Goal: Task Accomplishment & Management: Use online tool/utility

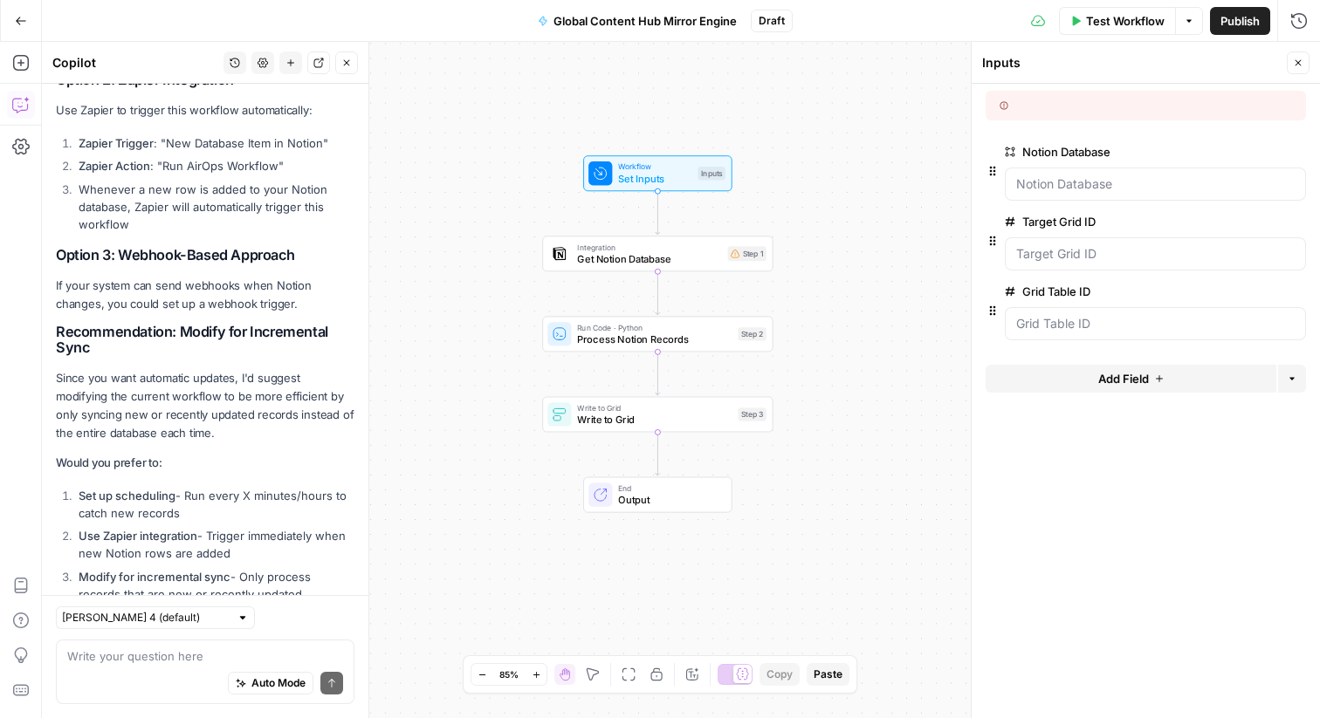
scroll to position [4457, 0]
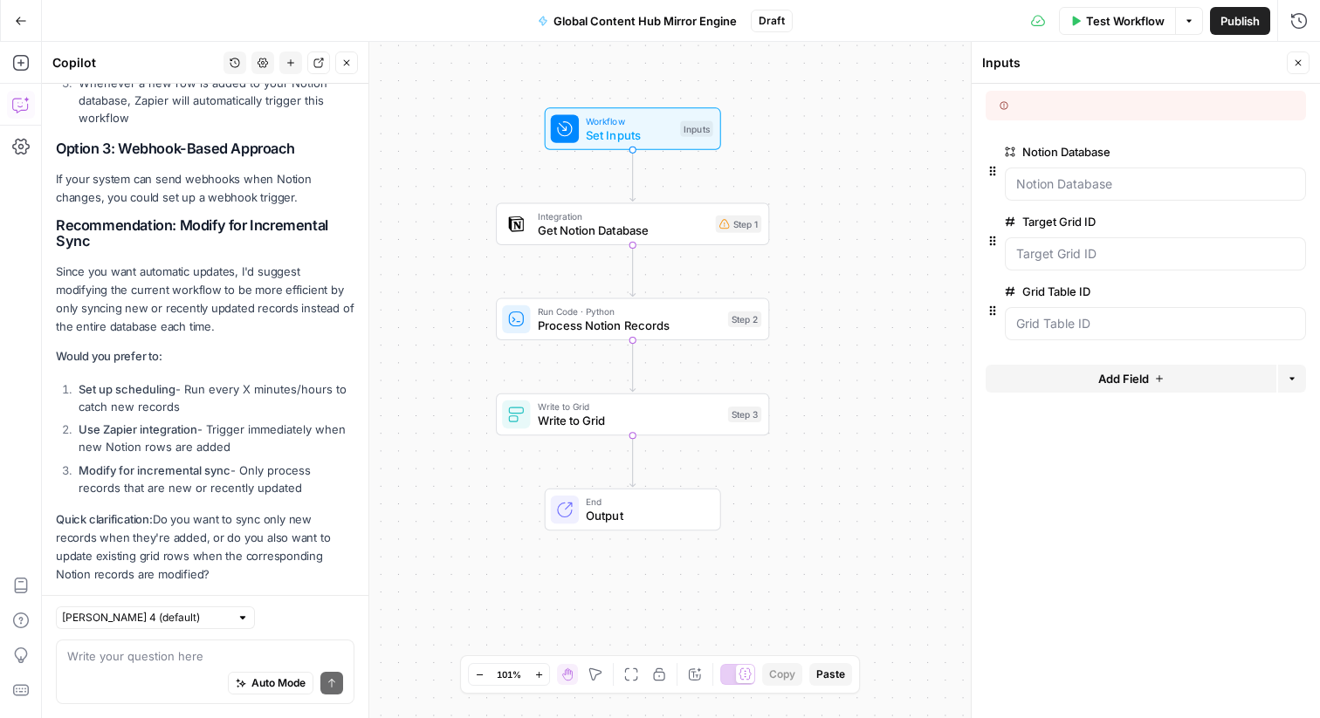
click at [1156, 14] on span "Test Workflow" at bounding box center [1125, 20] width 79 height 17
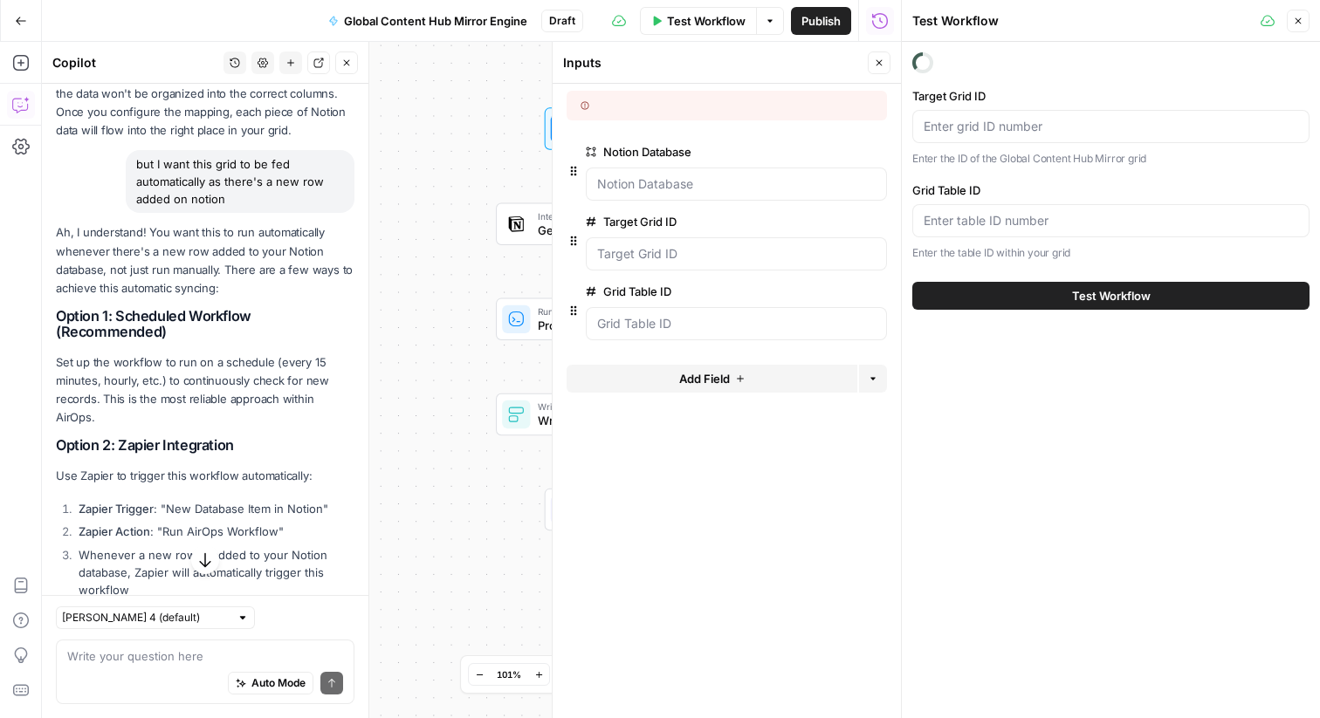
scroll to position [3981, 0]
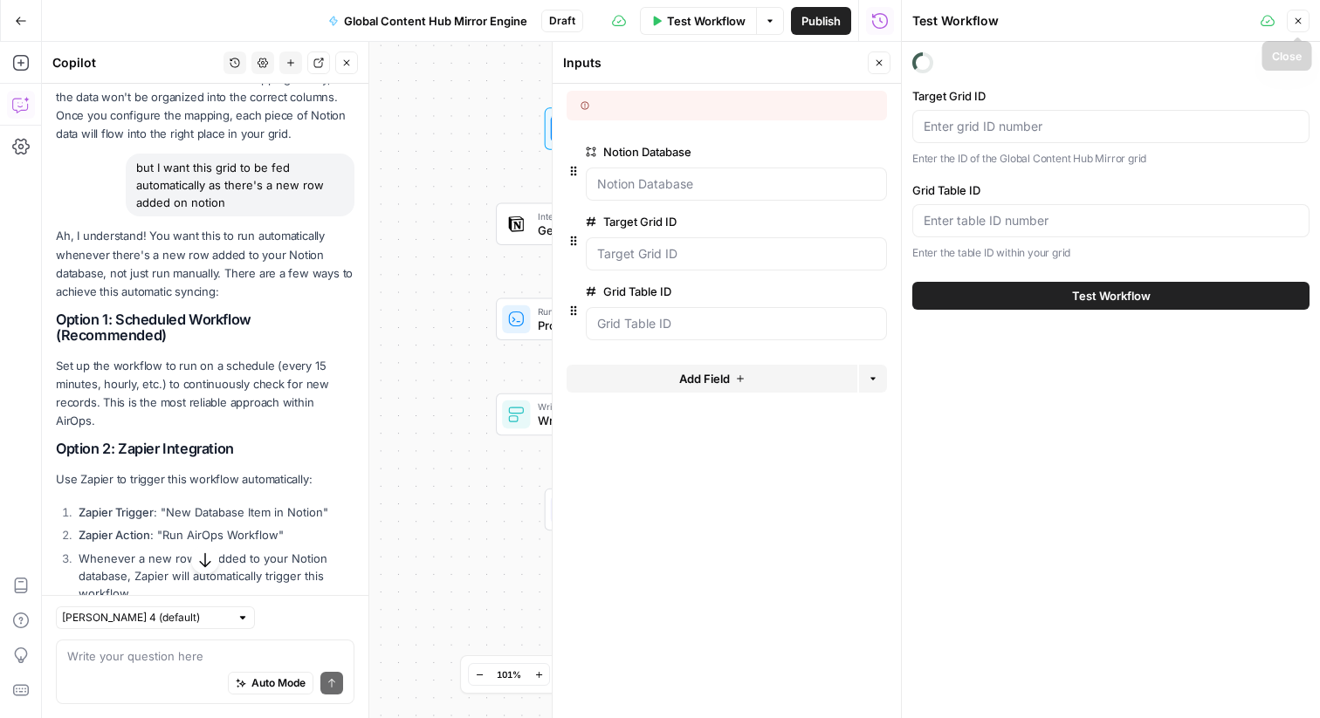
click at [1307, 22] on button "Close" at bounding box center [1298, 21] width 23 height 23
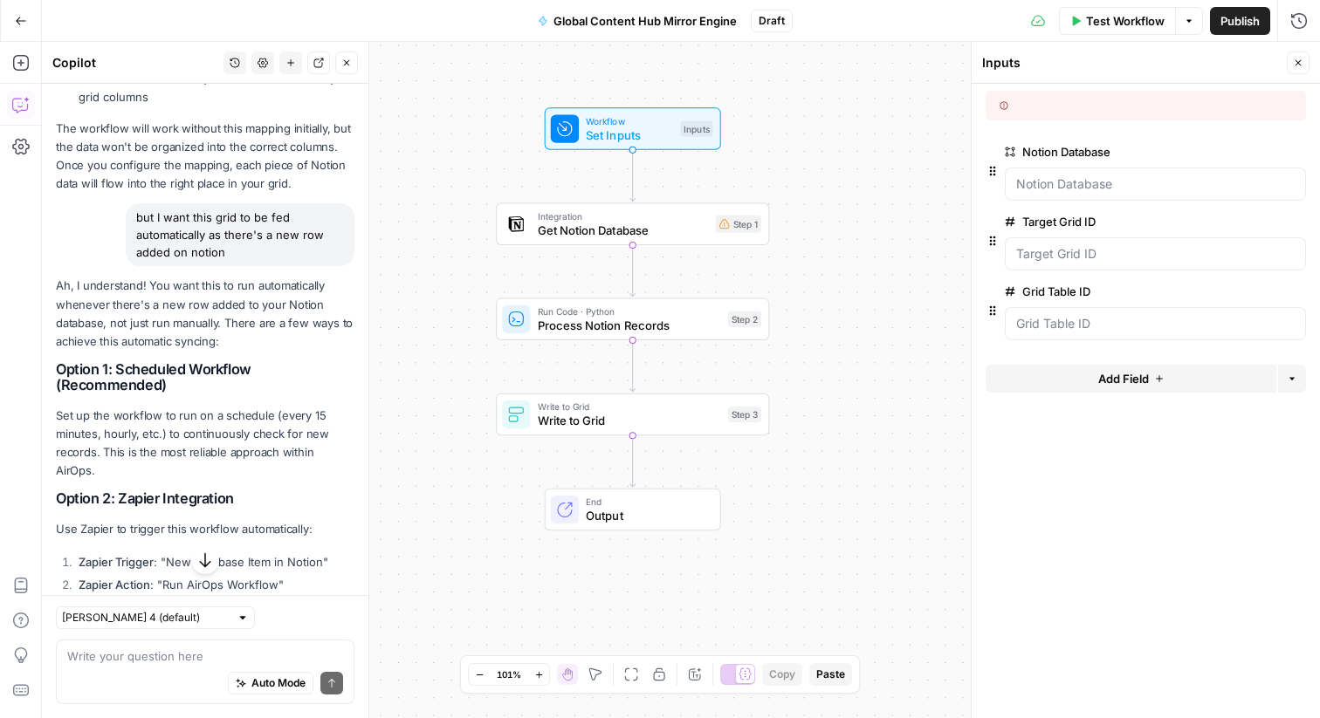
scroll to position [3932, 0]
click at [181, 653] on textarea at bounding box center [205, 656] width 276 height 17
click at [1085, 182] on Database "Notion Database" at bounding box center [1155, 183] width 278 height 17
click at [1083, 182] on Database "Notion Database" at bounding box center [1155, 183] width 278 height 17
click at [1079, 205] on div "Notion Database edit field Delete group" at bounding box center [1145, 176] width 320 height 70
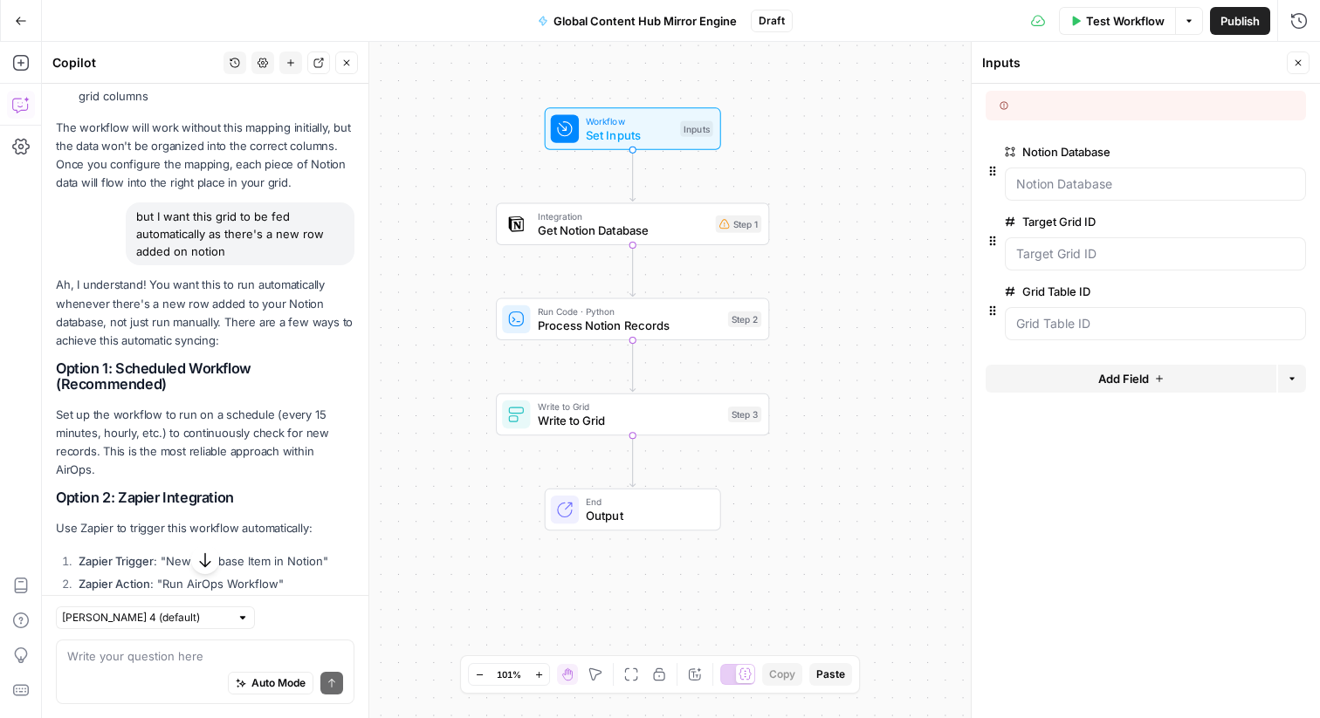
click at [1079, 198] on div at bounding box center [1155, 184] width 301 height 33
click at [1078, 265] on div at bounding box center [1155, 253] width 301 height 33
click at [201, 668] on div "Auto Mode Send" at bounding box center [205, 684] width 276 height 38
type textarea "how can I give the"
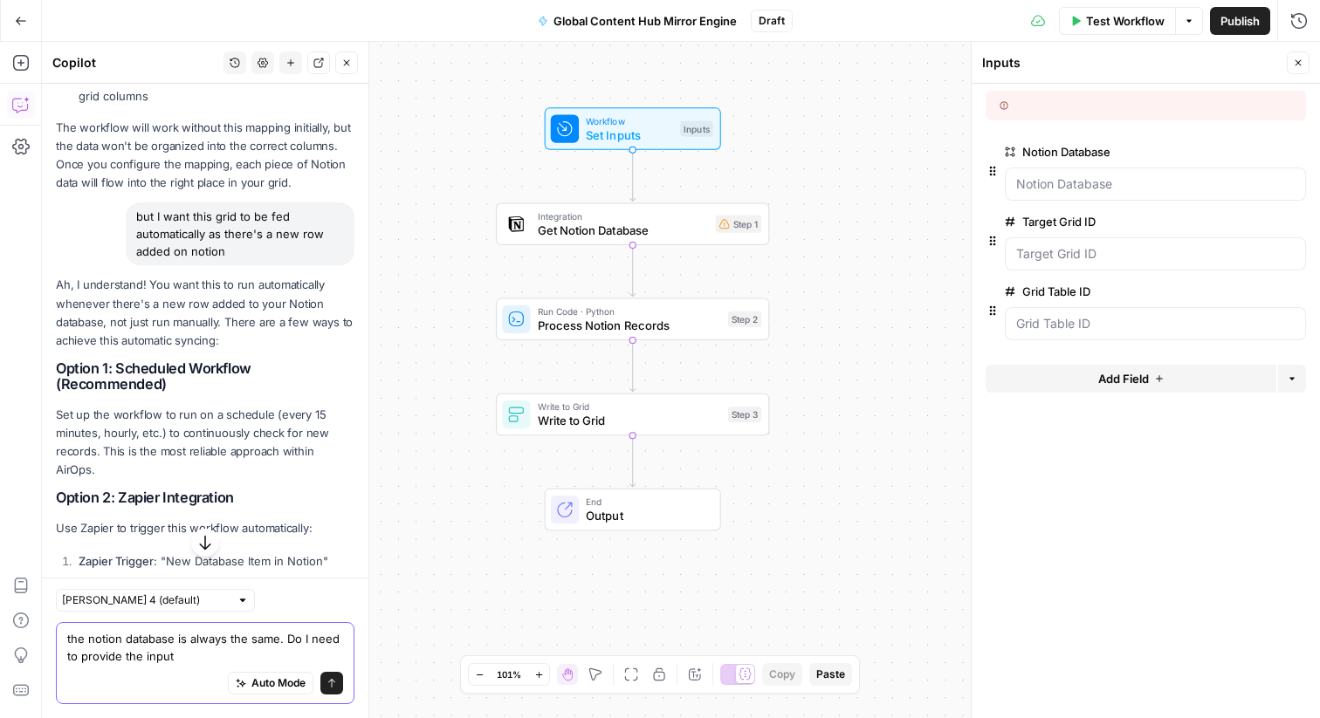
click at [172, 642] on textarea "the notion database is always the same. Do I need to provide the input" at bounding box center [205, 647] width 276 height 35
type textarea "the notion database and the grid are always the same. Do I need to provide the …"
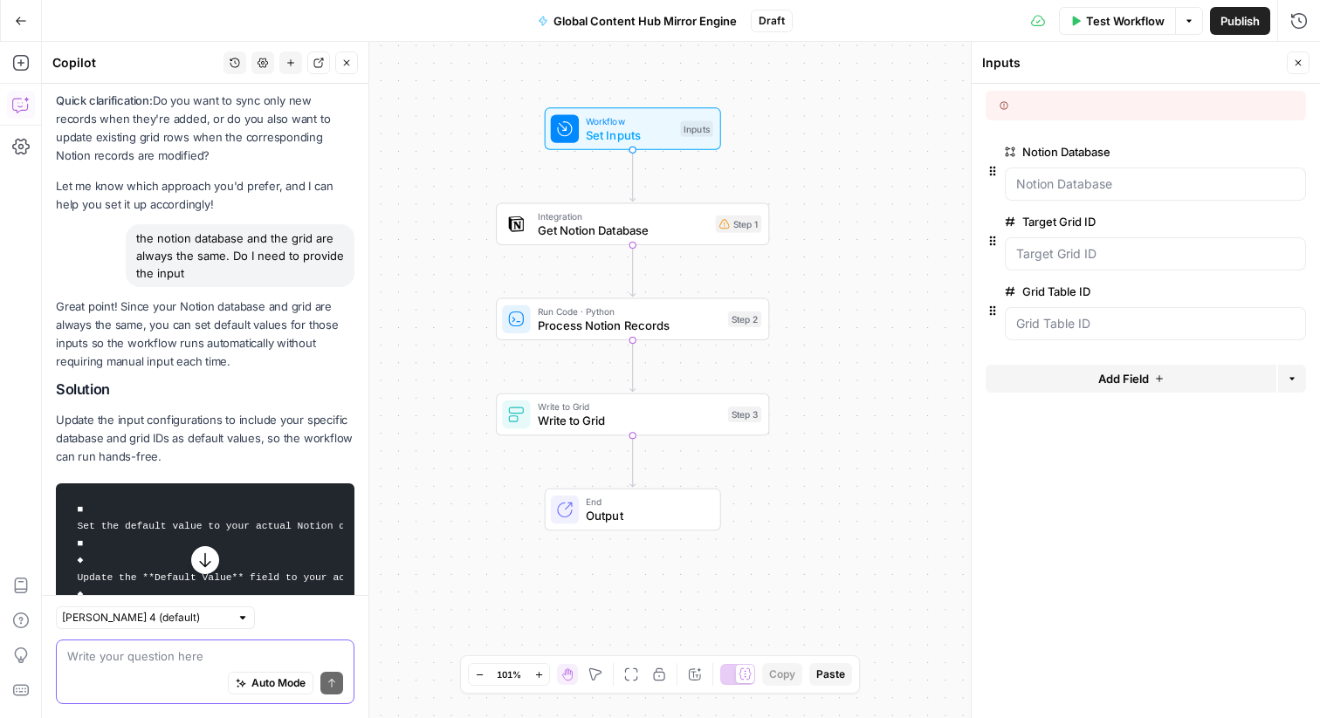
scroll to position [4890, 0]
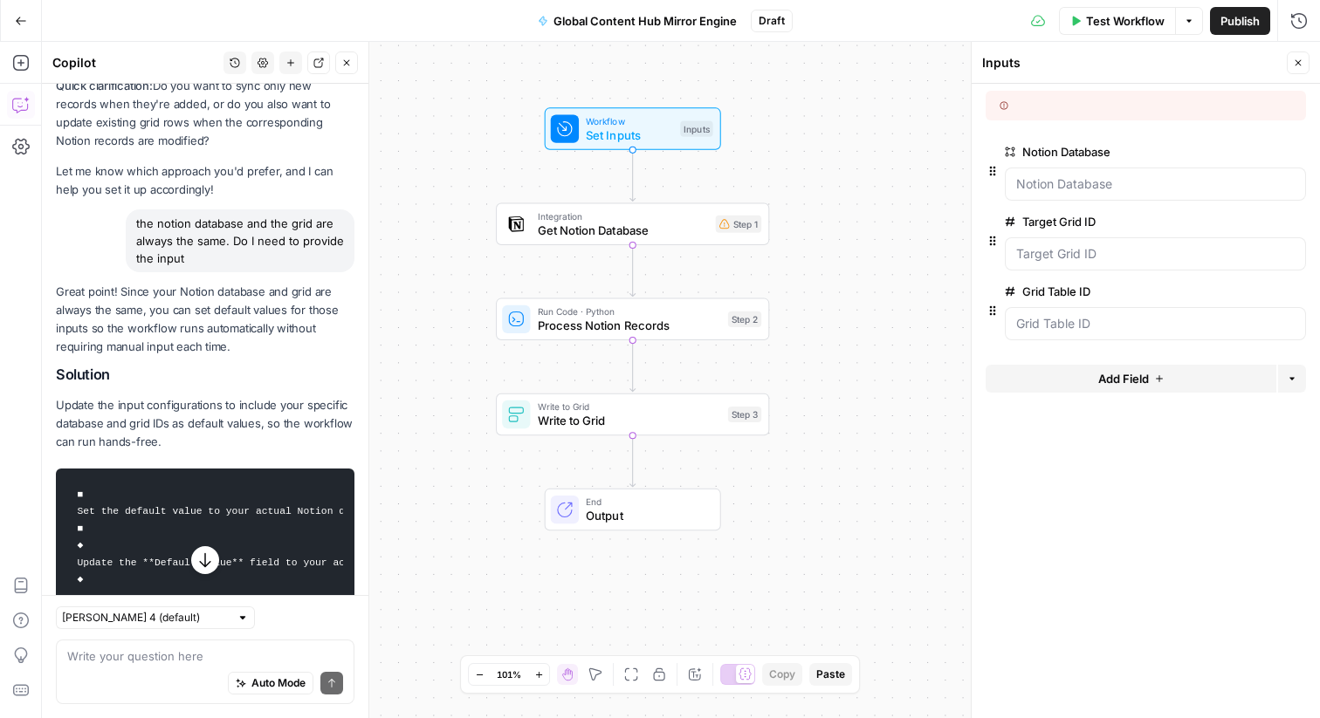
click at [1245, 154] on span "edit field" at bounding box center [1240, 152] width 38 height 14
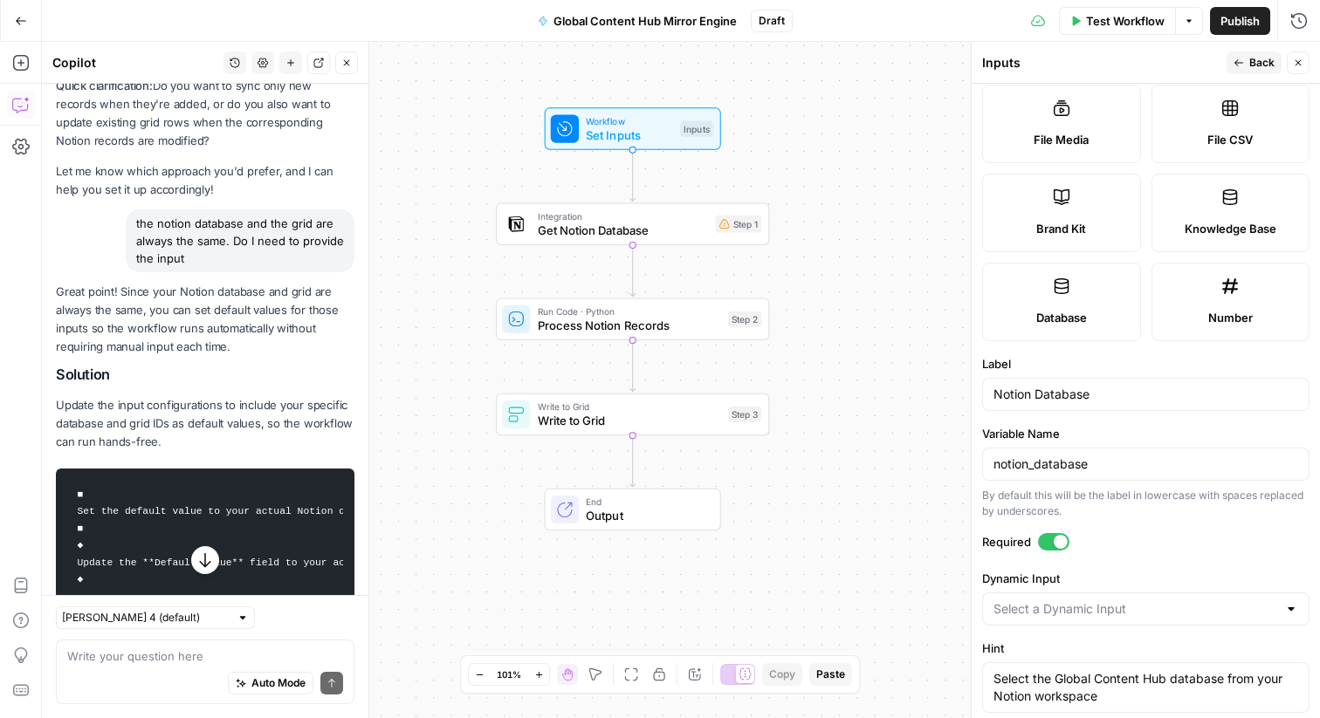
scroll to position [434, 0]
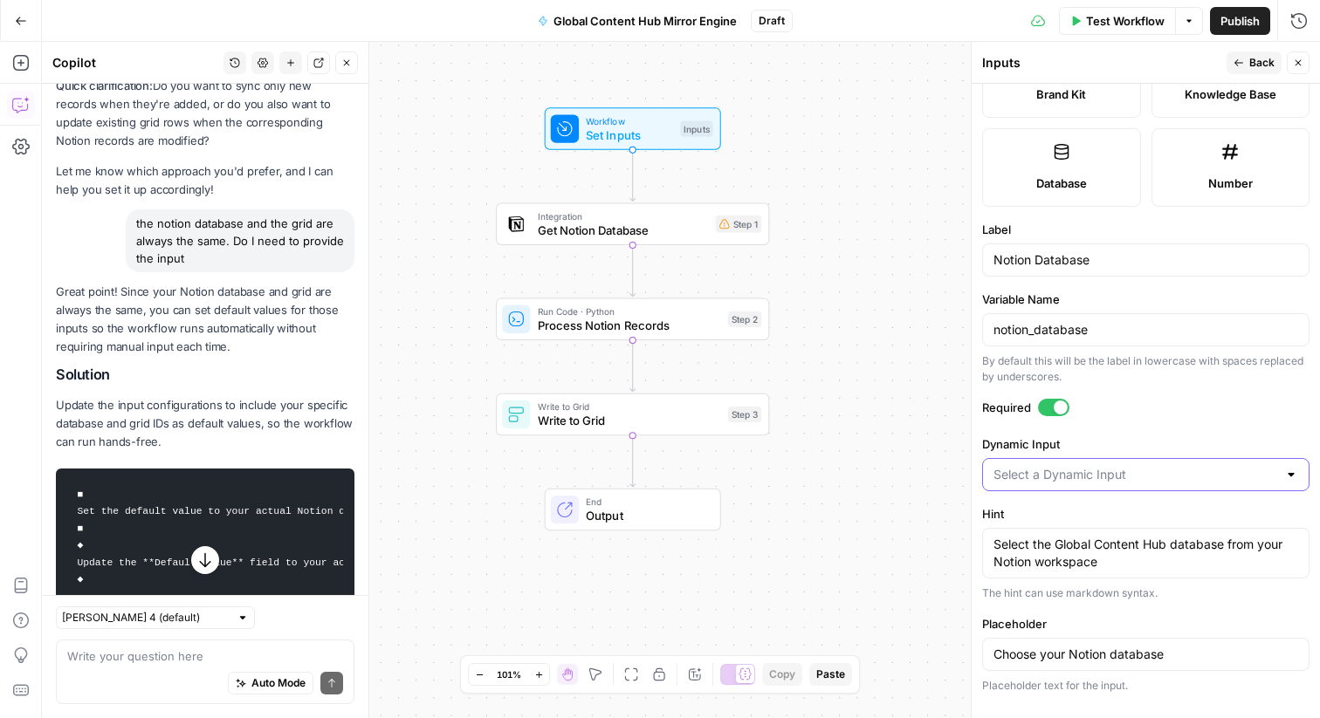
click at [1122, 471] on input "Dynamic Input" at bounding box center [1135, 474] width 284 height 17
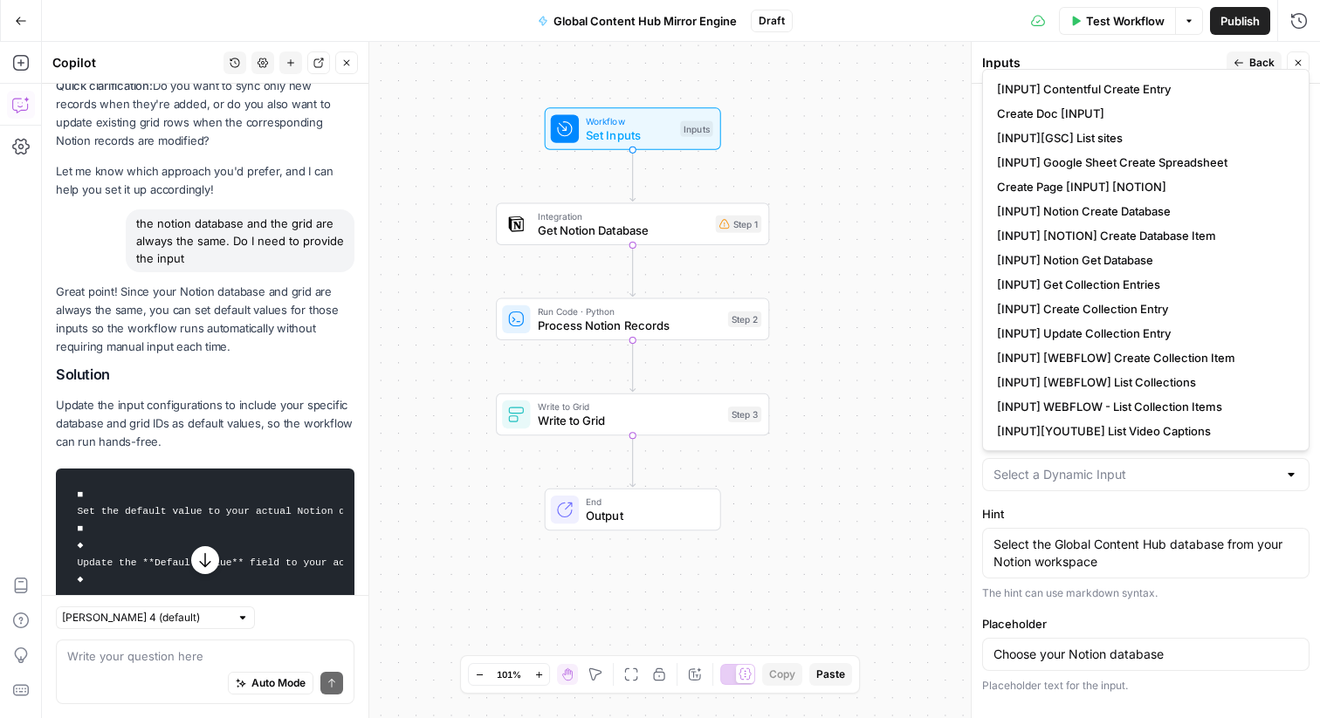
click at [1123, 497] on form "Input type Short Text Long Text Single Select Multi Select JSON File Text File …" at bounding box center [1145, 401] width 348 height 635
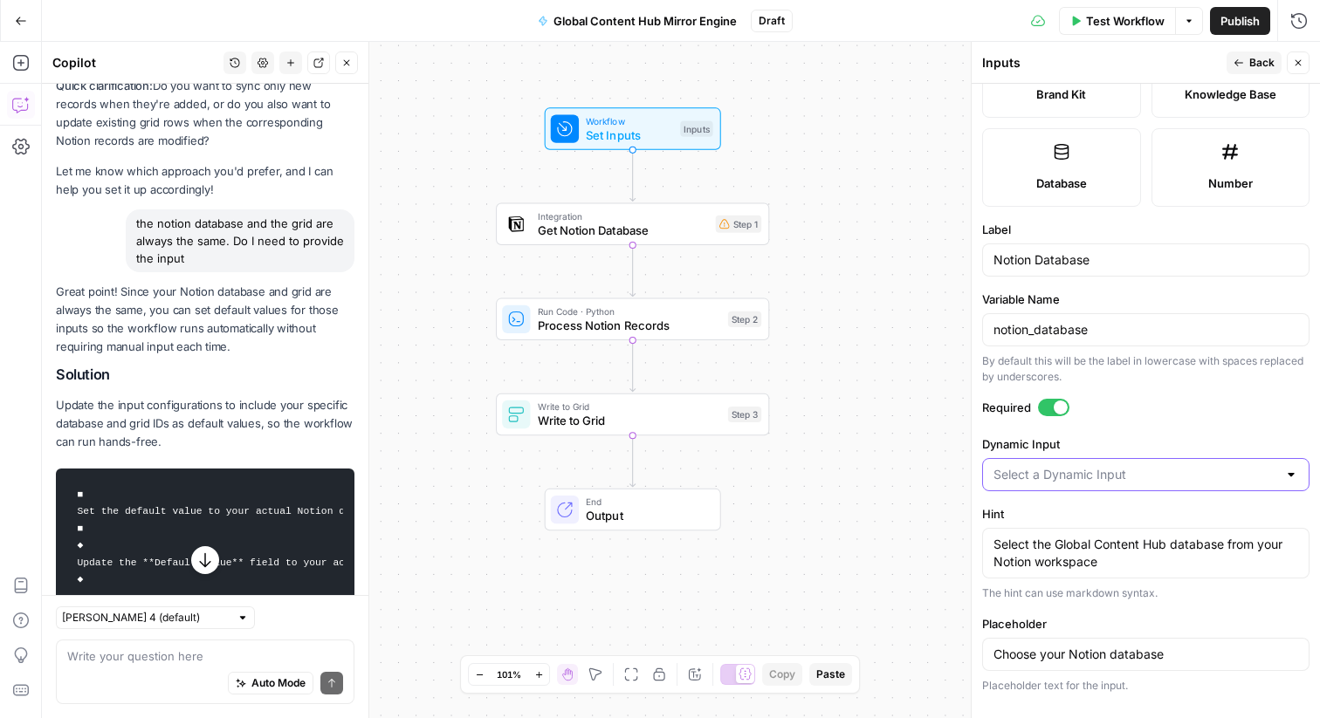
click at [1253, 483] on input "Dynamic Input" at bounding box center [1135, 474] width 284 height 17
click at [1173, 516] on label "Hint" at bounding box center [1145, 513] width 327 height 17
click at [1173, 536] on textarea "Select the Global Content Hub database from your Notion workspace" at bounding box center [1145, 553] width 305 height 35
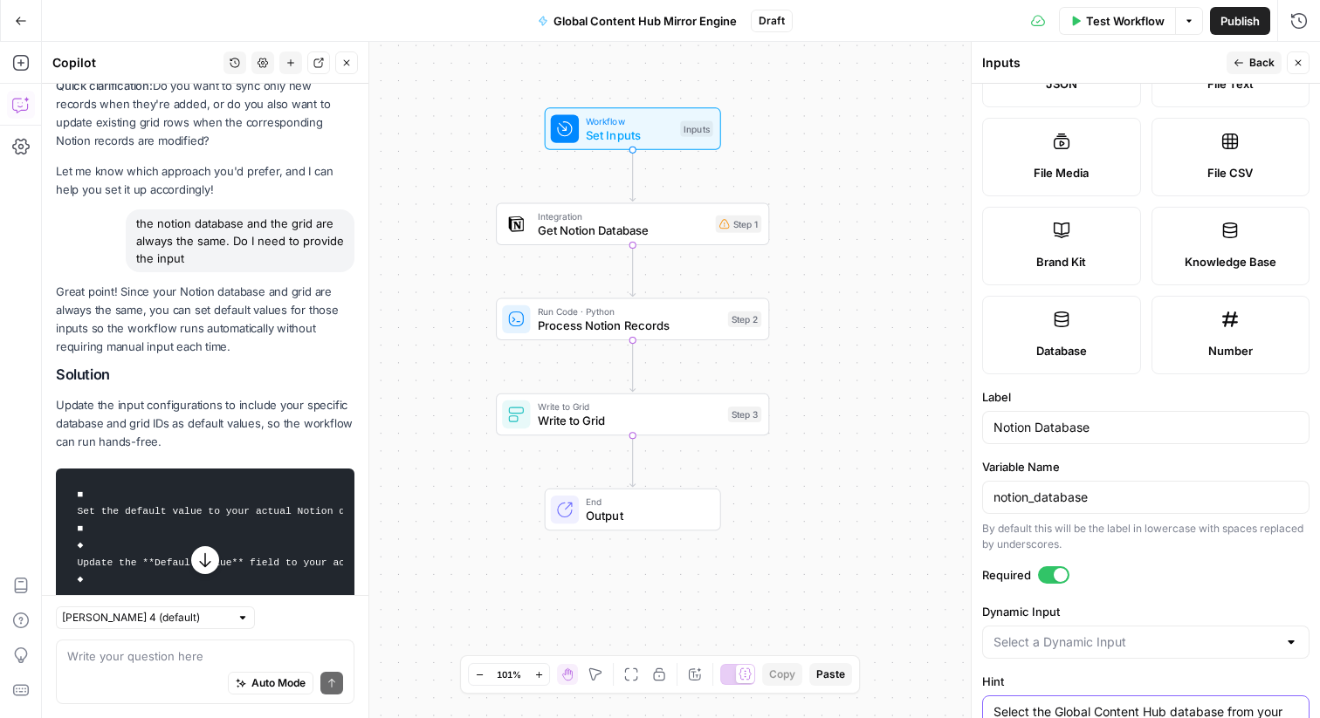
scroll to position [373, 0]
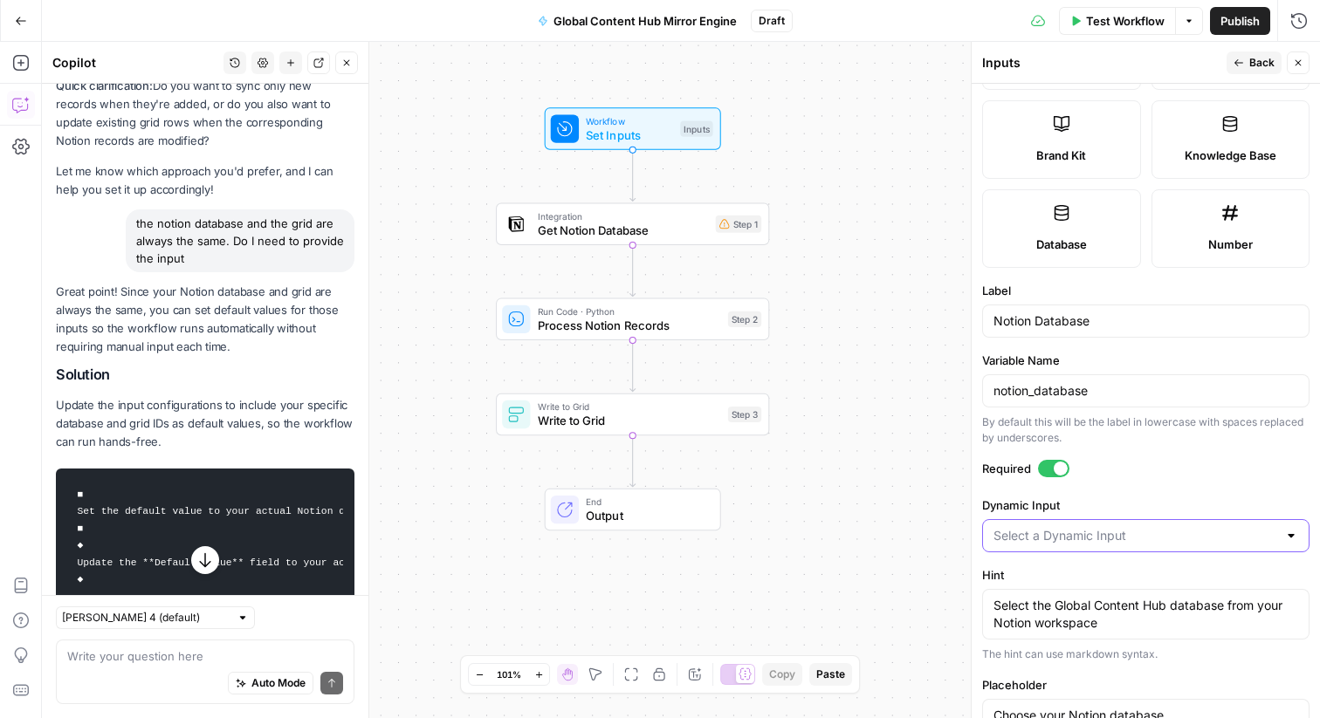
click at [1231, 544] on input "Dynamic Input" at bounding box center [1135, 535] width 284 height 17
click at [1025, 565] on form "Input type Short Text Long Text Single Select Multi Select JSON File Text File …" at bounding box center [1145, 401] width 348 height 635
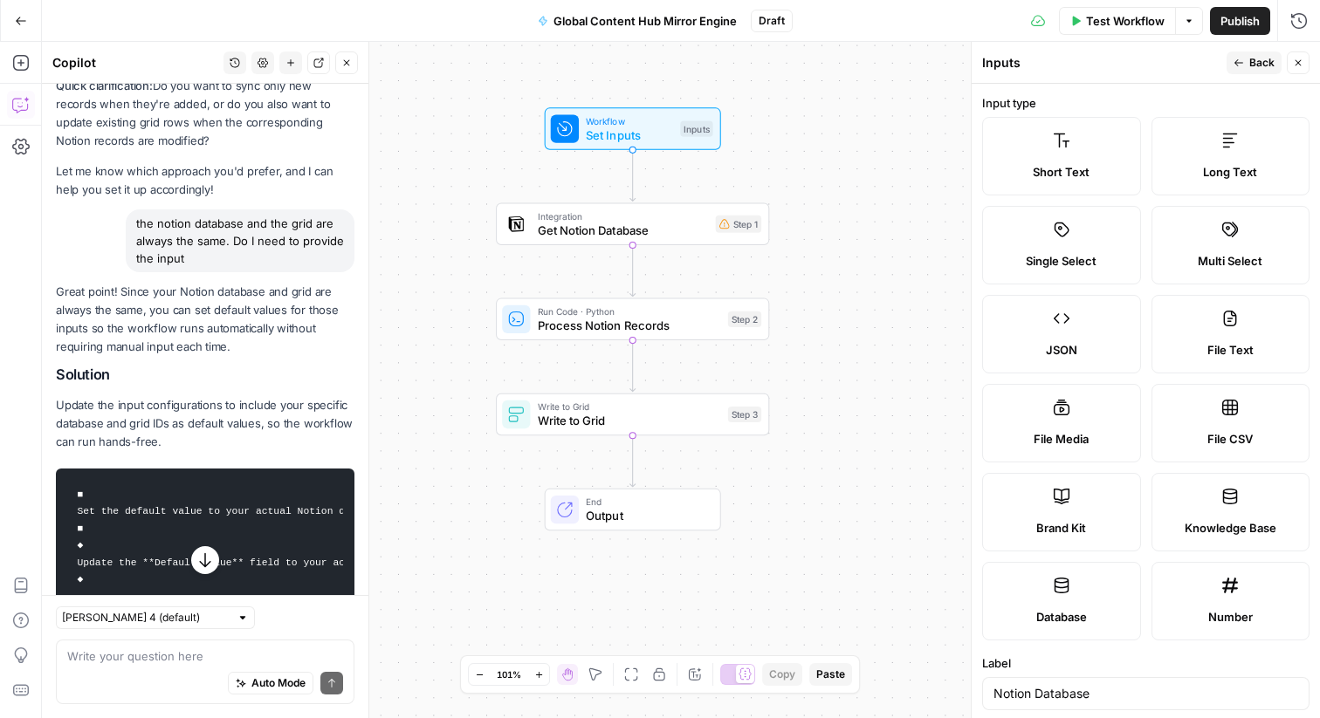
click at [1246, 57] on button "Back" at bounding box center [1253, 62] width 55 height 23
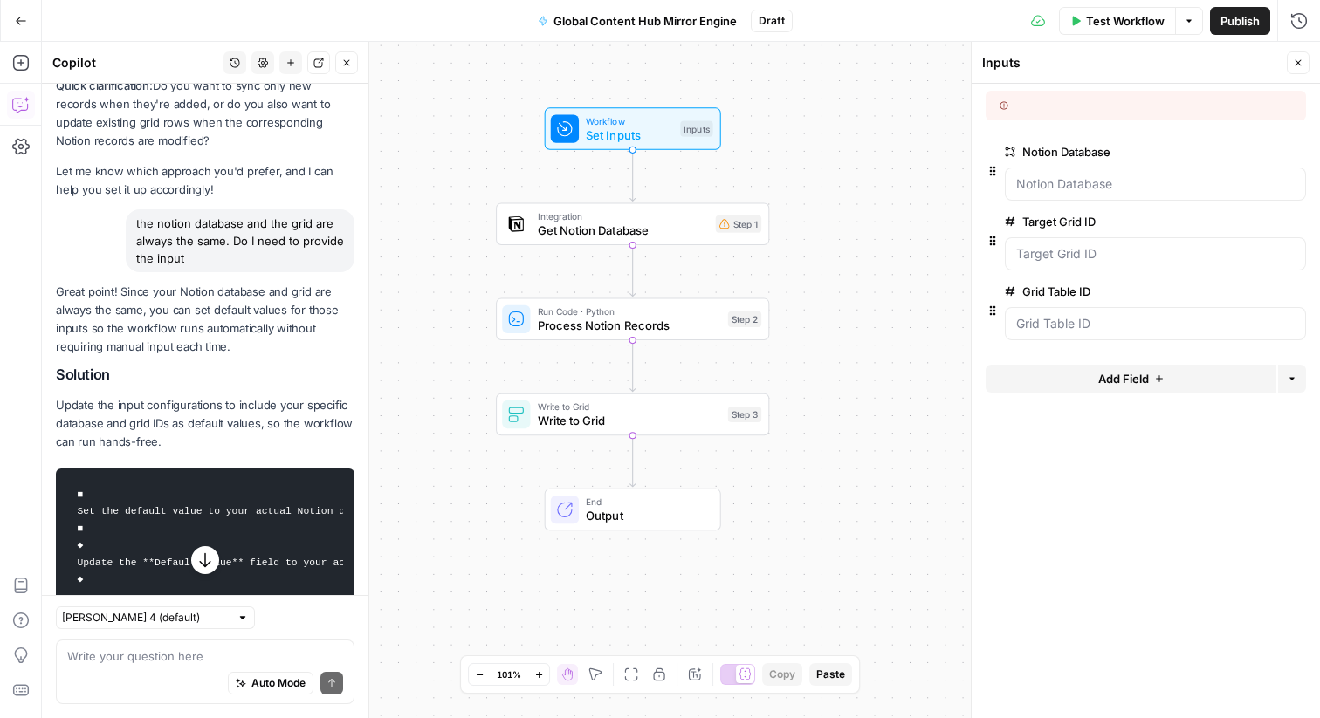
click at [991, 175] on icon "button" at bounding box center [992, 171] width 14 height 14
click at [1229, 142] on button "edit field" at bounding box center [1247, 151] width 67 height 21
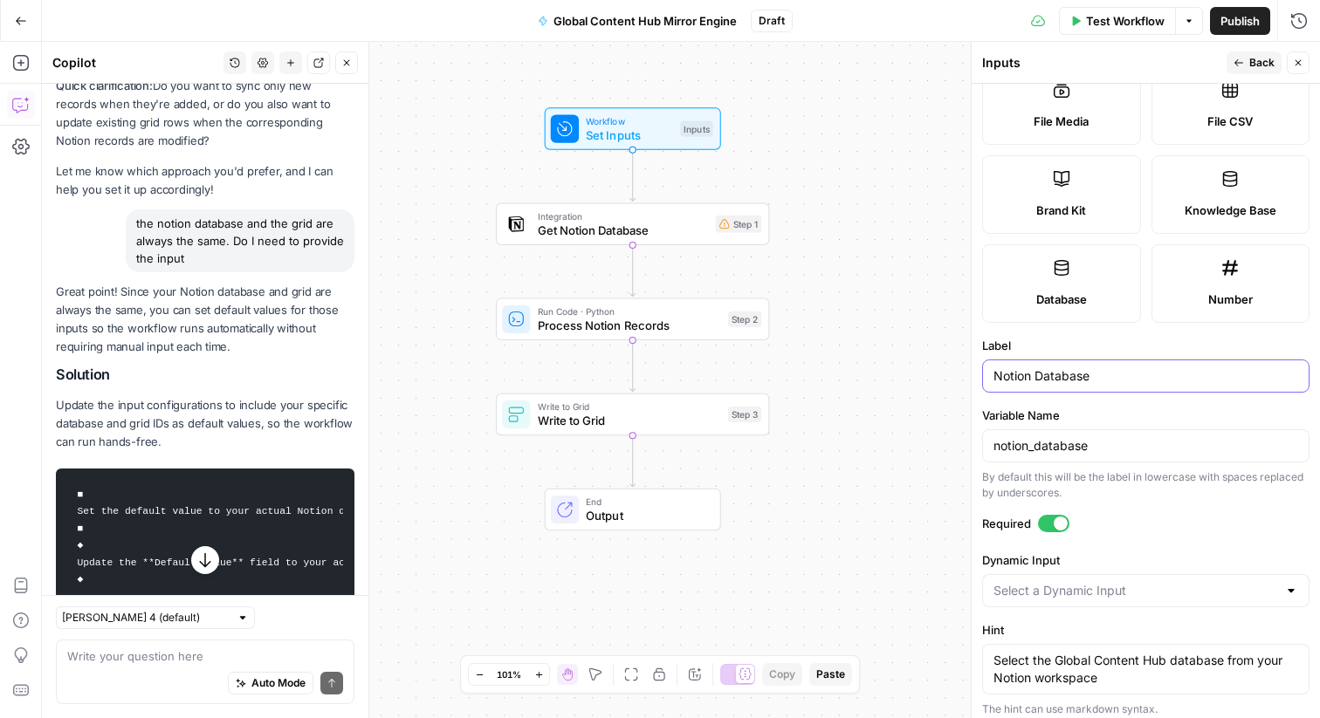
click at [1095, 367] on input "Notion Database" at bounding box center [1145, 375] width 305 height 17
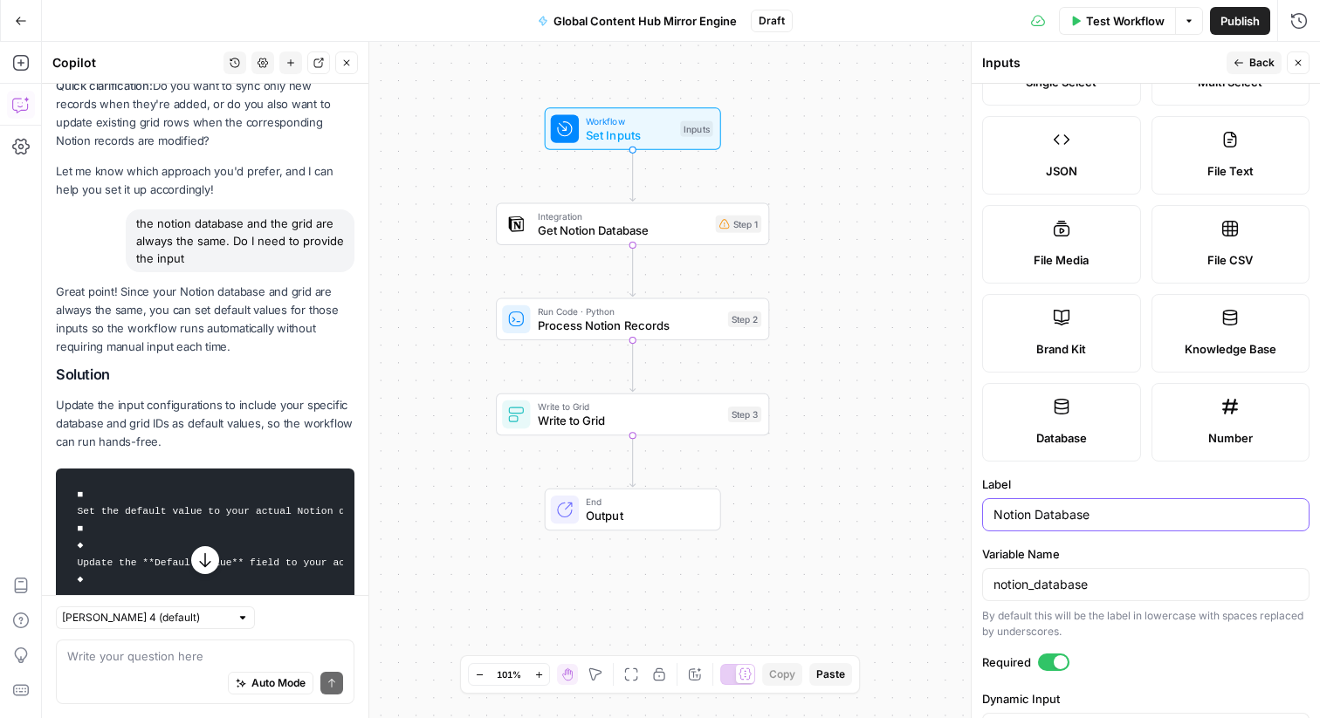
scroll to position [168, 0]
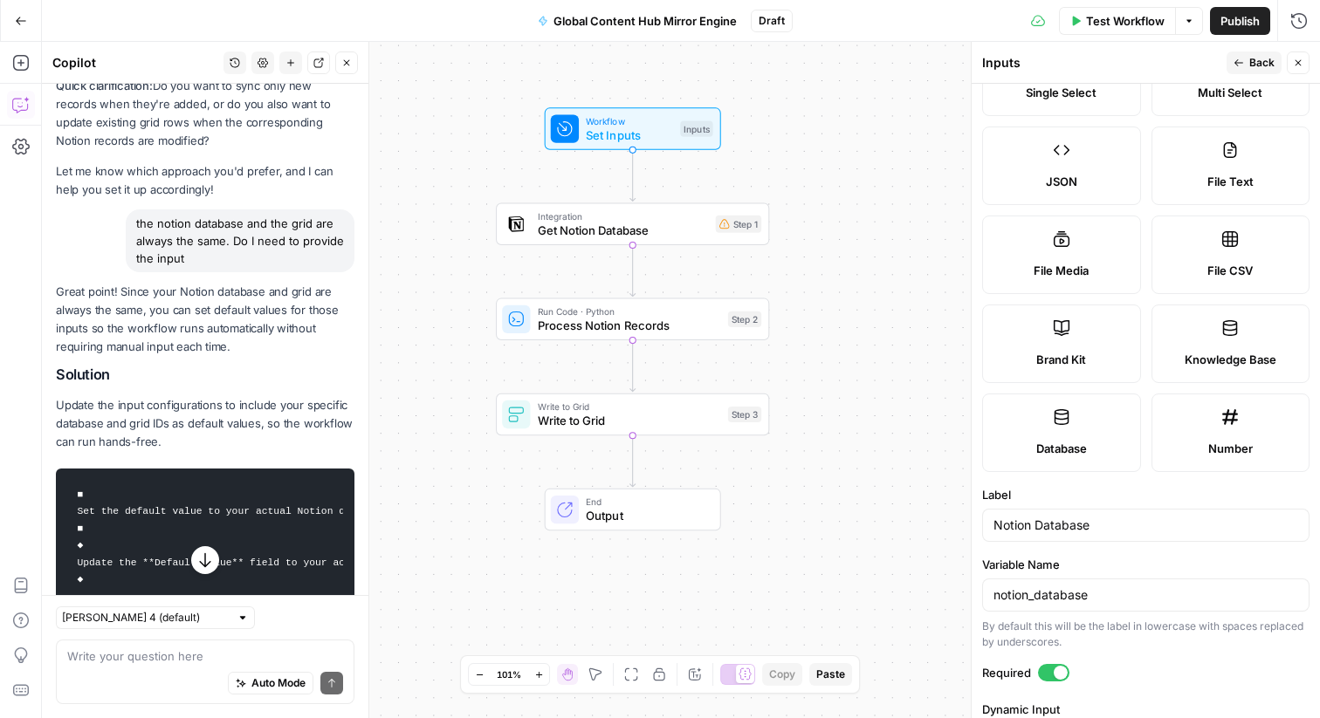
click at [1102, 423] on label "Database" at bounding box center [1061, 433] width 159 height 79
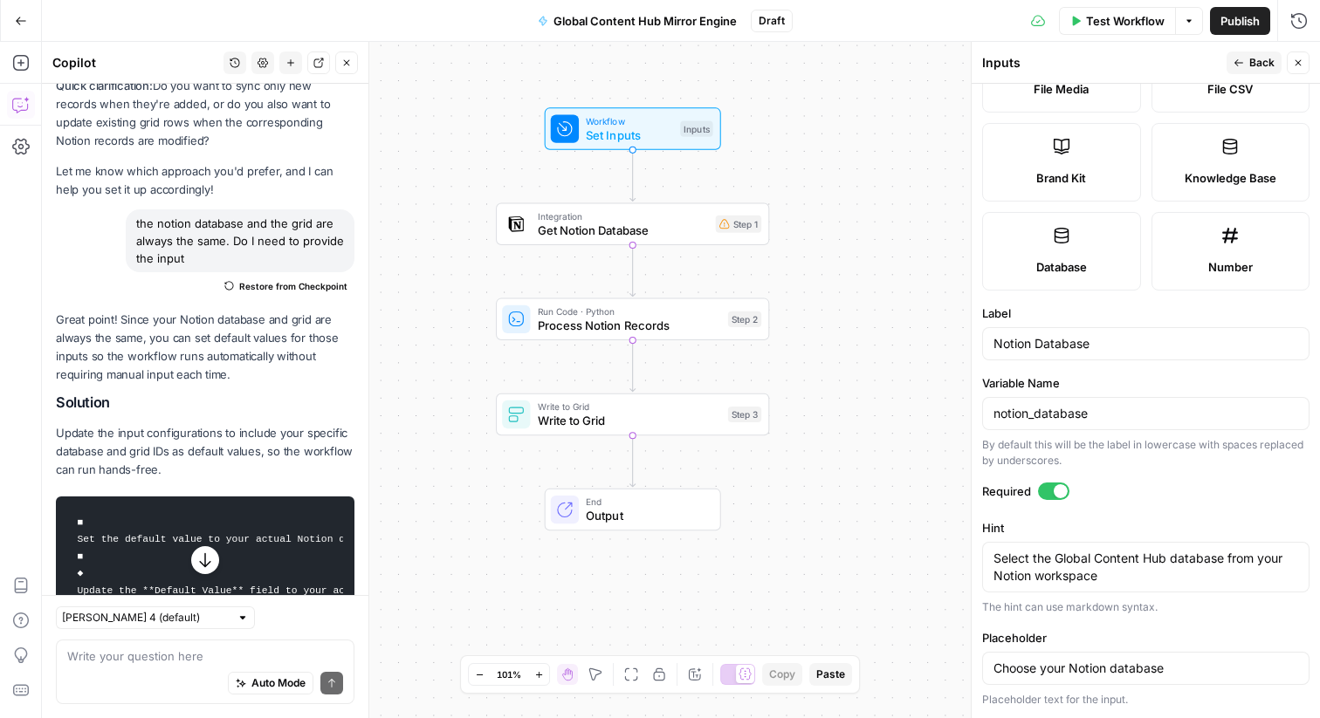
scroll to position [334, 0]
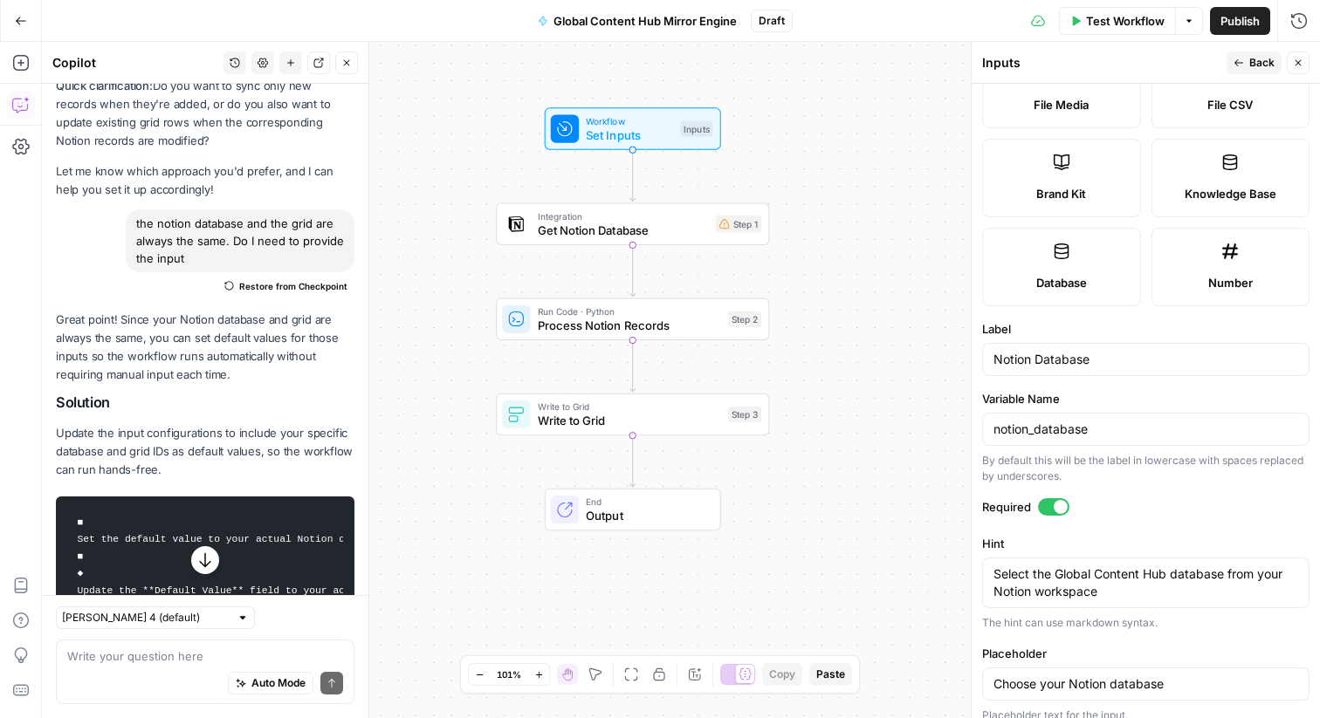
click at [1106, 368] on div "Notion Database" at bounding box center [1145, 359] width 327 height 33
click at [1104, 427] on input "notion_database" at bounding box center [1145, 429] width 305 height 17
click at [1191, 281] on div "Number" at bounding box center [1230, 282] width 129 height 17
click at [1192, 162] on label "Knowledge Base" at bounding box center [1230, 178] width 159 height 79
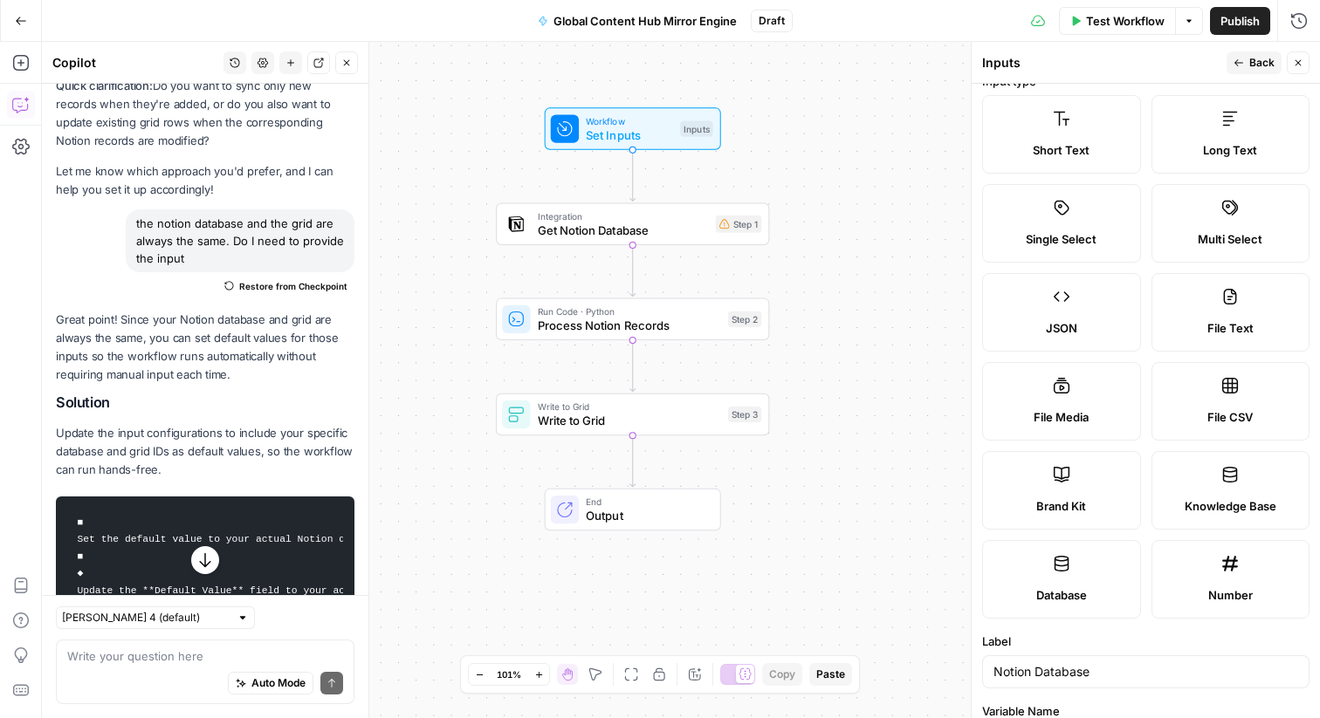
scroll to position [0, 0]
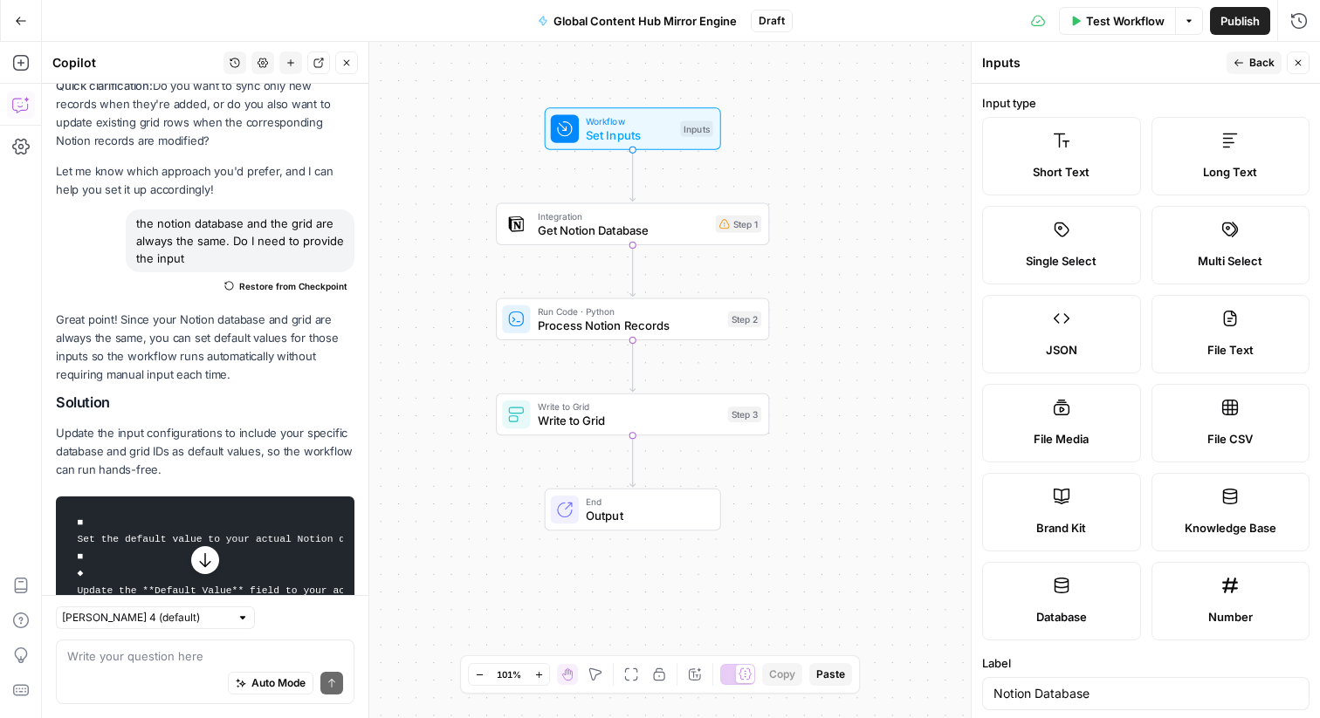
click at [1183, 415] on label "File CSV" at bounding box center [1230, 423] width 159 height 79
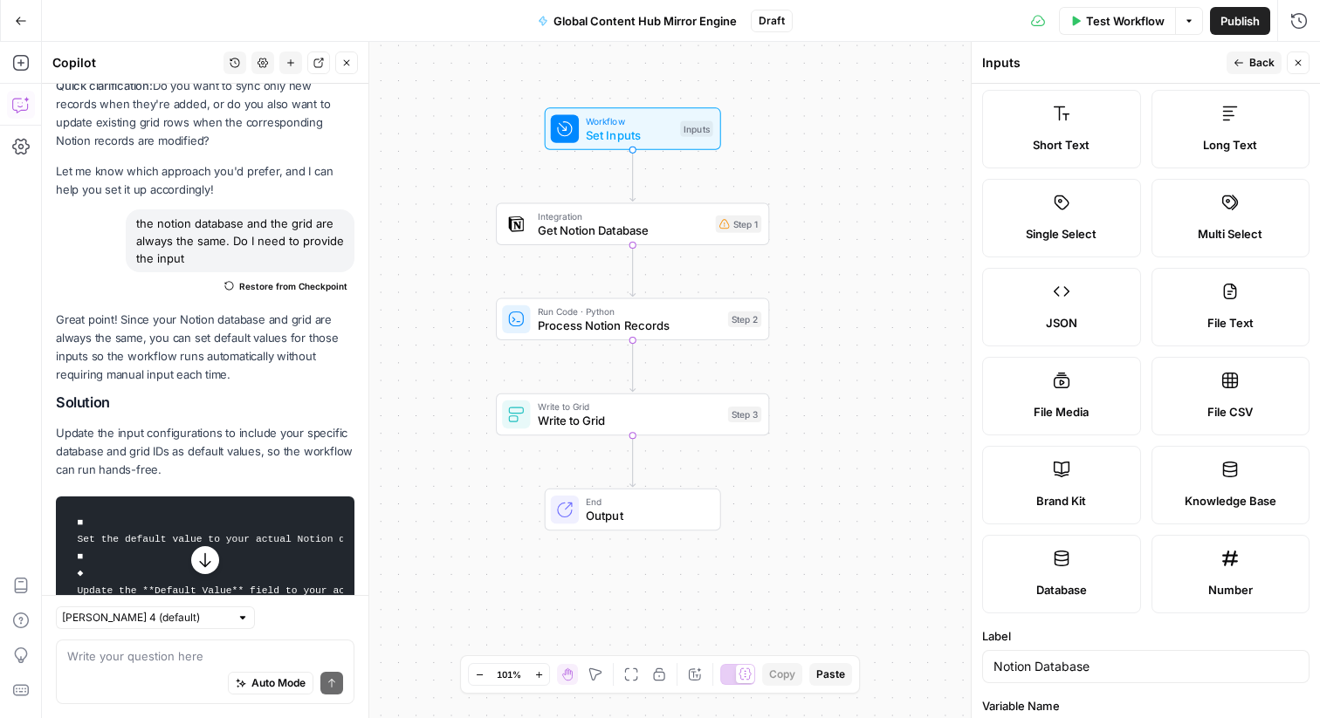
scroll to position [6, 0]
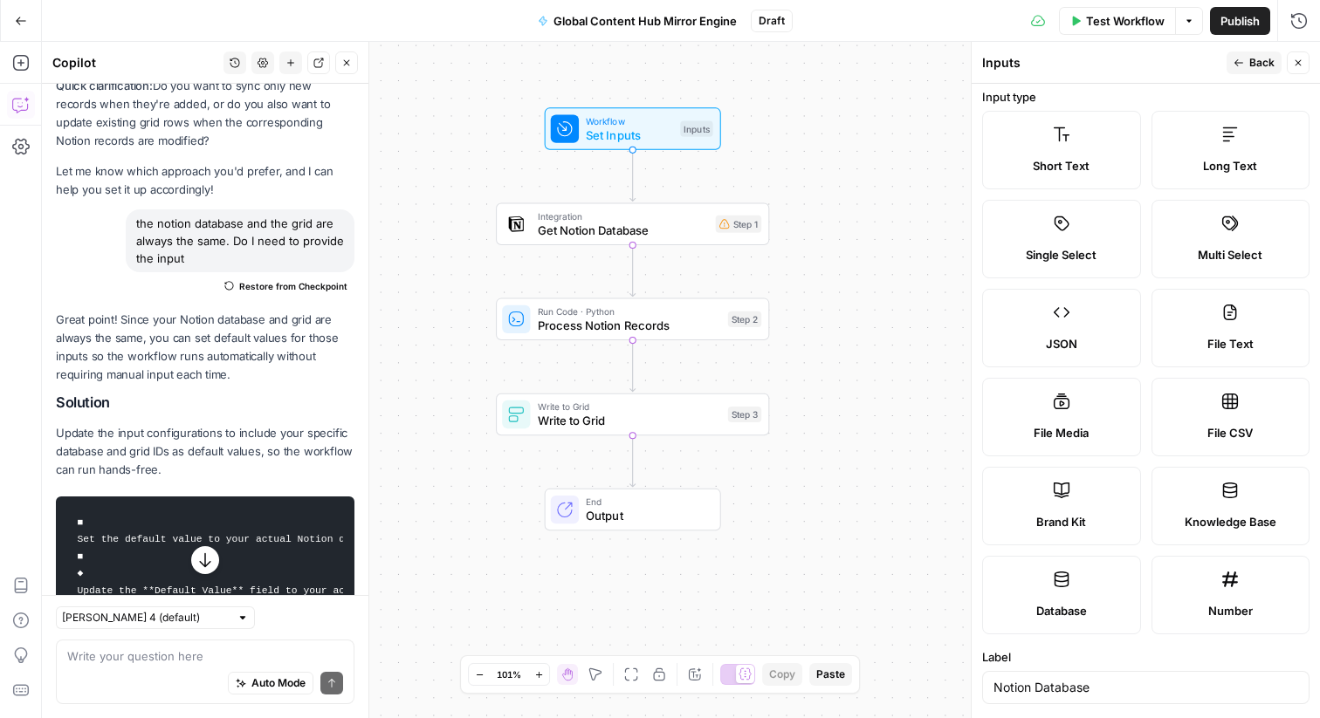
click at [1239, 63] on icon "button" at bounding box center [1238, 63] width 10 height 10
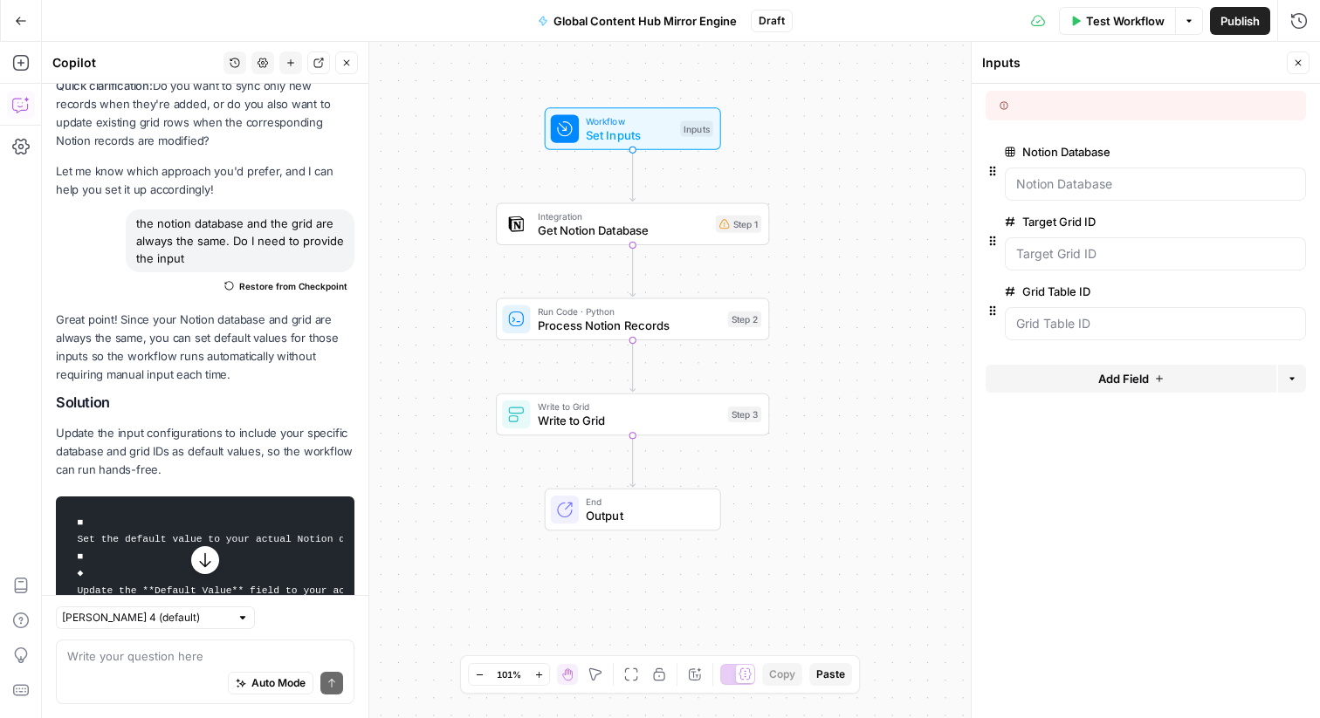
click at [1008, 148] on icon at bounding box center [1010, 153] width 10 height 10
click at [1016, 175] on Database "Notion Database" at bounding box center [1155, 183] width 278 height 17
click at [991, 175] on icon "button" at bounding box center [993, 172] width 6 height 10
click at [992, 171] on icon "button" at bounding box center [992, 171] width 14 height 14
click at [1234, 154] on span "edit field" at bounding box center [1240, 152] width 38 height 14
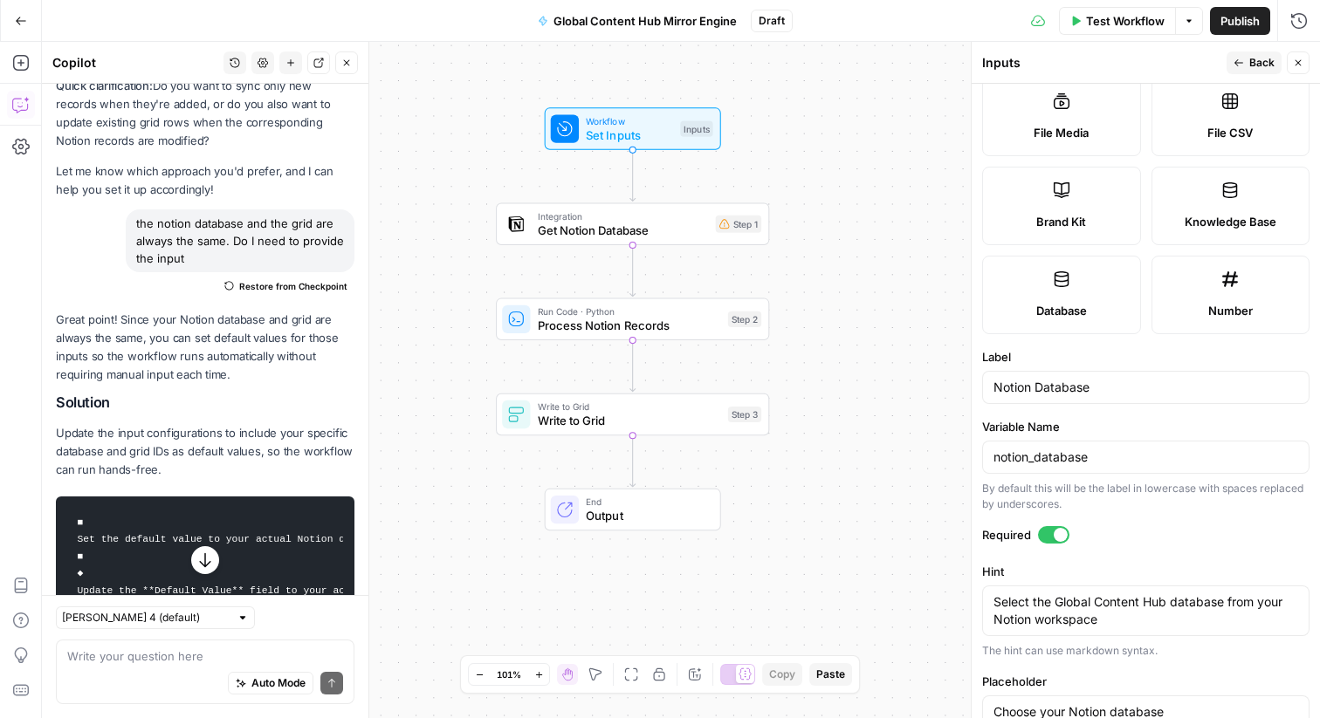
scroll to position [350, 0]
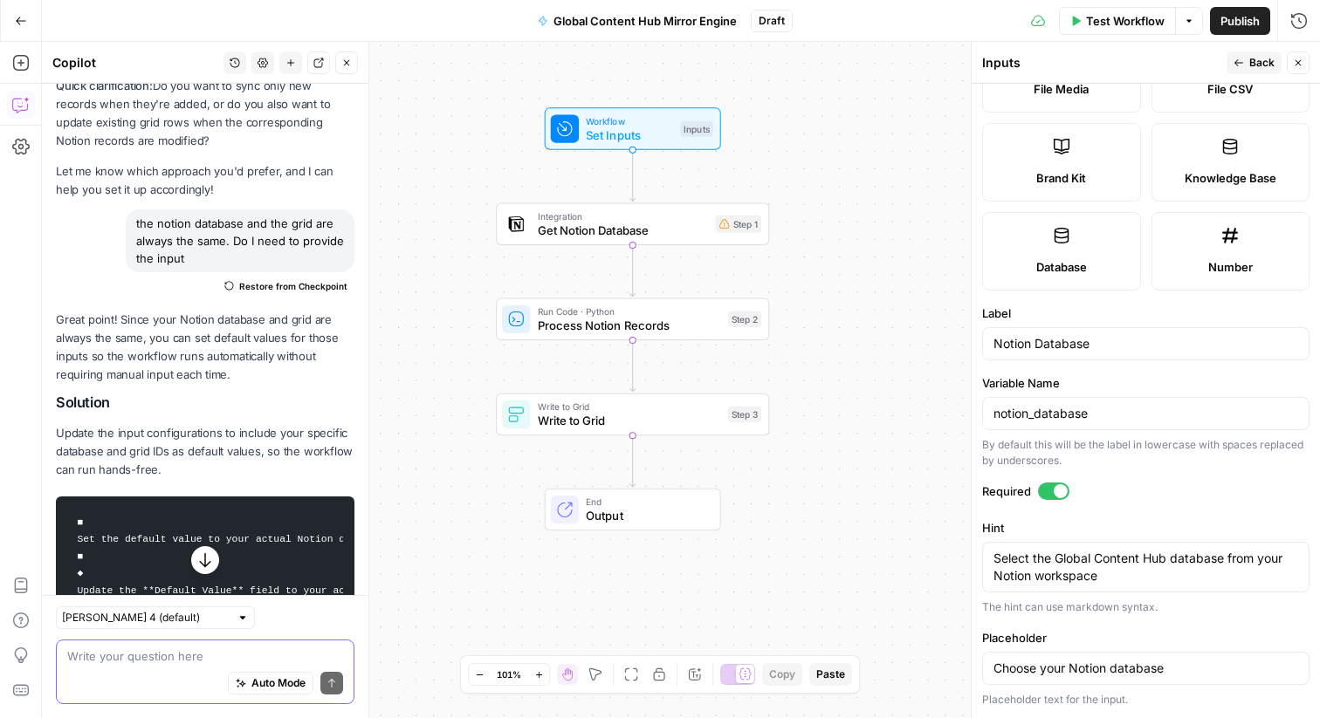
click at [161, 663] on textarea at bounding box center [205, 656] width 276 height 17
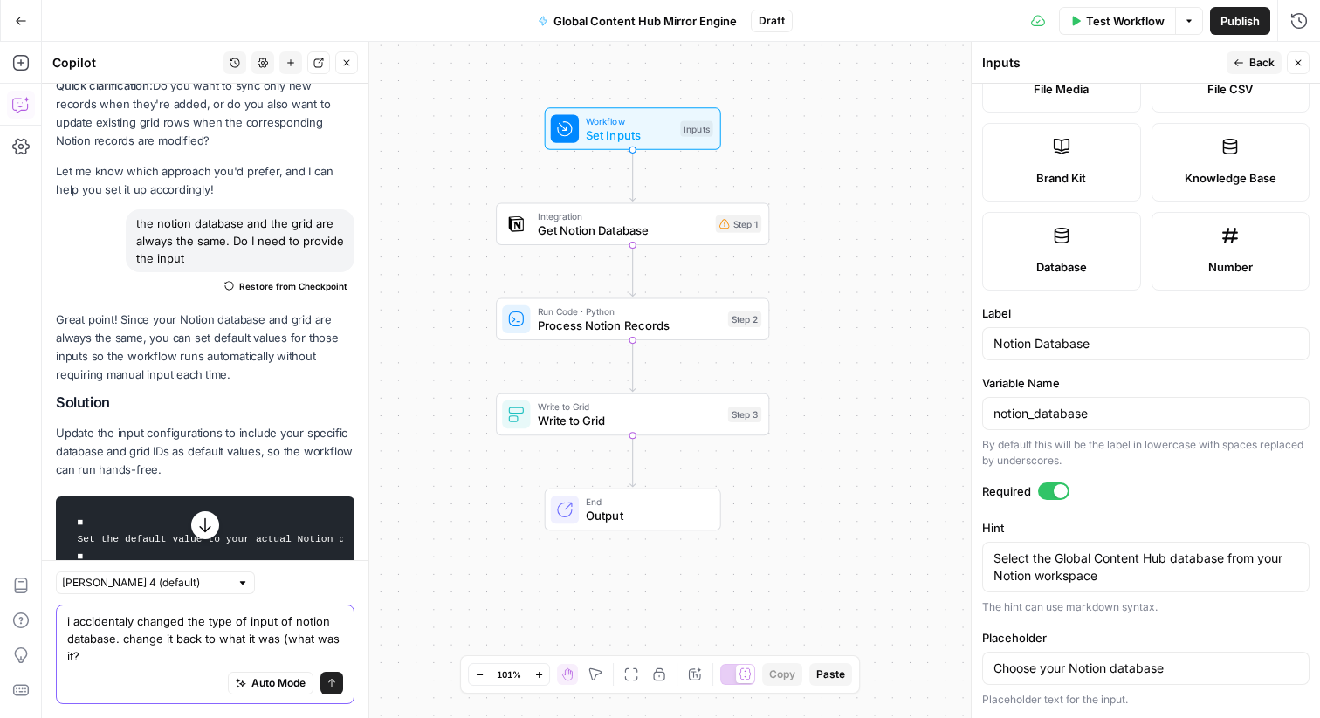
type textarea "i accidentaly changed the type of input of notion database. change it back to w…"
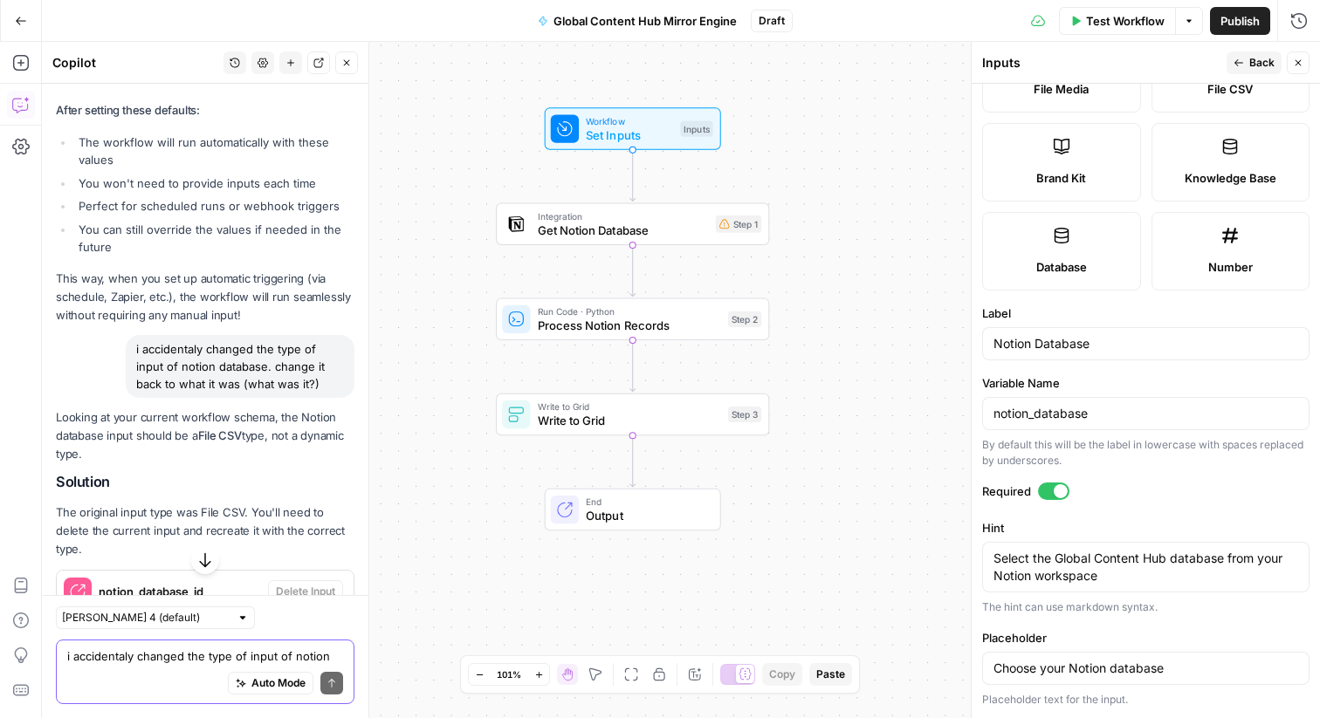
scroll to position [6120, 0]
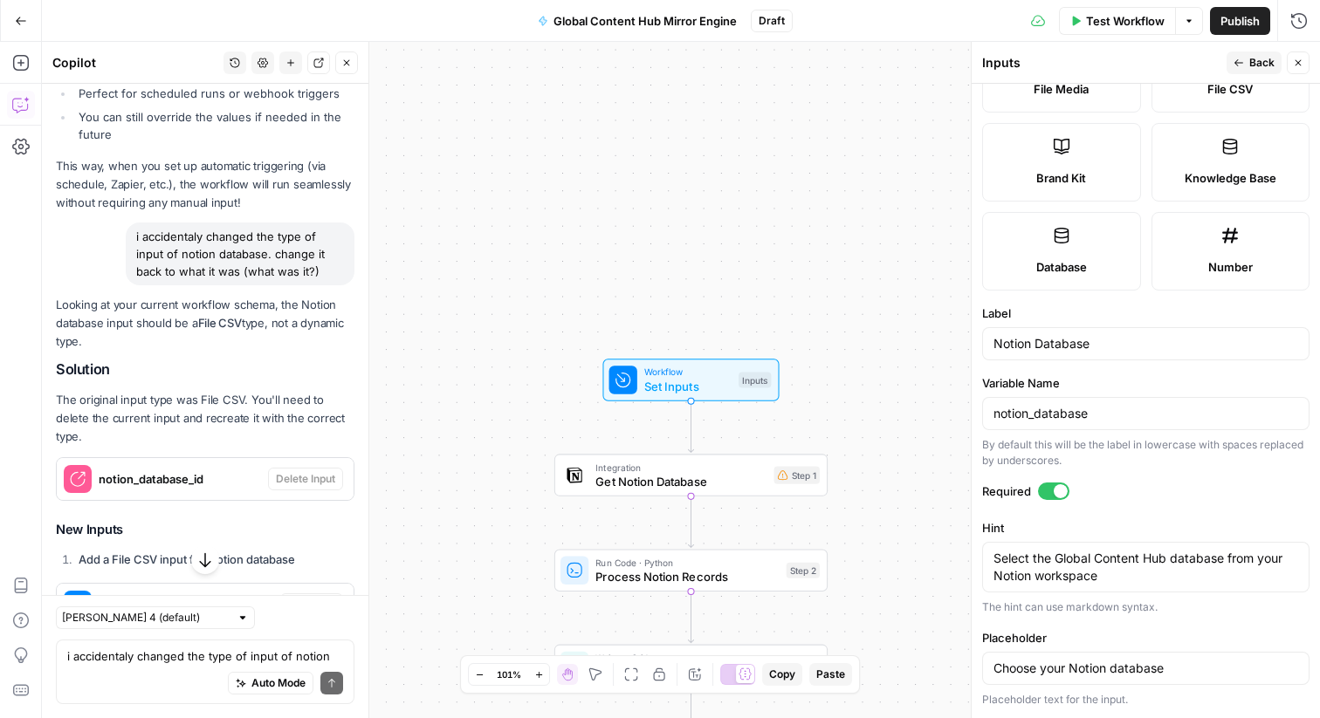
click at [324, 597] on span "Add Input" at bounding box center [311, 605] width 47 height 16
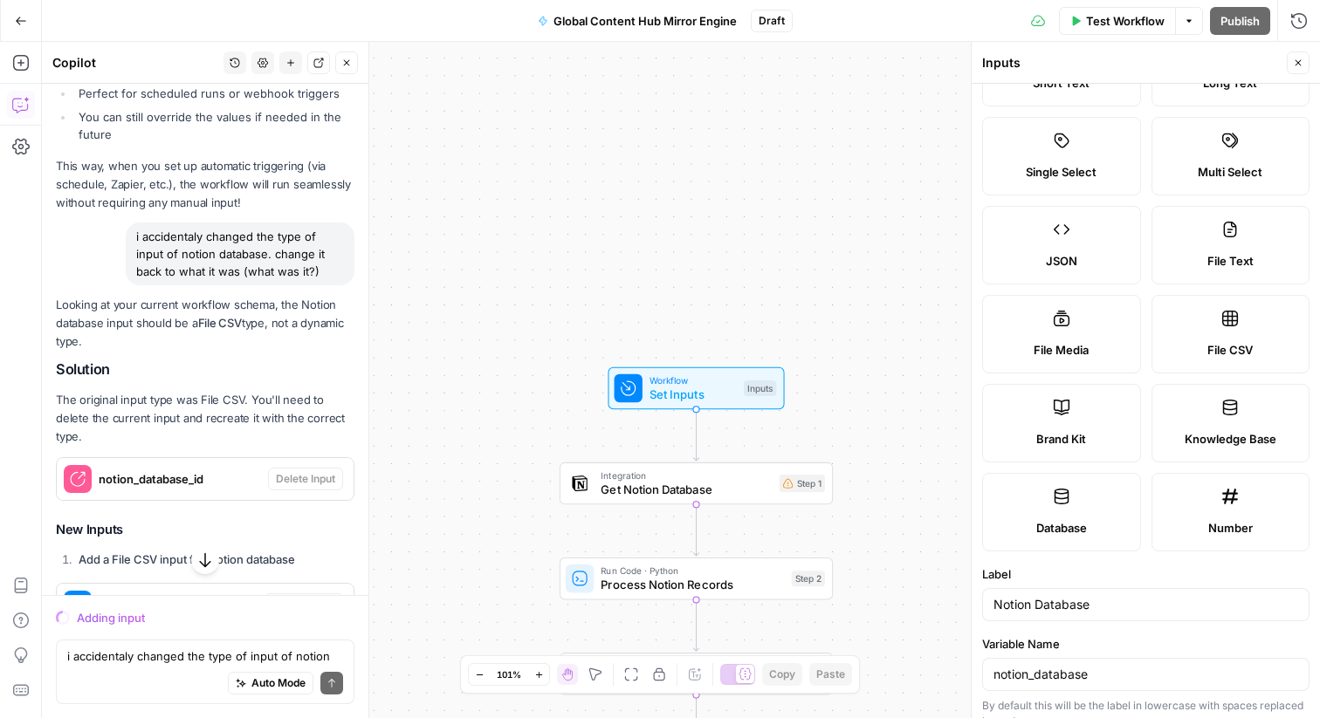
scroll to position [0, 0]
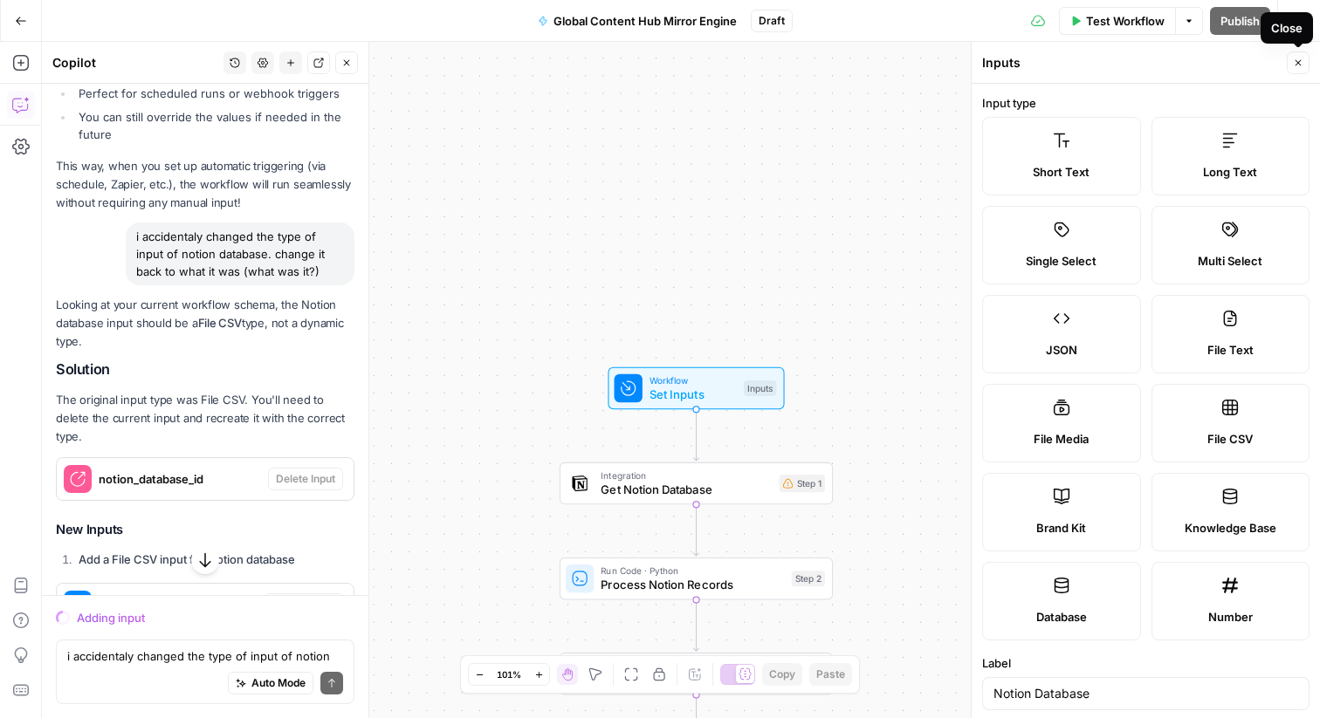
click at [1309, 62] on header "Inputs Close" at bounding box center [1145, 63] width 348 height 42
click at [1300, 64] on icon "button" at bounding box center [1298, 63] width 10 height 10
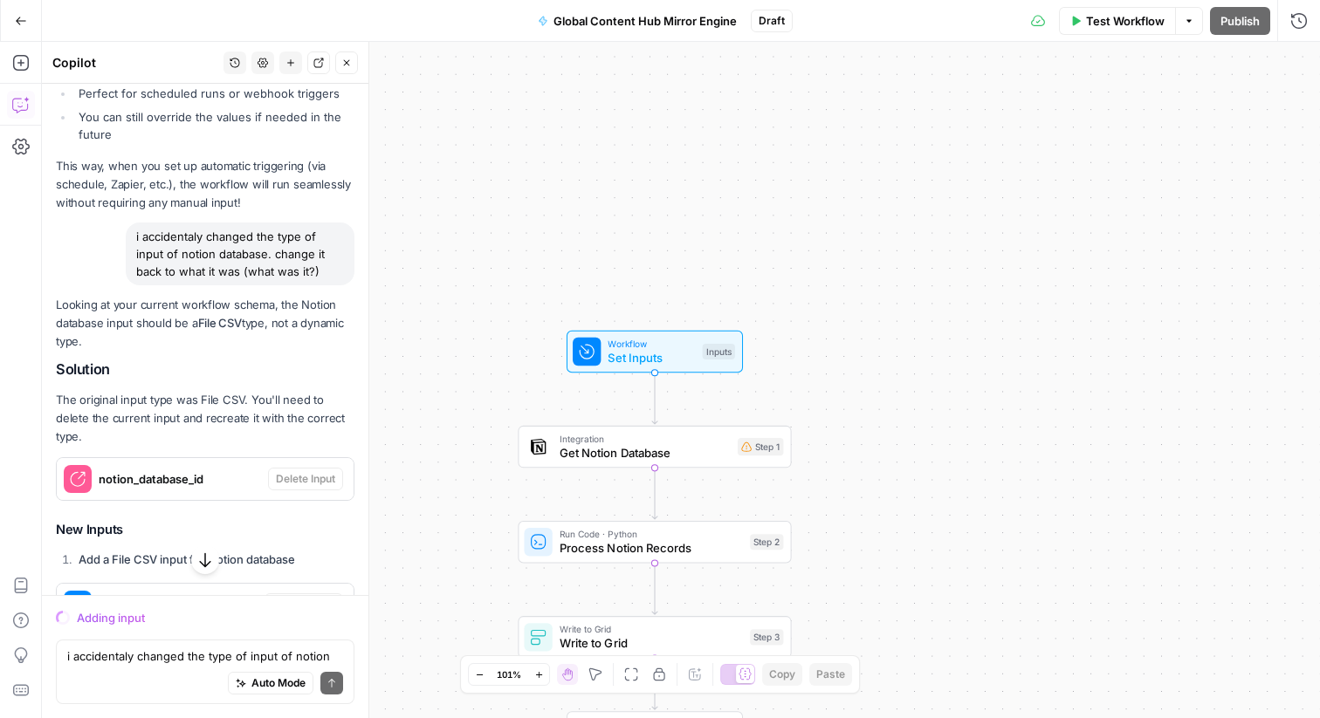
click at [686, 361] on span "Set Inputs" at bounding box center [650, 357] width 87 height 17
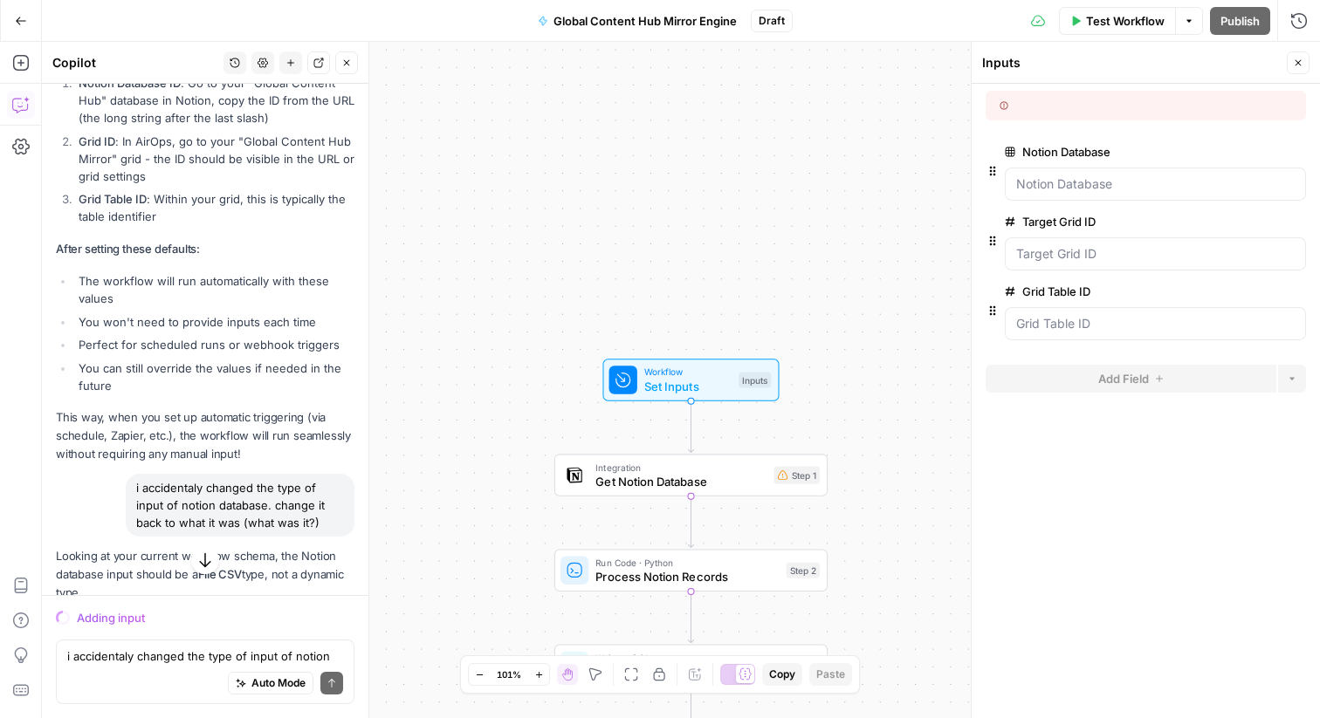
scroll to position [6077, 0]
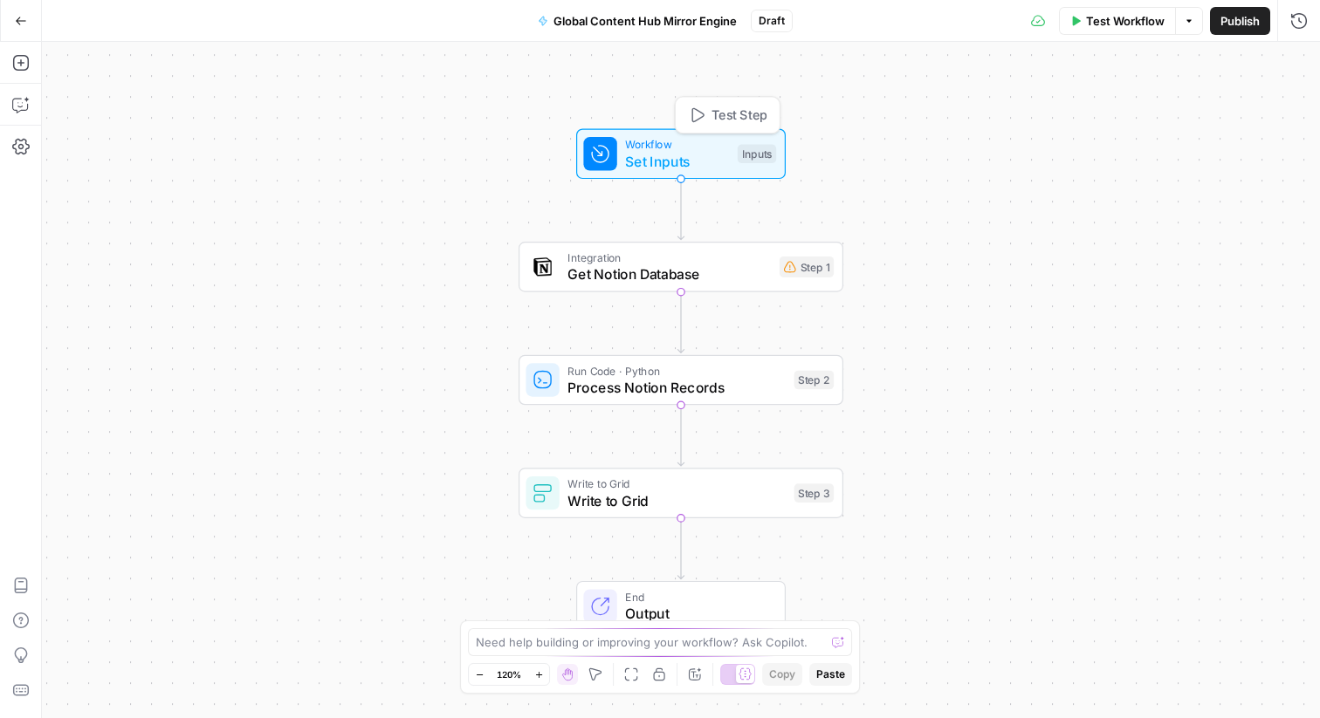
click at [675, 151] on span "Set Inputs" at bounding box center [677, 161] width 104 height 21
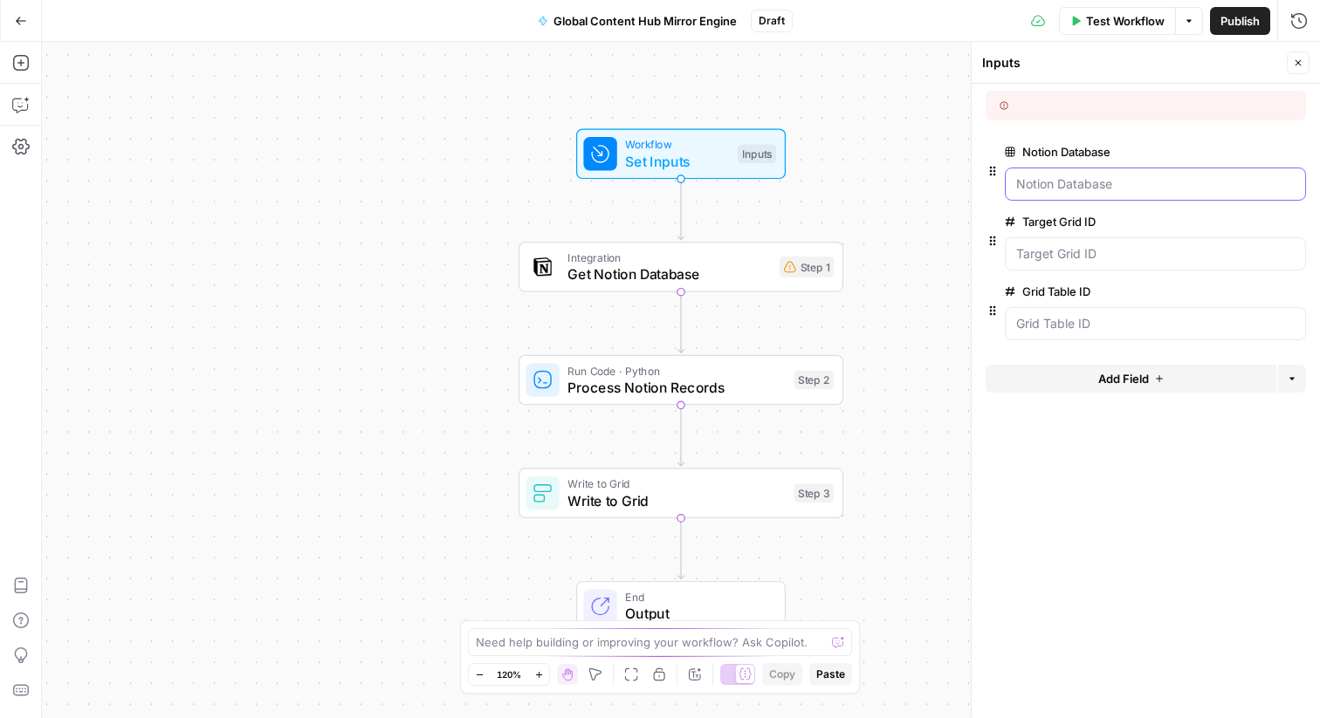
click at [1096, 182] on Database "Notion Database" at bounding box center [1155, 183] width 278 height 17
click at [1242, 154] on span "edit field" at bounding box center [1240, 152] width 38 height 14
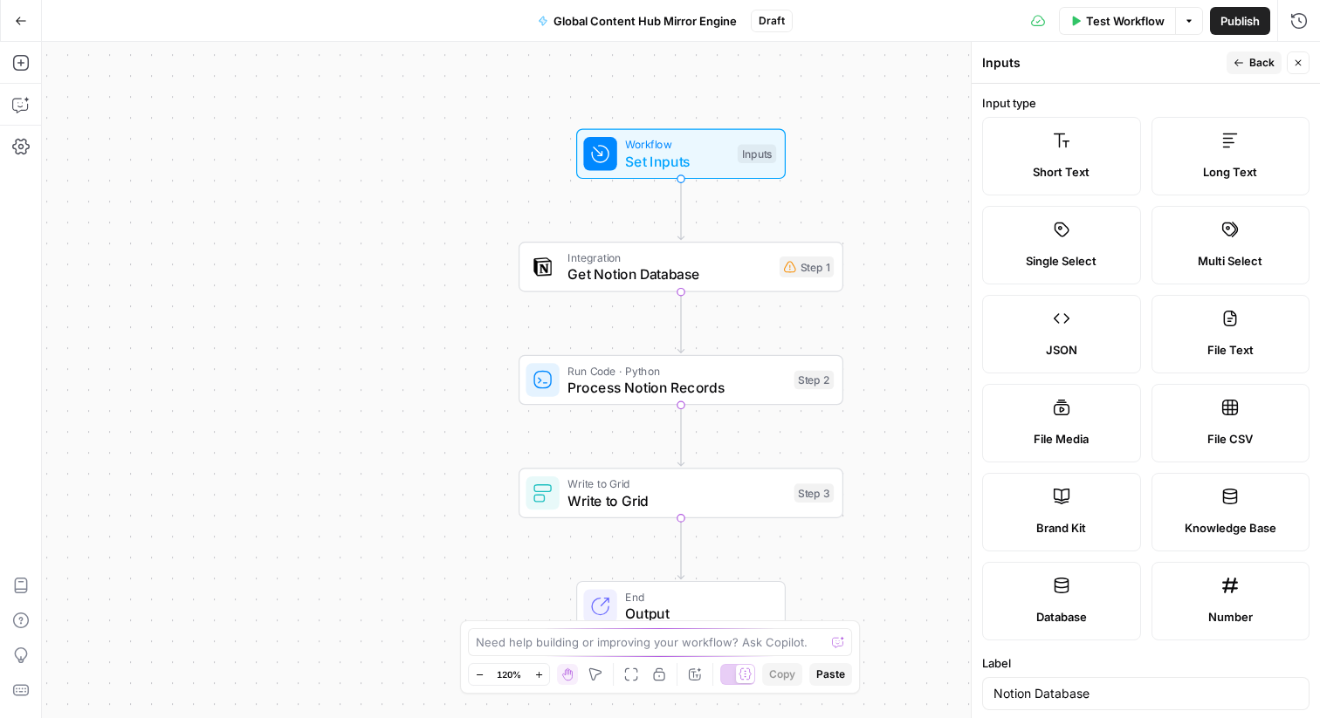
click at [1247, 71] on button "Back" at bounding box center [1253, 62] width 55 height 23
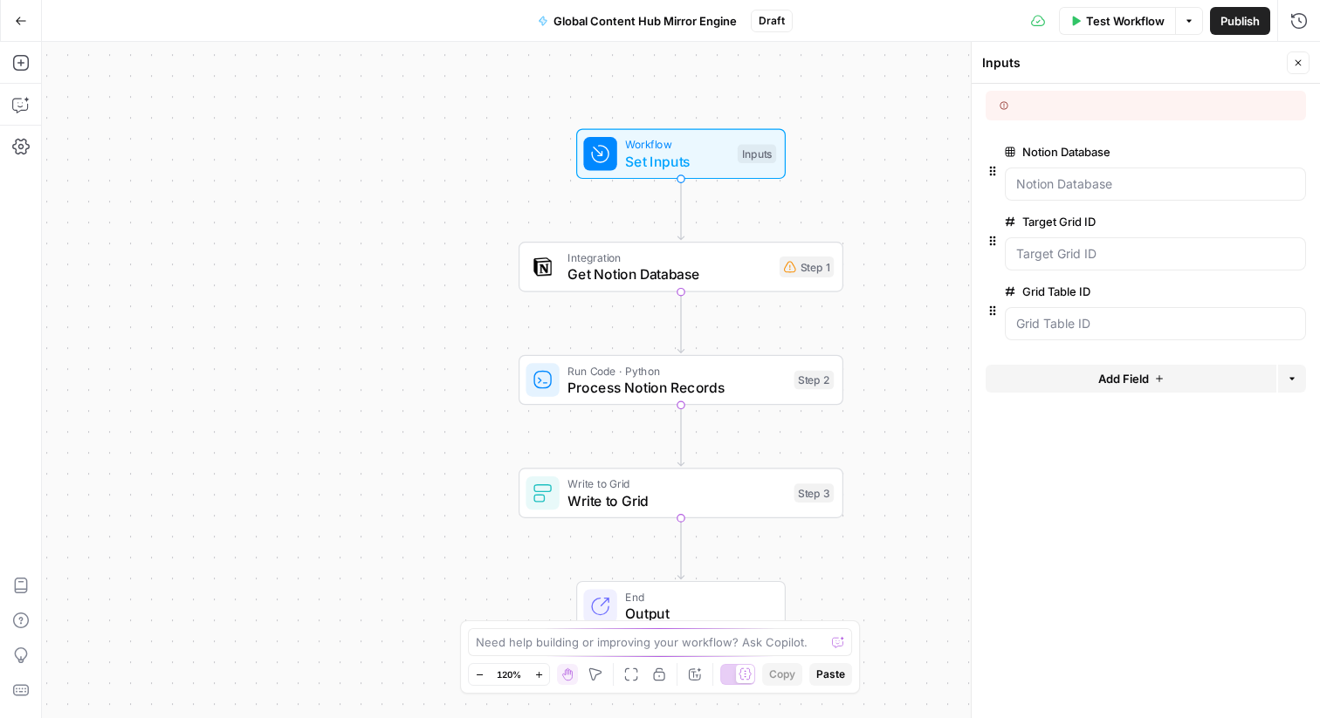
click at [1299, 155] on icon "button" at bounding box center [1296, 153] width 10 height 10
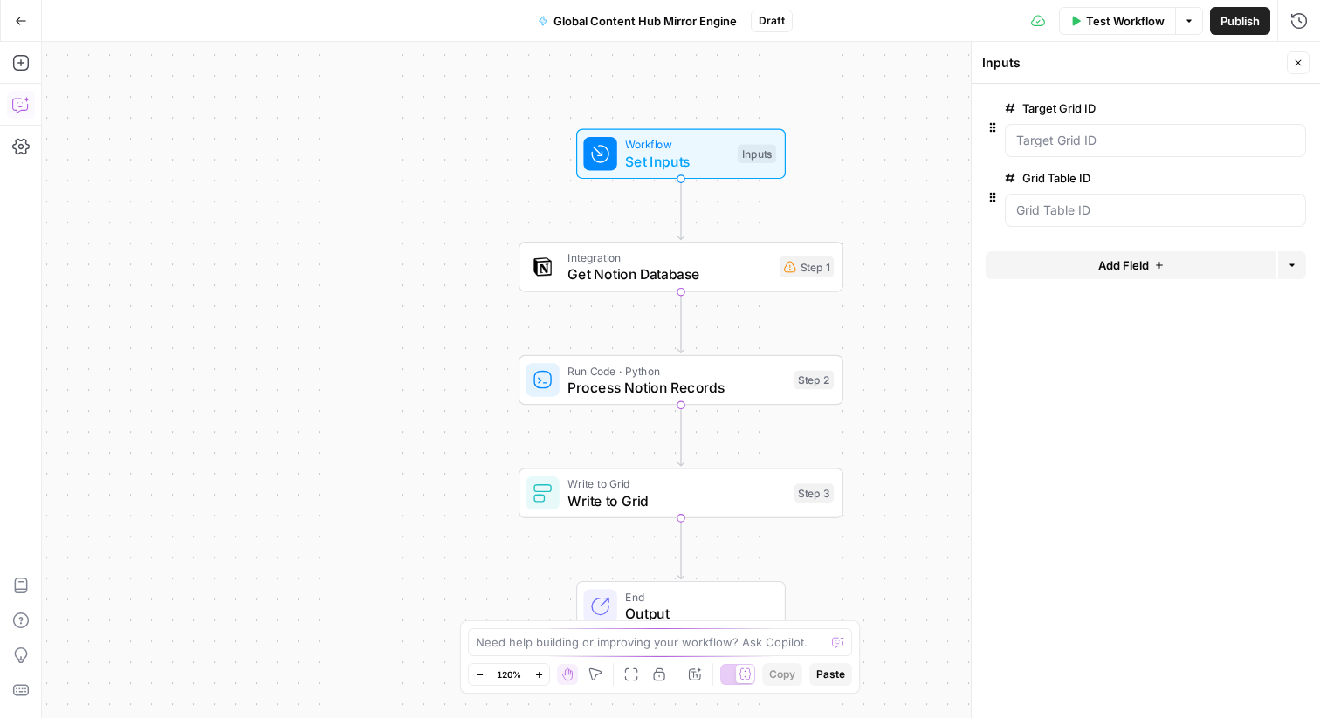
click at [17, 102] on icon "button" at bounding box center [20, 104] width 17 height 17
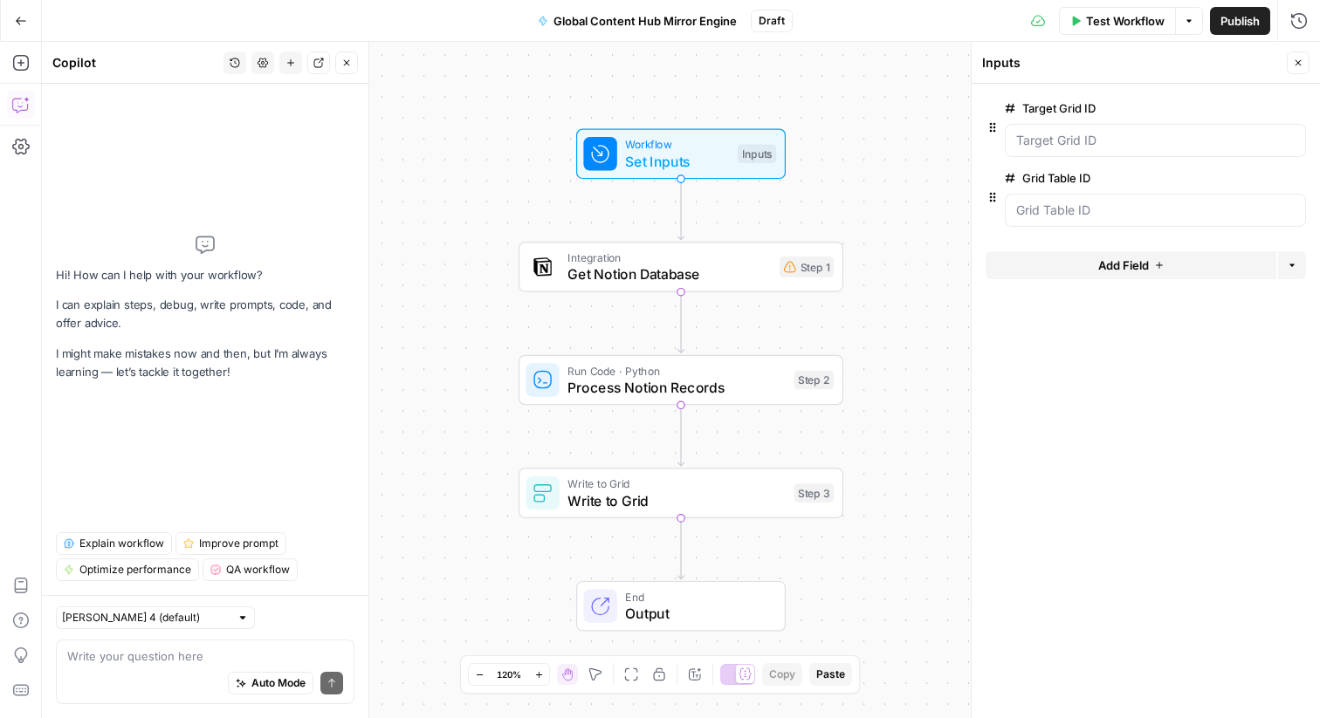
click at [220, 668] on div "Auto Mode Send" at bounding box center [205, 684] width 276 height 38
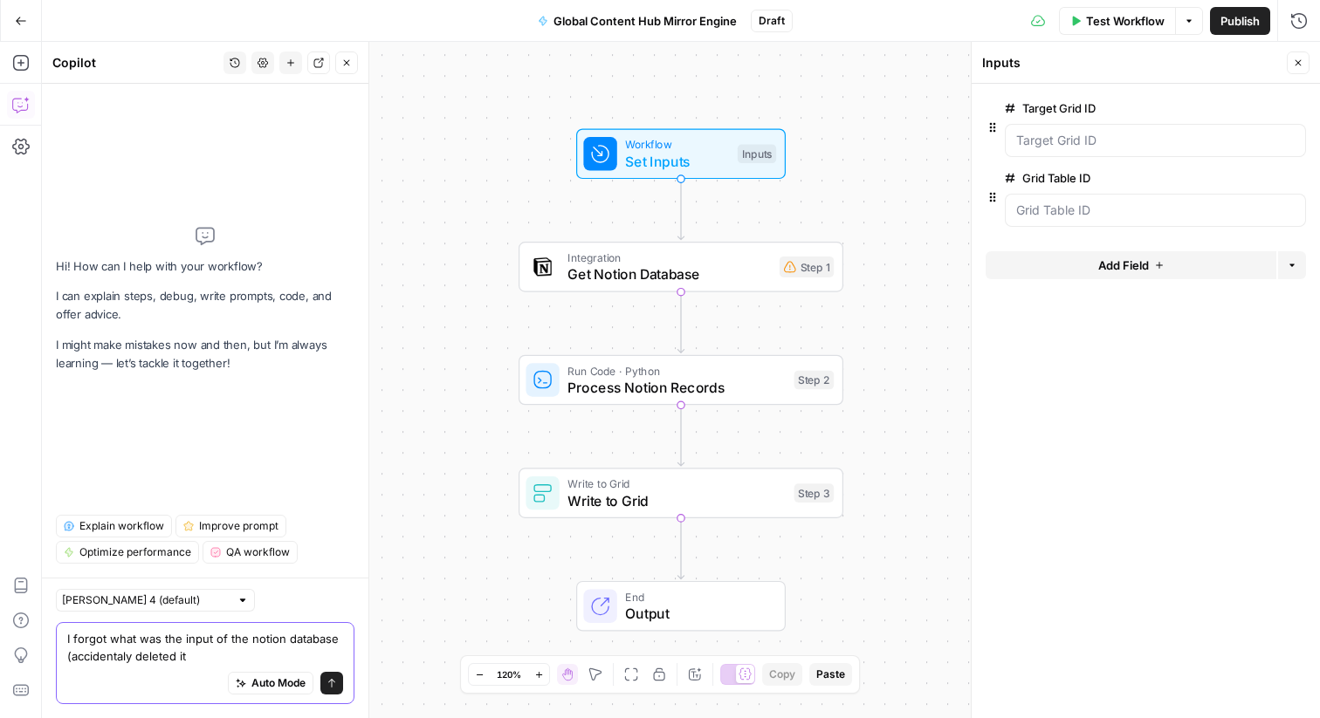
type textarea "I forgot what was the input of the notion database (accidentaly deleted it)"
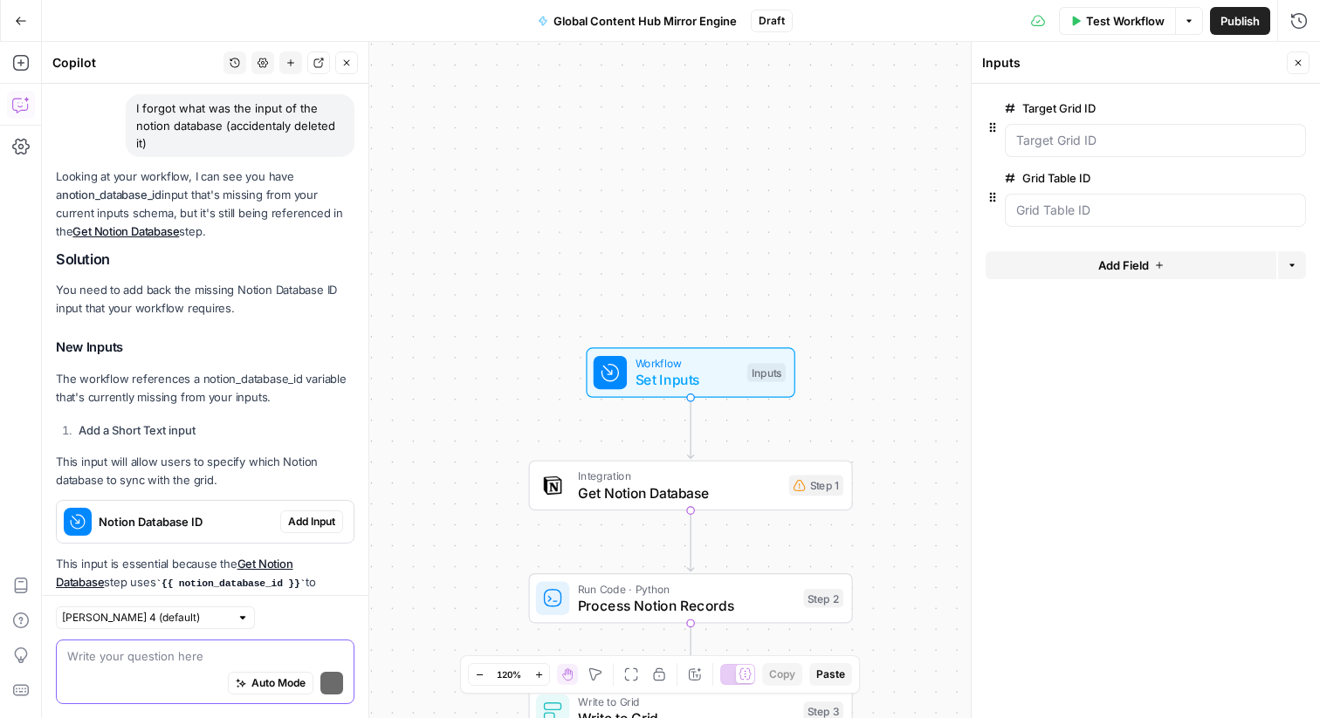
scroll to position [186, 0]
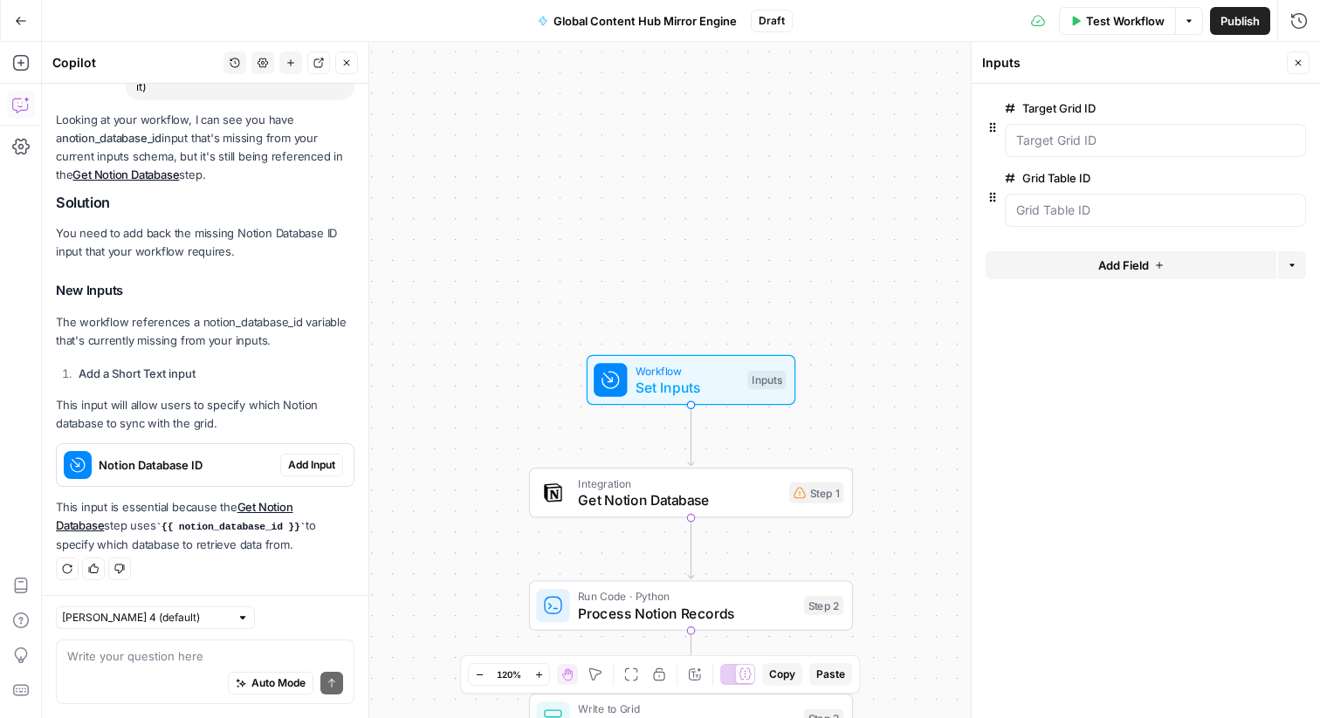
click at [324, 458] on span "Add Input" at bounding box center [311, 465] width 47 height 16
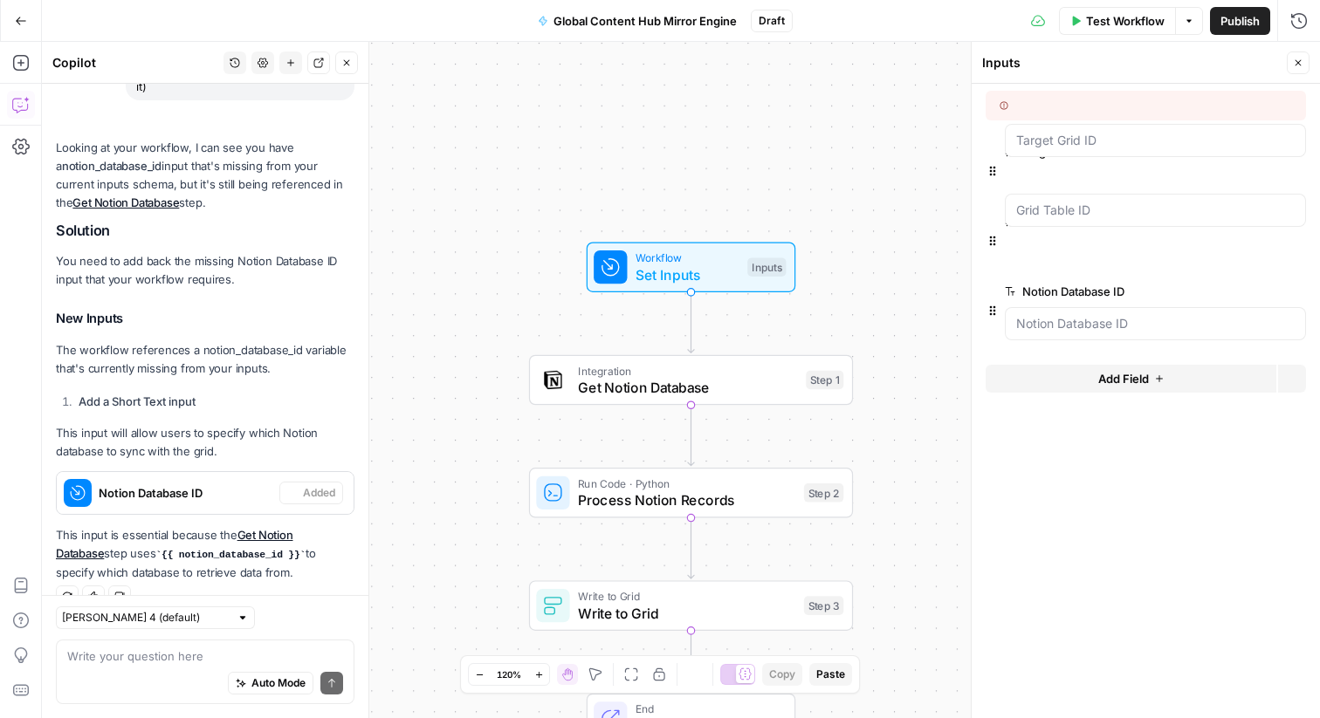
scroll to position [214, 0]
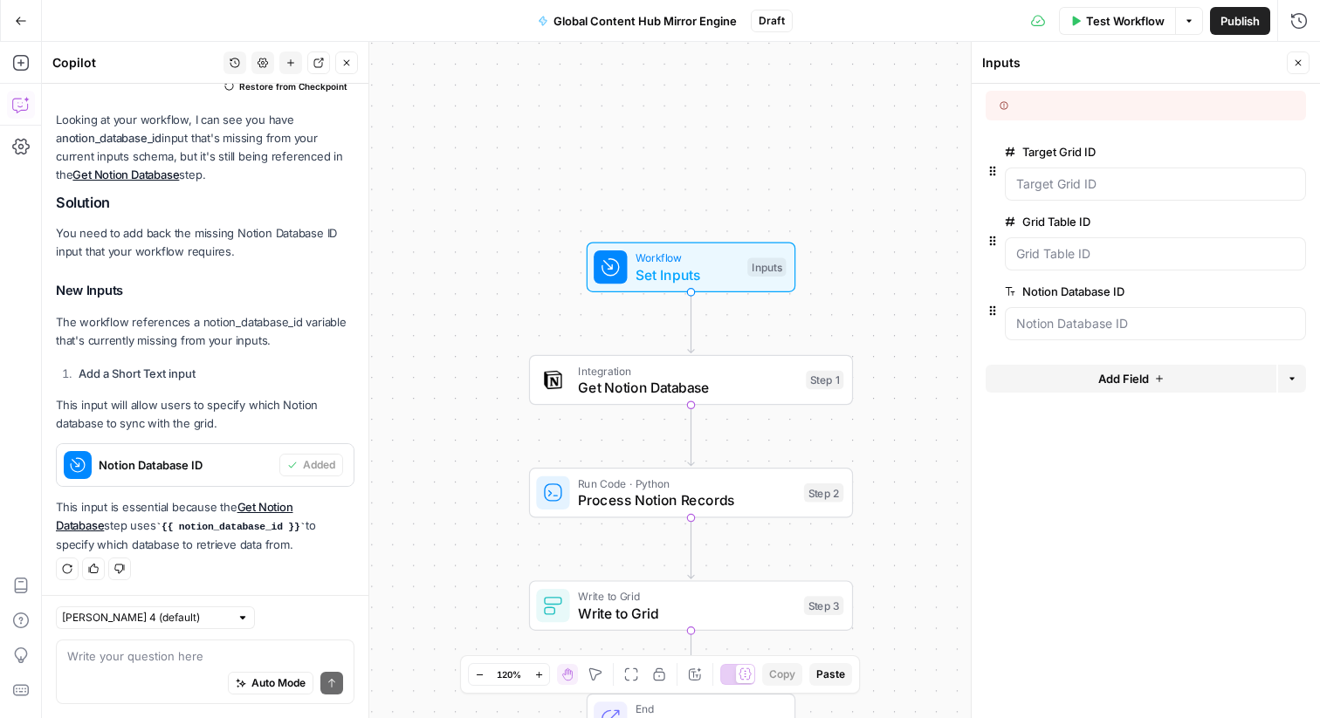
click at [1076, 333] on div at bounding box center [1155, 323] width 301 height 33
click at [1227, 295] on span "edit field" at bounding box center [1240, 292] width 38 height 14
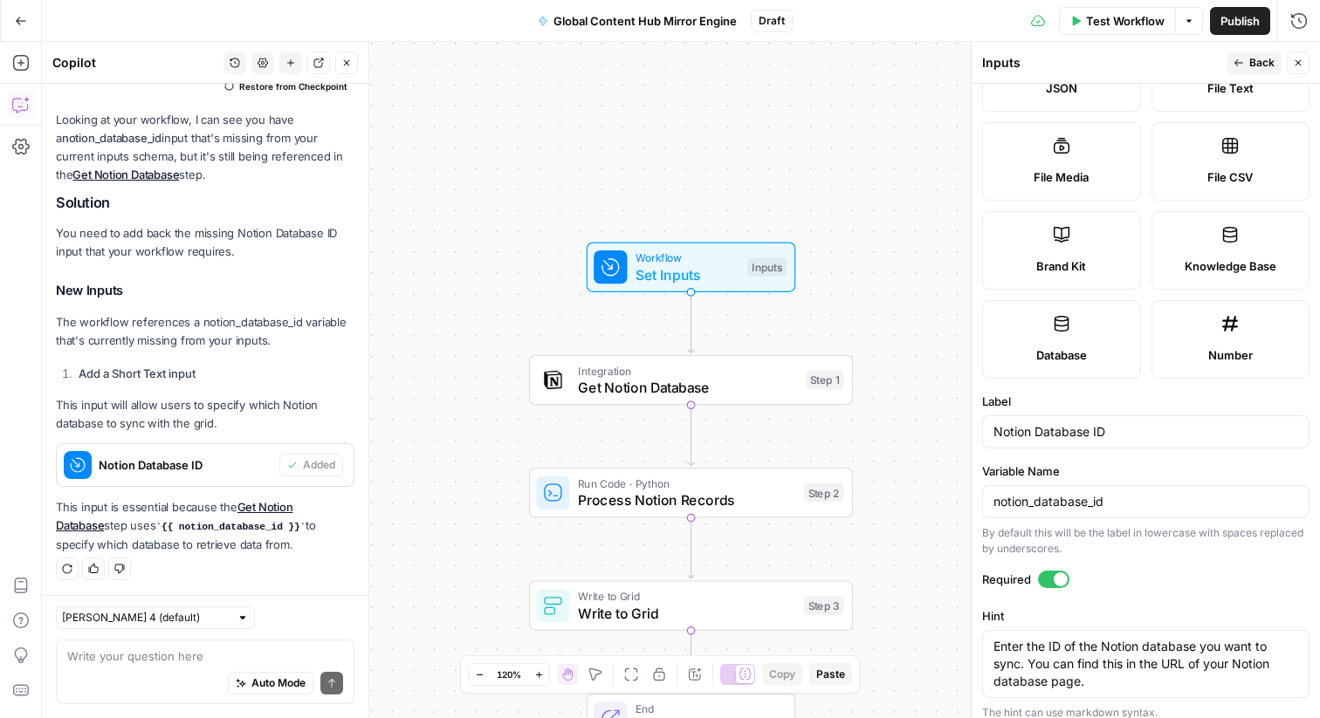
scroll to position [0, 0]
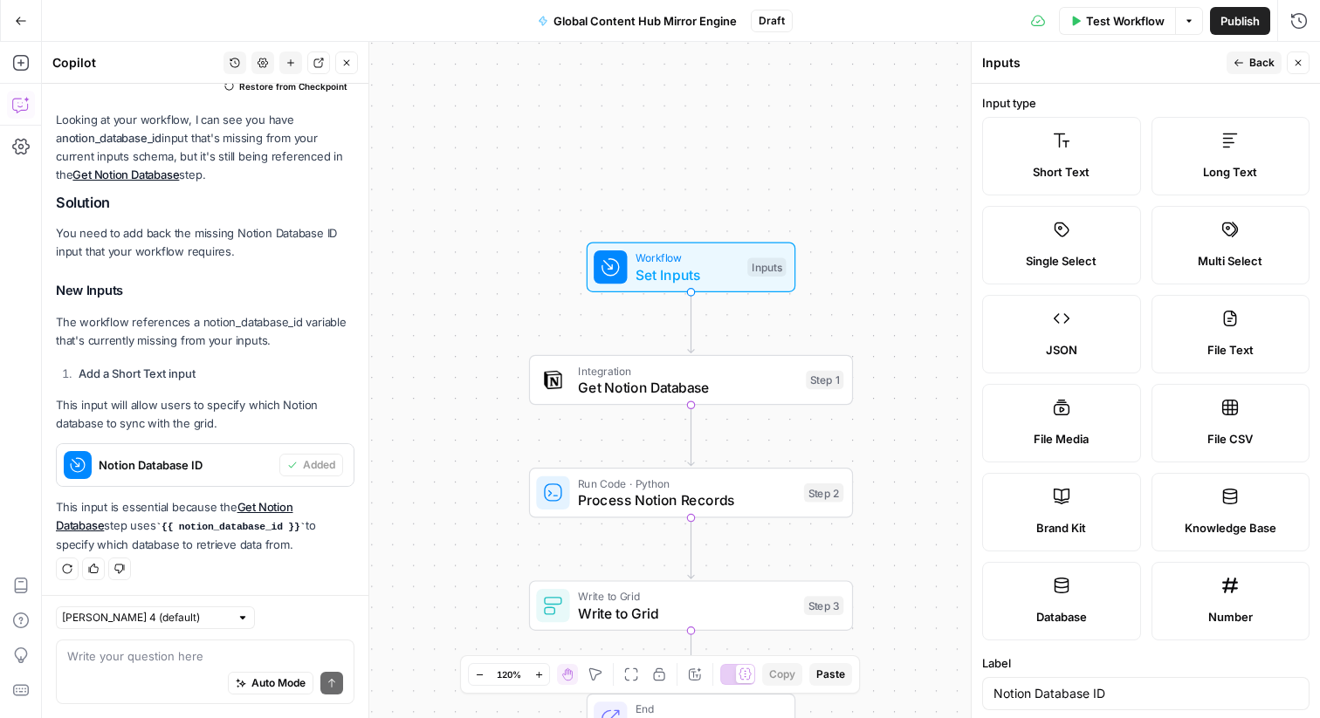
click at [1240, 64] on icon "button" at bounding box center [1238, 63] width 10 height 10
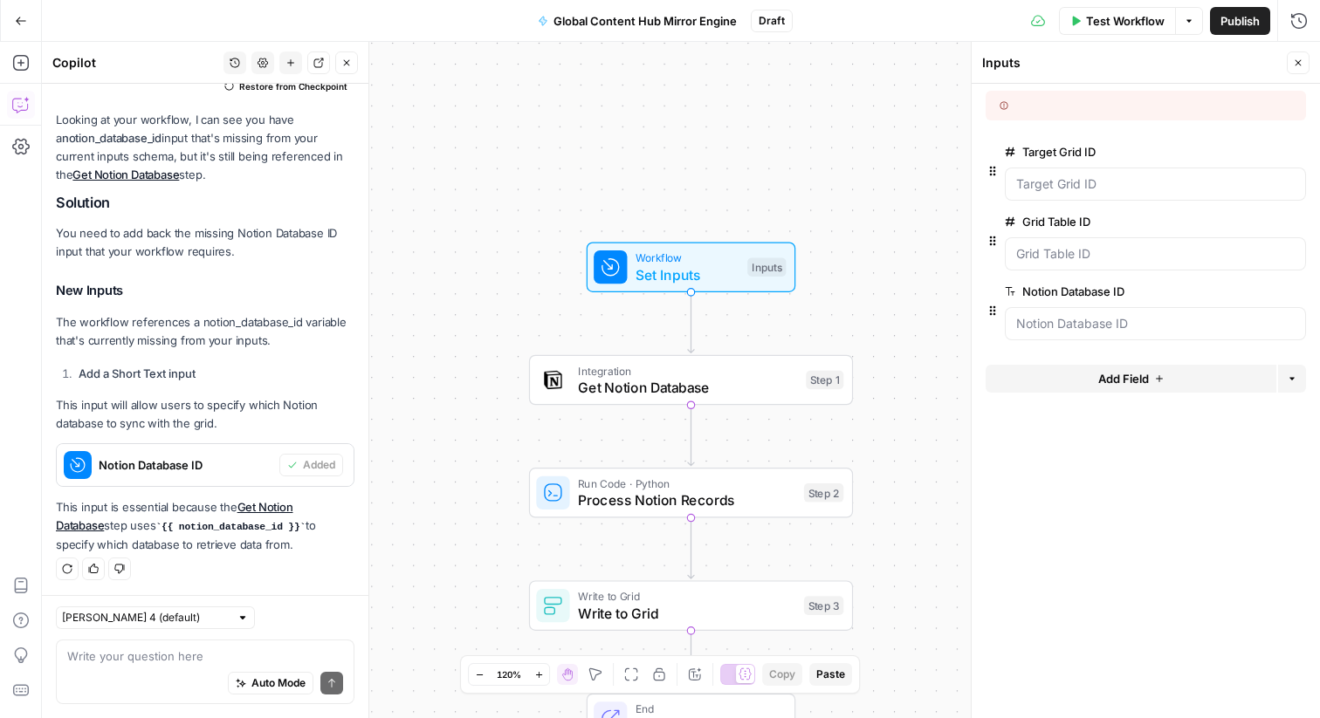
click at [995, 307] on icon "button" at bounding box center [992, 311] width 14 height 14
click at [1040, 321] on ID "Notion Database ID" at bounding box center [1155, 323] width 278 height 17
click at [1236, 291] on span "edit field" at bounding box center [1240, 292] width 38 height 14
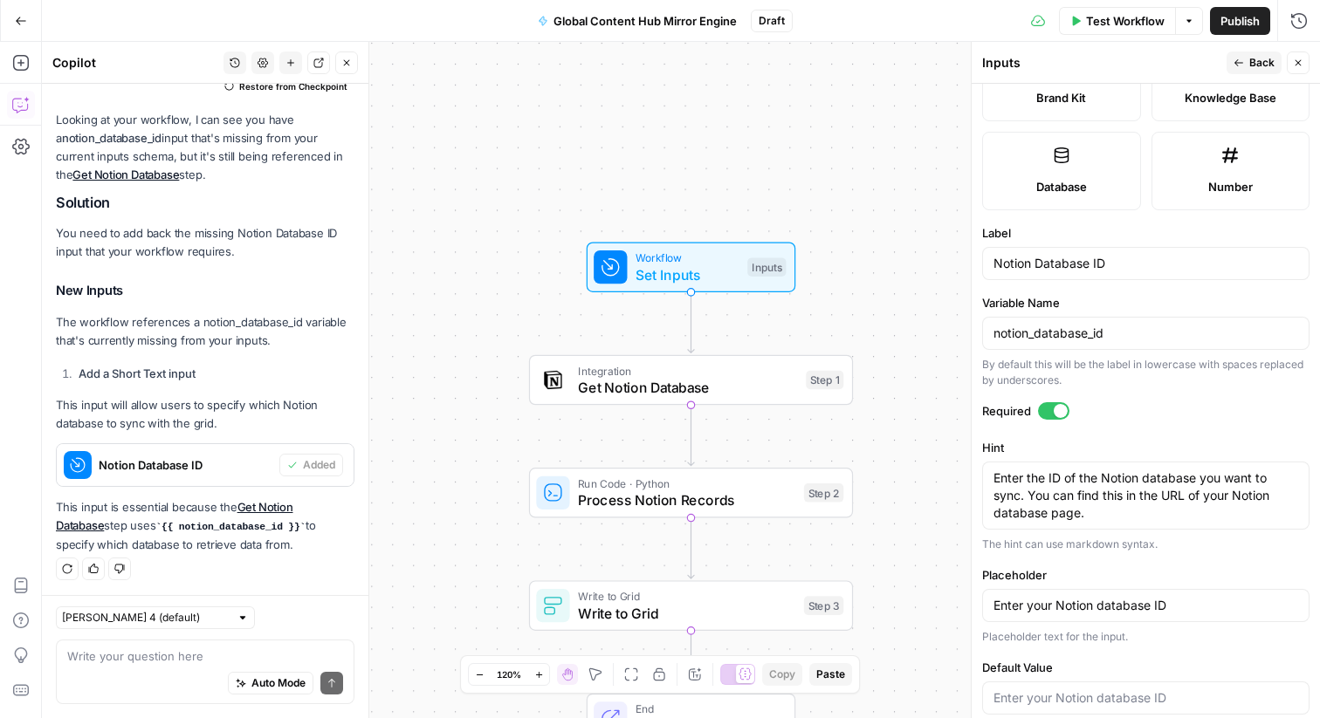
scroll to position [461, 0]
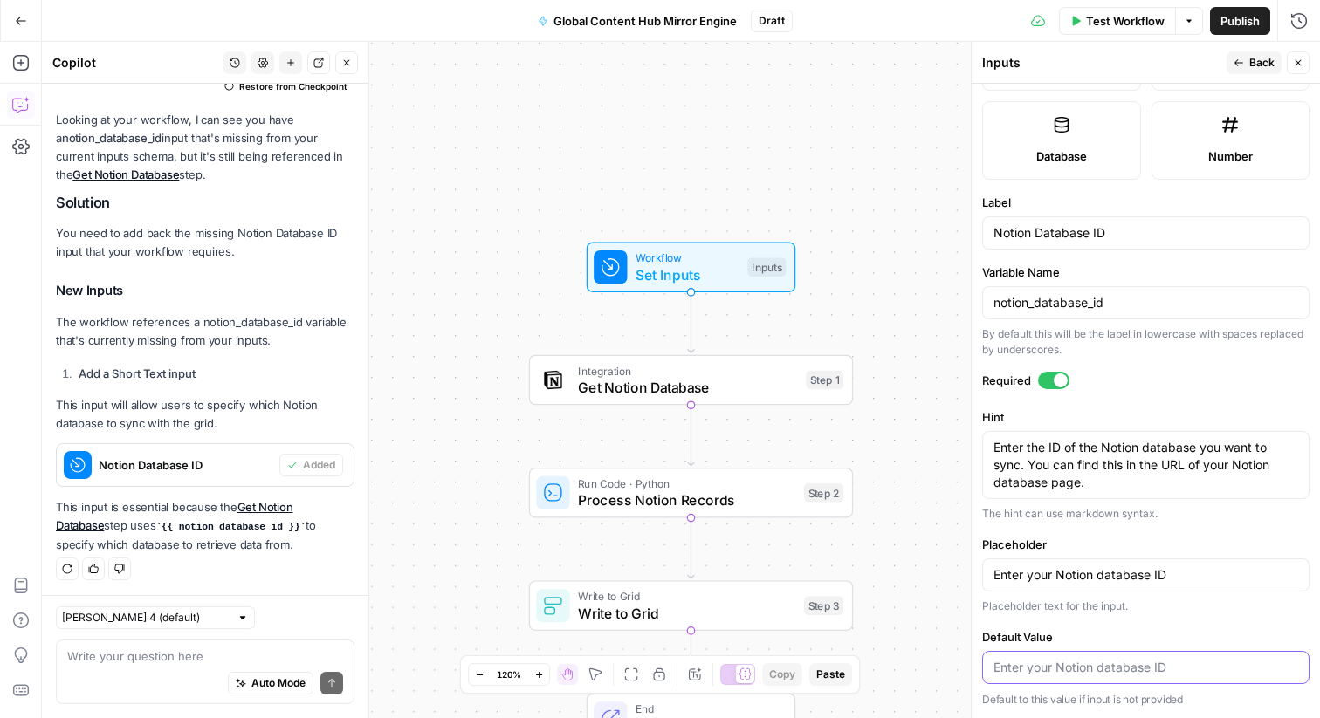
click at [1069, 671] on input "Default Value" at bounding box center [1145, 667] width 305 height 17
paste input "26bcae5c216980bf8af3fc1c70cbfcda"
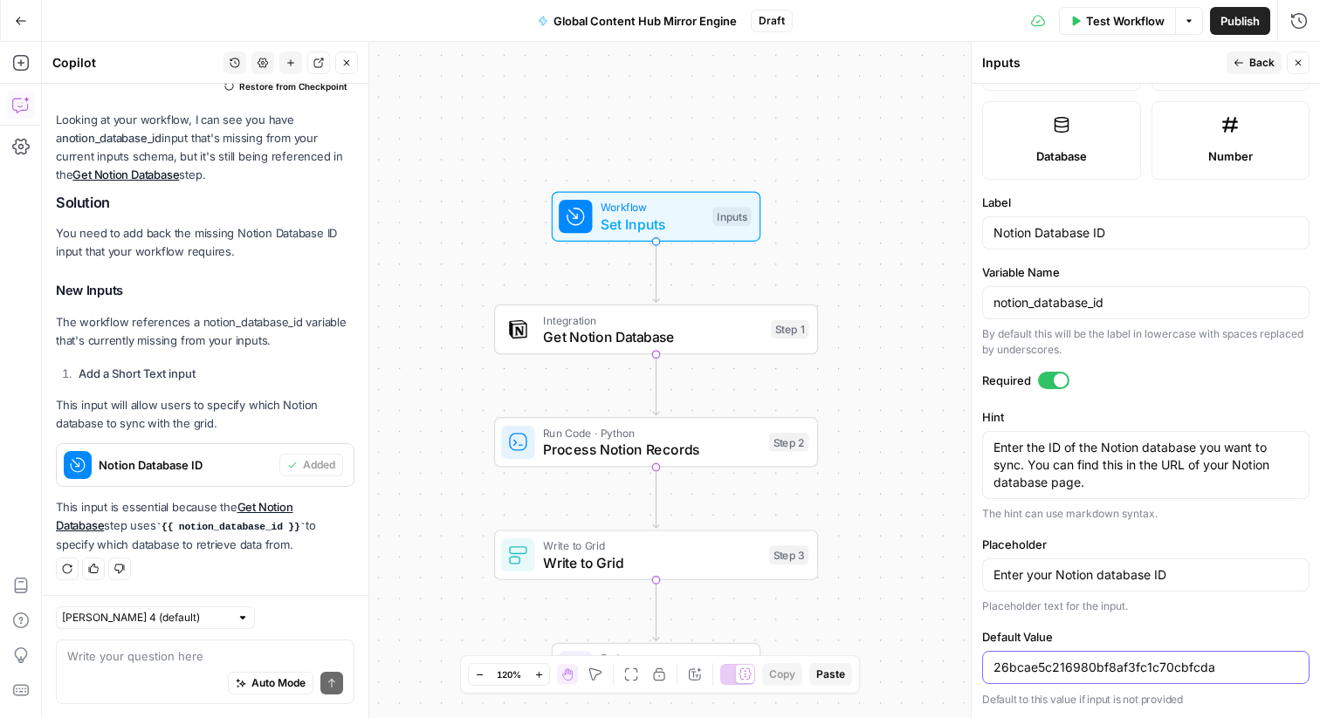
type input "26bcae5c216980bf8af3fc1c70cbfcda"
click at [926, 476] on div "Workflow Set Inputs Inputs Integration Get Notion Database Step 1 Run Code · Py…" at bounding box center [681, 380] width 1278 height 676
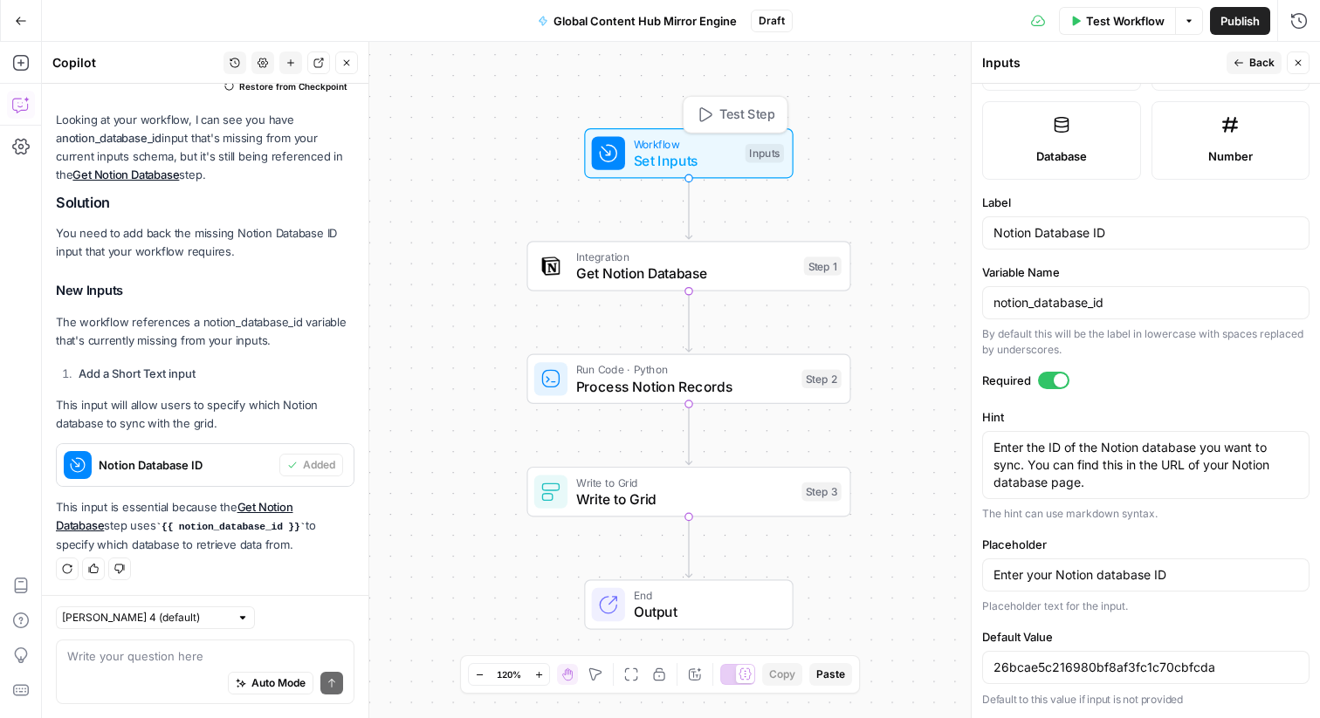
click at [726, 165] on span "Set Inputs" at bounding box center [686, 160] width 104 height 21
click at [95, 655] on textarea at bounding box center [205, 656] width 276 height 17
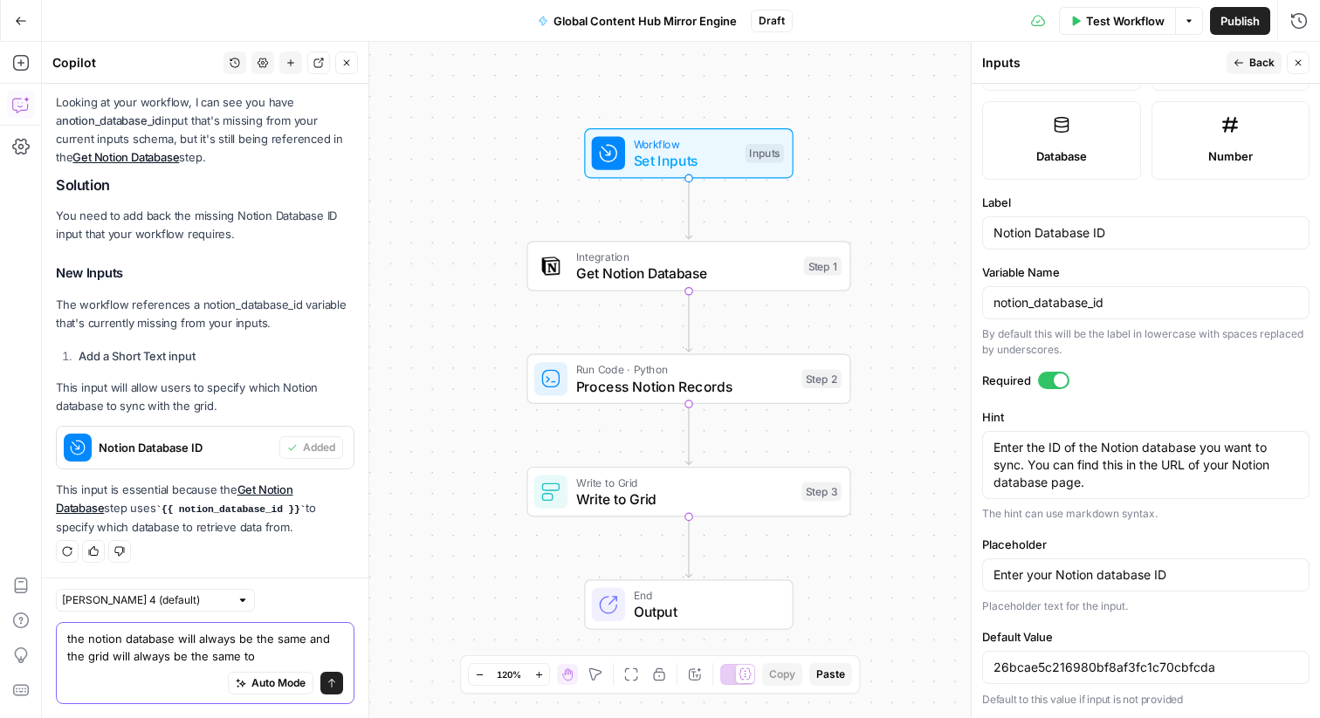
type textarea "the notion database will always be the same and the grid will always be the sam…"
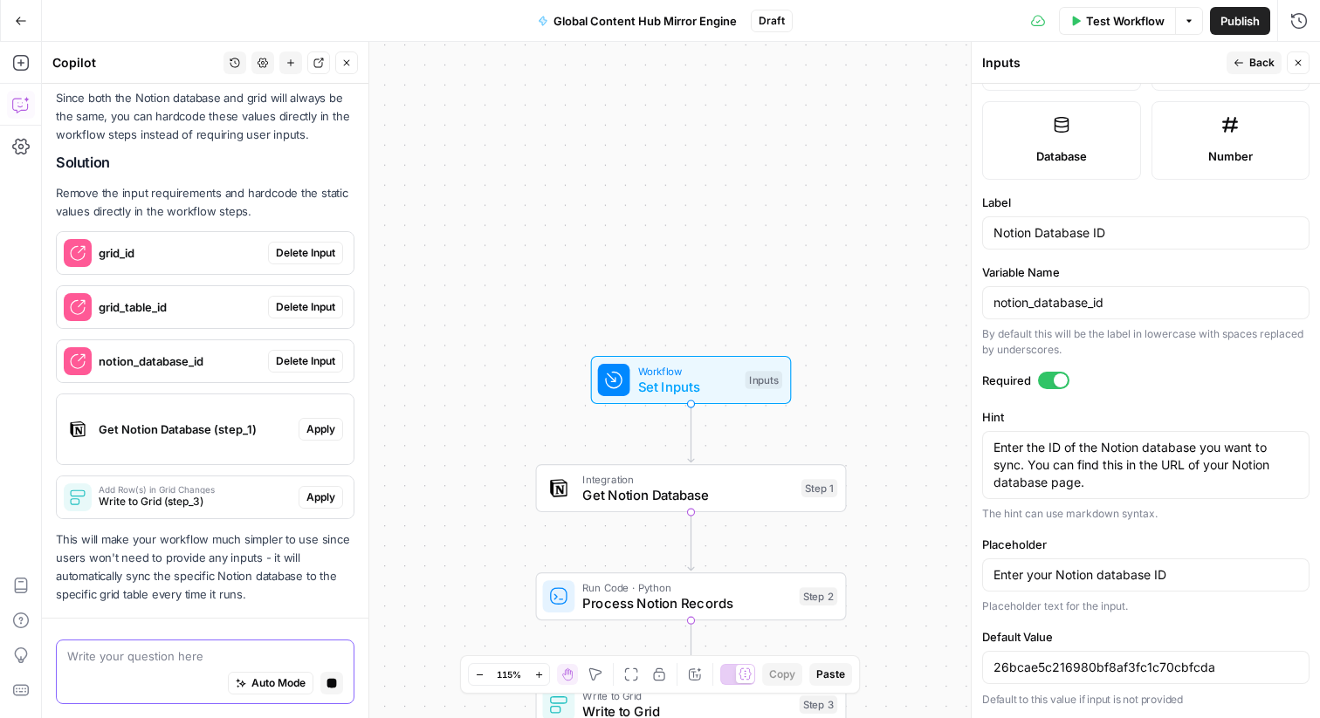
scroll to position [813, 0]
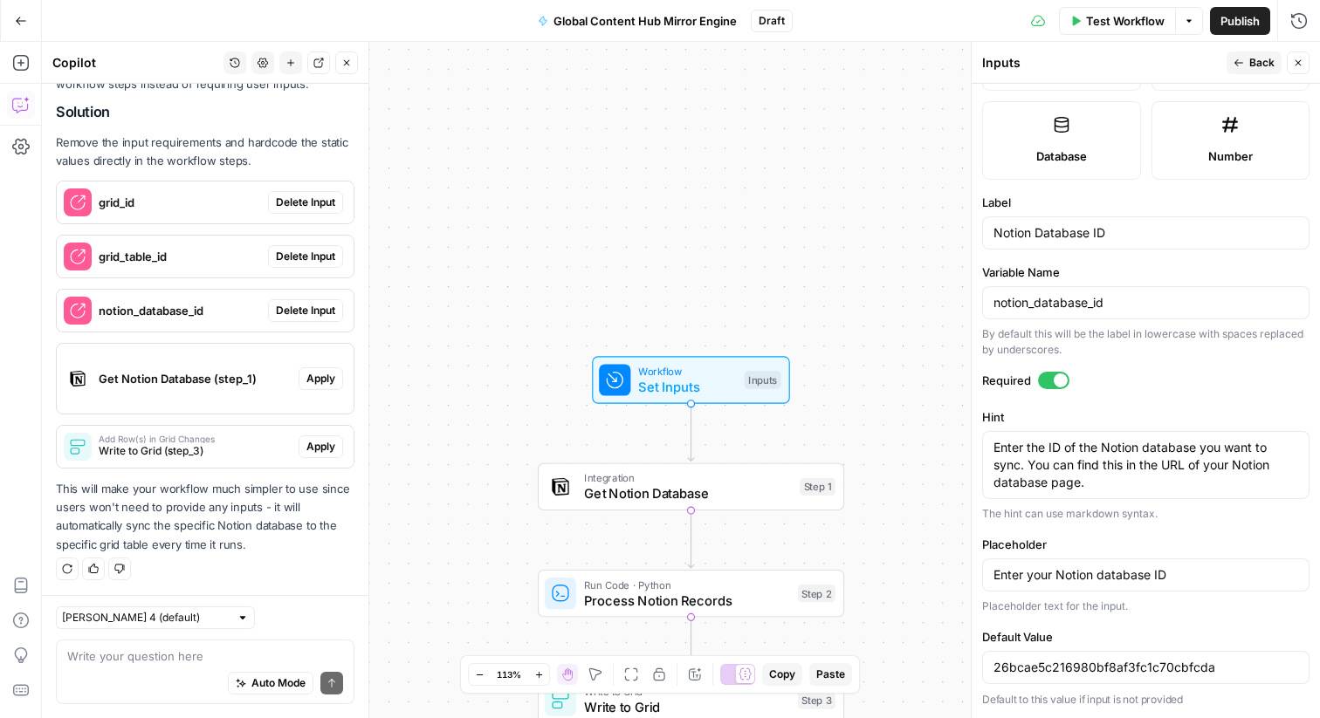
click at [296, 202] on span "Delete Input" at bounding box center [305, 203] width 59 height 16
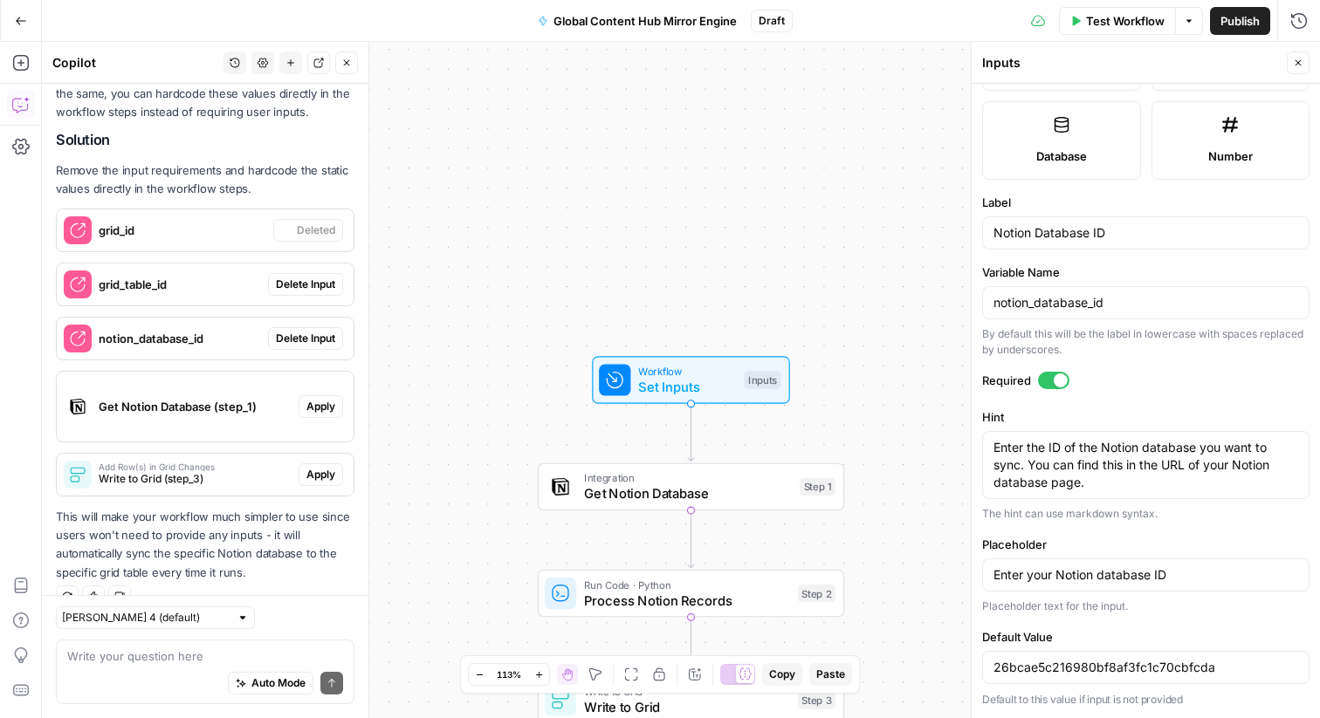
scroll to position [841, 0]
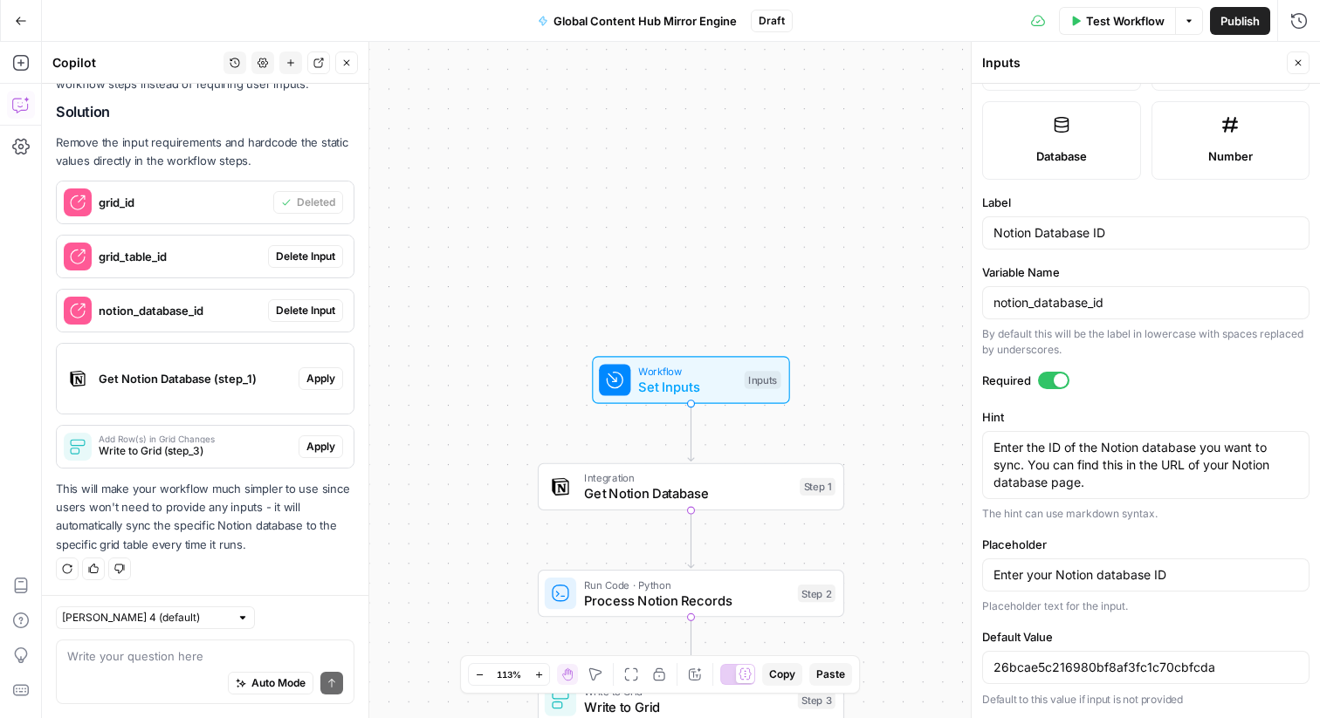
click at [308, 261] on span "Delete Input" at bounding box center [305, 257] width 59 height 16
click at [314, 300] on button "Delete Input" at bounding box center [305, 310] width 75 height 23
click at [1295, 62] on icon "button" at bounding box center [1298, 63] width 10 height 10
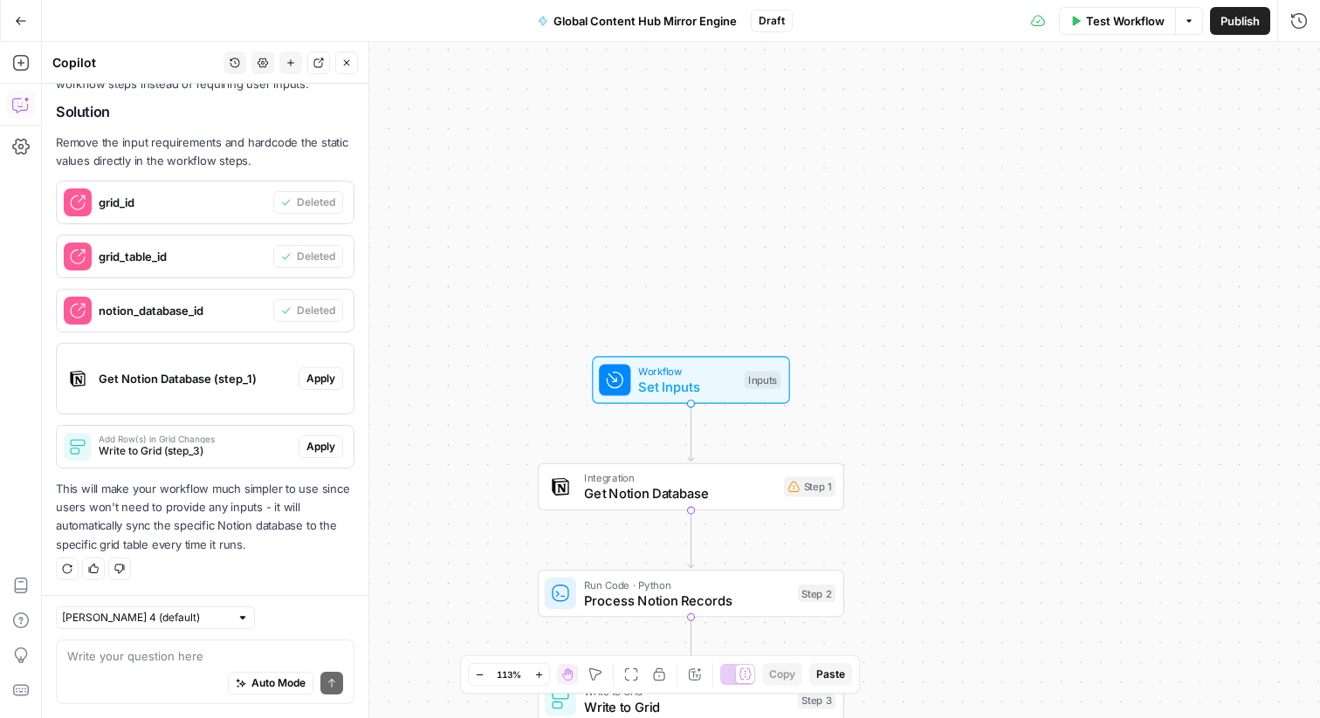
click at [724, 391] on span "Set Inputs" at bounding box center [687, 387] width 98 height 20
click at [991, 170] on icon "button" at bounding box center [993, 172] width 6 height 10
click at [1297, 152] on icon "button" at bounding box center [1296, 153] width 10 height 10
click at [1297, 168] on div at bounding box center [1155, 184] width 301 height 33
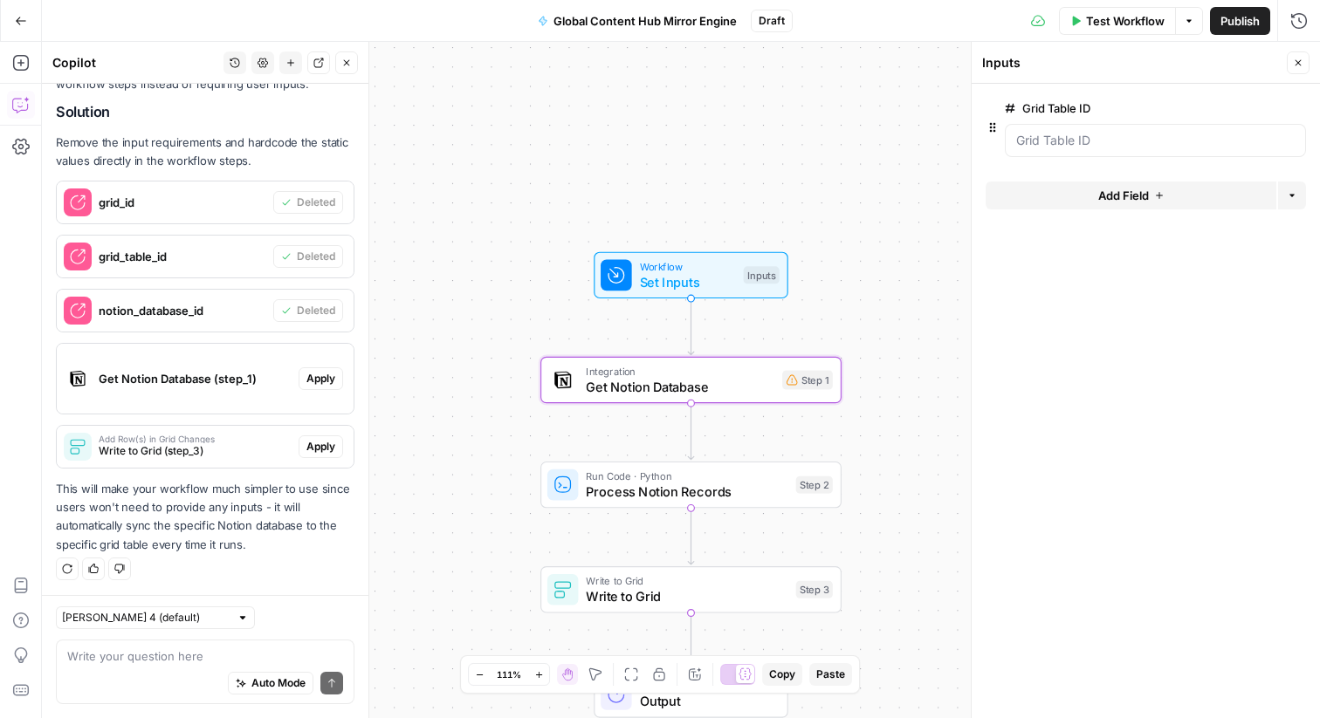
click at [198, 374] on span "Get Notion Database (step_1)" at bounding box center [195, 378] width 193 height 17
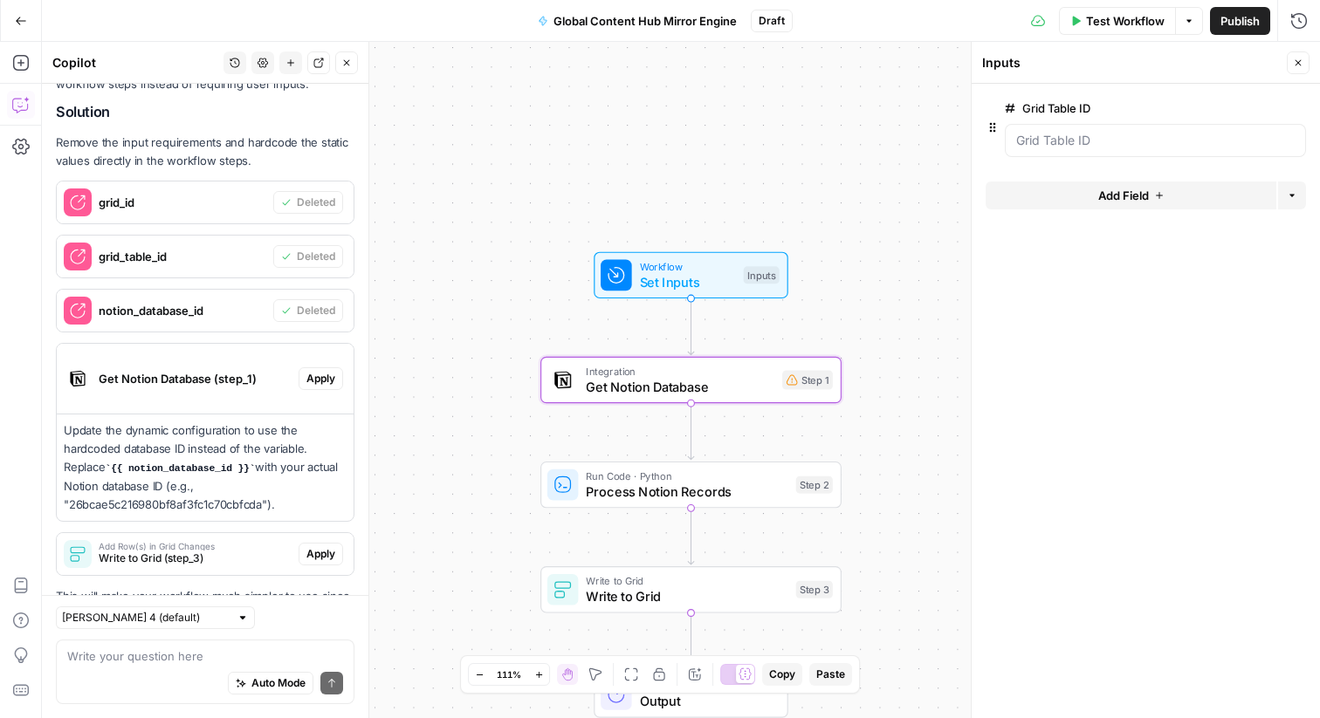
scroll to position [949, 0]
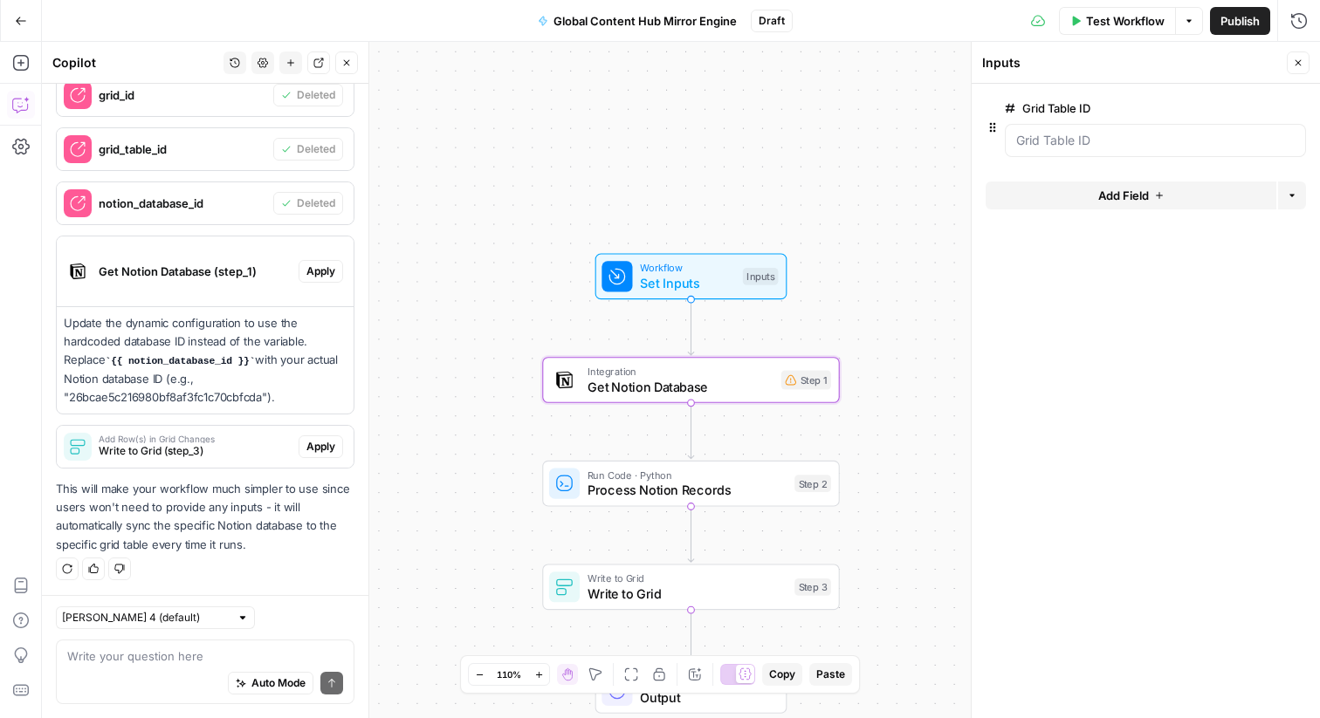
click at [307, 269] on span "Apply" at bounding box center [320, 272] width 29 height 16
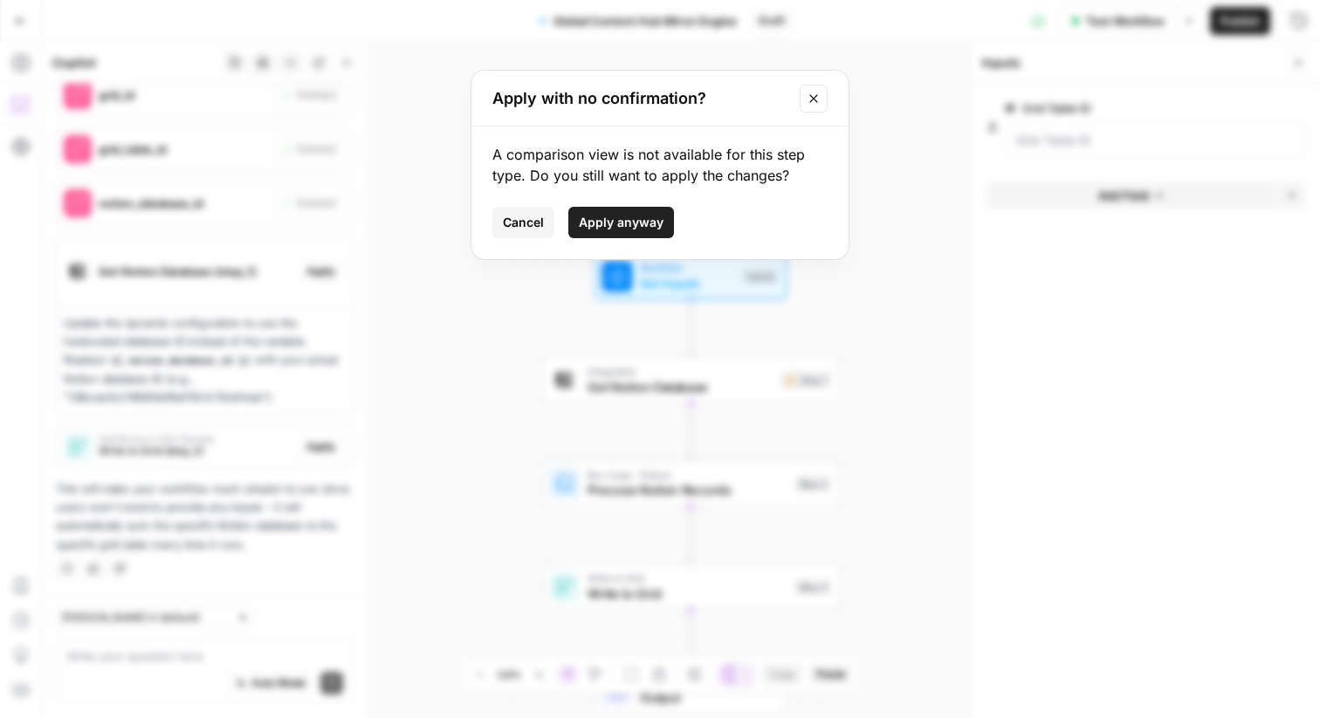
click at [626, 221] on span "Apply anyway" at bounding box center [621, 222] width 85 height 17
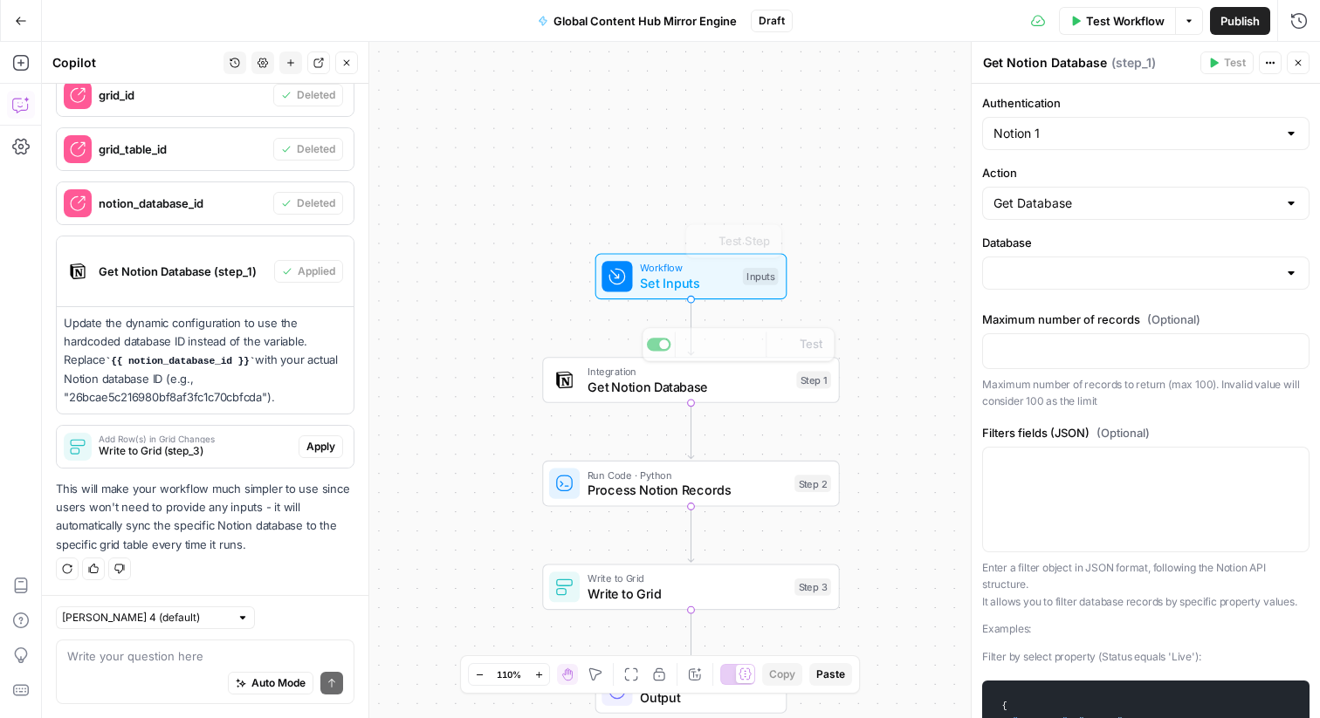
type input "Global Content Hub"
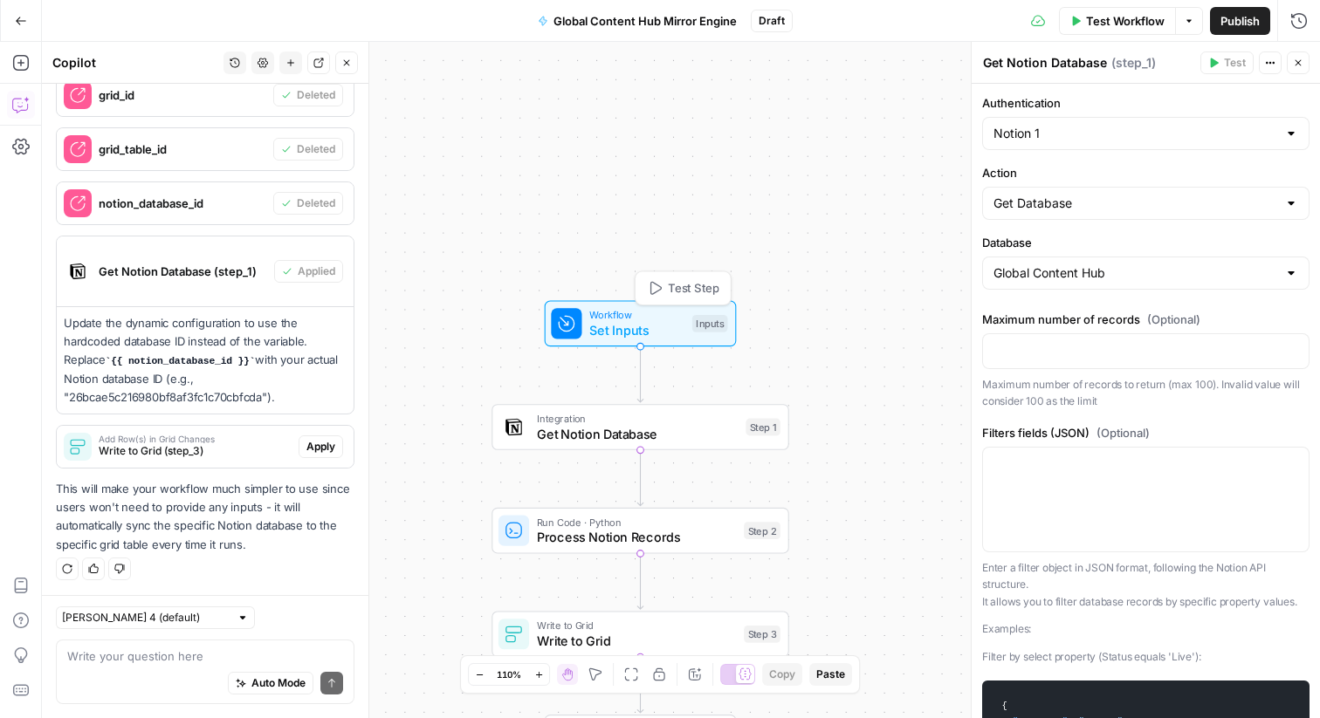
click at [662, 327] on span "Set Inputs" at bounding box center [636, 330] width 95 height 19
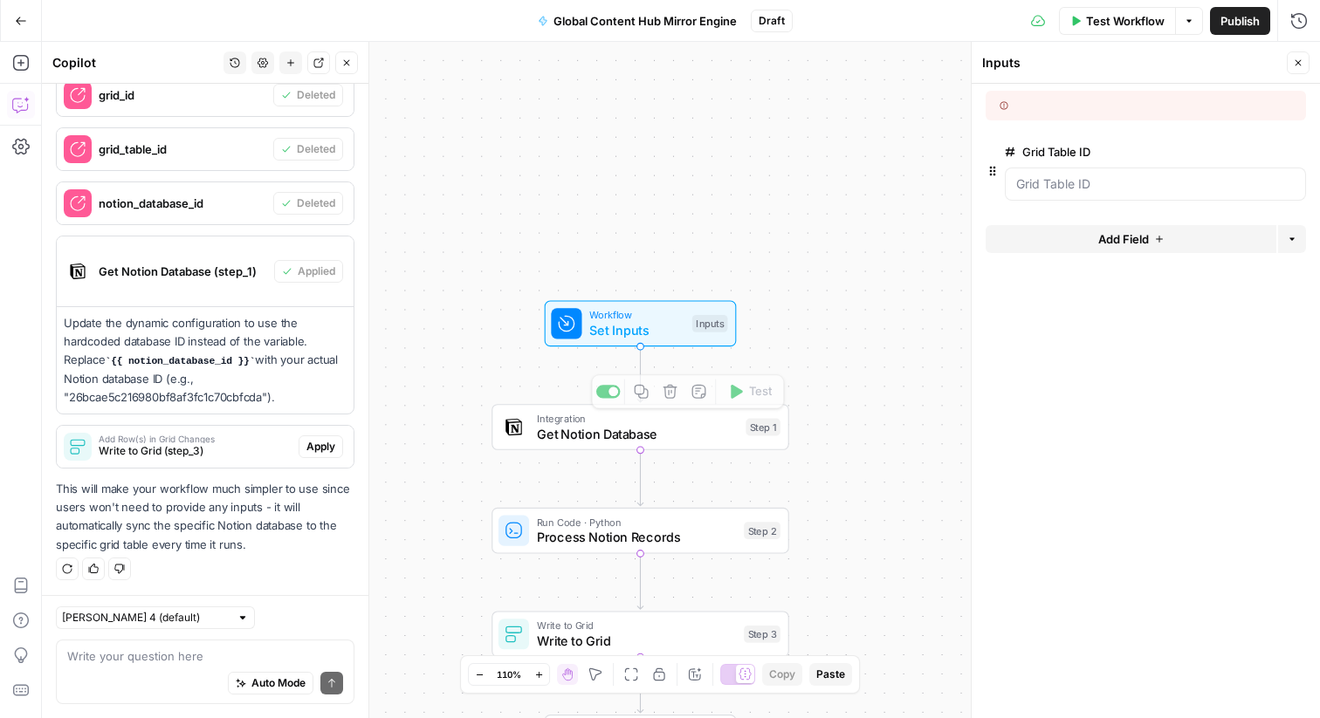
click at [653, 441] on span "Get Notion Database" at bounding box center [638, 433] width 202 height 19
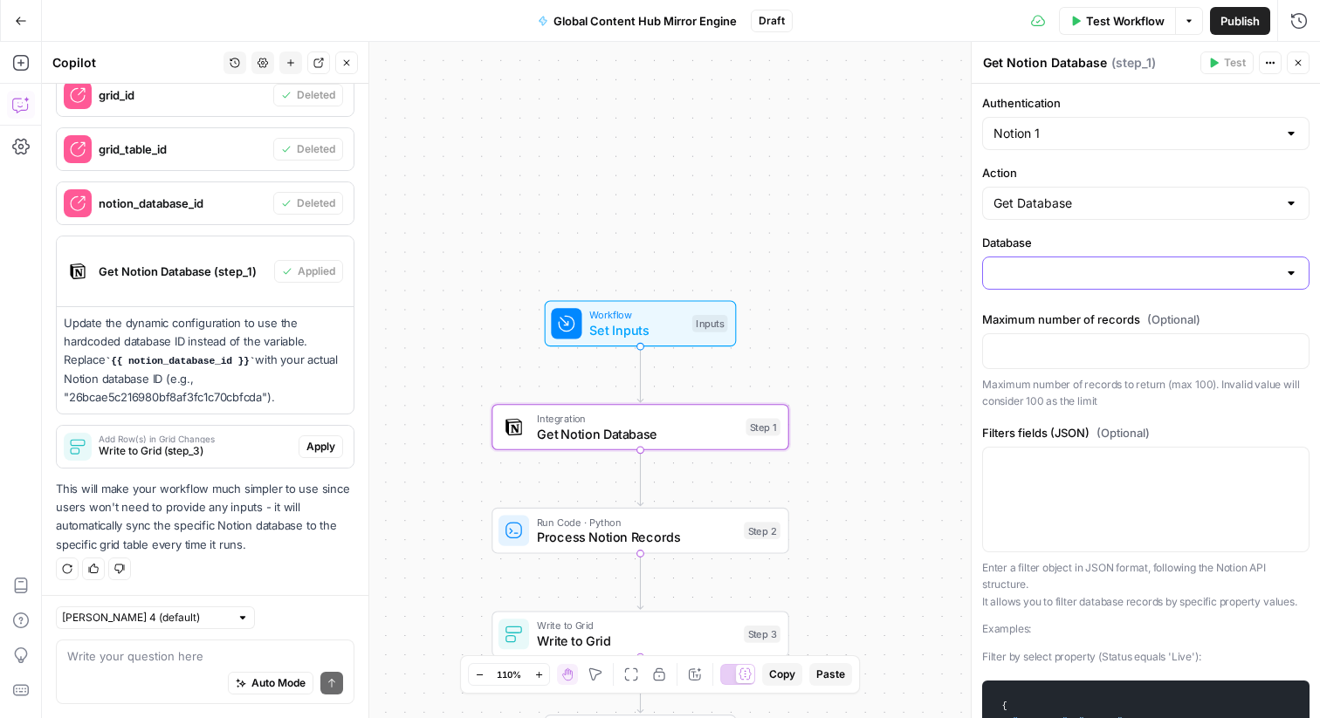
click at [1122, 280] on input "Database" at bounding box center [1135, 272] width 284 height 17
click at [1100, 321] on span "Global Content Hub" at bounding box center [1134, 316] width 275 height 17
type input "Global Content Hub"
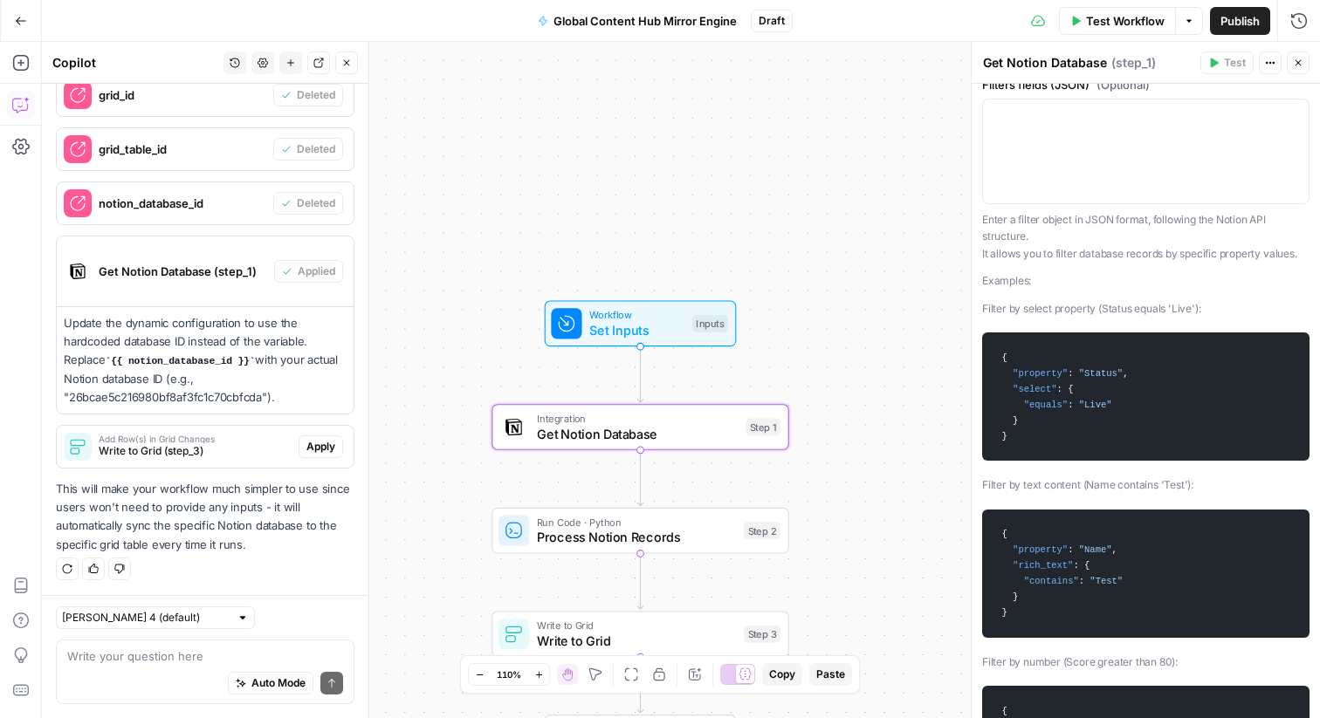
scroll to position [0, 0]
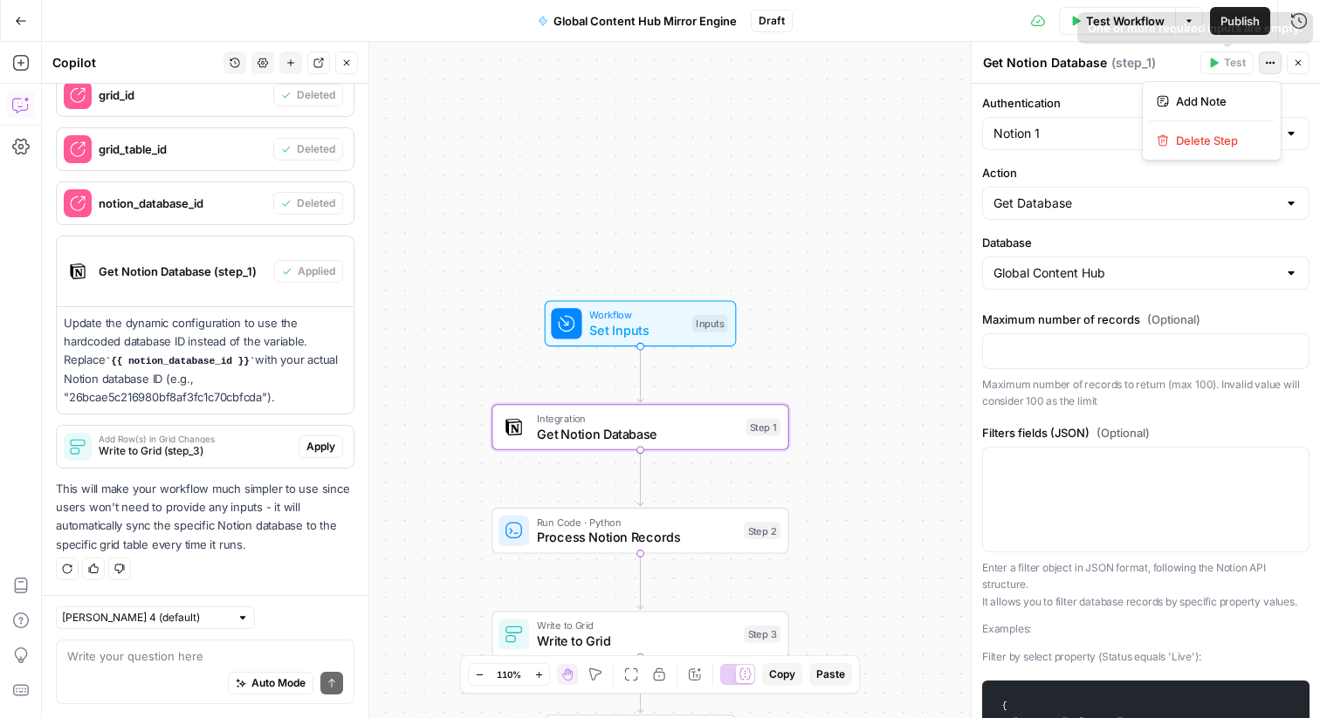
click at [1261, 60] on button "Actions" at bounding box center [1270, 62] width 23 height 23
click at [1262, 60] on button "Actions" at bounding box center [1270, 62] width 23 height 23
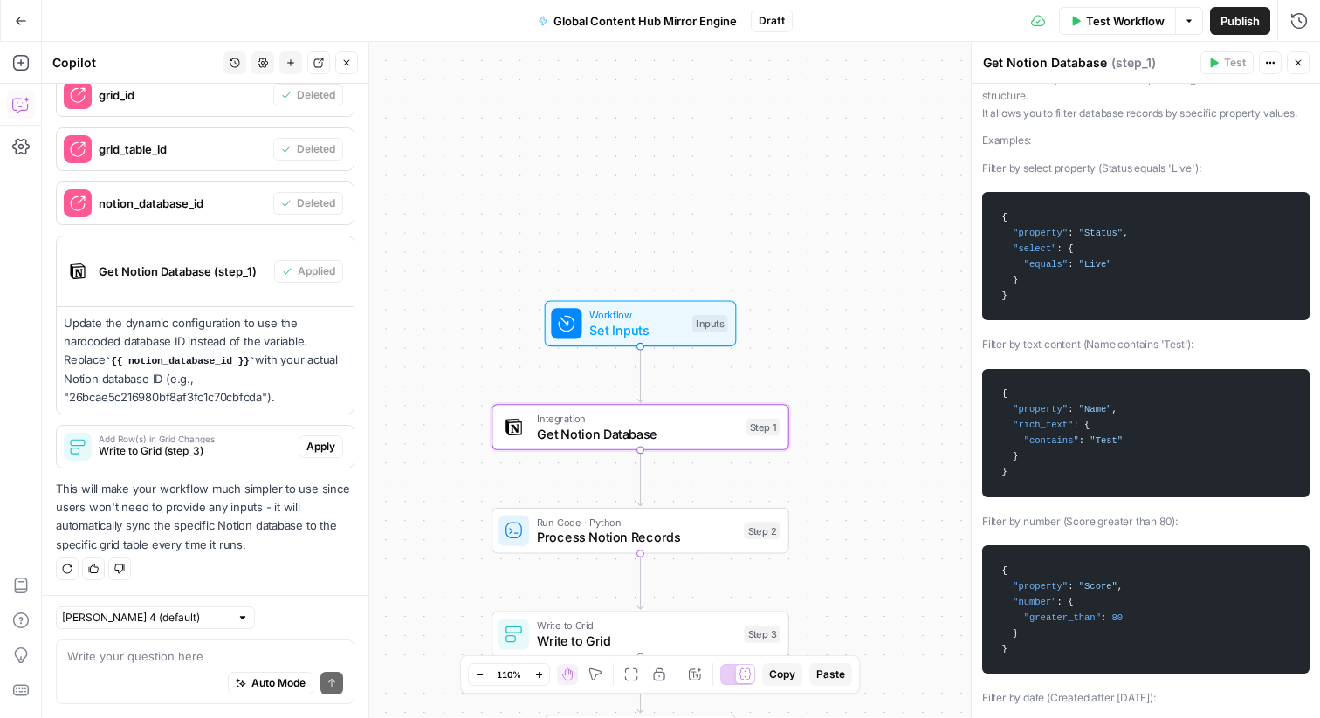
scroll to position [173, 0]
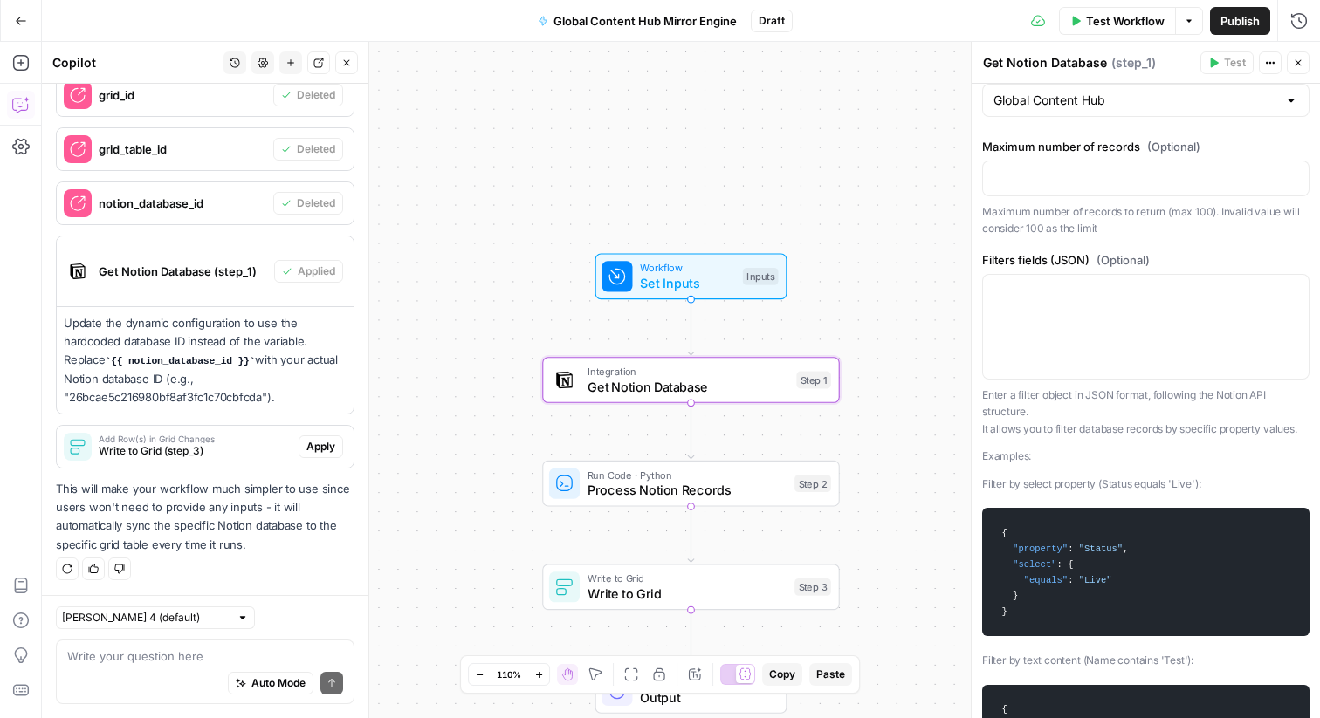
click at [270, 364] on p "Update the dynamic configuration to use the hardcoded database ID instead of th…" at bounding box center [205, 360] width 283 height 93
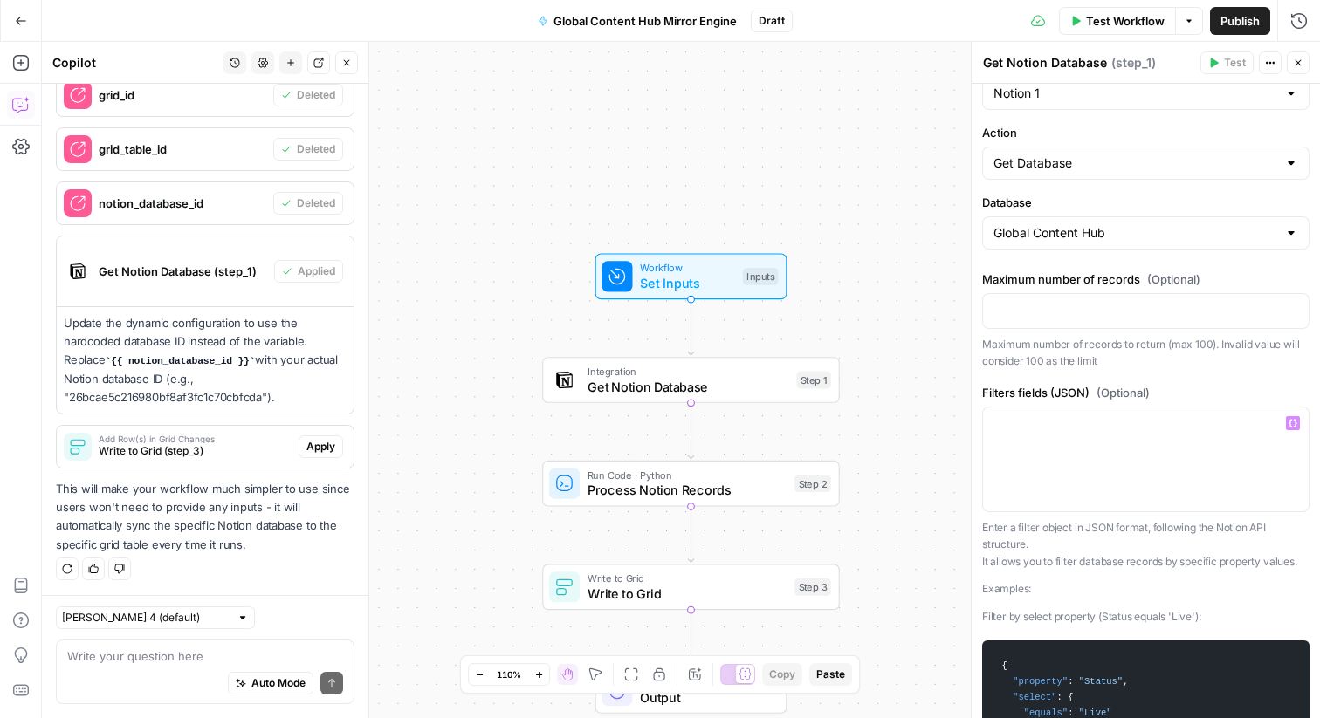
scroll to position [0, 0]
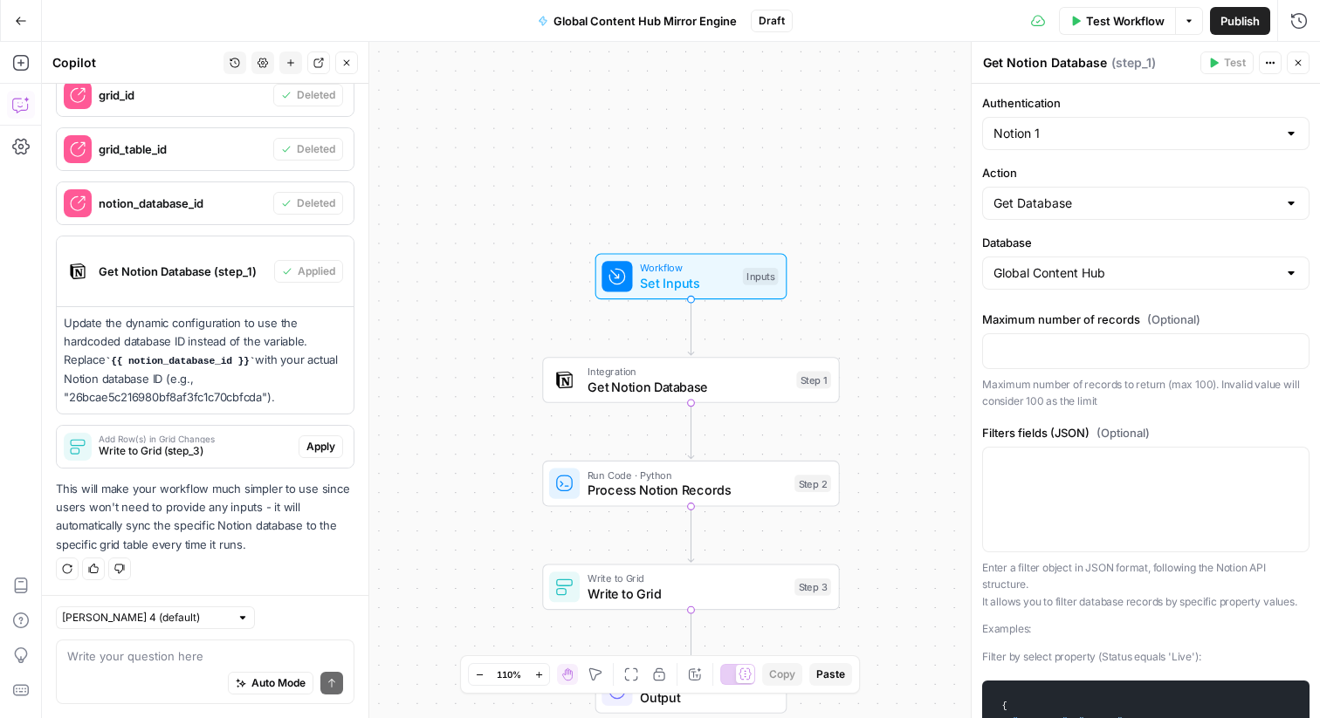
click at [1272, 63] on icon "button" at bounding box center [1270, 63] width 10 height 10
click at [1263, 52] on button "Actions" at bounding box center [1270, 62] width 23 height 23
click at [173, 351] on p "Update the dynamic configuration to use the hardcoded database ID instead of th…" at bounding box center [205, 360] width 283 height 93
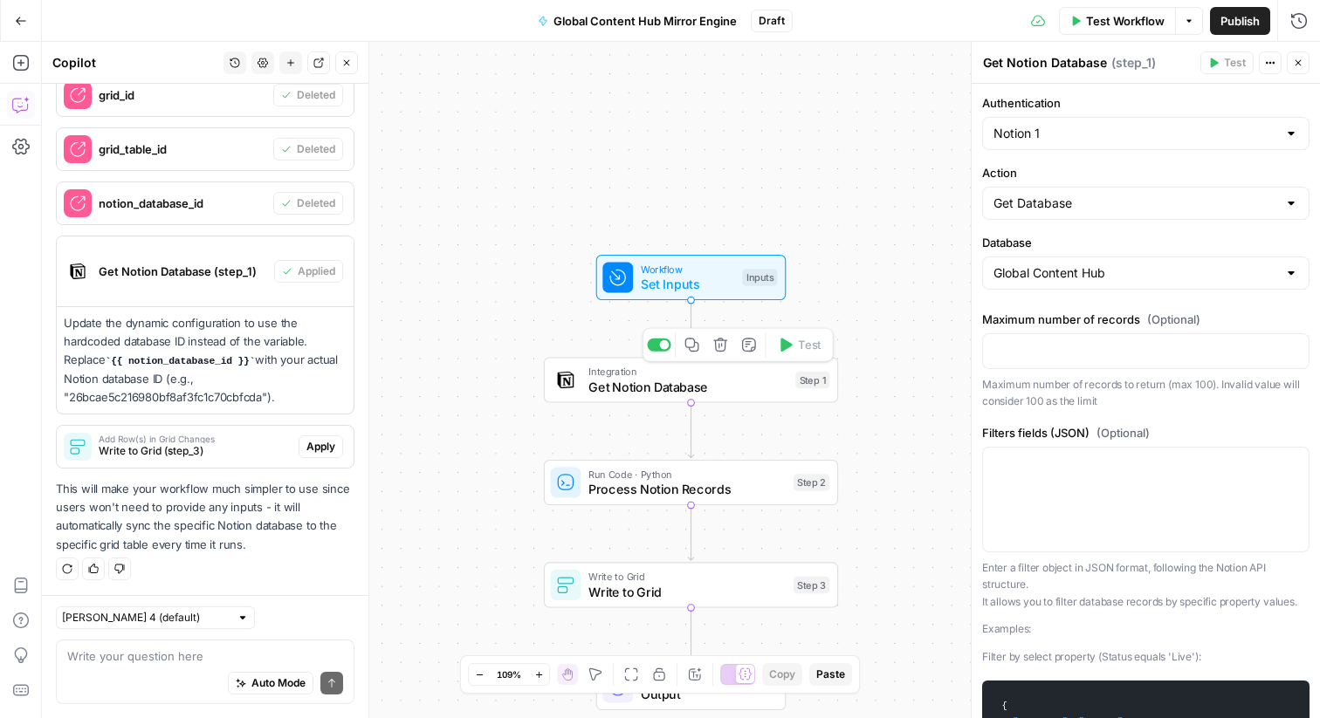
click at [799, 388] on div "Step 1" at bounding box center [812, 380] width 34 height 17
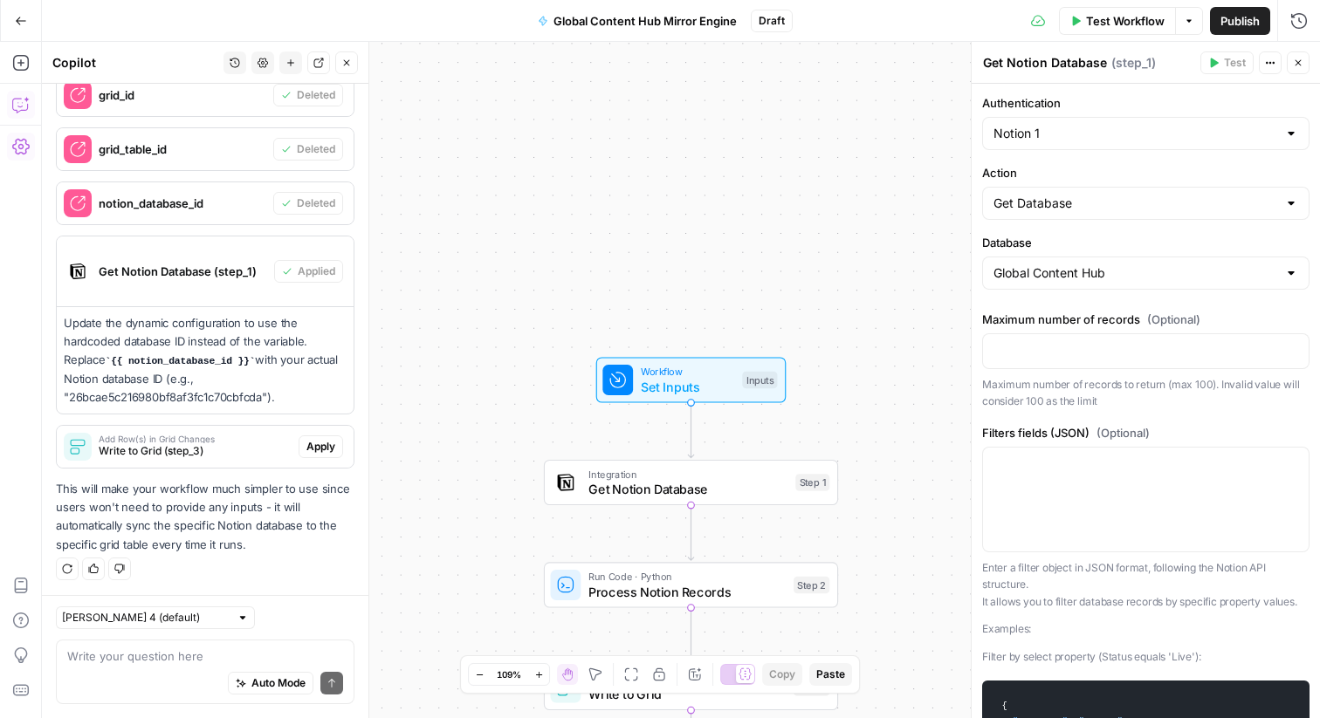
click at [25, 146] on icon "button" at bounding box center [20, 146] width 17 height 17
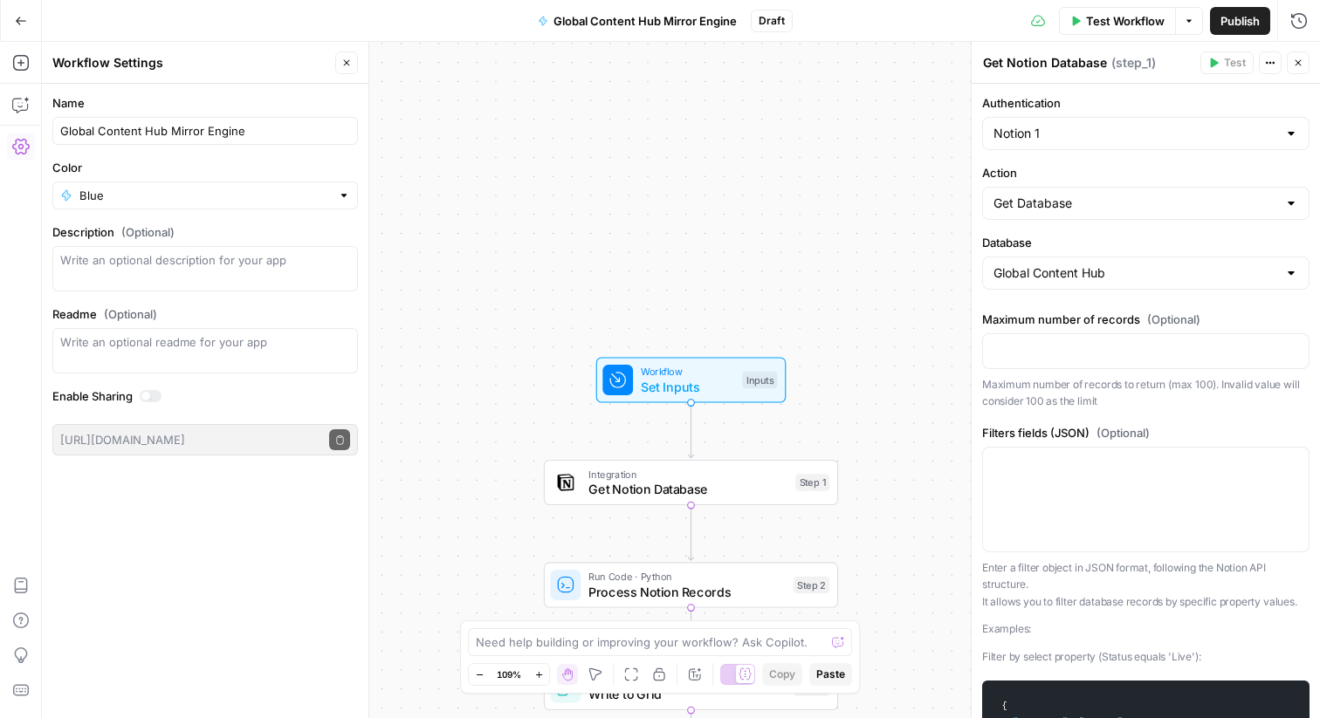
click at [644, 467] on span "Integration" at bounding box center [687, 473] width 199 height 15
click at [599, 484] on span "Get Notion Database" at bounding box center [687, 489] width 199 height 19
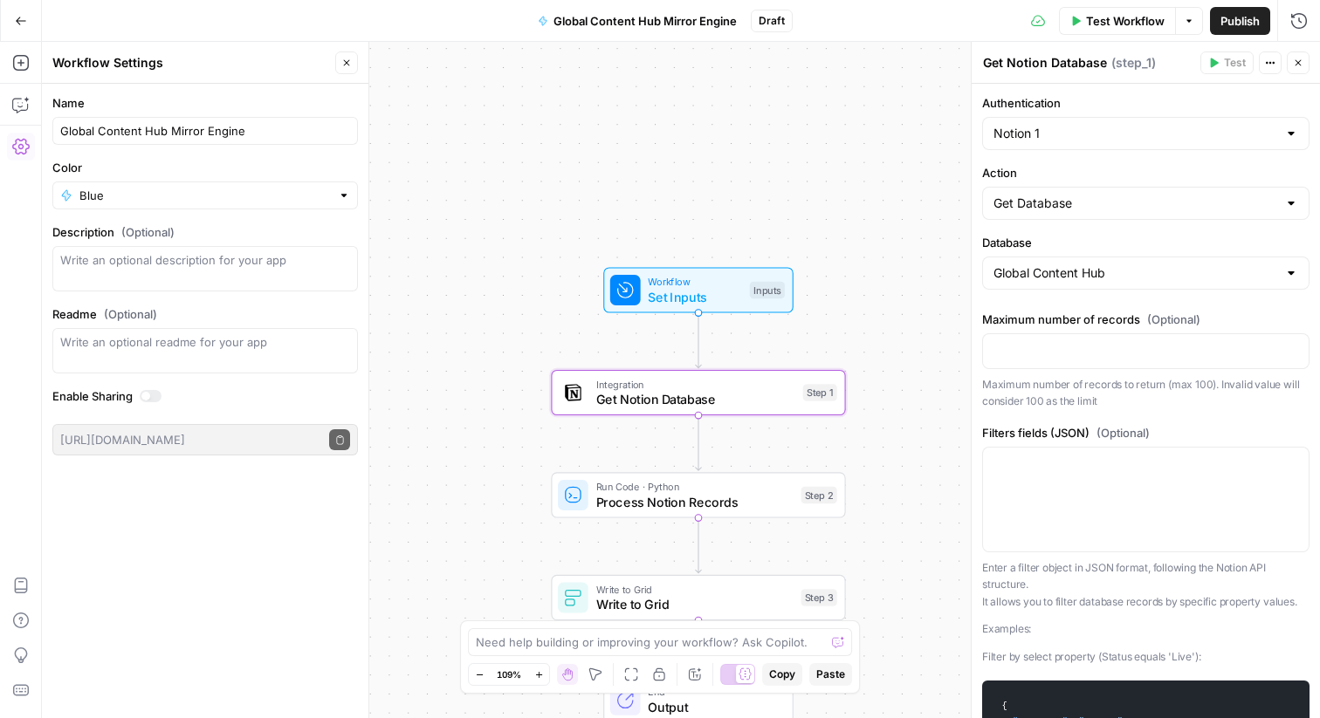
click at [1273, 62] on icon "button" at bounding box center [1274, 63] width 3 height 3
click at [1193, 104] on span "Add Note" at bounding box center [1218, 101] width 84 height 17
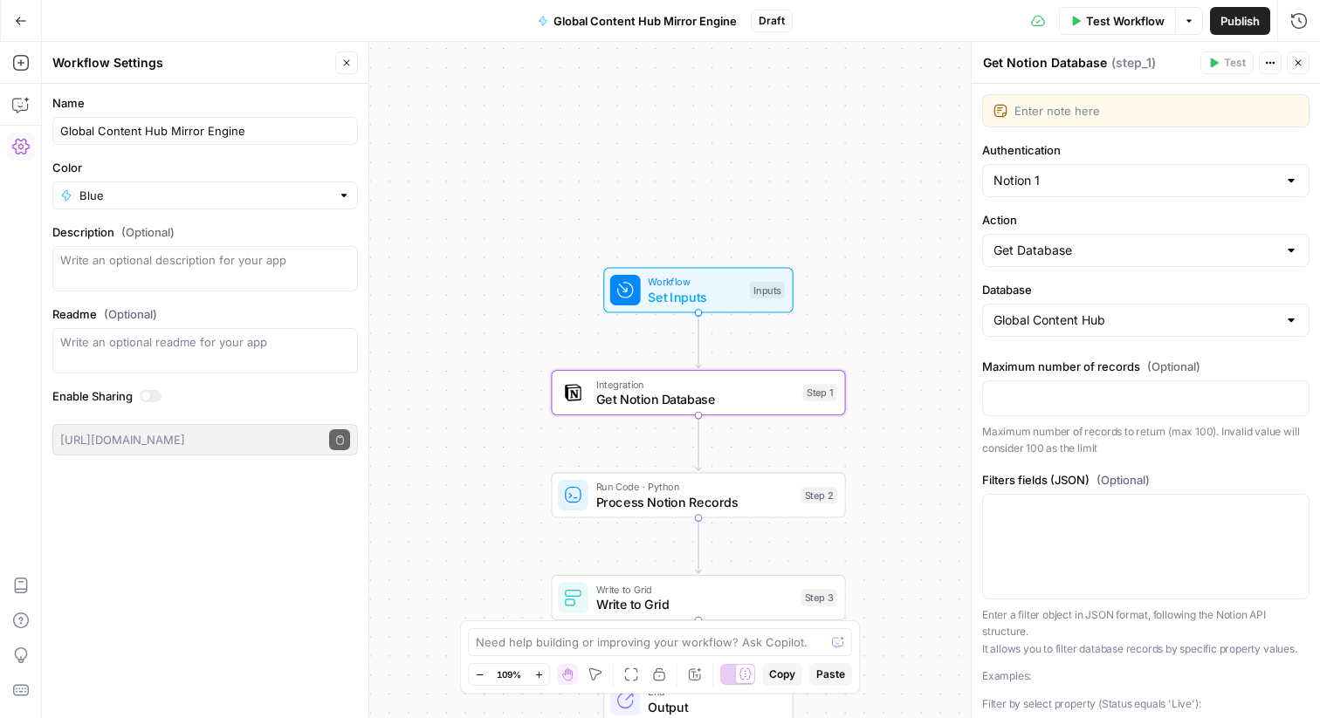
click at [1203, 105] on textarea at bounding box center [1156, 110] width 284 height 17
click at [777, 303] on div "Workflow Set Inputs Inputs Test Step" at bounding box center [698, 290] width 175 height 32
click at [1288, 108] on textarea at bounding box center [1156, 110] width 284 height 17
click at [1274, 63] on span "Actions" at bounding box center [1274, 63] width 1 height 1
click at [1234, 144] on span "Delete Step" at bounding box center [1218, 140] width 84 height 17
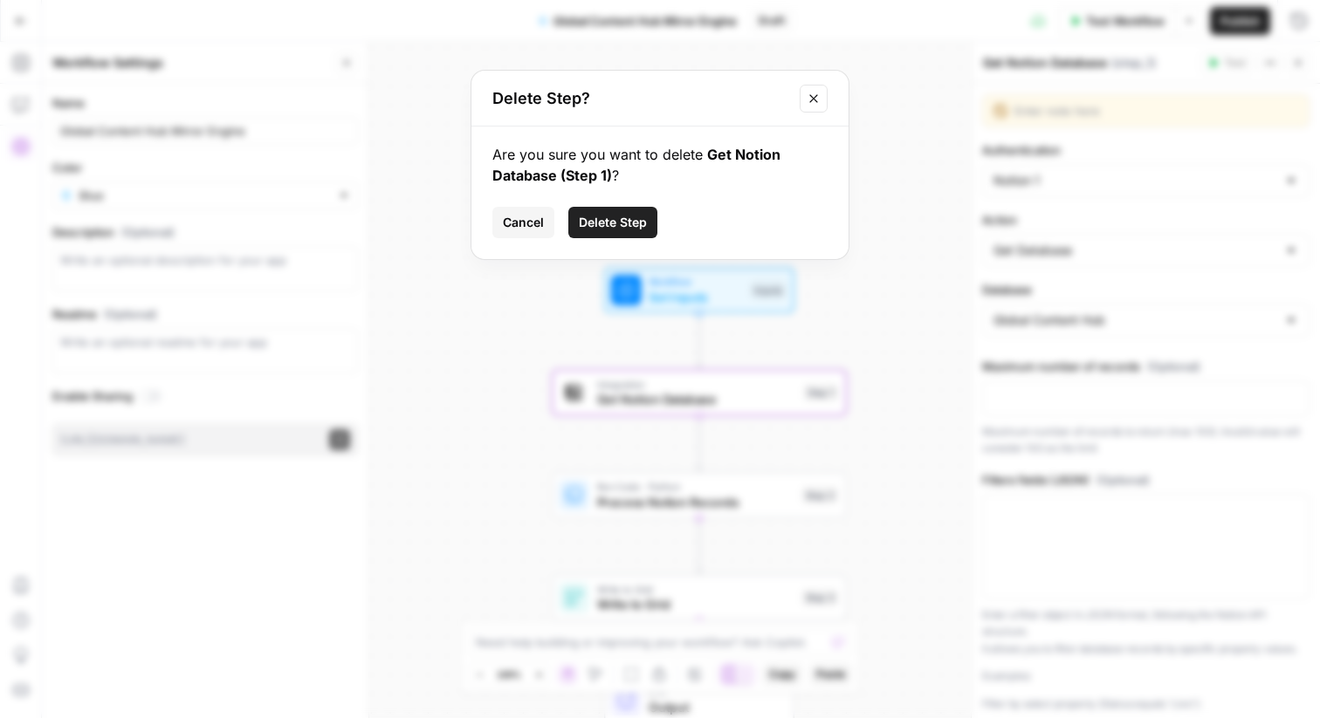
click at [527, 241] on div "Are you sure you want to delete Get Notion Database (Step 1) ? Cancel Delete St…" at bounding box center [659, 193] width 377 height 133
click at [526, 224] on span "Cancel" at bounding box center [523, 222] width 41 height 17
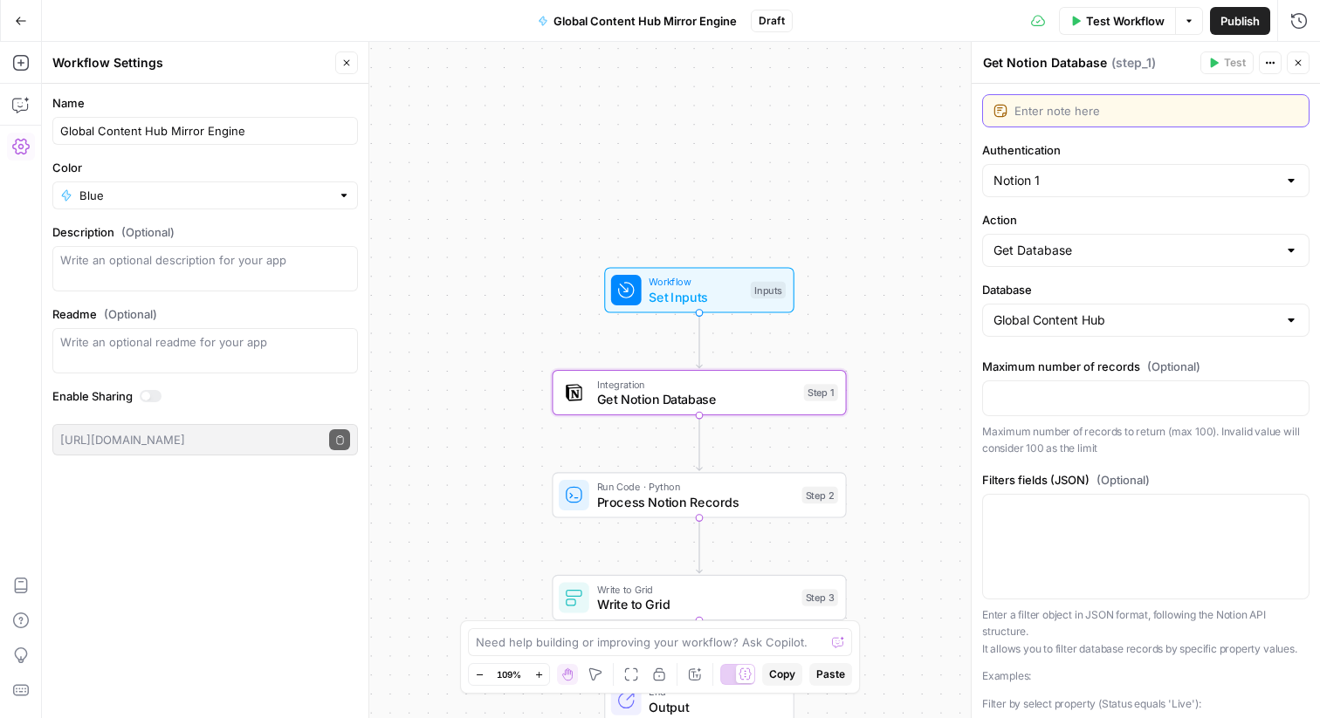
click at [1266, 113] on textarea at bounding box center [1156, 110] width 284 height 17
click at [1266, 72] on button "Actions" at bounding box center [1270, 62] width 23 height 23
click at [1211, 106] on span "Add Note" at bounding box center [1218, 101] width 84 height 17
click at [1128, 121] on div "Enter note here" at bounding box center [1145, 110] width 327 height 33
click at [1083, 436] on p "Maximum number of records to return (max 100). Invalid value will consider 100 …" at bounding box center [1145, 440] width 327 height 34
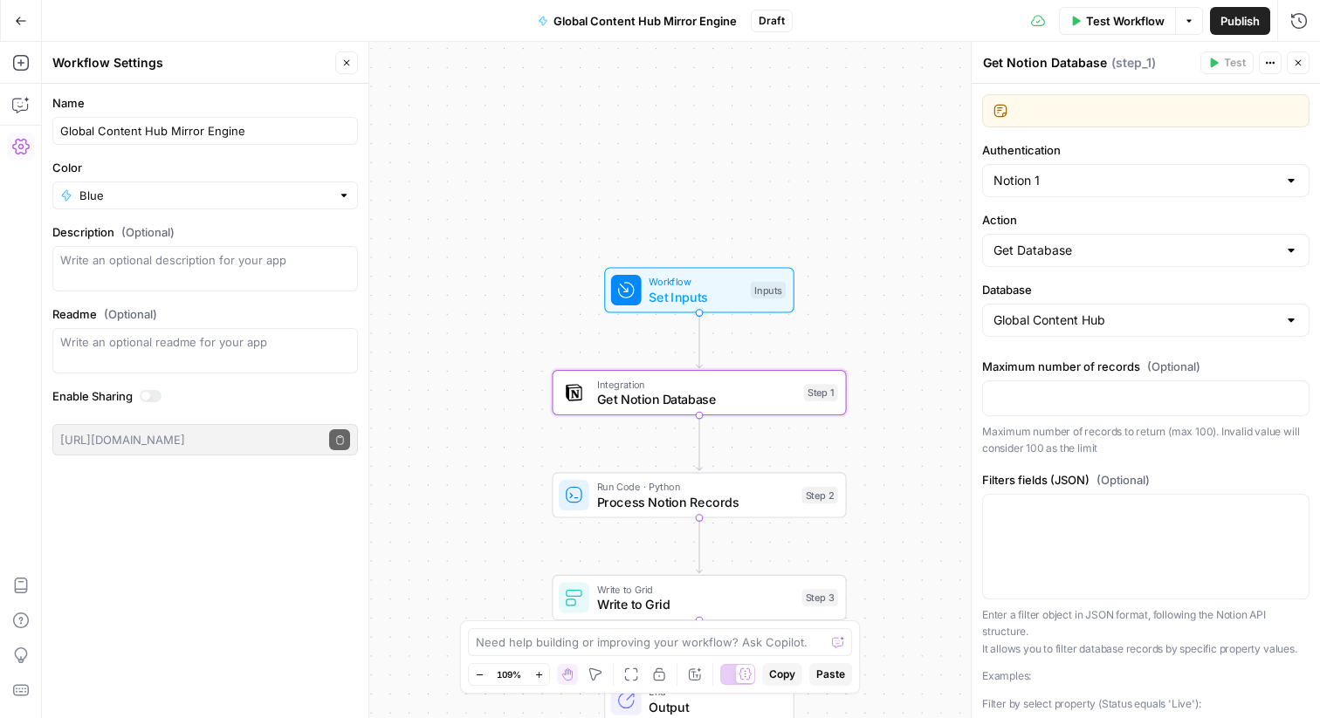
click at [1061, 124] on div at bounding box center [1145, 110] width 327 height 33
click at [1131, 58] on span "( step_1 )" at bounding box center [1133, 62] width 45 height 17
click at [676, 394] on span "Get Notion Database" at bounding box center [696, 399] width 199 height 19
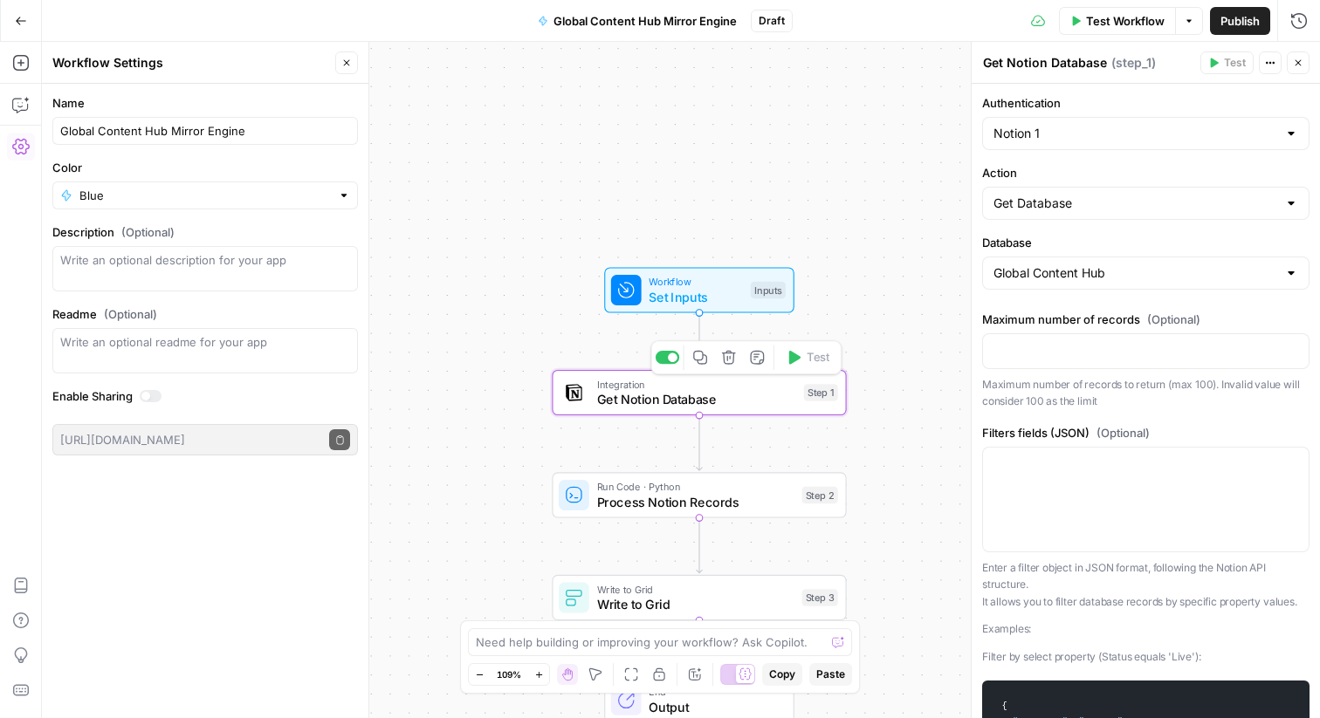
click at [767, 385] on span "Integration" at bounding box center [696, 383] width 199 height 15
click at [1103, 37] on div "Test Workflow Options Publish Run History" at bounding box center [1056, 20] width 527 height 41
click at [1103, 24] on span "Test Workflow" at bounding box center [1125, 20] width 79 height 17
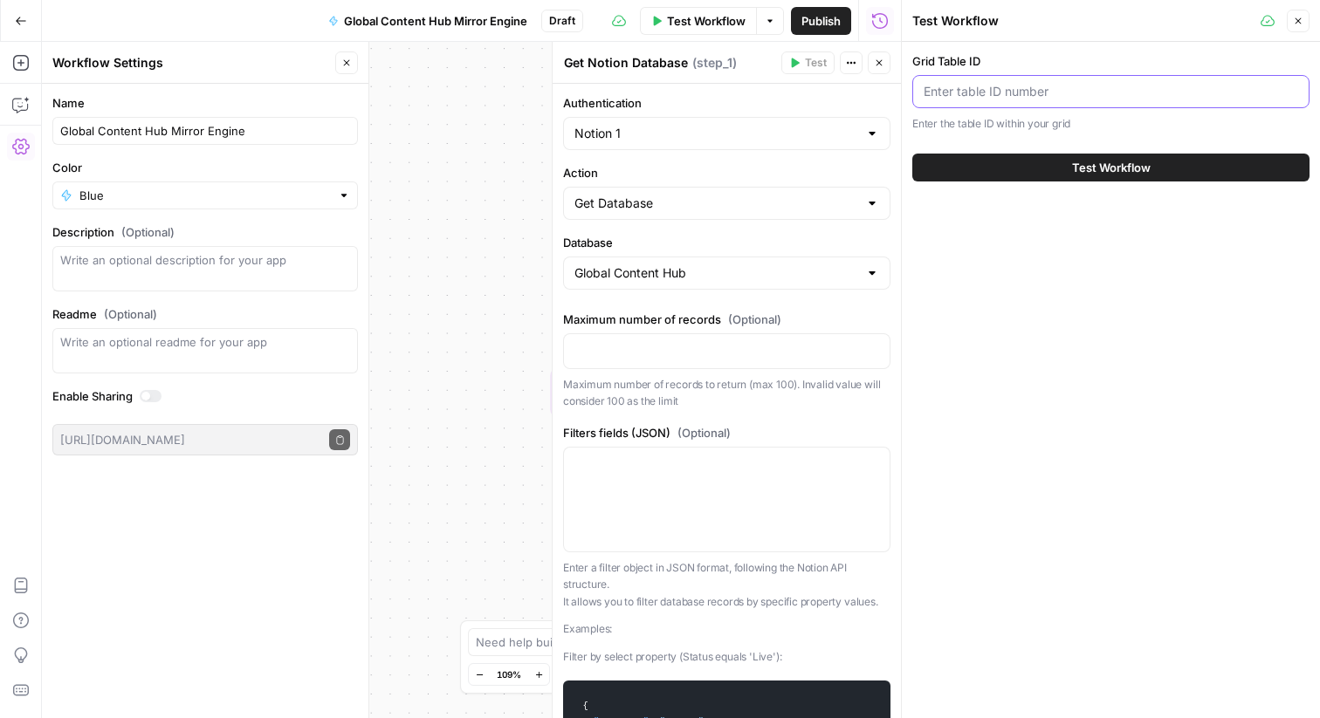
click at [1042, 89] on input "Grid Table ID" at bounding box center [1110, 91] width 374 height 17
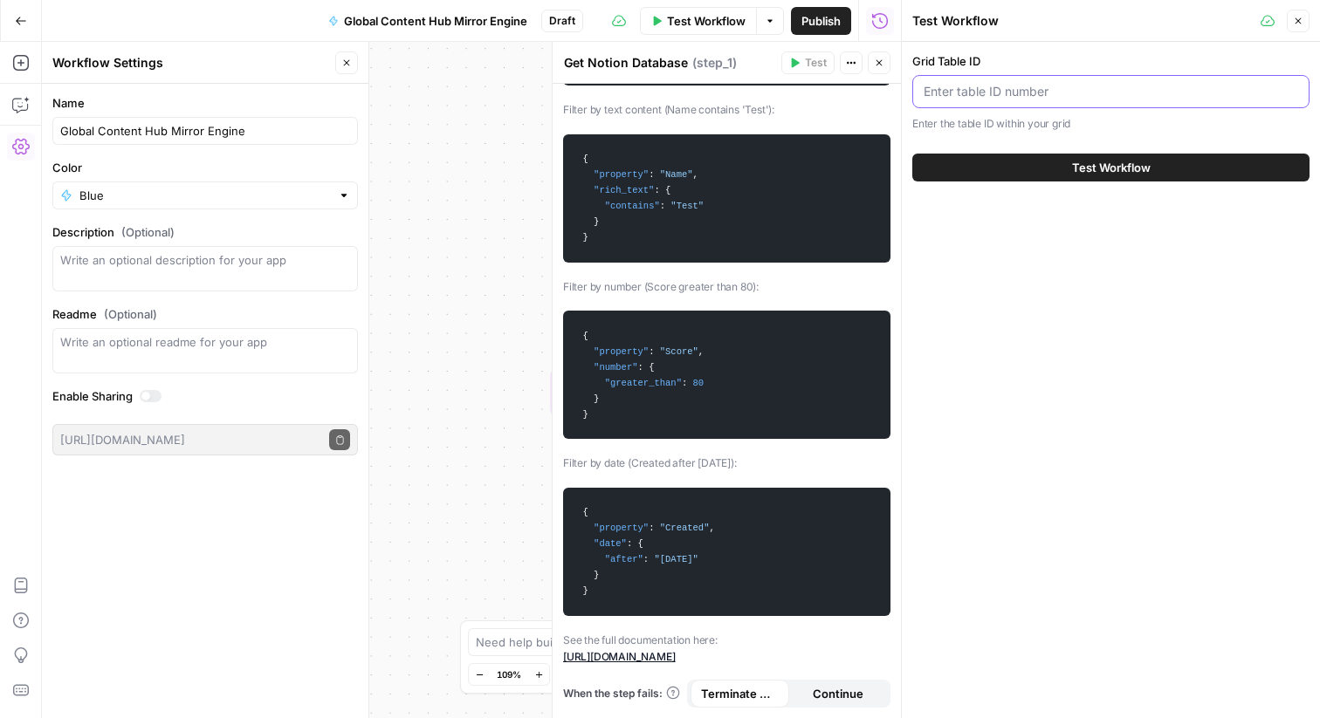
scroll to position [740, 0]
click at [854, 696] on span "Continue" at bounding box center [838, 693] width 51 height 17
click at [732, 695] on span "Terminate Workflow" at bounding box center [740, 693] width 78 height 17
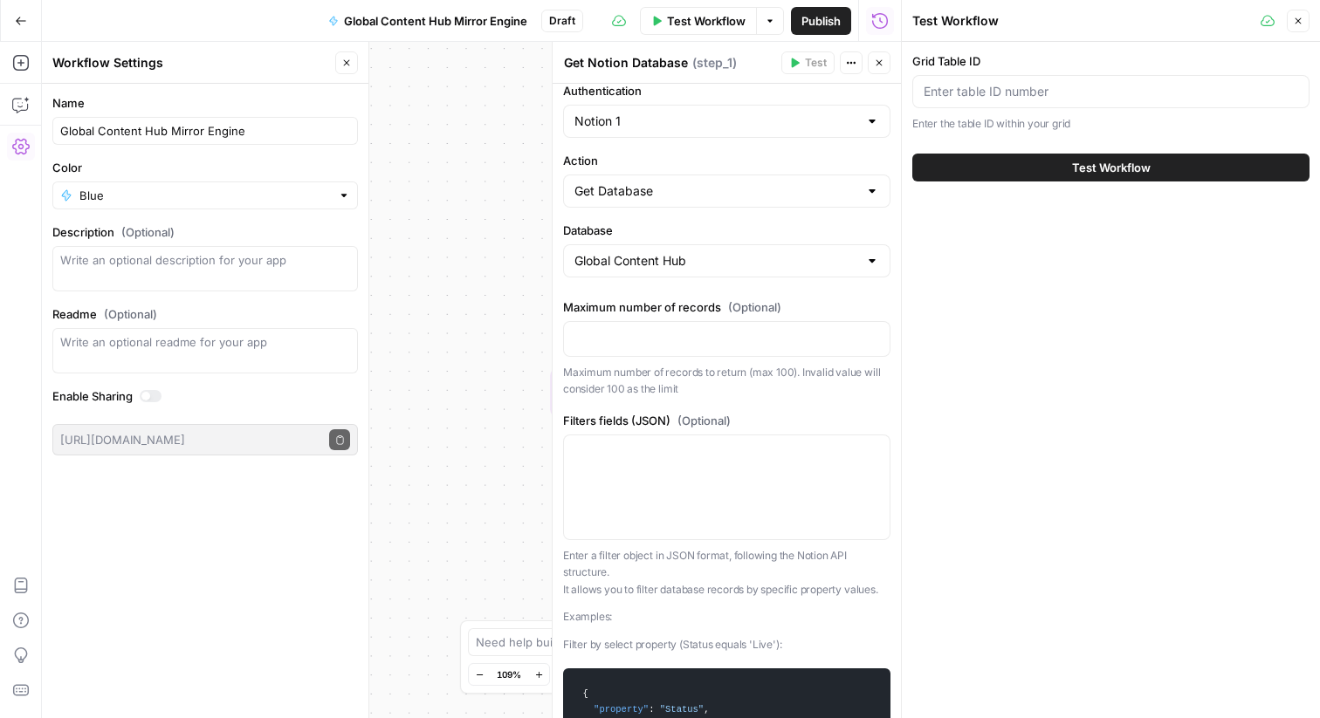
scroll to position [0, 0]
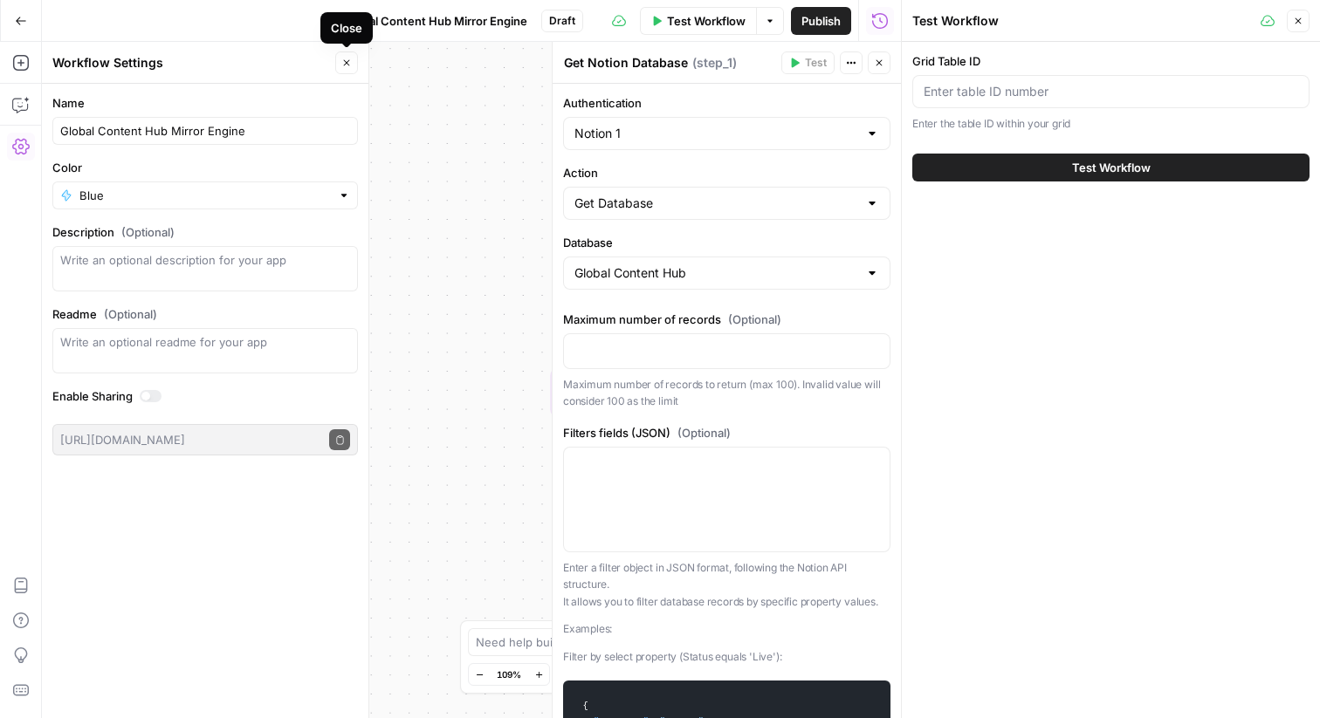
click at [344, 63] on icon "button" at bounding box center [346, 63] width 10 height 10
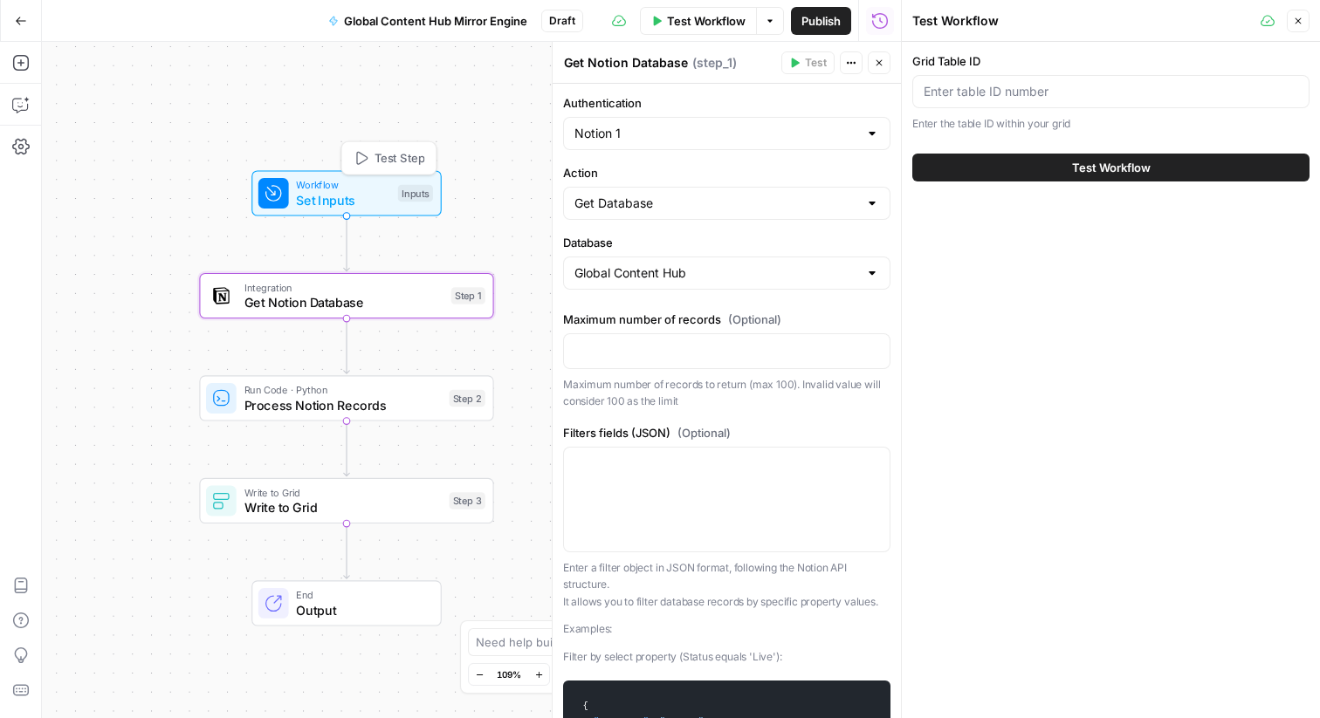
click at [298, 181] on span "Workflow" at bounding box center [343, 184] width 94 height 15
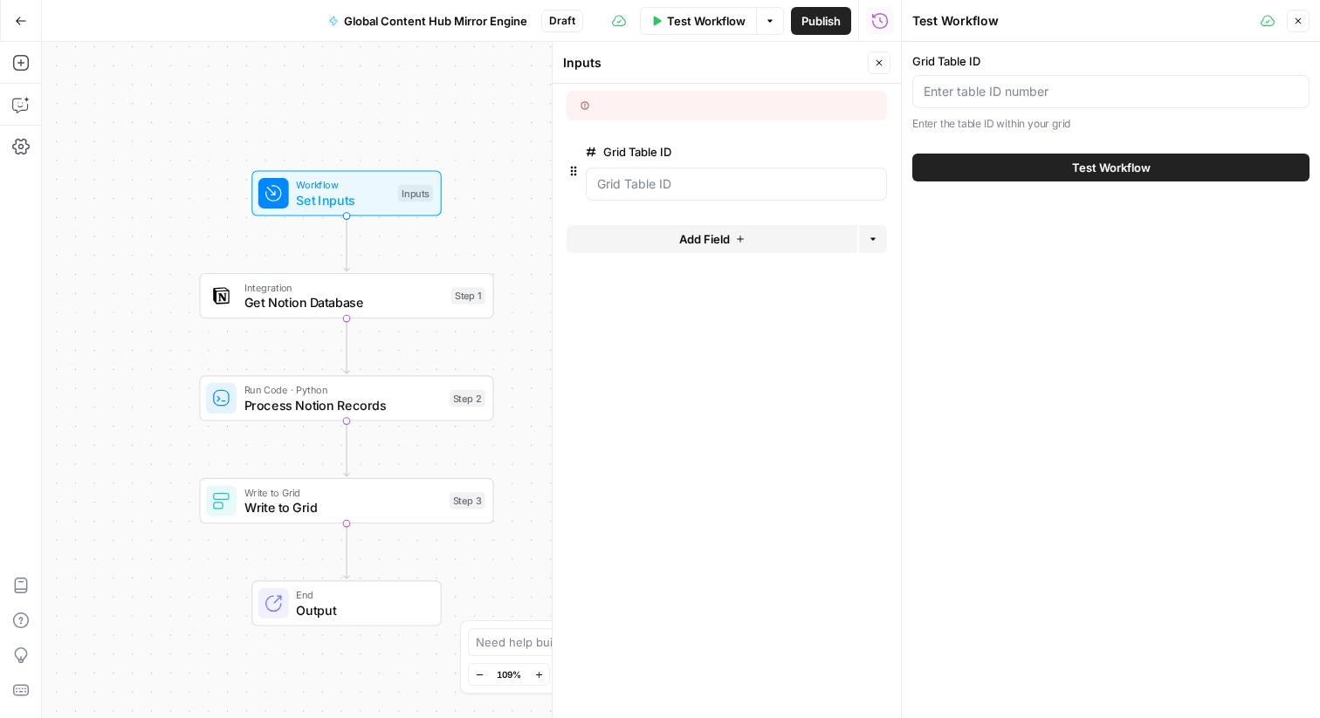
click at [871, 160] on button "Delete group" at bounding box center [876, 151] width 21 height 21
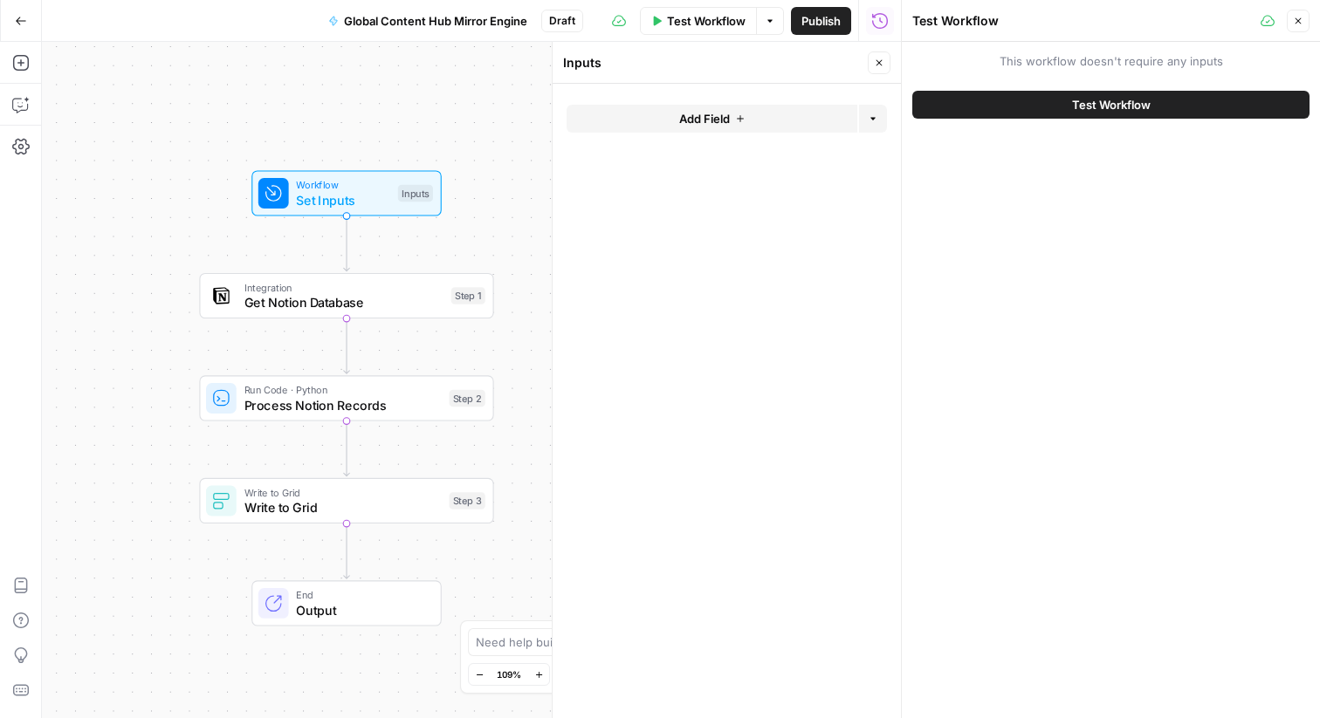
click at [695, 24] on span "Test Workflow" at bounding box center [706, 20] width 79 height 17
click at [884, 65] on button "Close" at bounding box center [879, 62] width 23 height 23
click at [1299, 14] on button "Close" at bounding box center [1298, 21] width 23 height 23
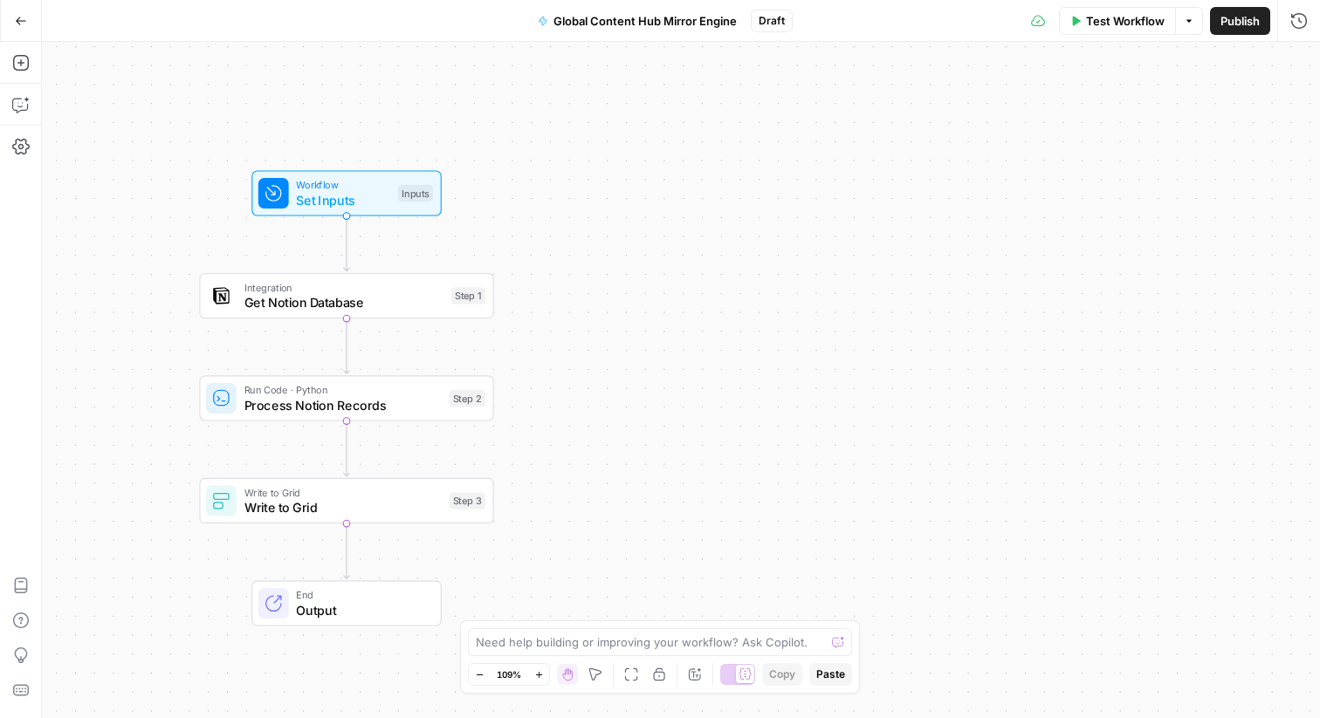
click at [1130, 24] on span "Test Workflow" at bounding box center [1125, 20] width 79 height 17
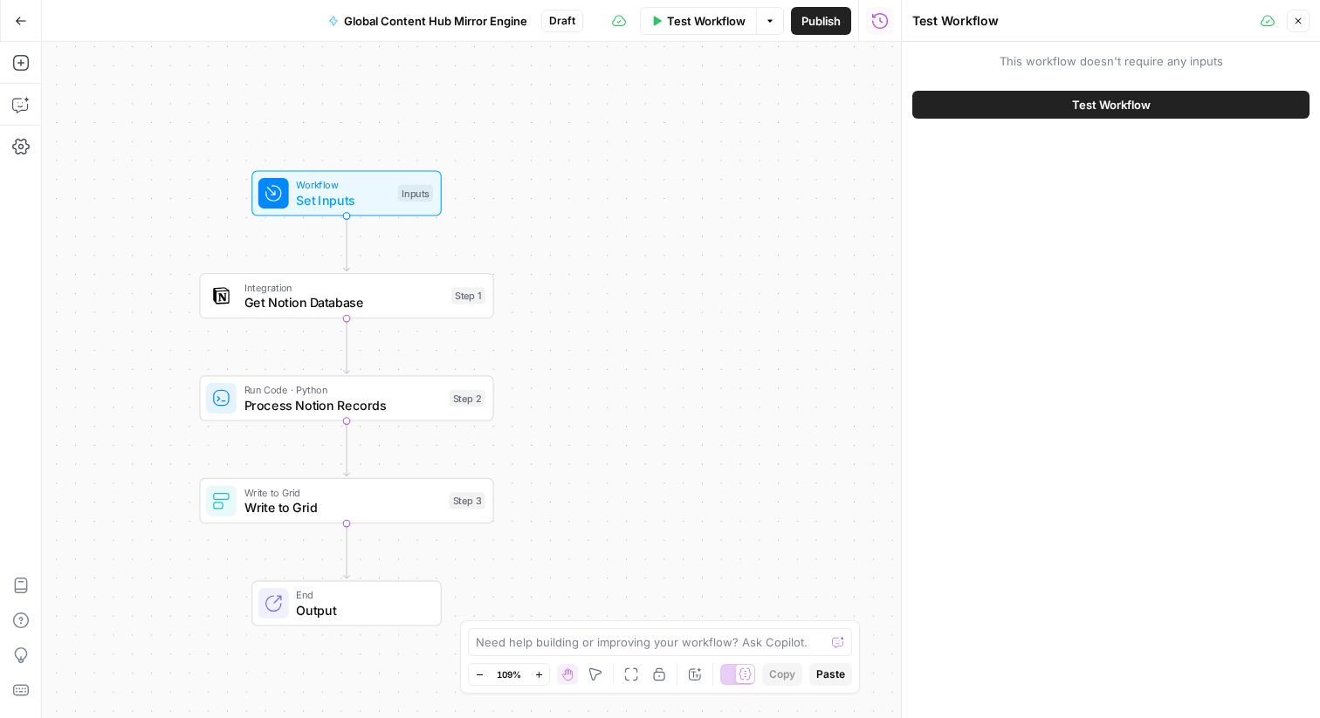
click at [1051, 106] on button "Test Workflow" at bounding box center [1110, 105] width 397 height 28
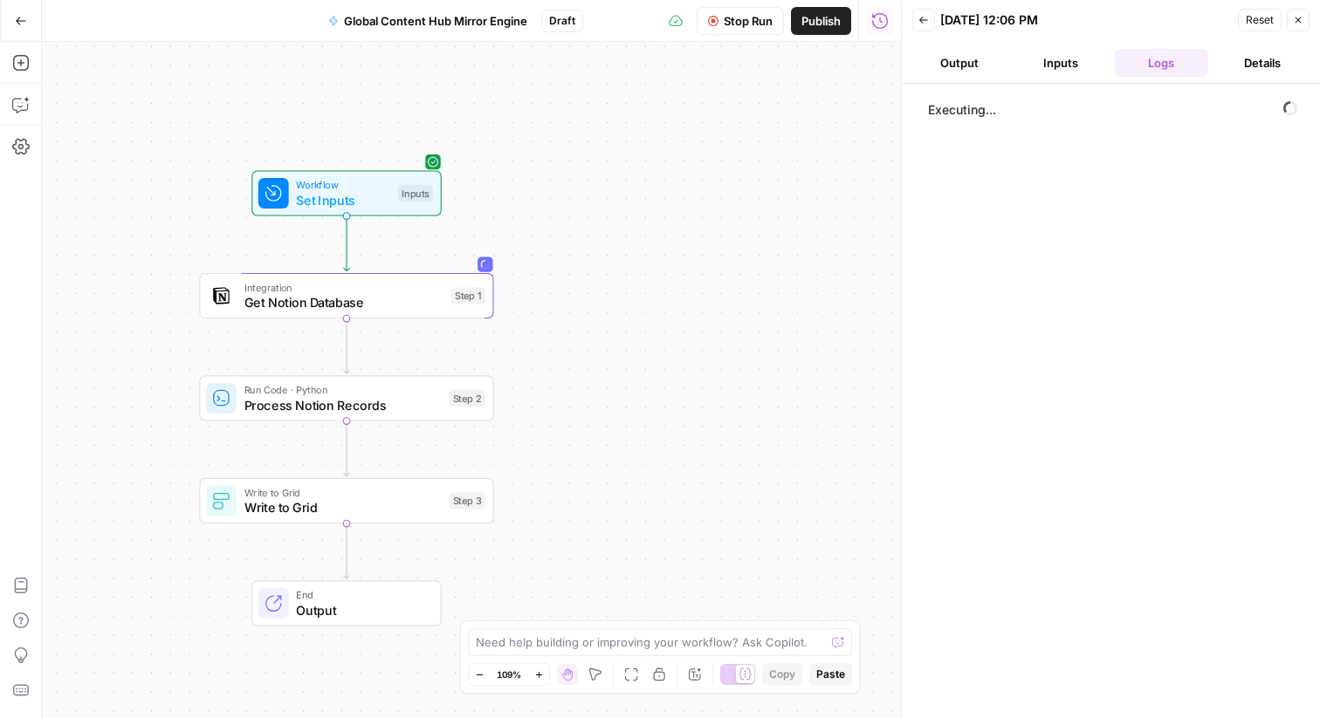
click at [1067, 64] on button "Inputs" at bounding box center [1060, 63] width 94 height 28
click at [1139, 59] on button "Logs" at bounding box center [1162, 63] width 94 height 28
click at [961, 68] on button "Output" at bounding box center [959, 63] width 94 height 28
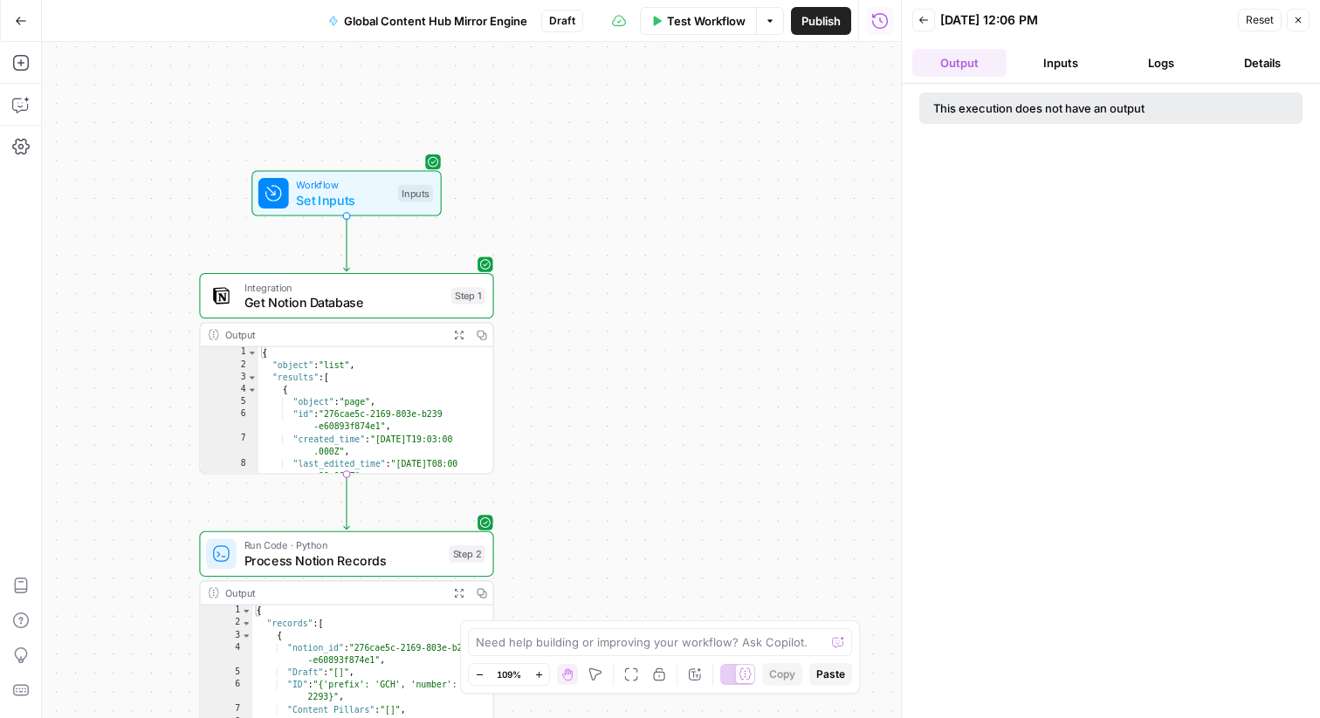
click at [1149, 60] on button "Logs" at bounding box center [1162, 63] width 94 height 28
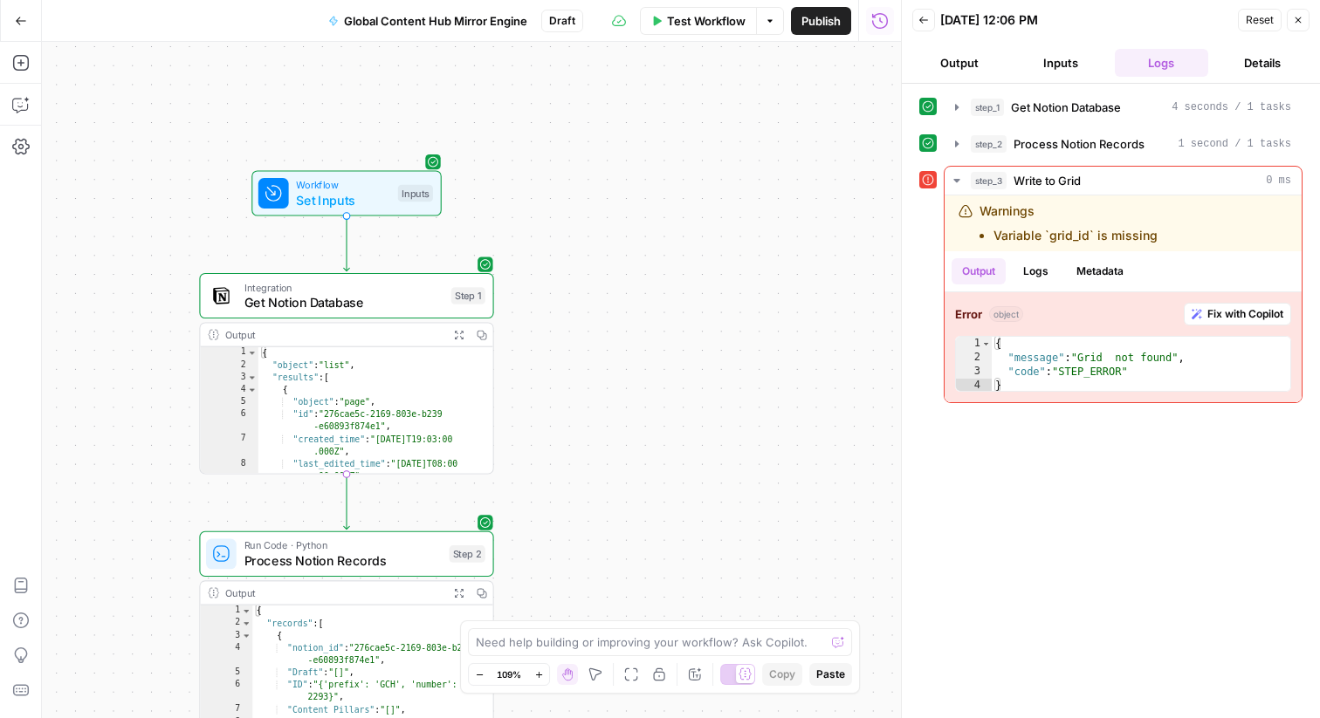
click at [1228, 70] on button "Details" at bounding box center [1262, 63] width 94 height 28
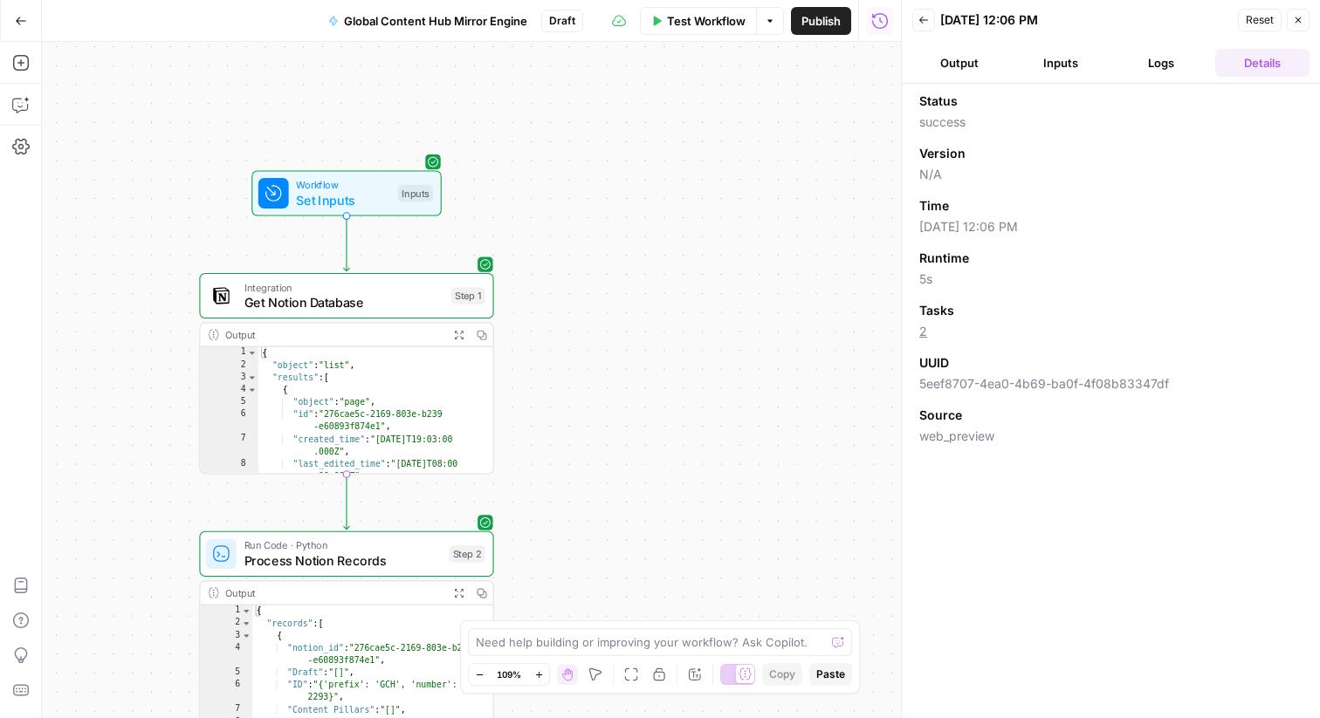
click at [1149, 79] on header "Back 09/23/25 at 12:06 PM Reset Close Output Inputs Logs Details" at bounding box center [1111, 42] width 418 height 84
click at [1148, 76] on button "Logs" at bounding box center [1162, 63] width 94 height 28
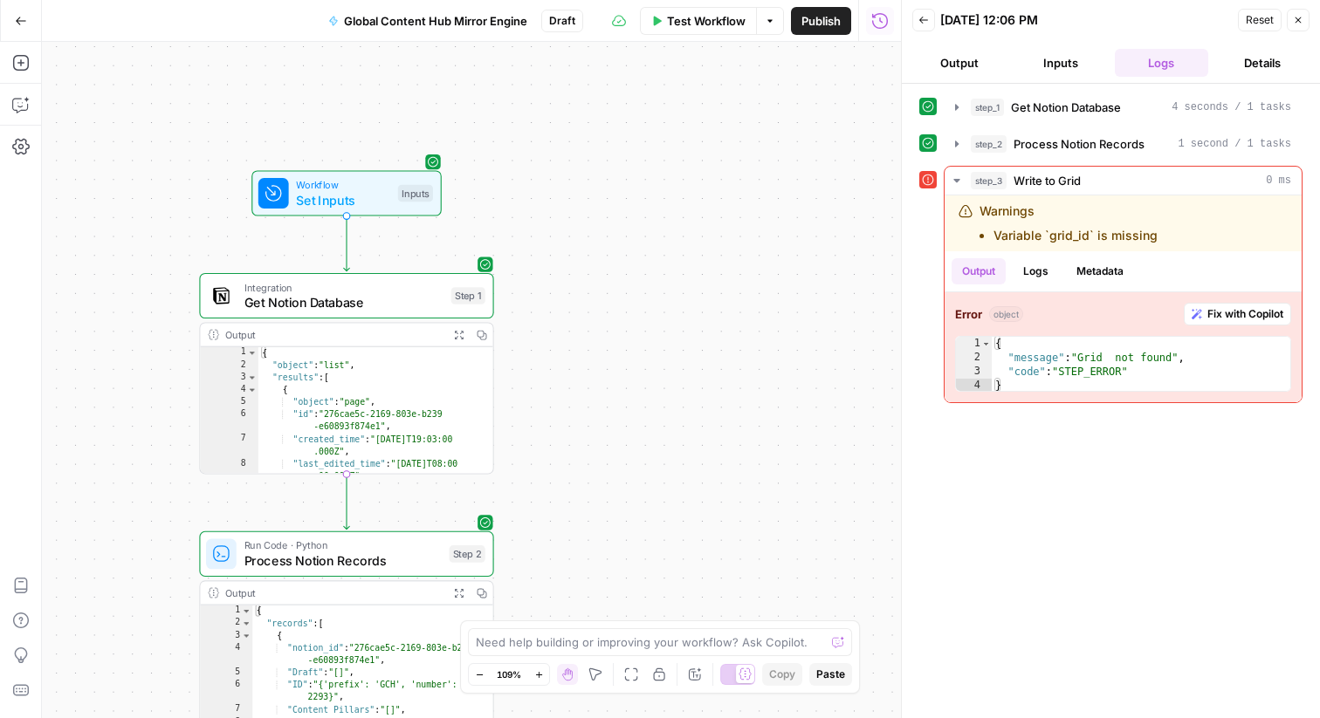
click at [952, 69] on button "Output" at bounding box center [959, 63] width 94 height 28
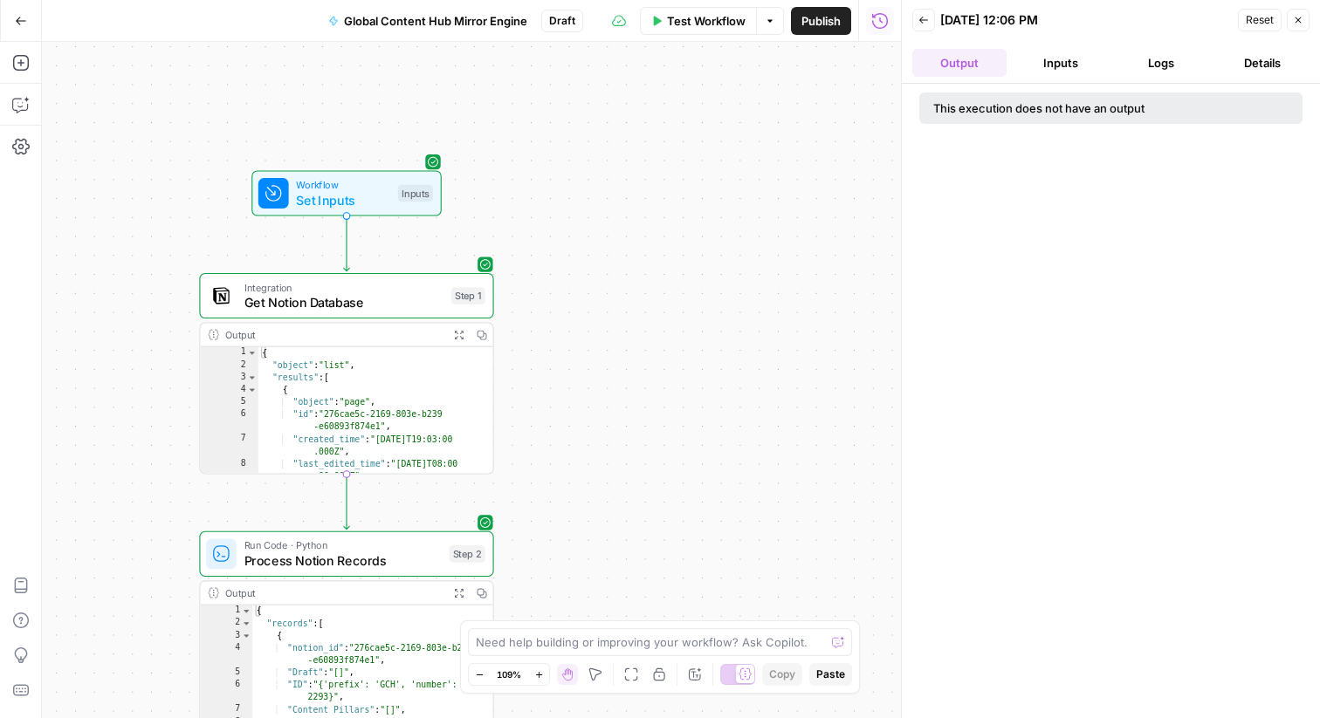
click at [1044, 65] on button "Inputs" at bounding box center [1060, 63] width 94 height 28
click at [375, 299] on span "Get Notion Database" at bounding box center [343, 302] width 199 height 19
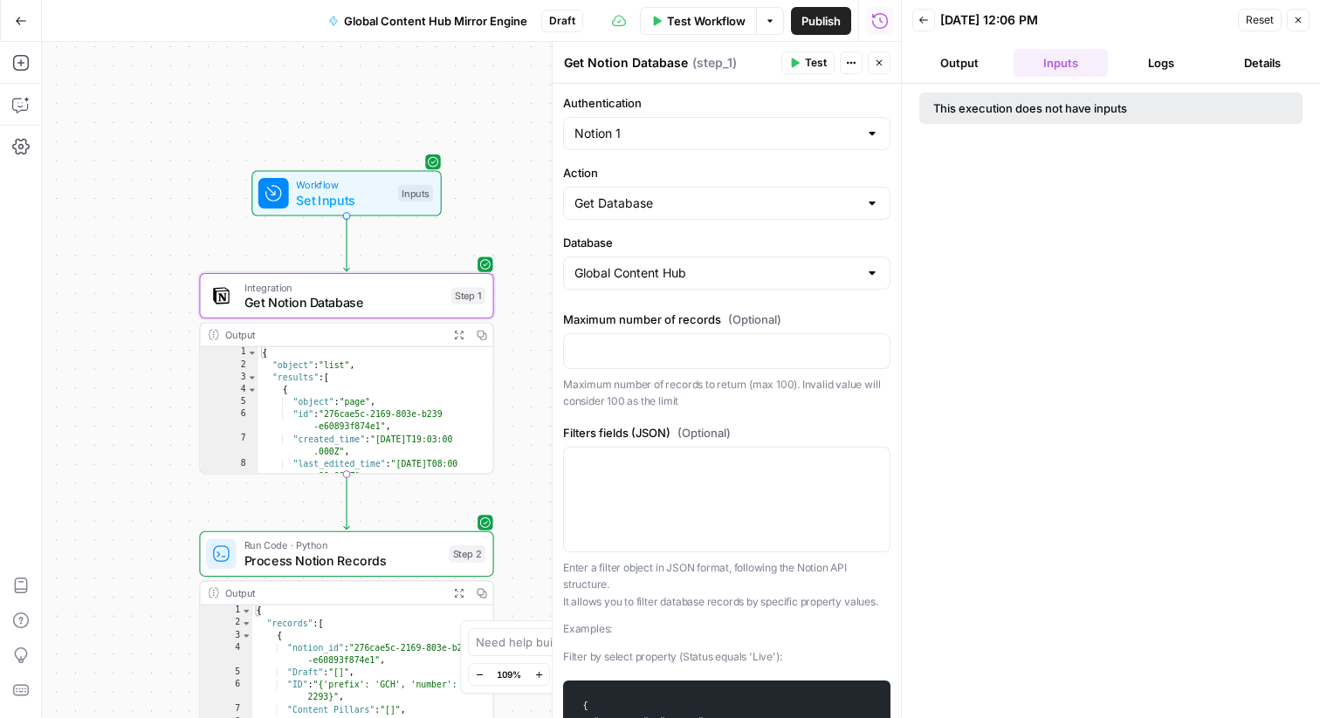
type input "Global Content Hub"
click at [1164, 69] on button "Logs" at bounding box center [1162, 63] width 94 height 28
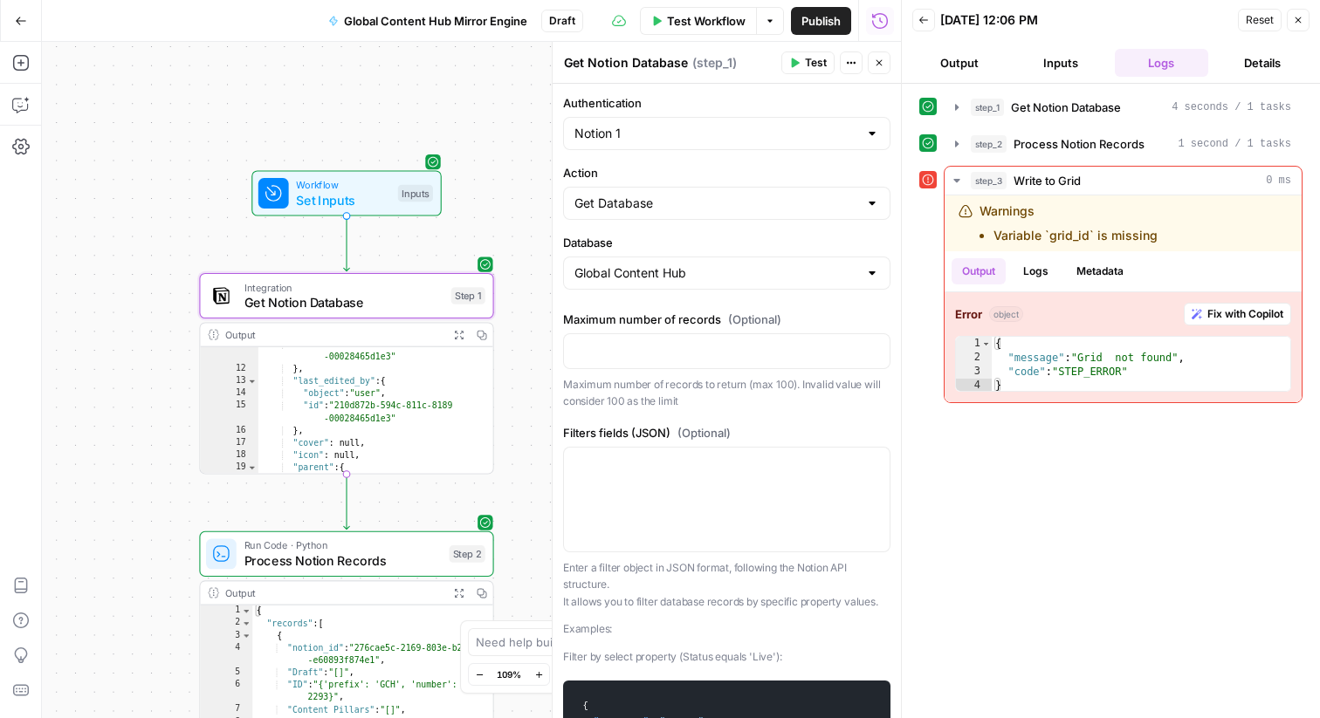
scroll to position [26, 0]
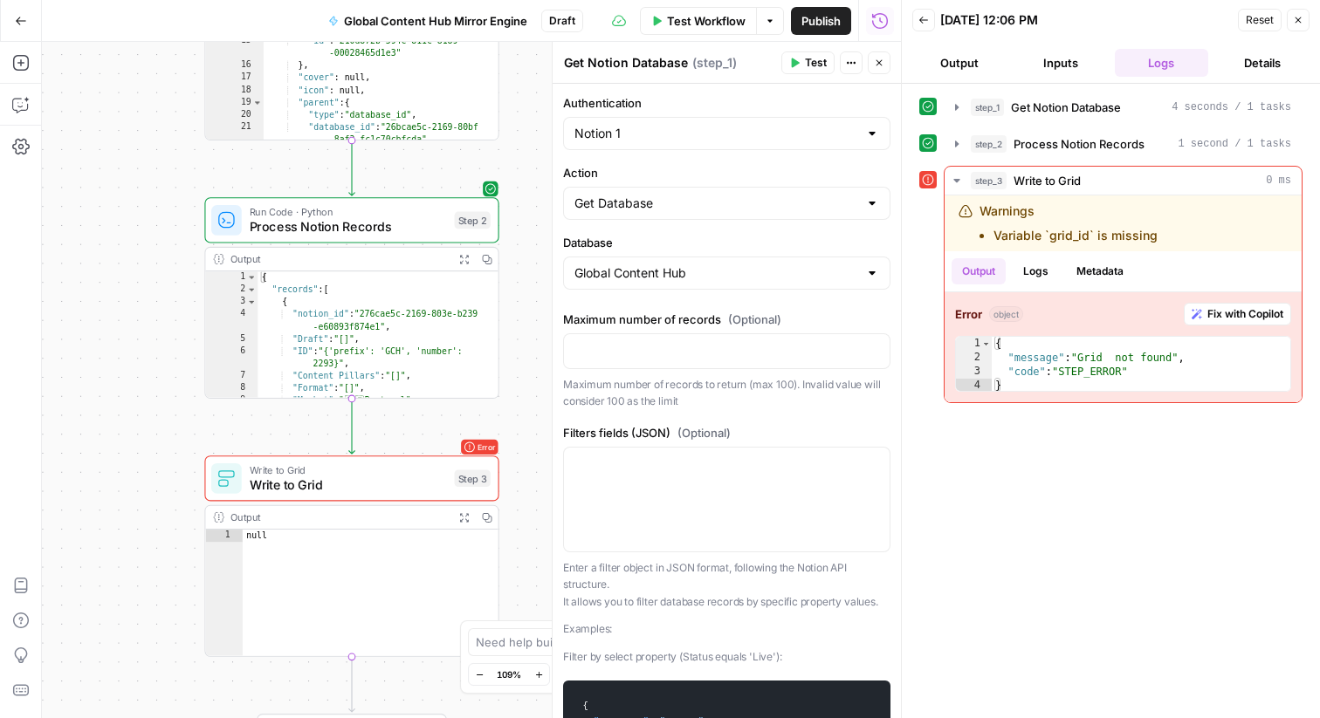
click at [526, 421] on div "Workflow Set Inputs Inputs Integration Get Notion Database Step 1 Output Expand…" at bounding box center [471, 380] width 859 height 676
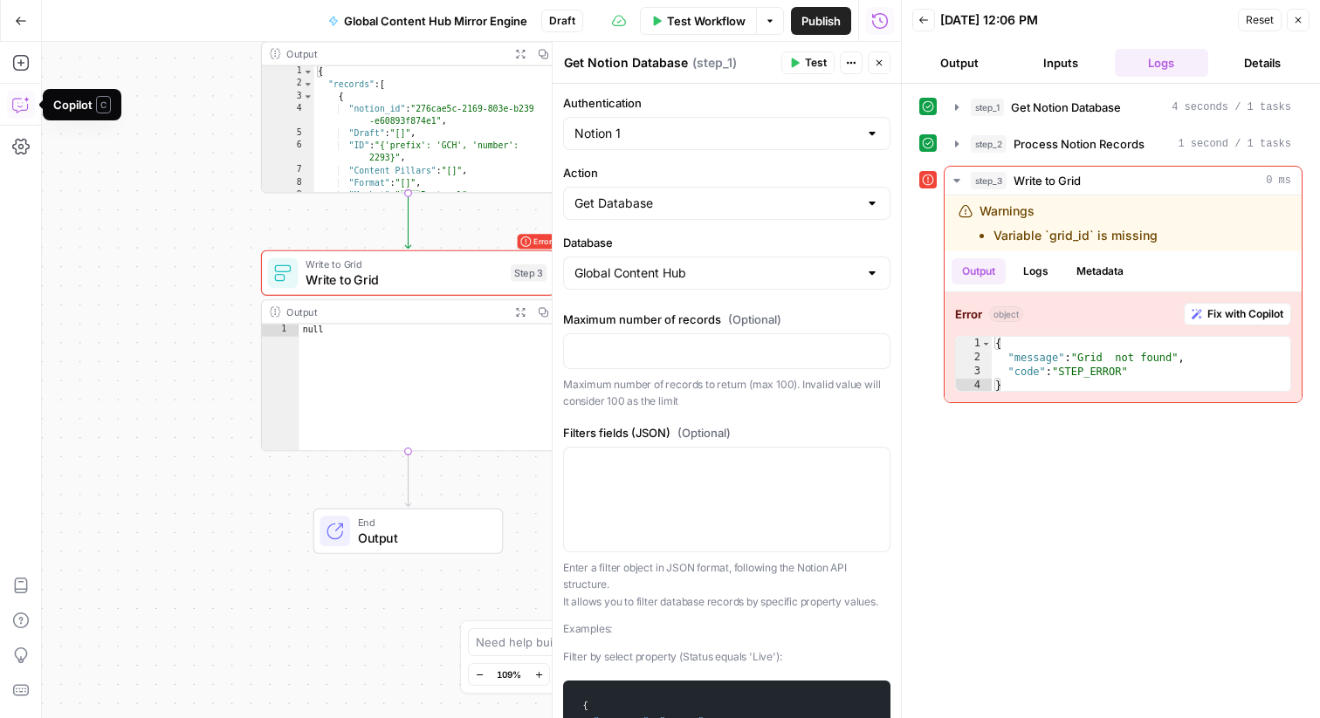
click at [24, 106] on icon "button" at bounding box center [20, 104] width 17 height 17
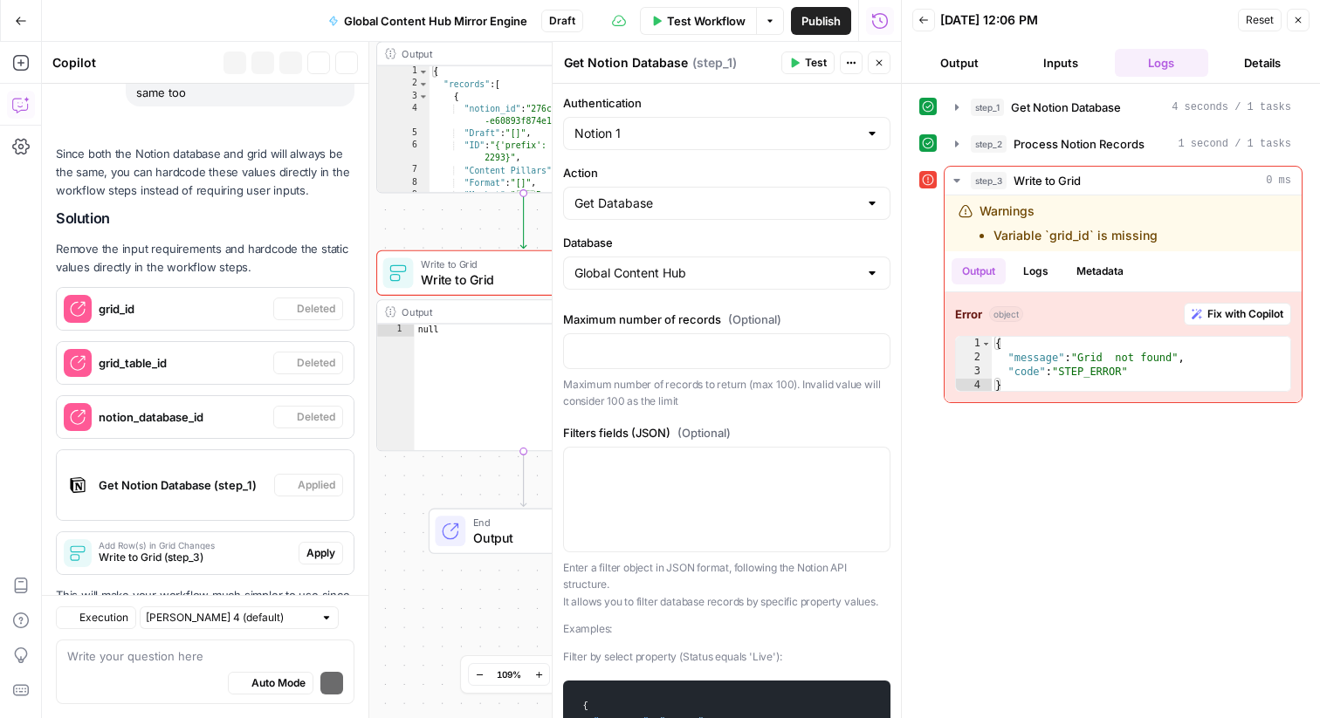
scroll to position [841, 0]
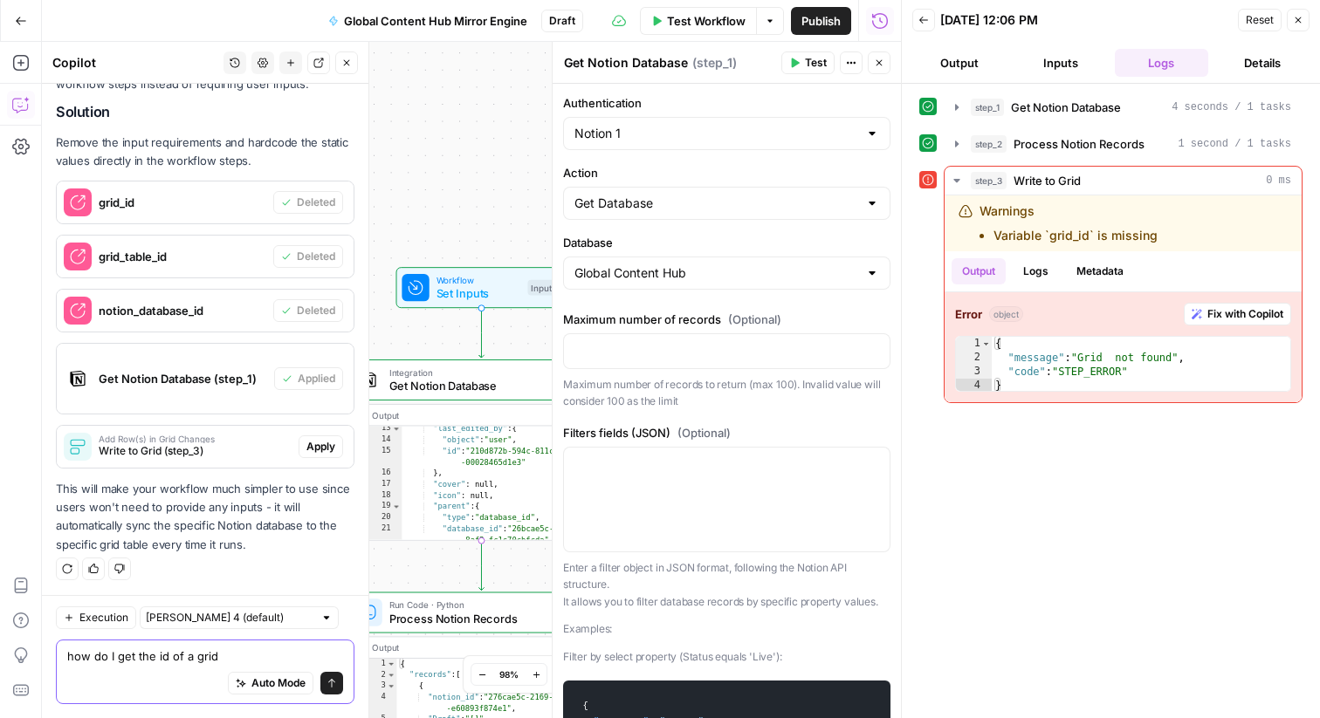
click at [241, 655] on textarea "how do I get the id of a grid" at bounding box center [205, 656] width 276 height 17
type textarea "how do I get the id of a grid?"
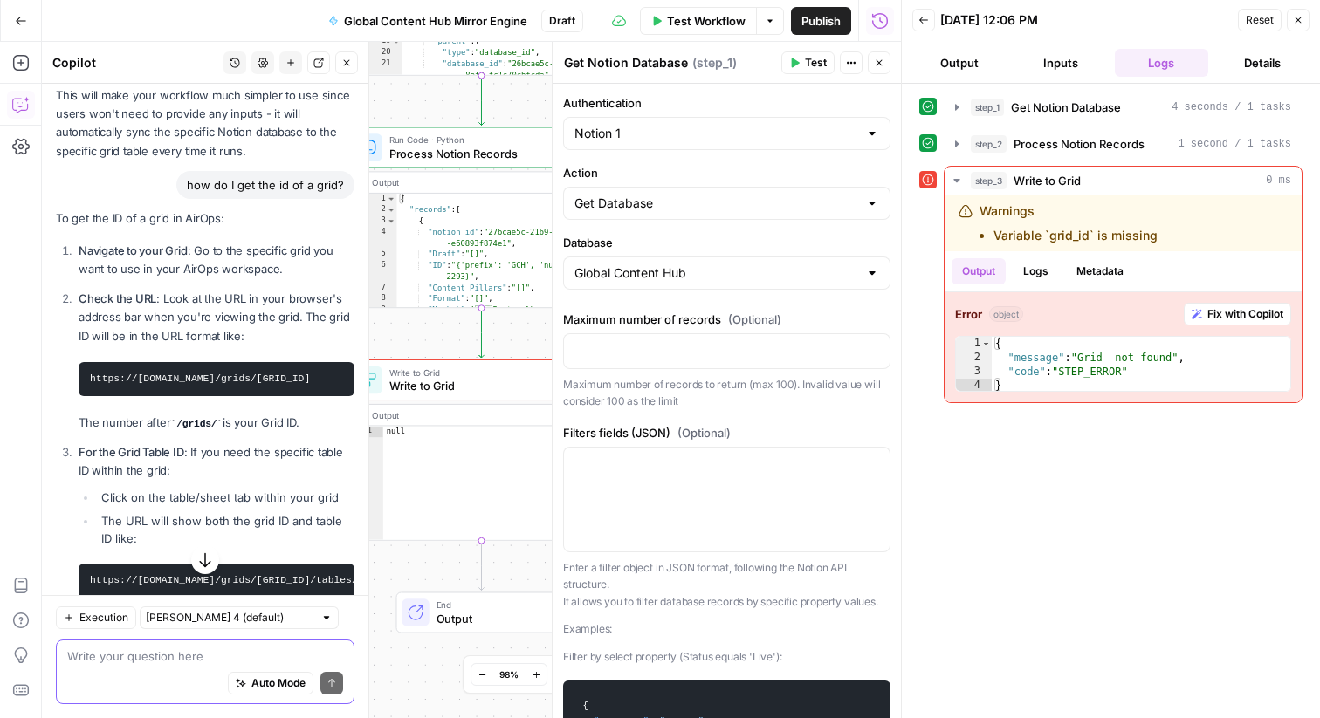
scroll to position [1458, 0]
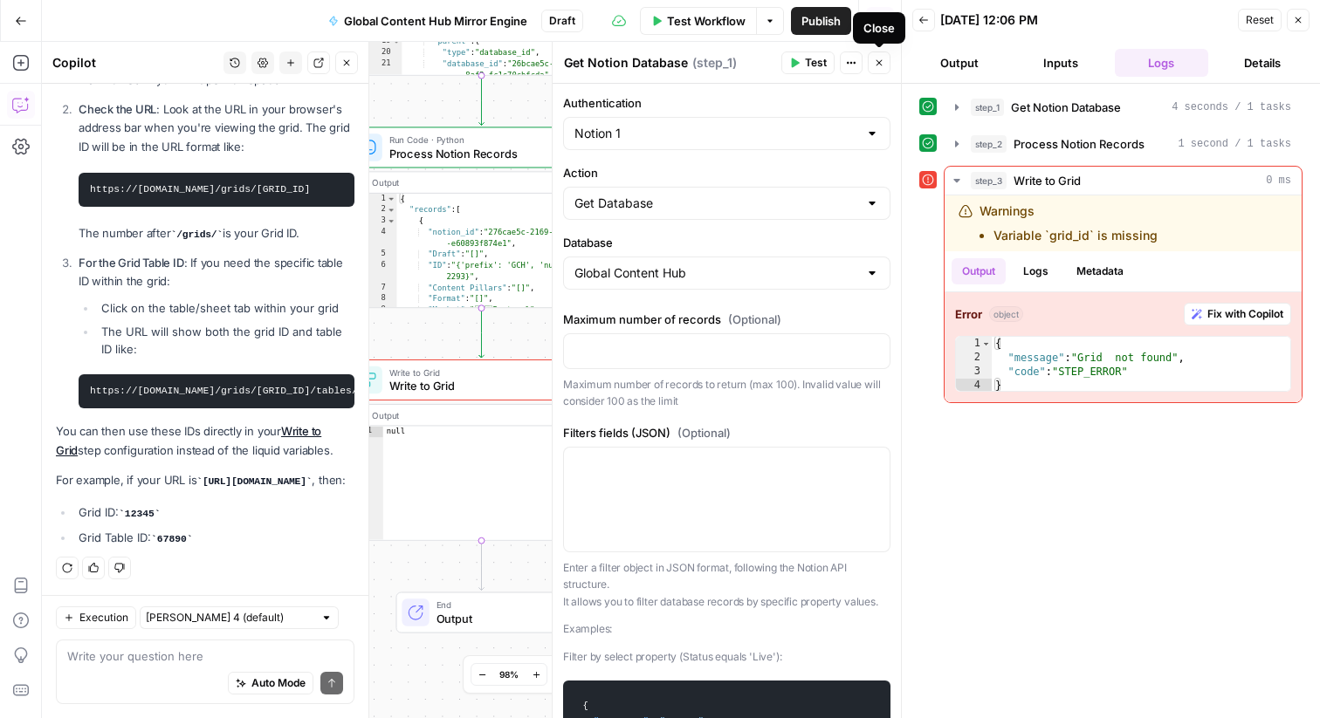
click at [878, 66] on icon "button" at bounding box center [879, 63] width 10 height 10
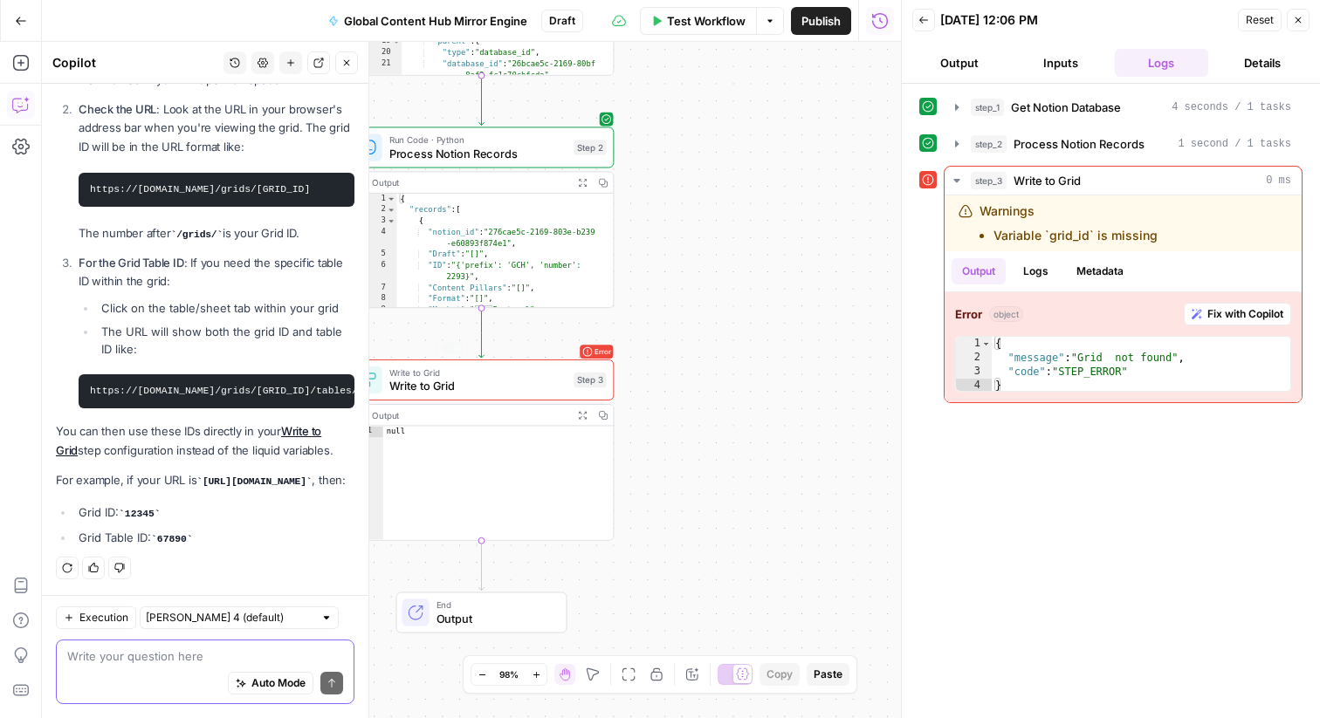
click at [174, 655] on textarea at bounding box center [205, 656] width 276 height 17
paste textarea "33109"
paste textarea "42320"
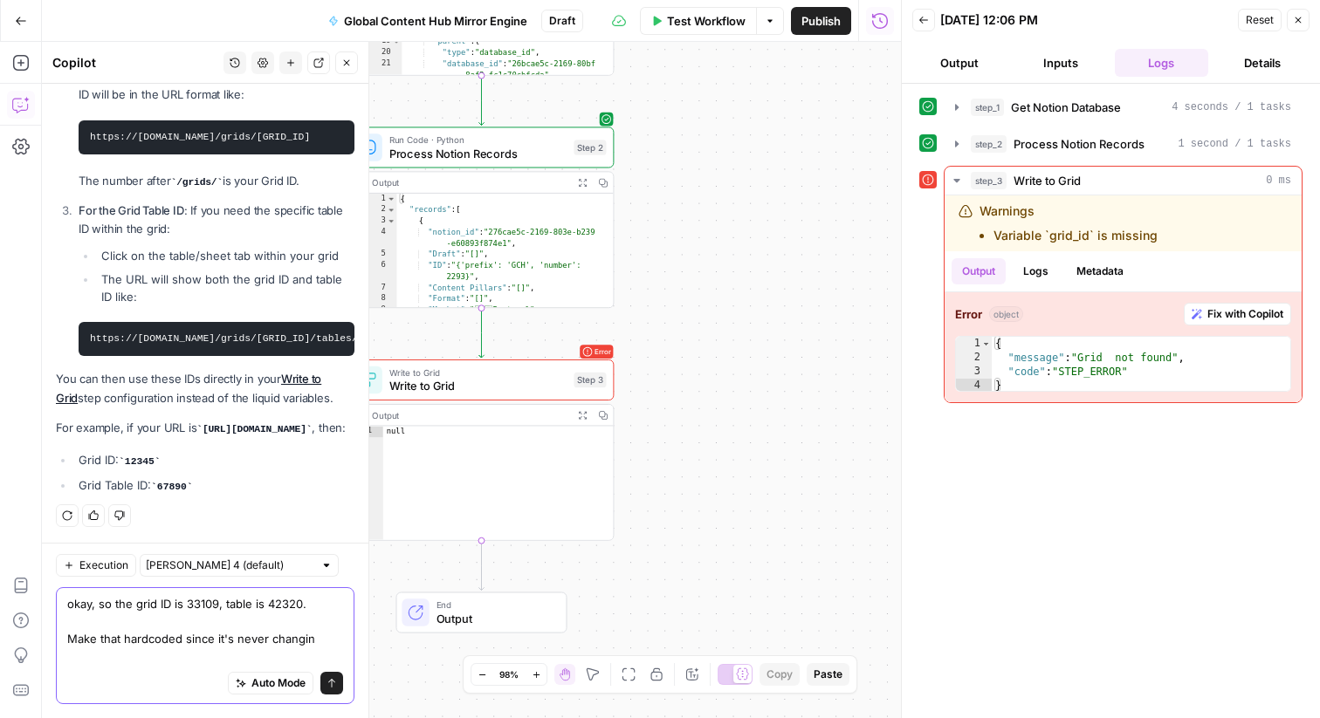
type textarea "okay, so the grid ID is 33109, table is 42320. Make that hardcoded since it's n…"
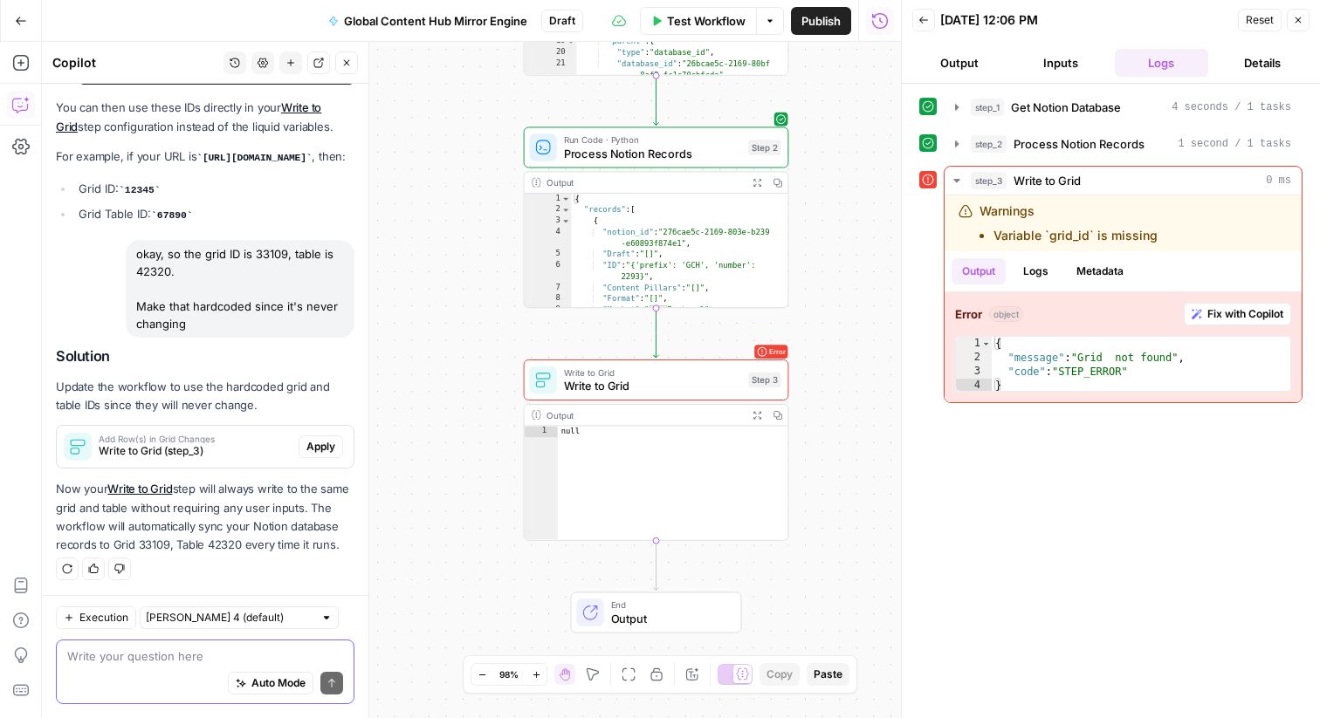
scroll to position [1782, 0]
click at [324, 451] on span "Apply" at bounding box center [320, 446] width 29 height 16
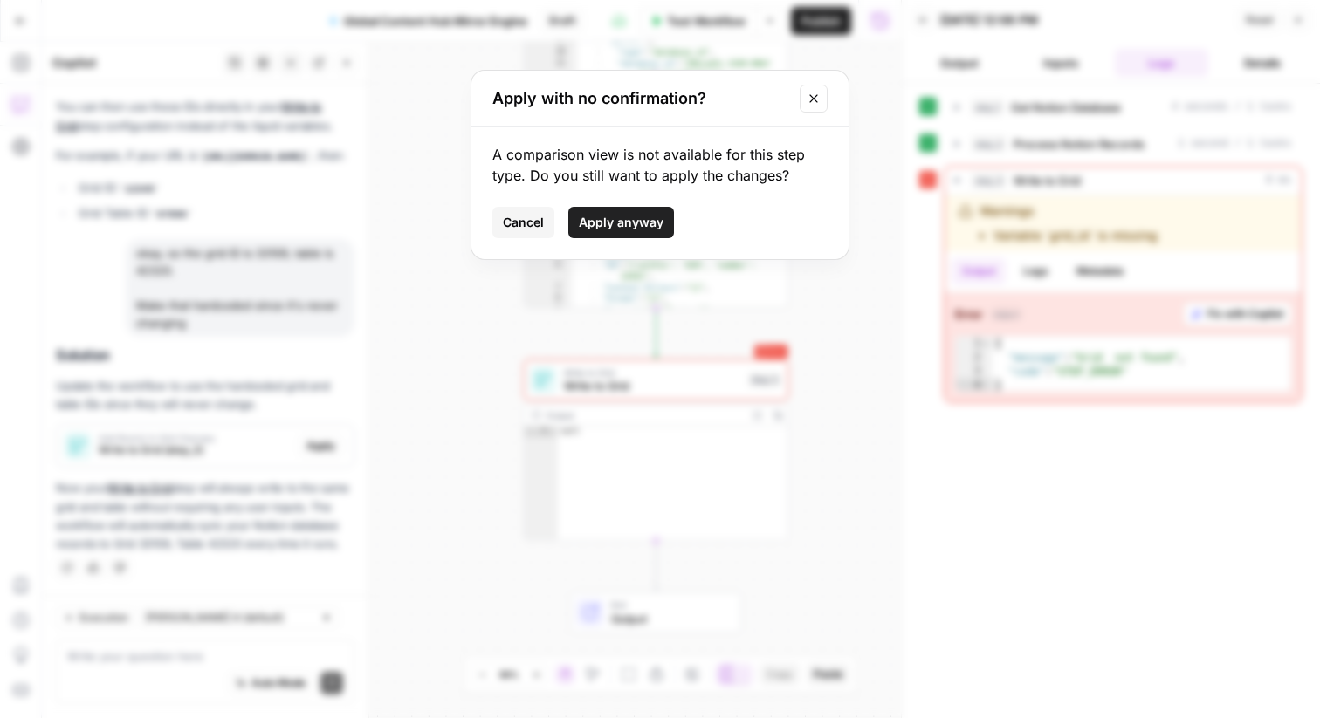
click at [608, 221] on span "Apply anyway" at bounding box center [621, 222] width 85 height 17
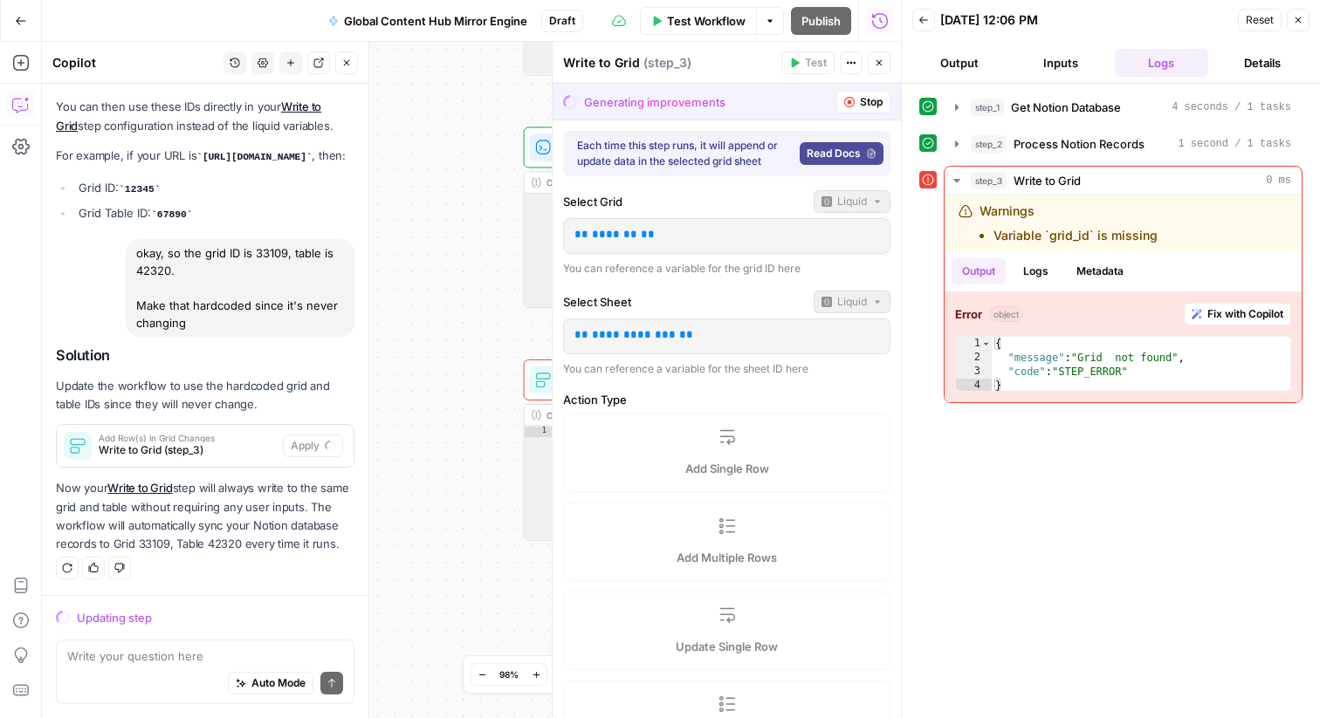
scroll to position [1838, 0]
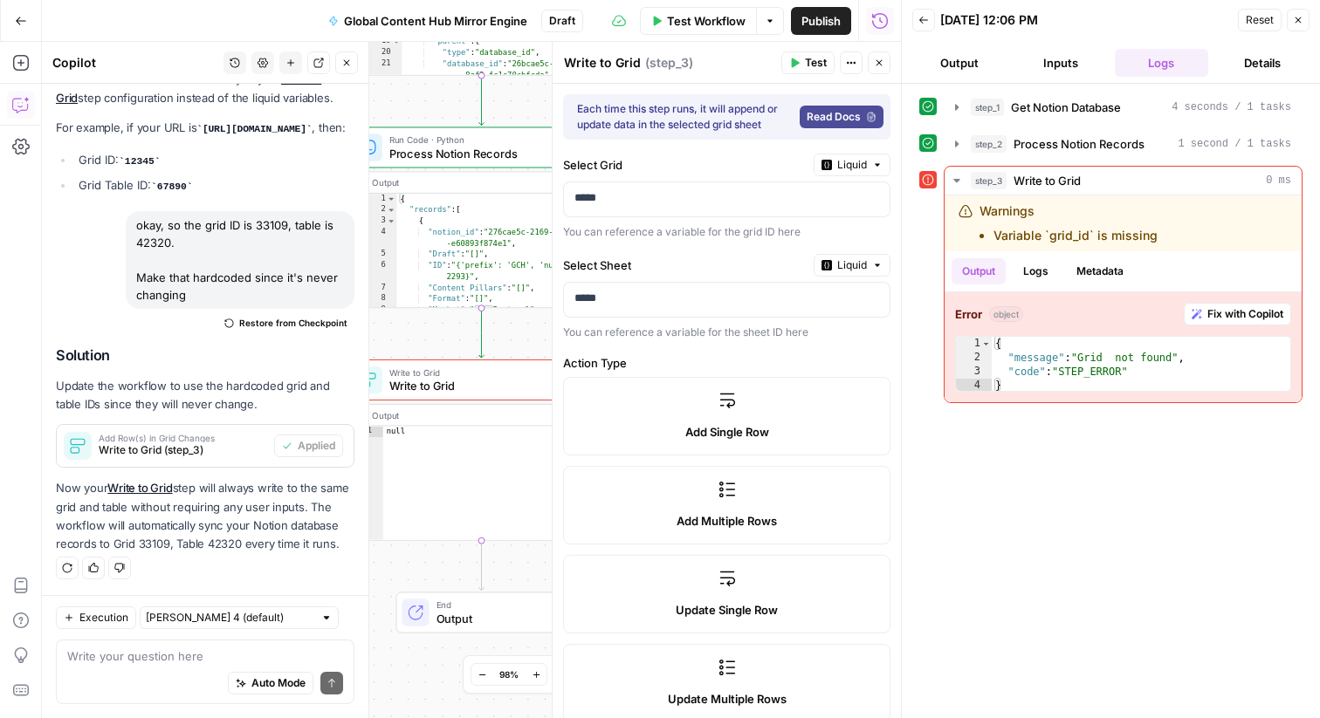
click at [881, 67] on icon "button" at bounding box center [879, 63] width 10 height 10
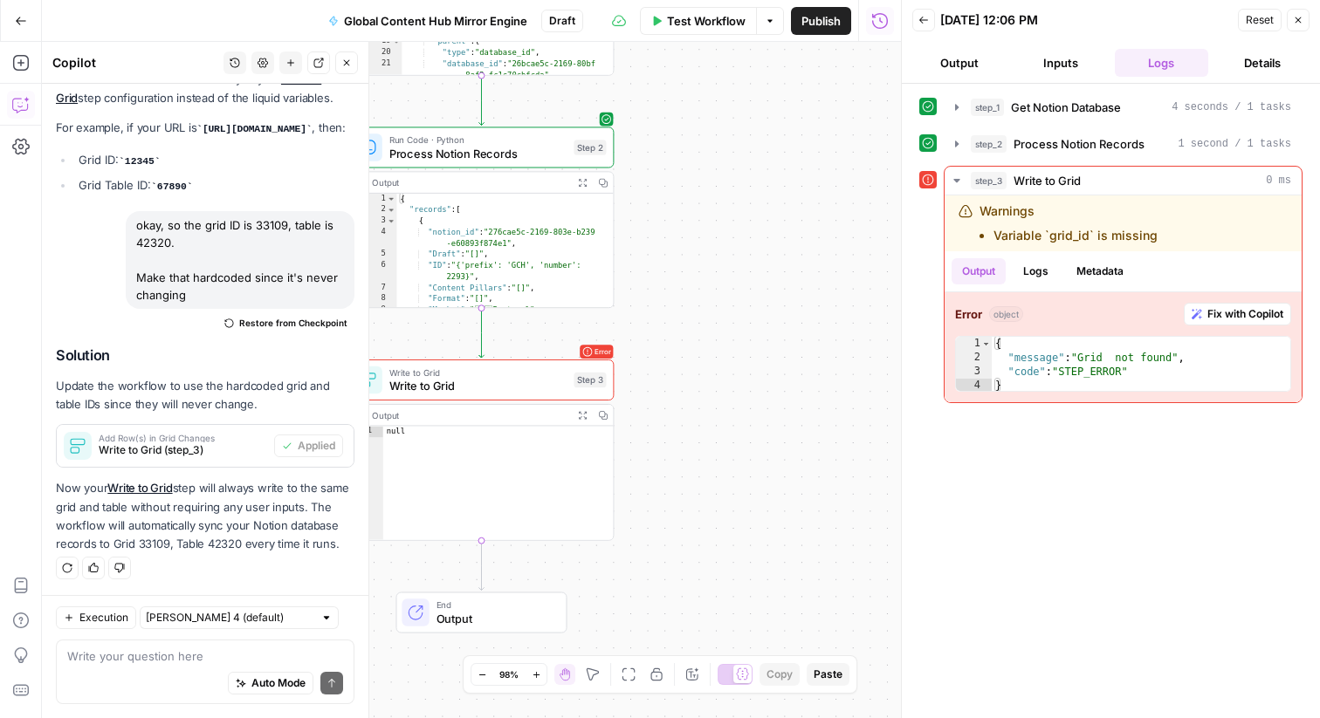
click at [341, 63] on icon "button" at bounding box center [346, 63] width 10 height 10
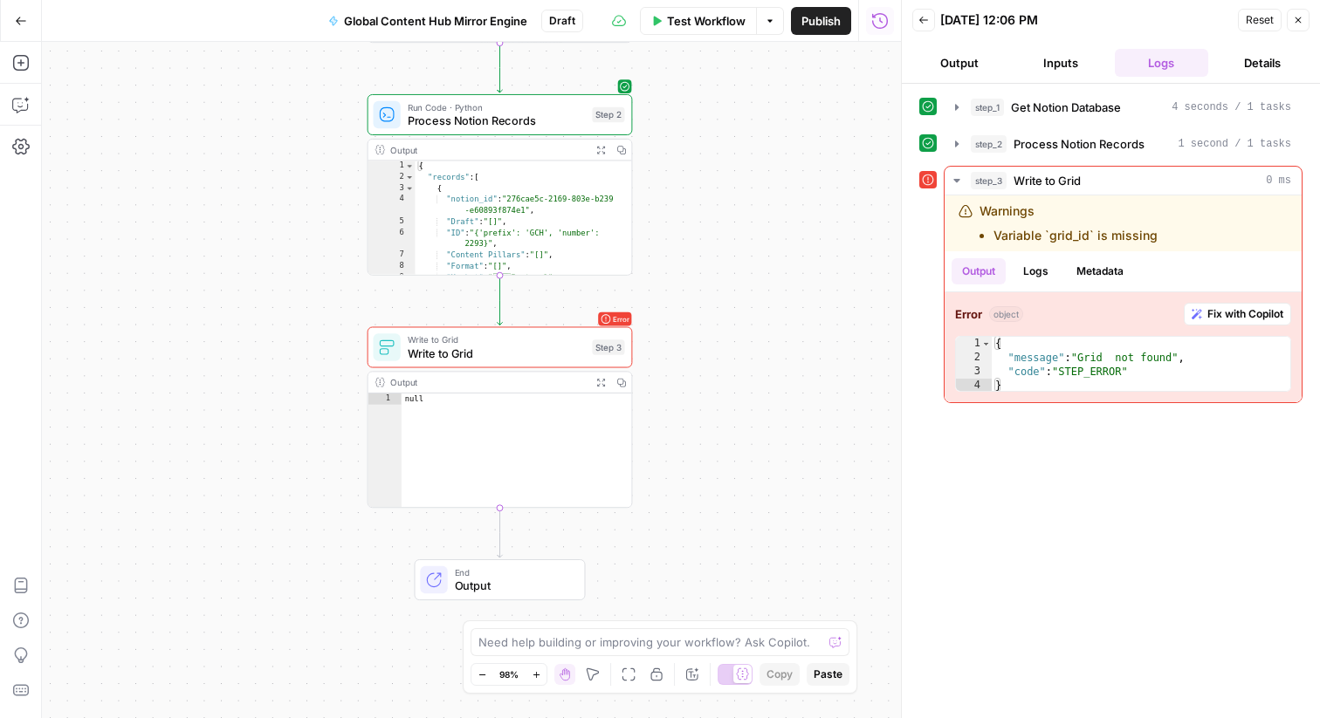
click at [711, 22] on span "Test Workflow" at bounding box center [706, 20] width 79 height 17
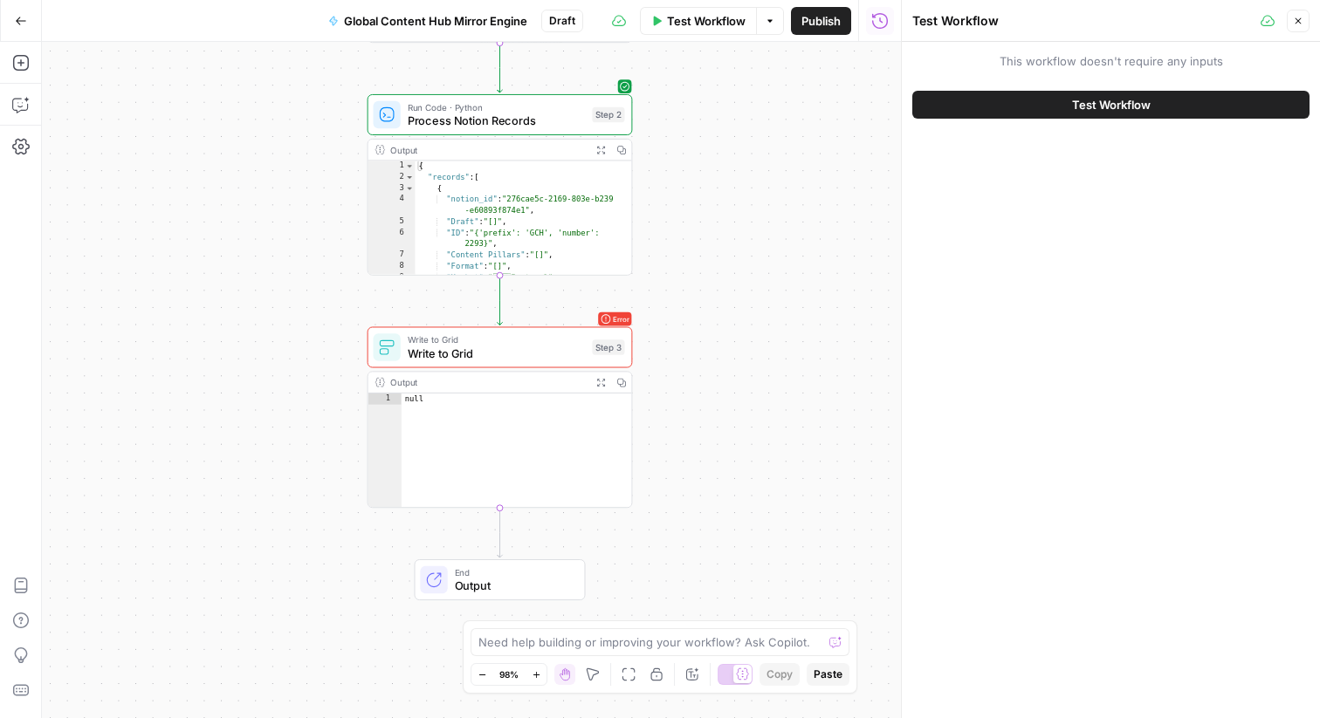
click at [1123, 104] on span "Test Workflow" at bounding box center [1111, 104] width 79 height 17
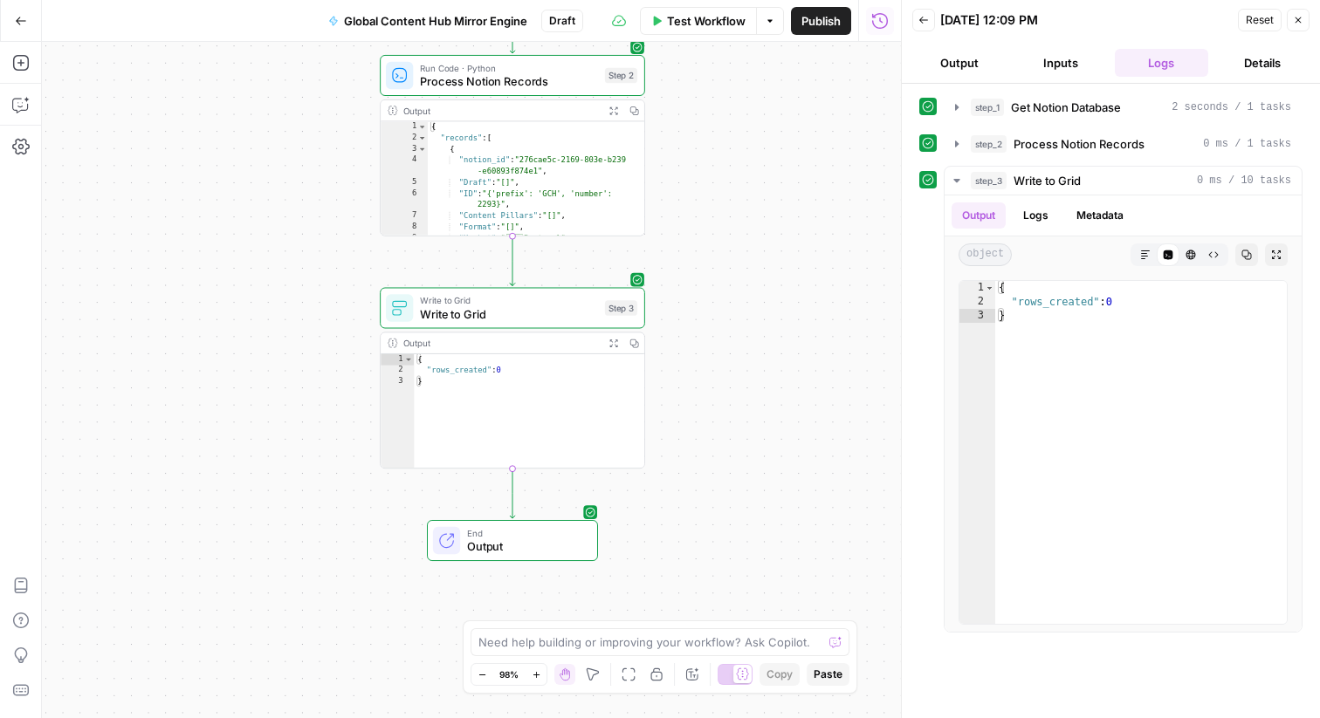
click at [543, 548] on span "Output" at bounding box center [525, 547] width 116 height 17
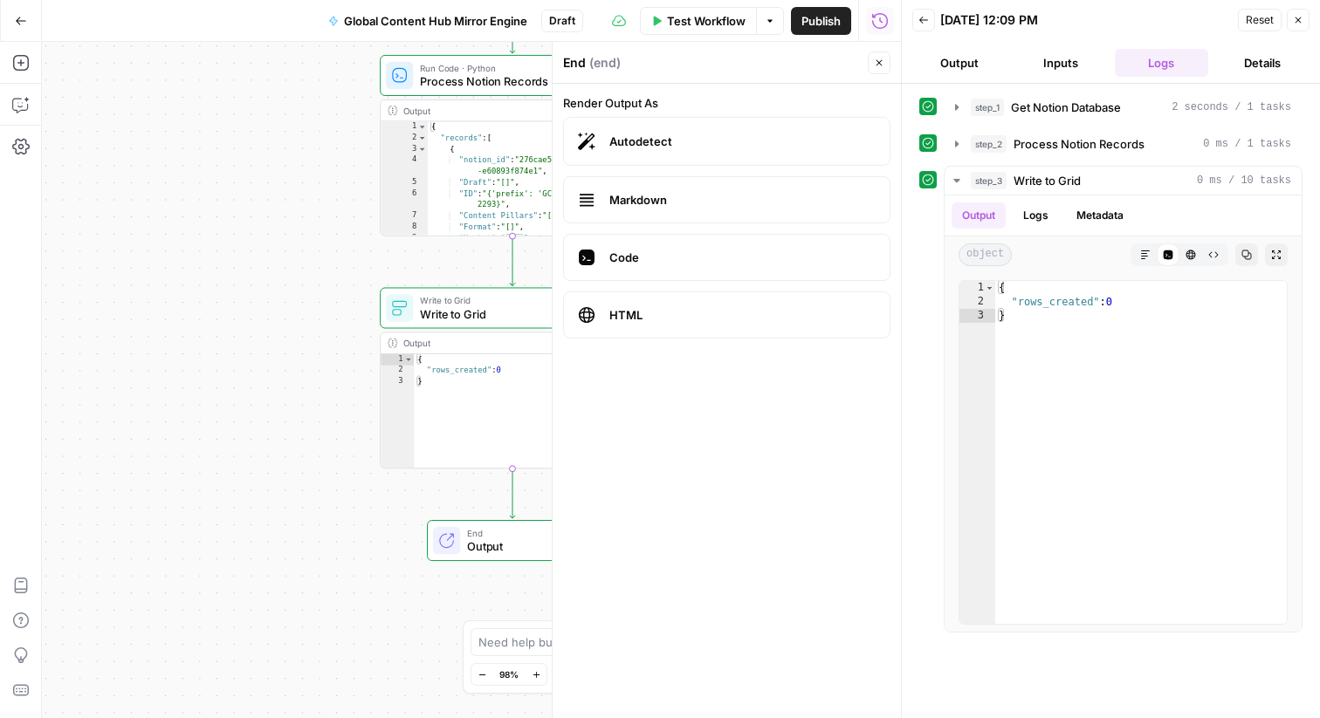
click at [196, 488] on div "Workflow Set Inputs Inputs Integration Get Notion Database Step 1 Output Expand…" at bounding box center [471, 380] width 859 height 676
click at [866, 52] on div "End ( end ) Close" at bounding box center [726, 62] width 327 height 23
click at [875, 59] on icon "button" at bounding box center [879, 63] width 10 height 10
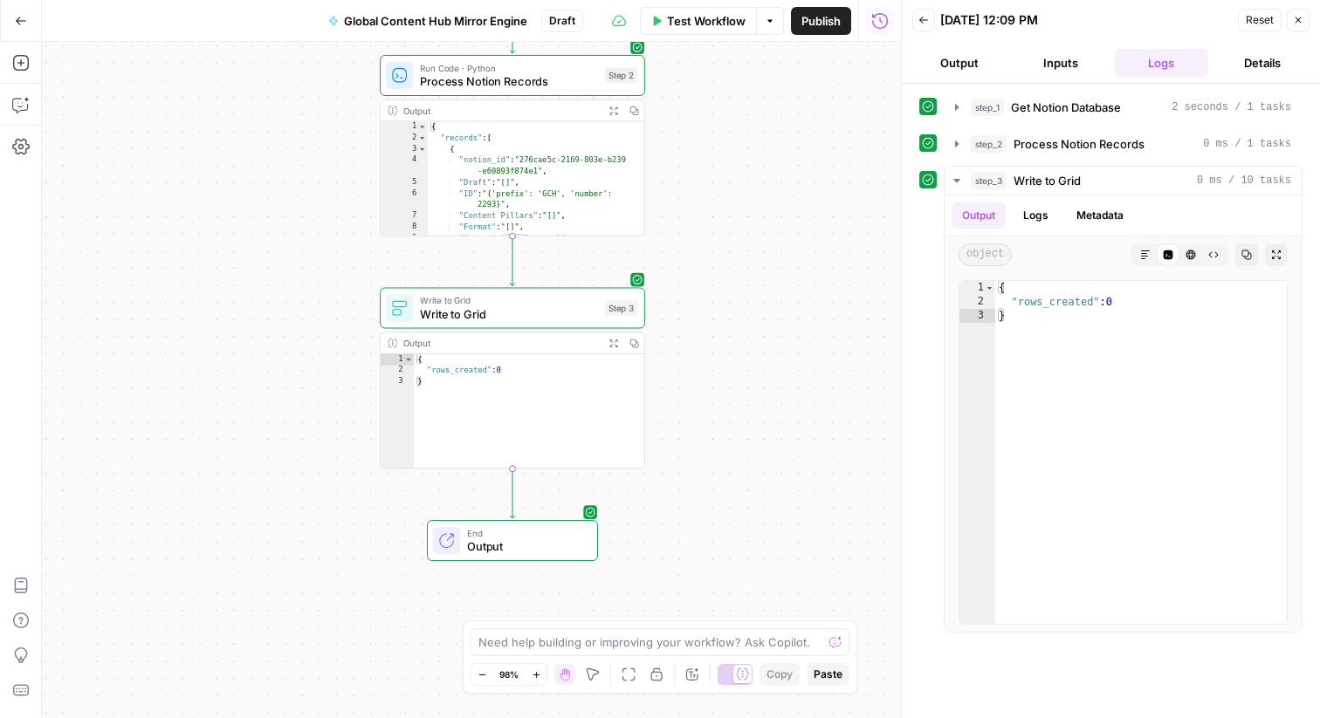
click at [847, 25] on button "Publish" at bounding box center [821, 21] width 60 height 28
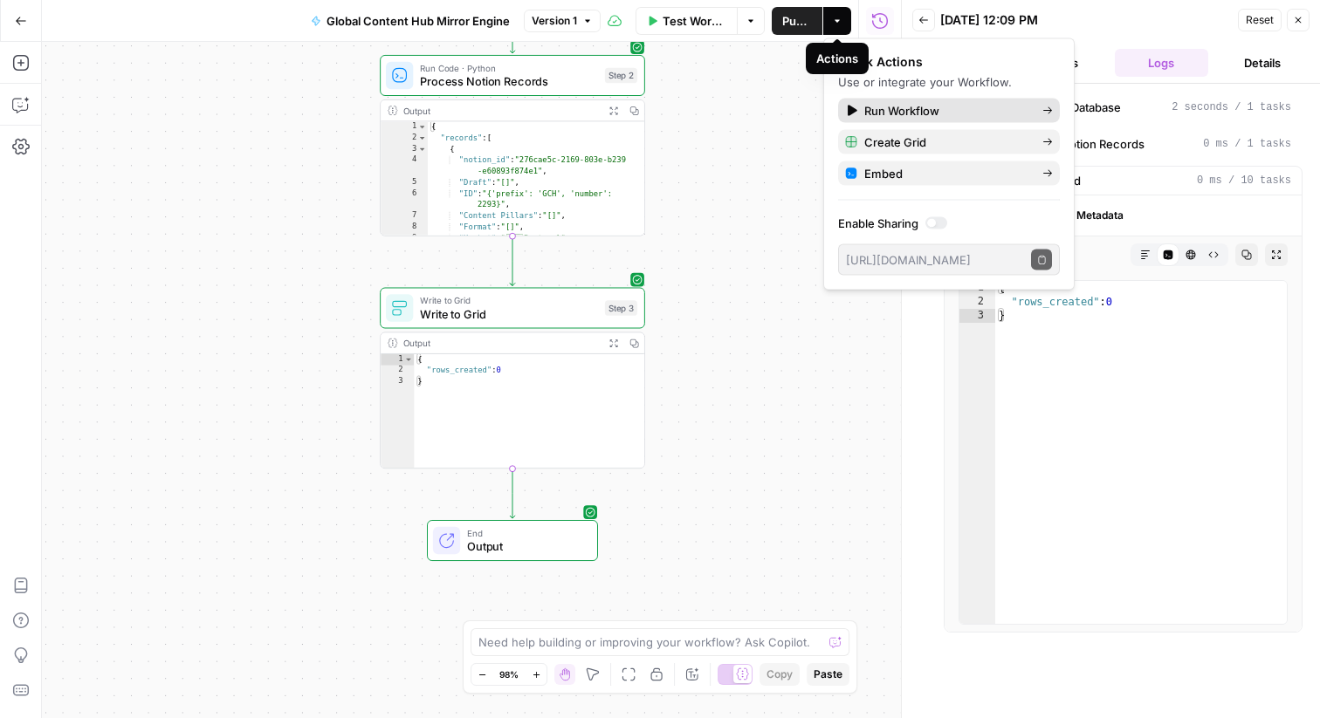
click at [886, 111] on span "Run Workflow" at bounding box center [946, 110] width 164 height 17
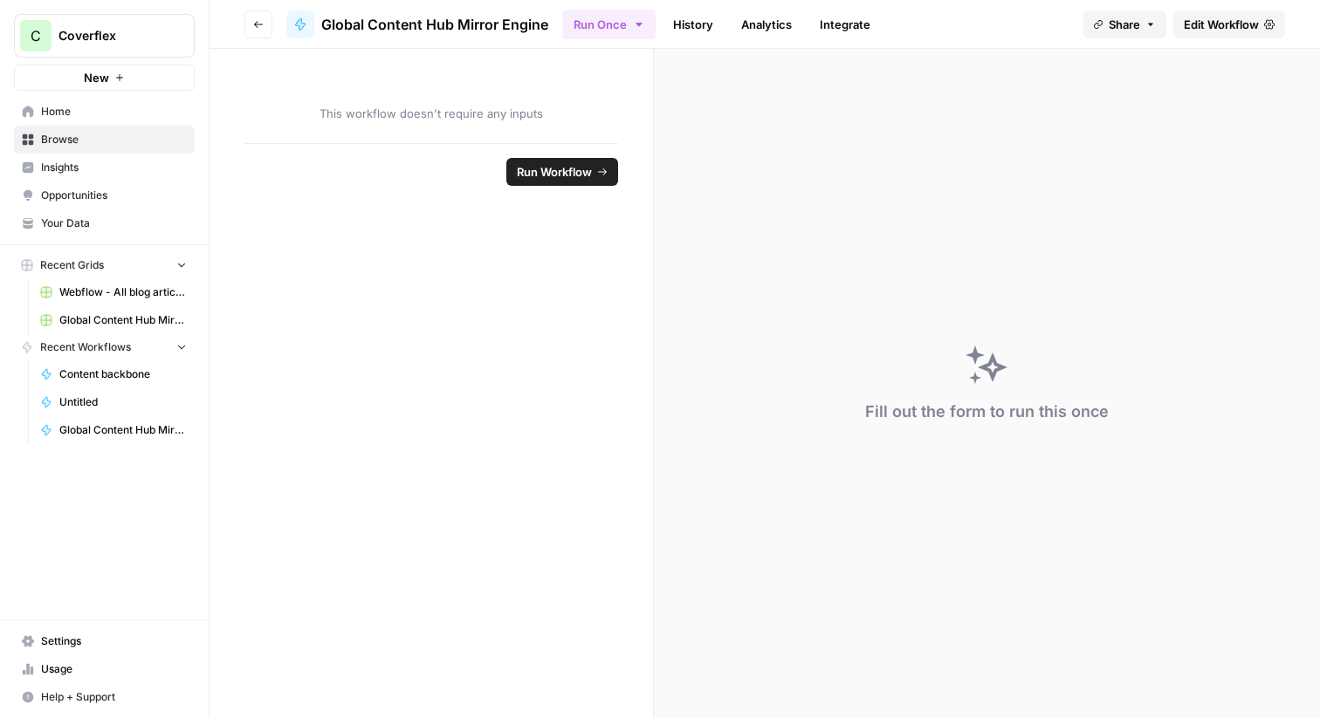
click at [575, 175] on span "Run Workflow" at bounding box center [554, 171] width 75 height 17
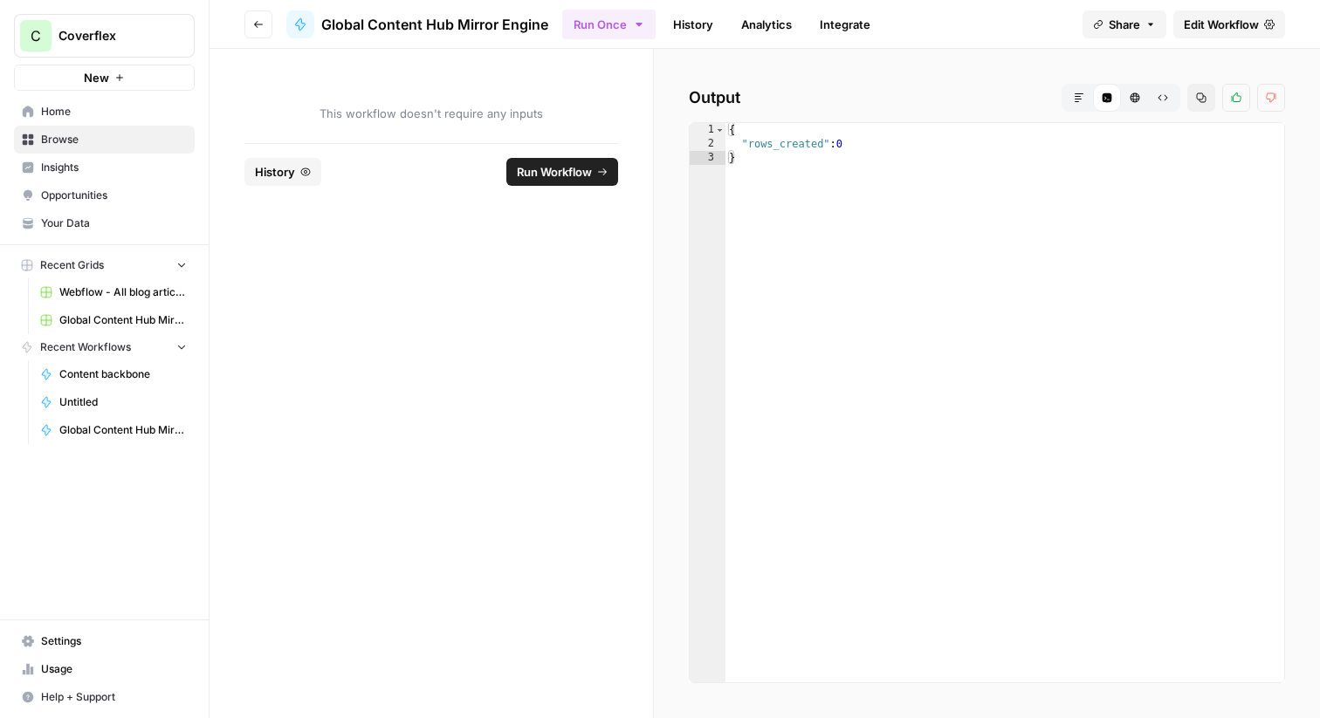
click at [1244, 22] on span "Edit Workflow" at bounding box center [1221, 24] width 75 height 17
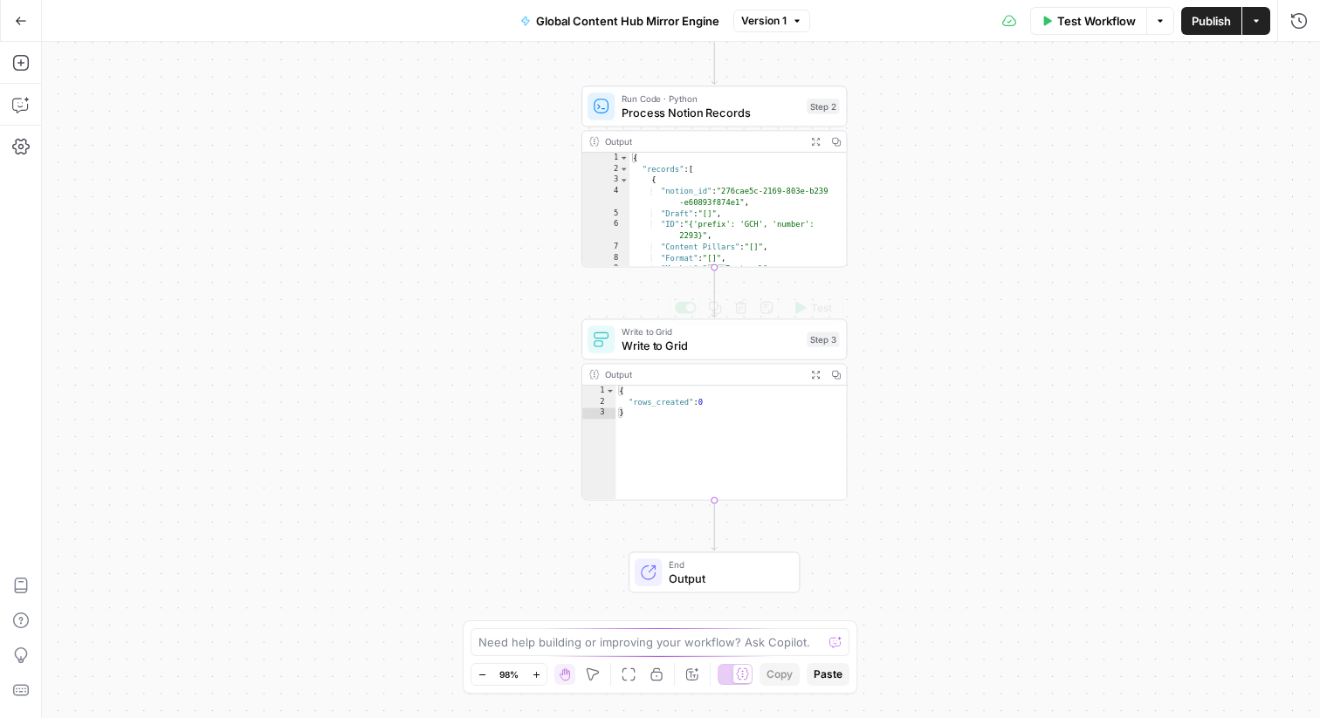
type textarea "*"
click at [680, 445] on div "{ "rows_created" : 0 }" at bounding box center [730, 455] width 231 height 138
click at [683, 339] on span "Write to Grid" at bounding box center [710, 345] width 178 height 17
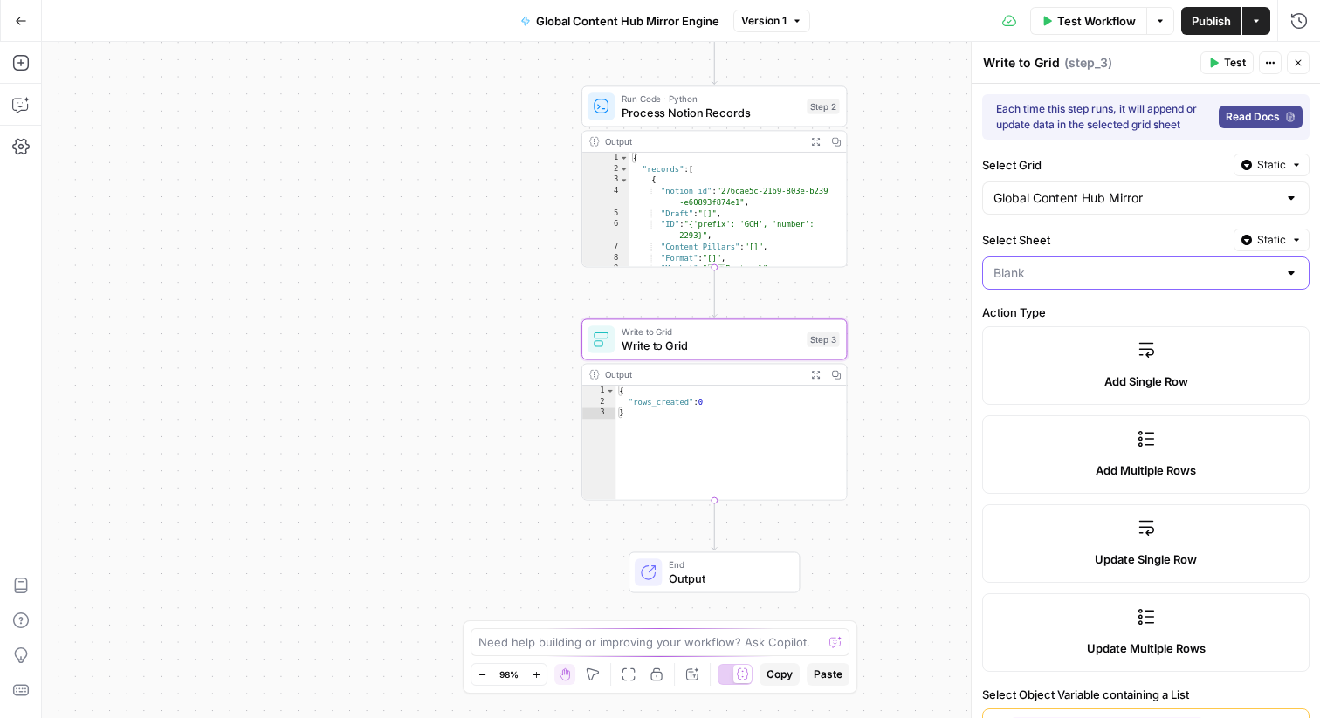
click at [1202, 266] on input "Select Sheet" at bounding box center [1135, 272] width 284 height 17
click at [1179, 274] on input "Select Sheet" at bounding box center [1135, 272] width 284 height 17
click at [1137, 311] on span "Blank" at bounding box center [1134, 316] width 275 height 17
type input "Blank"
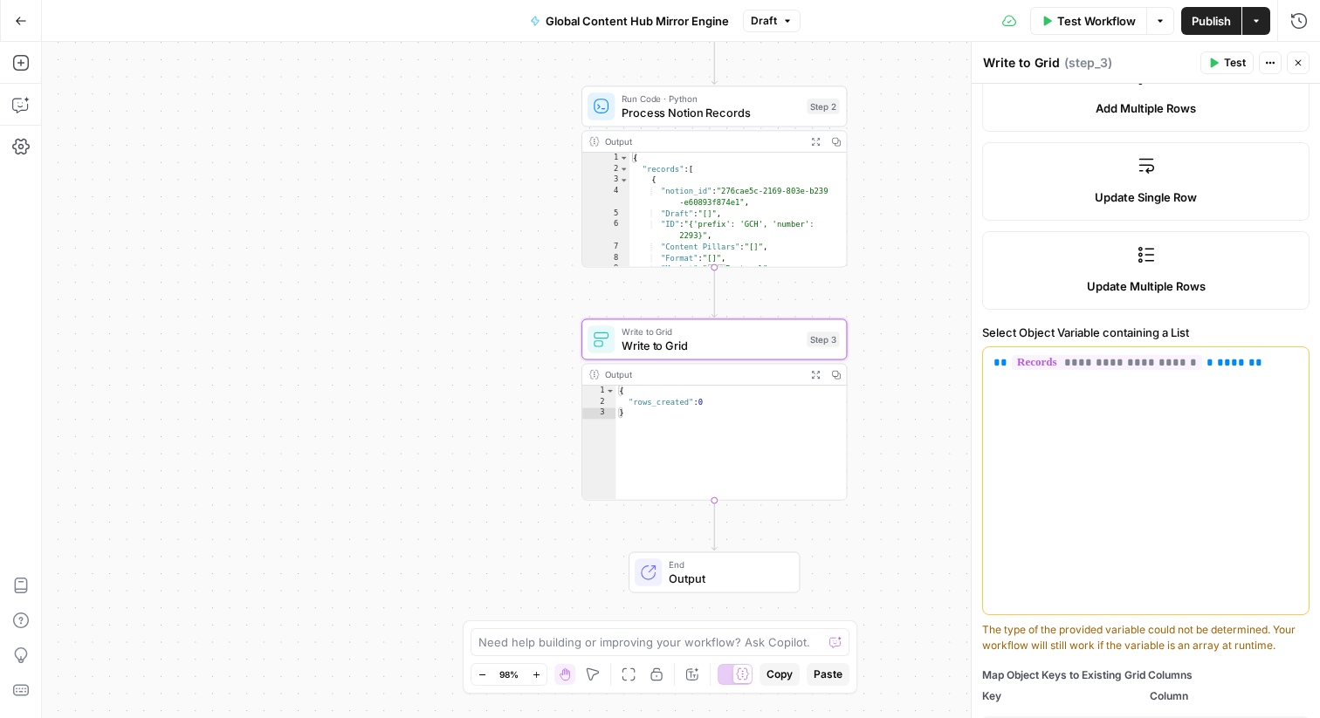
scroll to position [441, 0]
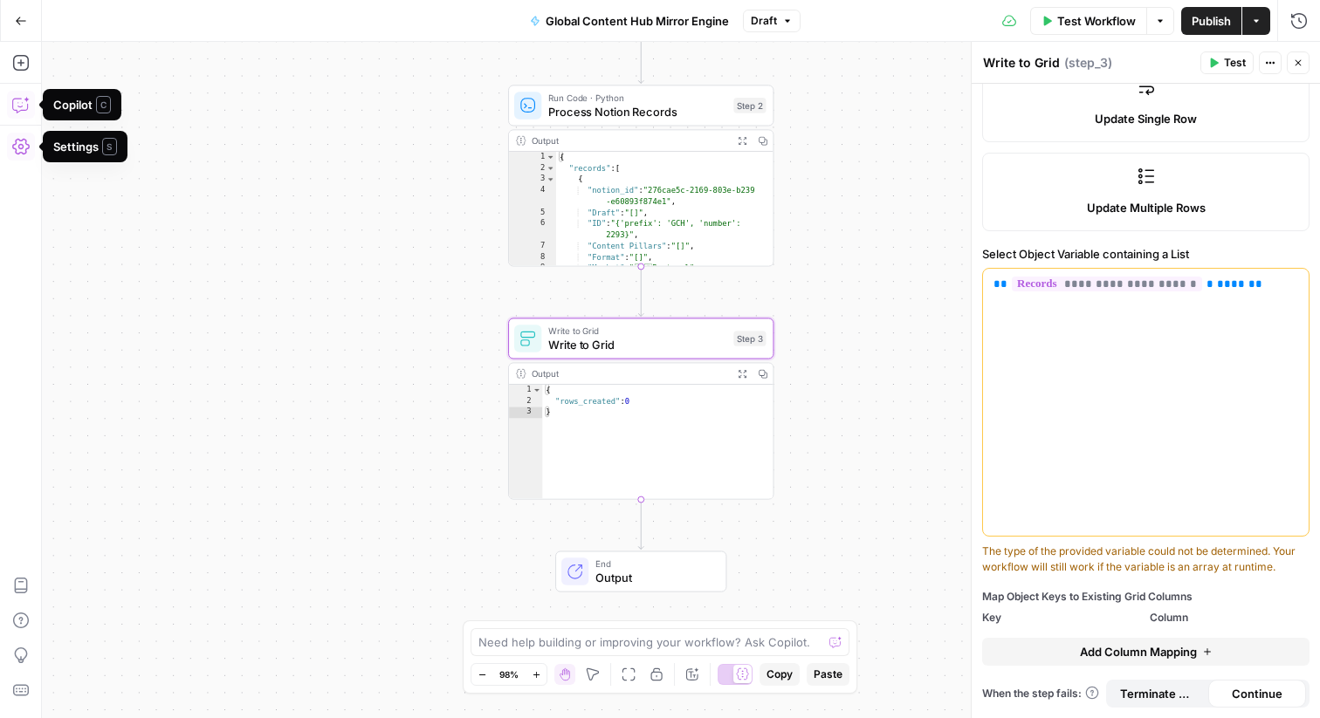
click at [22, 105] on icon "button" at bounding box center [20, 104] width 17 height 17
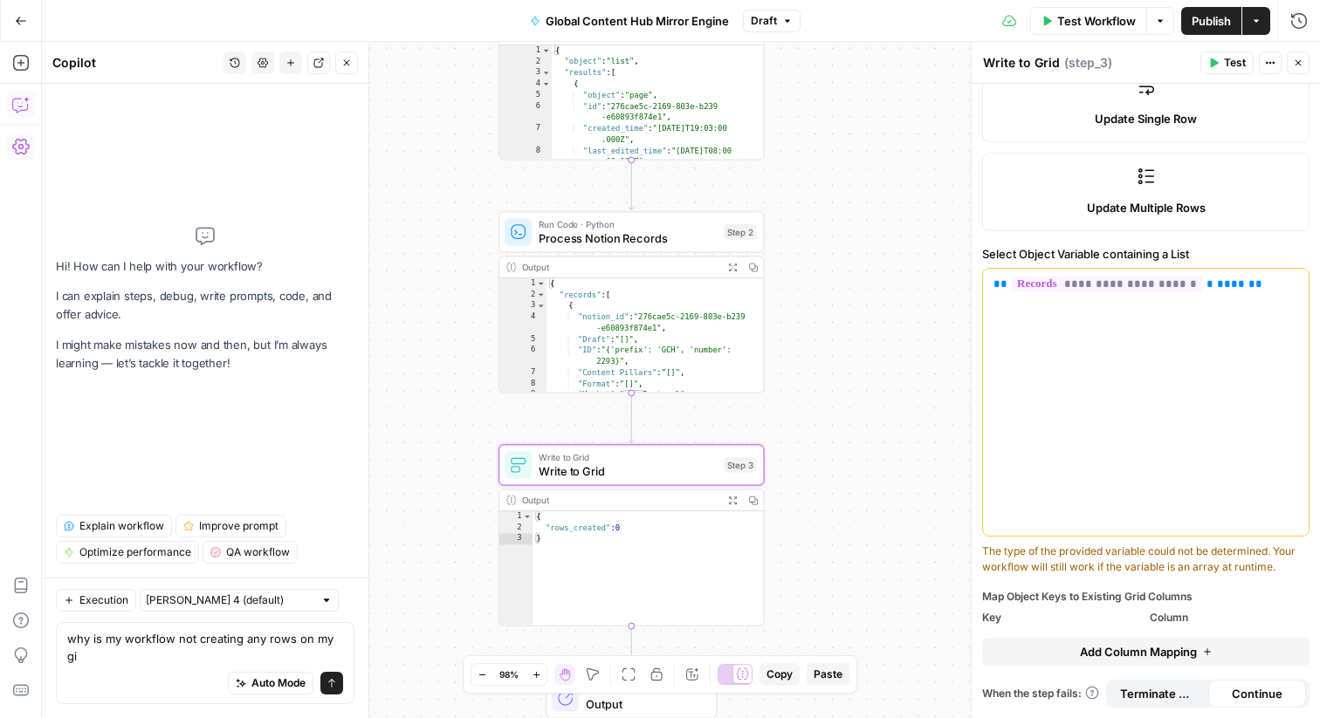
scroll to position [0, 0]
type textarea "why is my workflow not creating any rows on my grid="
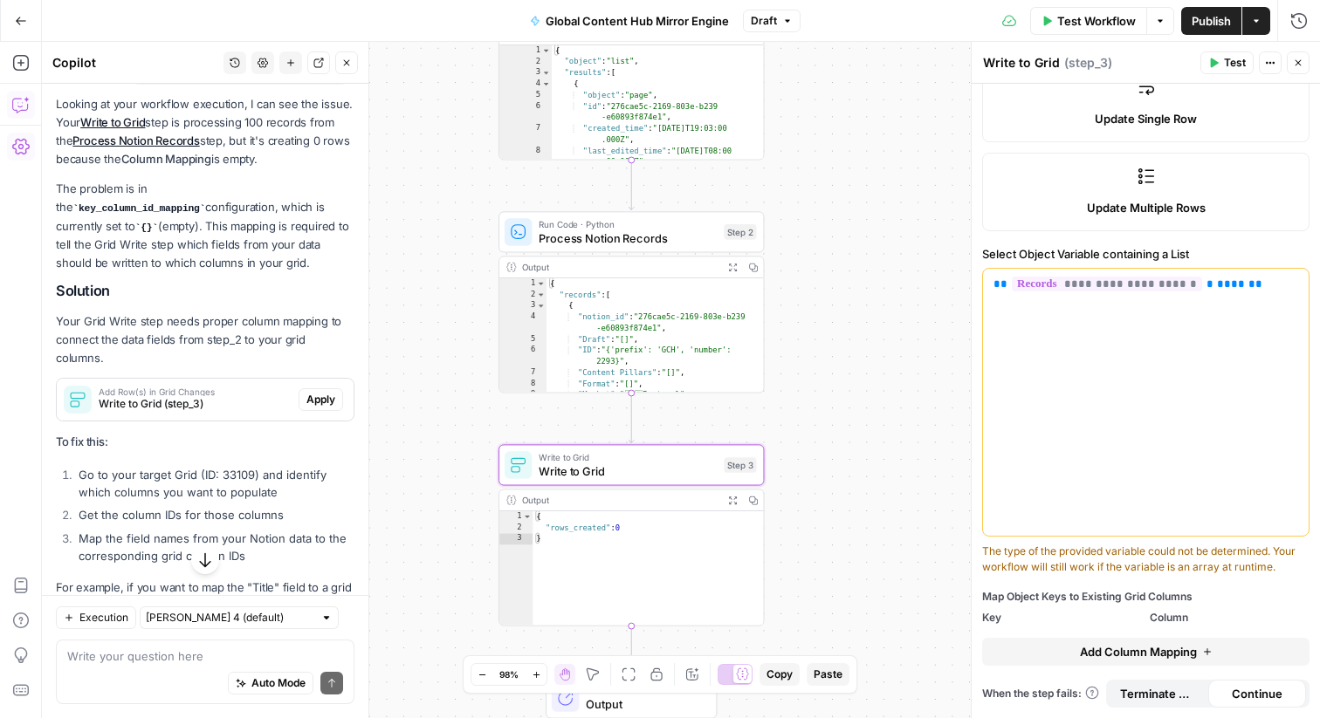
scroll to position [185, 0]
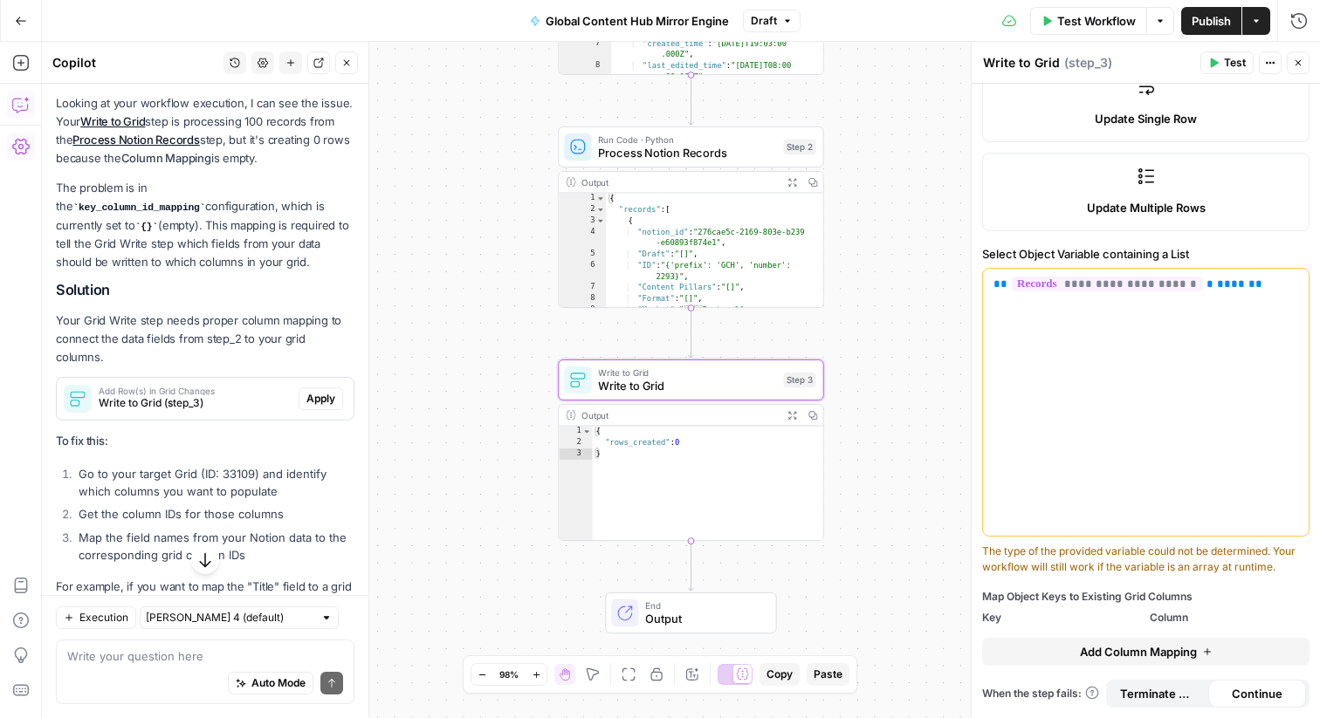
click at [197, 395] on span "Write to Grid (step_3)" at bounding box center [195, 403] width 193 height 16
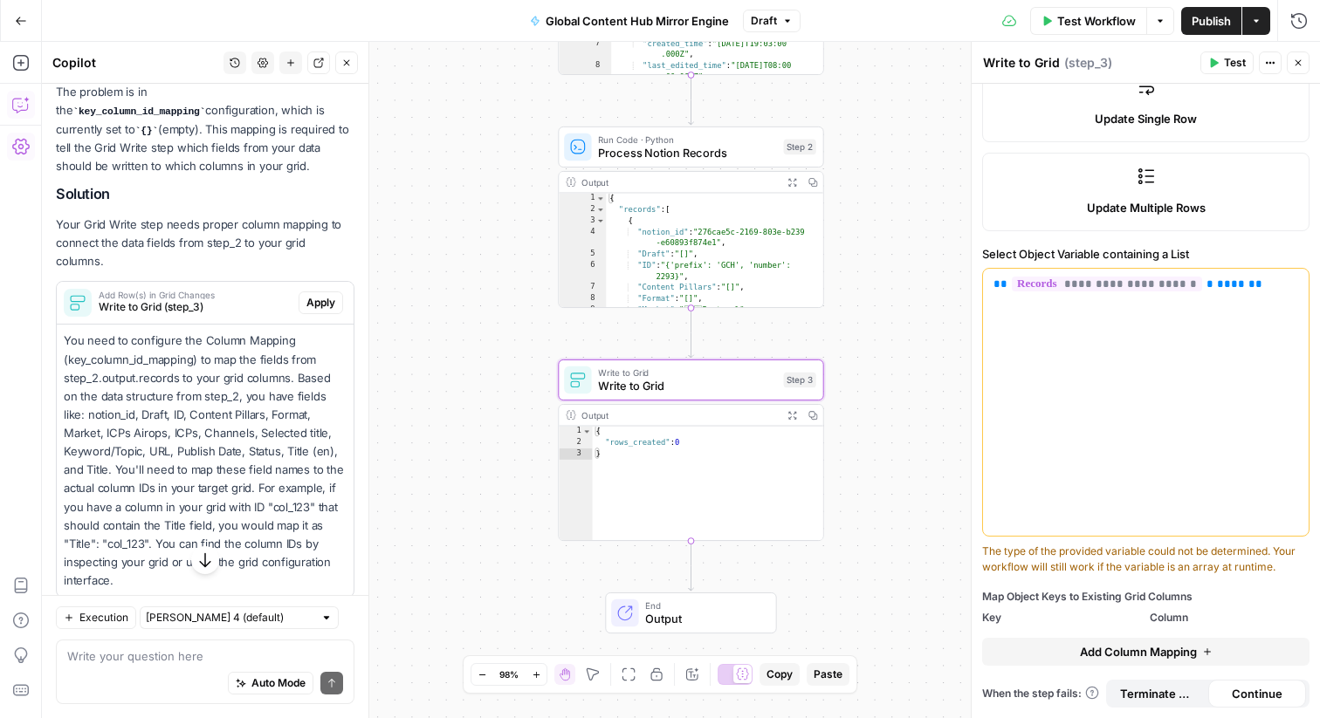
scroll to position [294, 0]
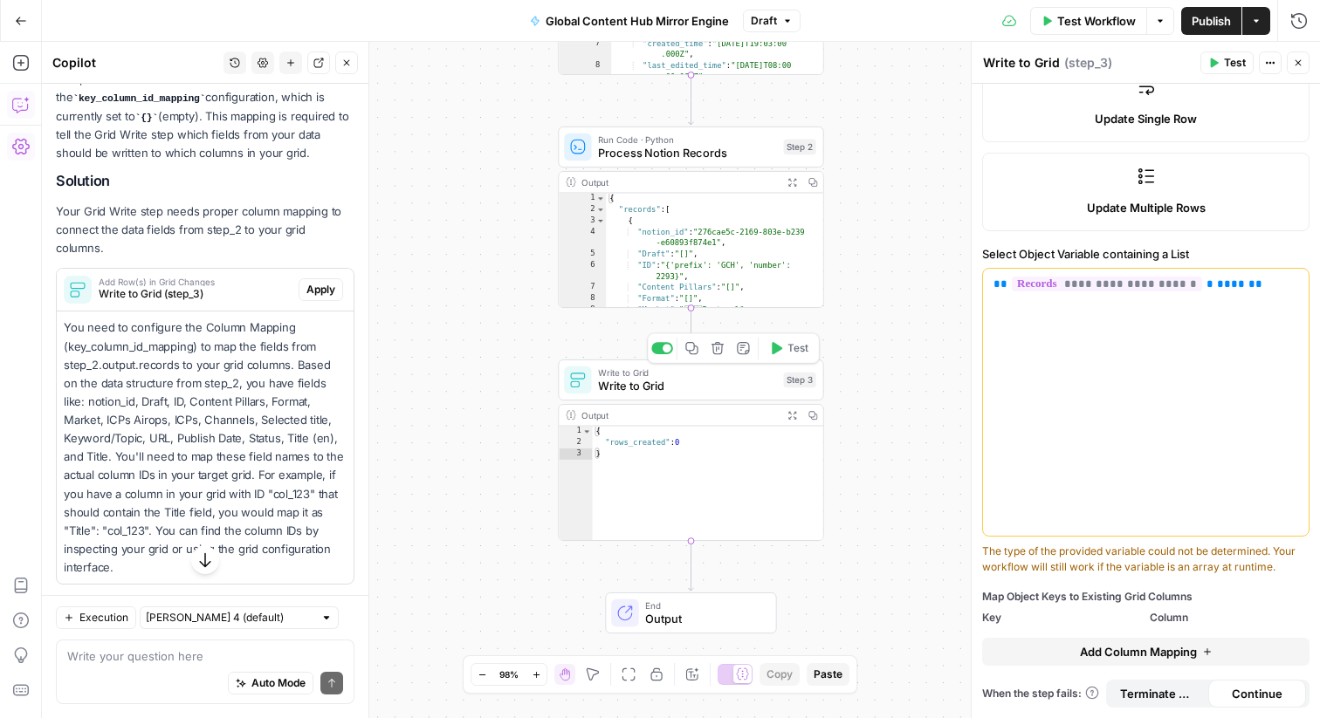
click at [692, 381] on span "Write to Grid" at bounding box center [687, 386] width 178 height 17
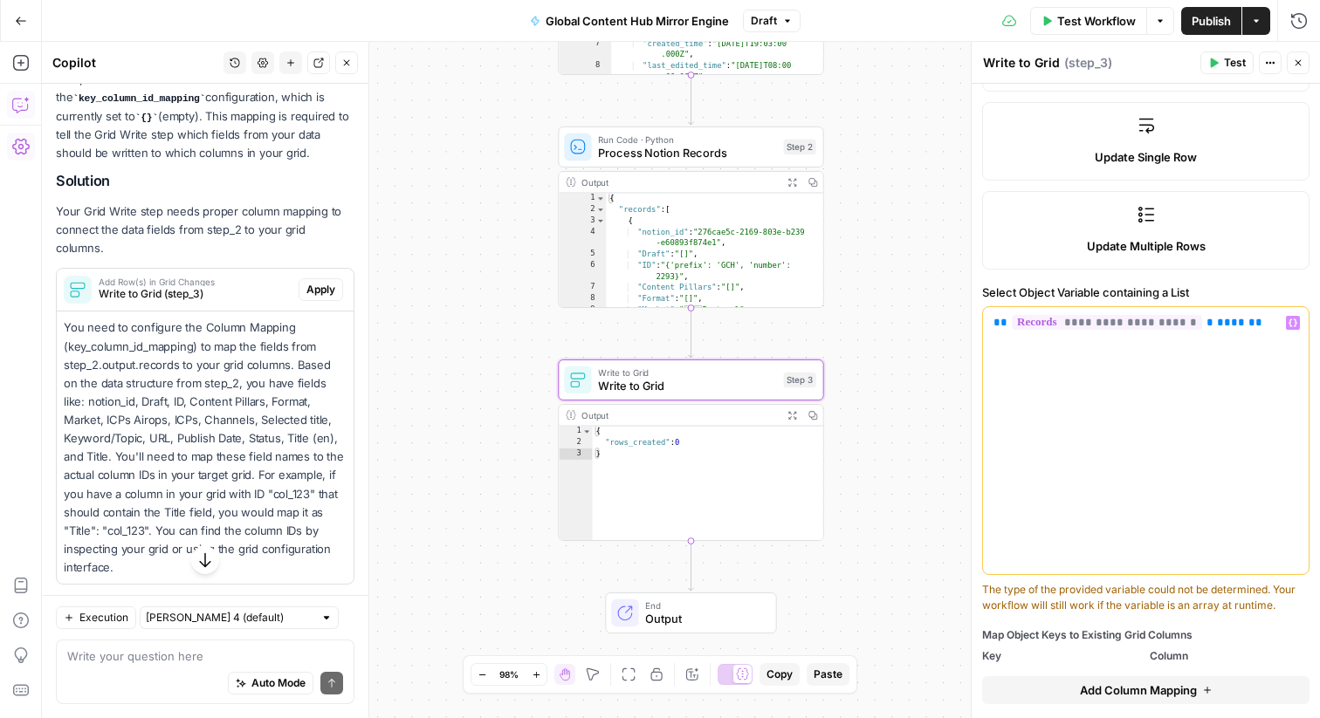
scroll to position [441, 0]
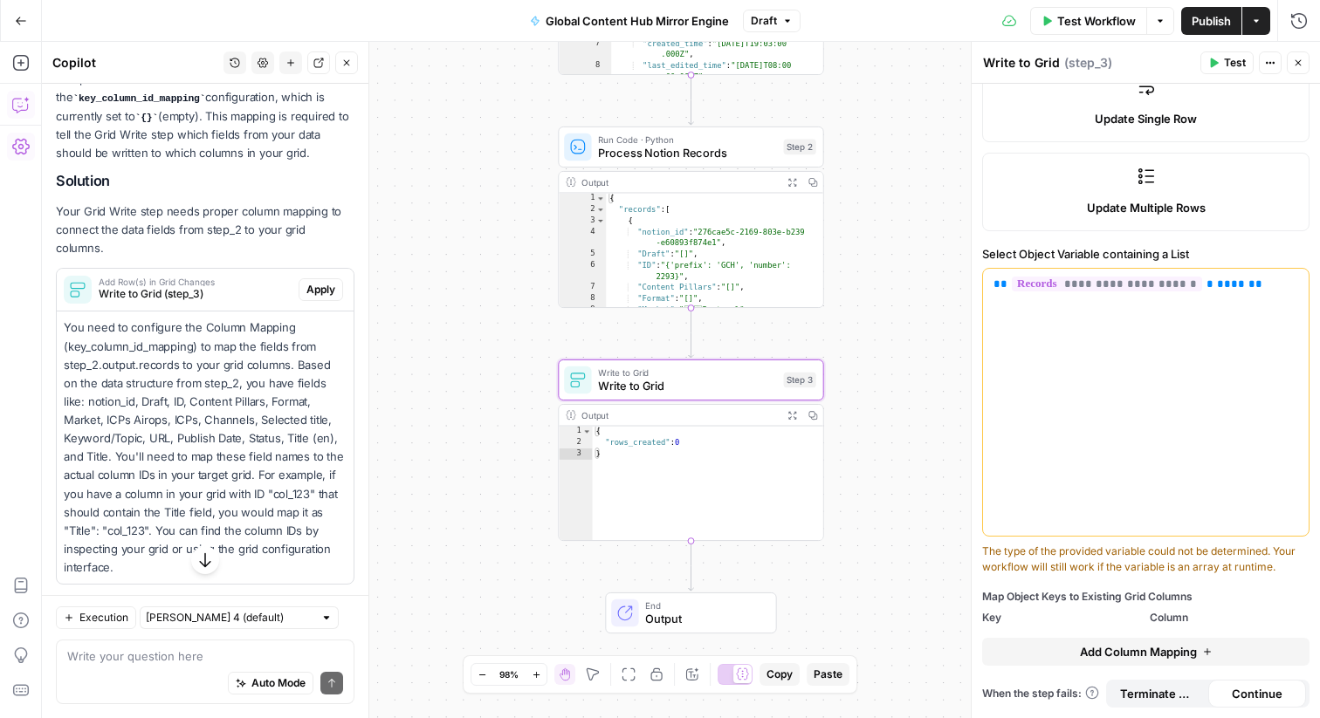
click at [1160, 648] on span "Add Column Mapping" at bounding box center [1138, 651] width 117 height 17
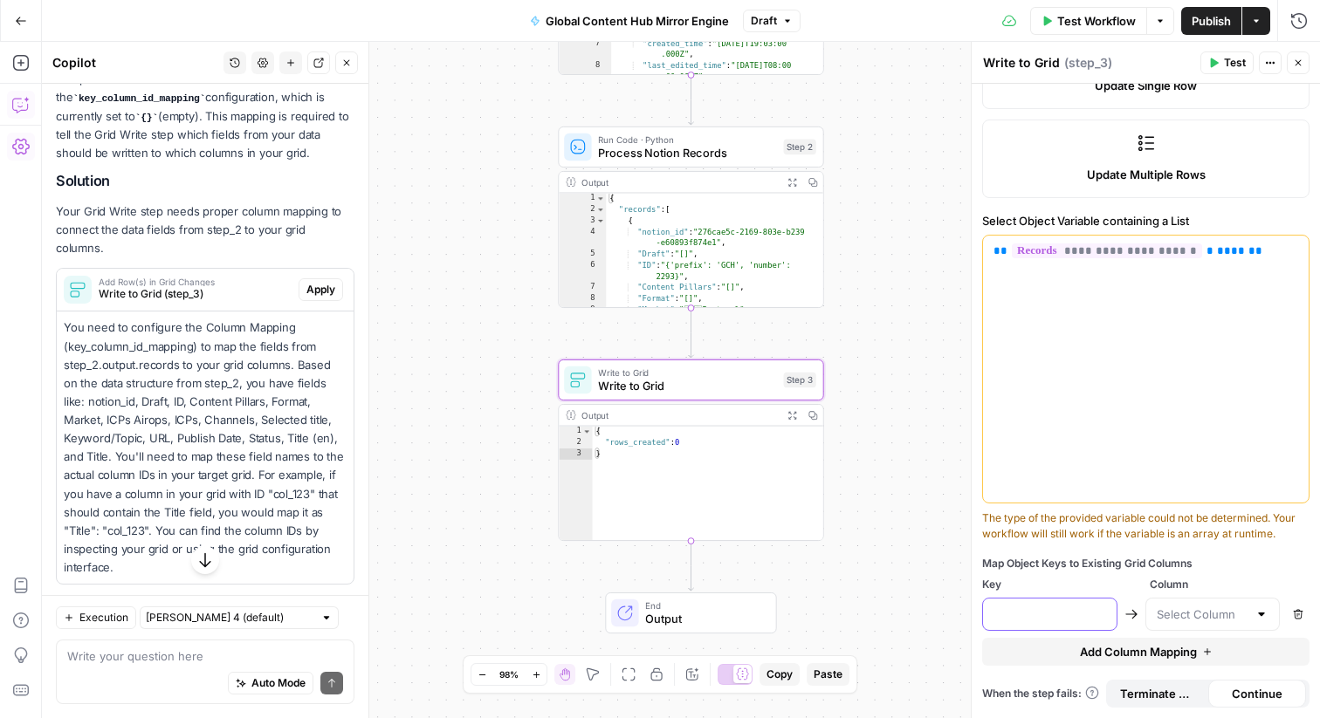
click at [1093, 621] on input "text" at bounding box center [1049, 614] width 113 height 17
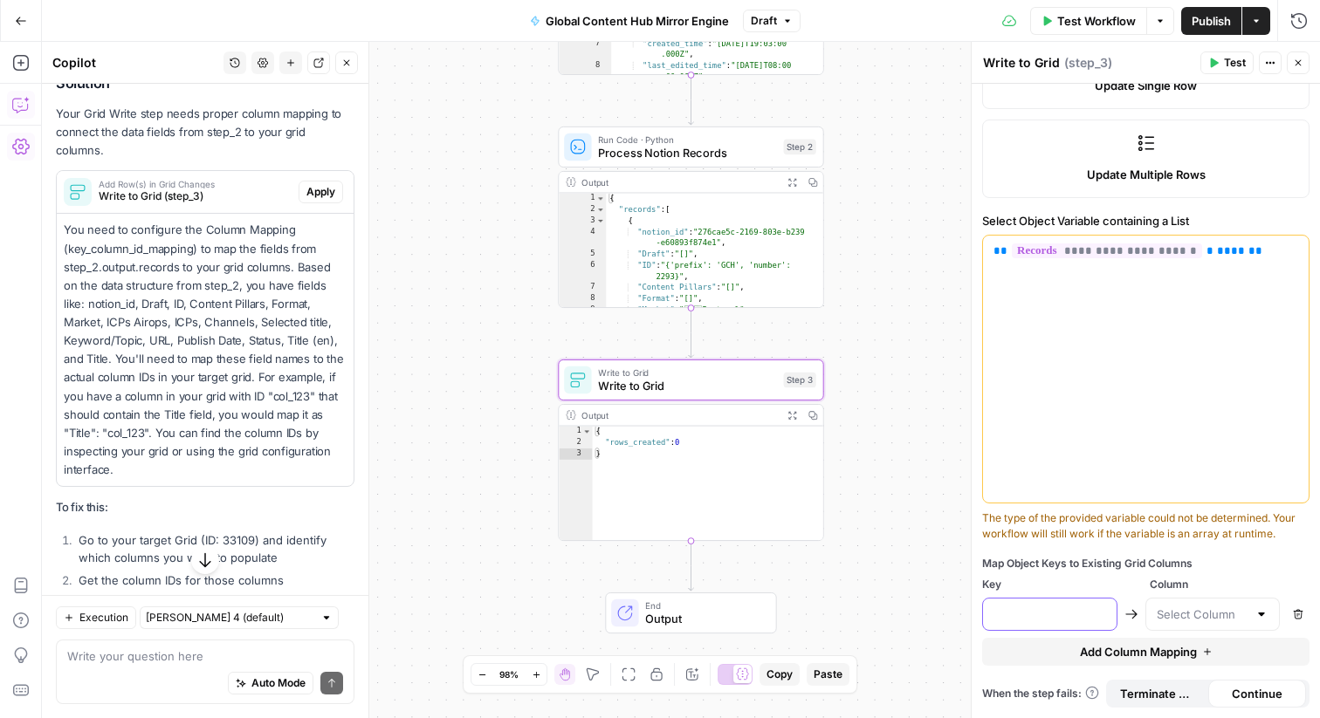
scroll to position [449, 0]
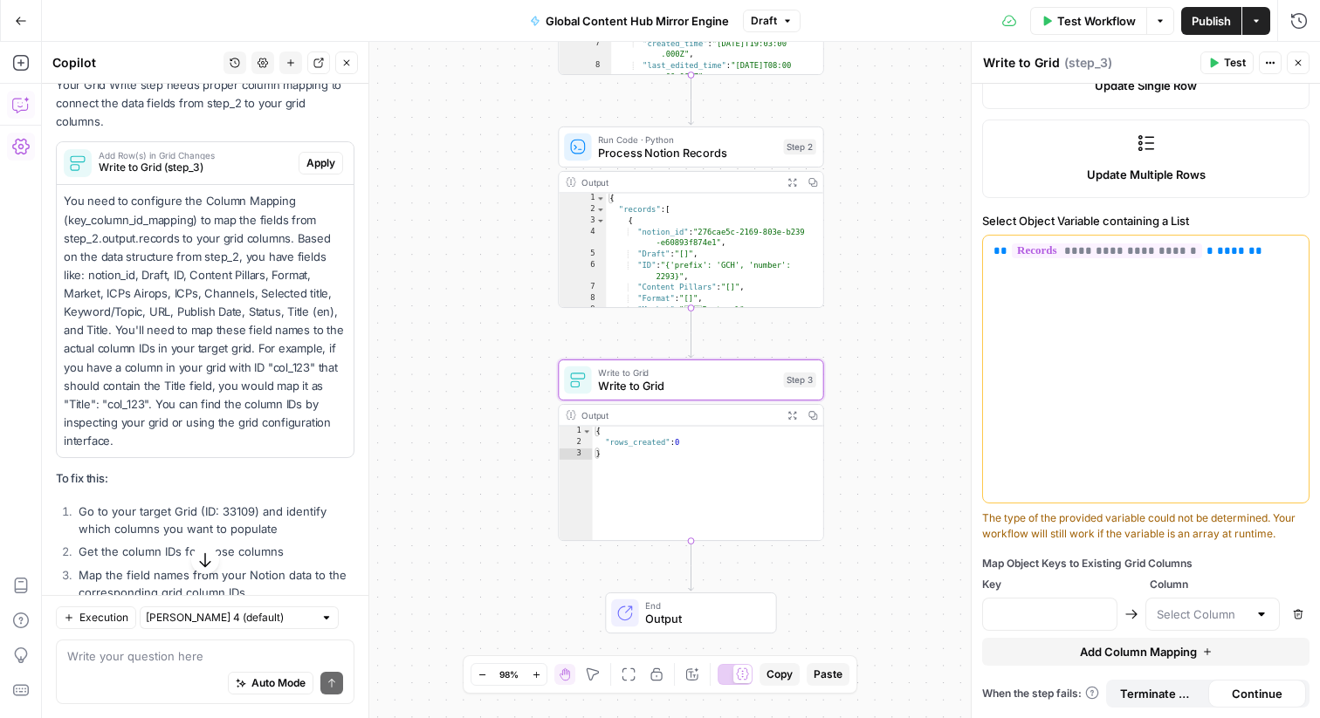
click at [320, 155] on span "Apply" at bounding box center [320, 163] width 29 height 16
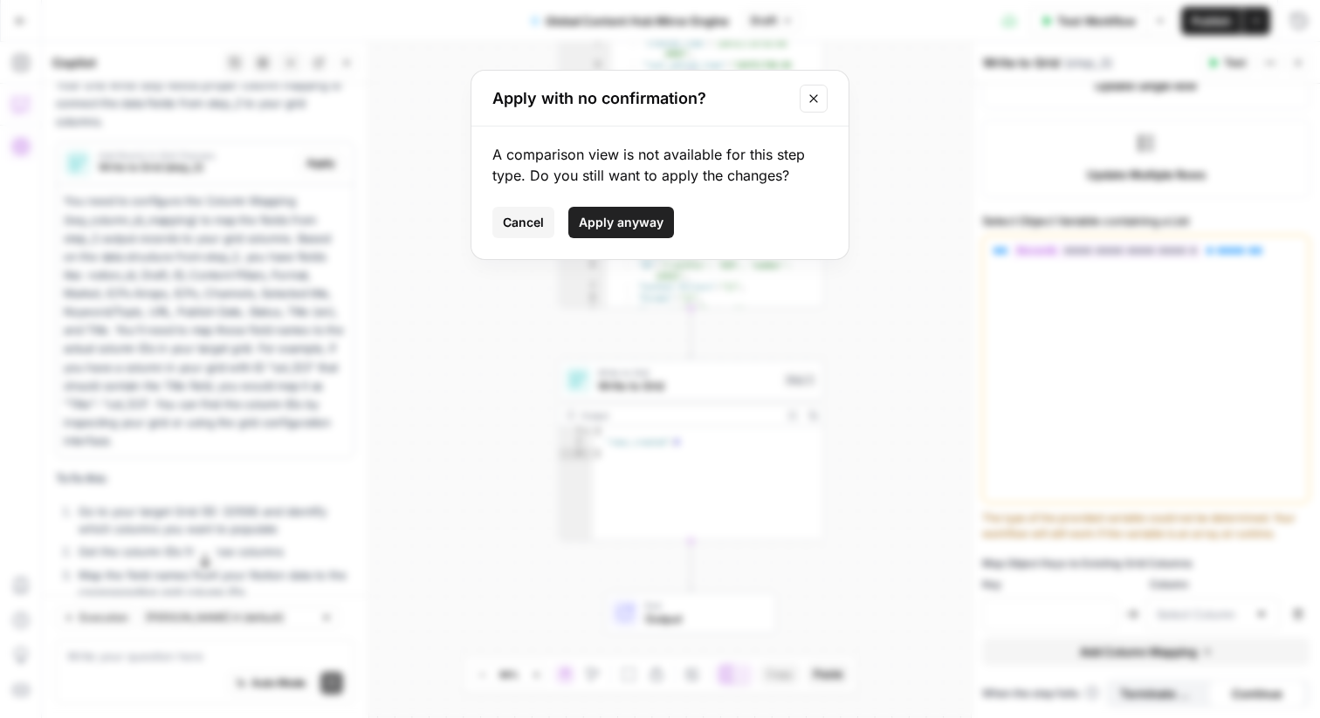
click at [645, 220] on span "Apply anyway" at bounding box center [621, 222] width 85 height 17
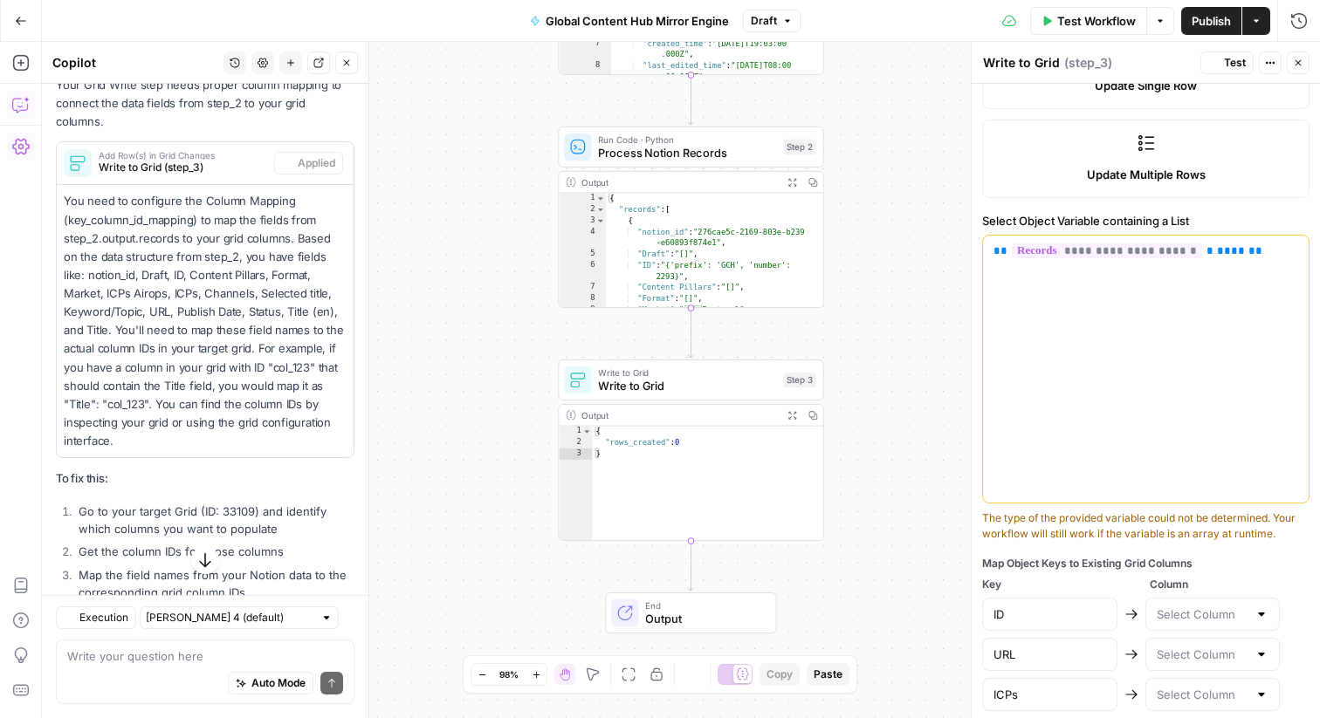
type input "ID"
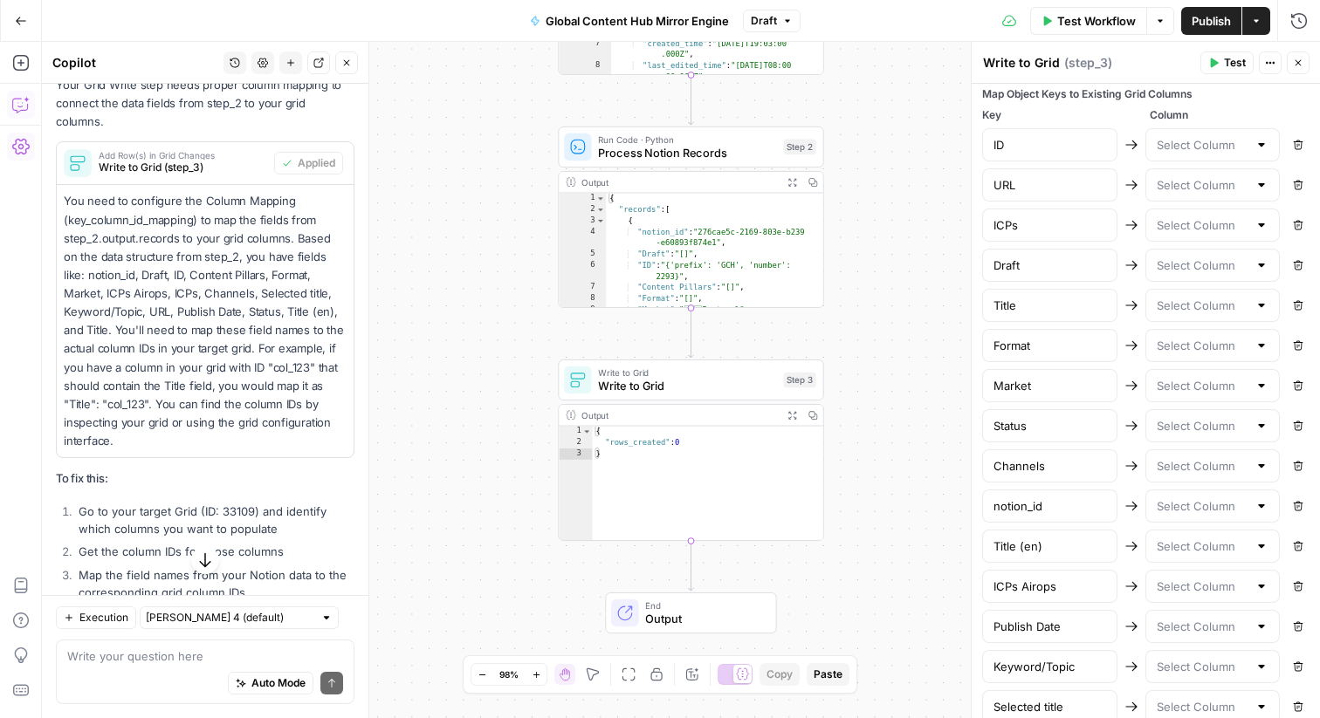
scroll to position [916, 0]
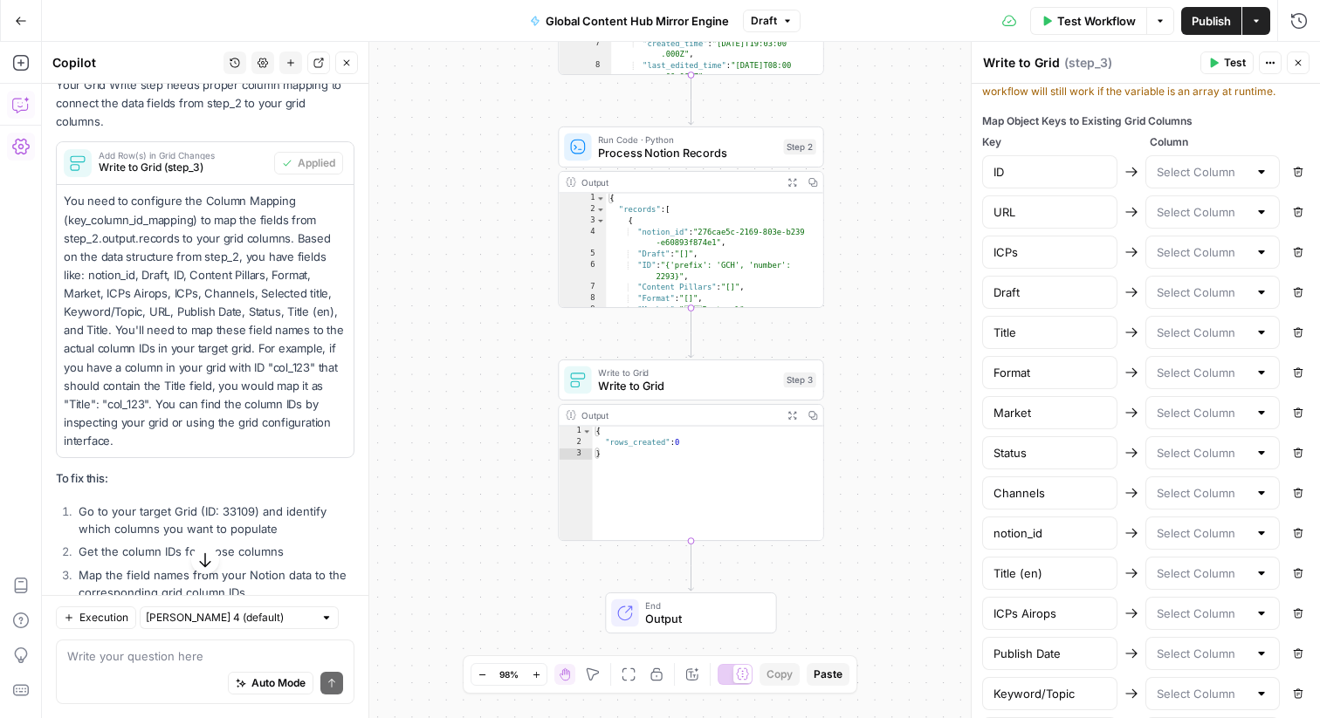
click at [1260, 169] on div at bounding box center [1261, 171] width 14 height 17
click at [1096, 157] on div "ID" at bounding box center [1049, 171] width 135 height 33
click at [1232, 226] on div at bounding box center [1212, 212] width 135 height 33
click at [1248, 216] on div at bounding box center [1212, 212] width 135 height 33
click at [1259, 216] on div at bounding box center [1261, 211] width 14 height 17
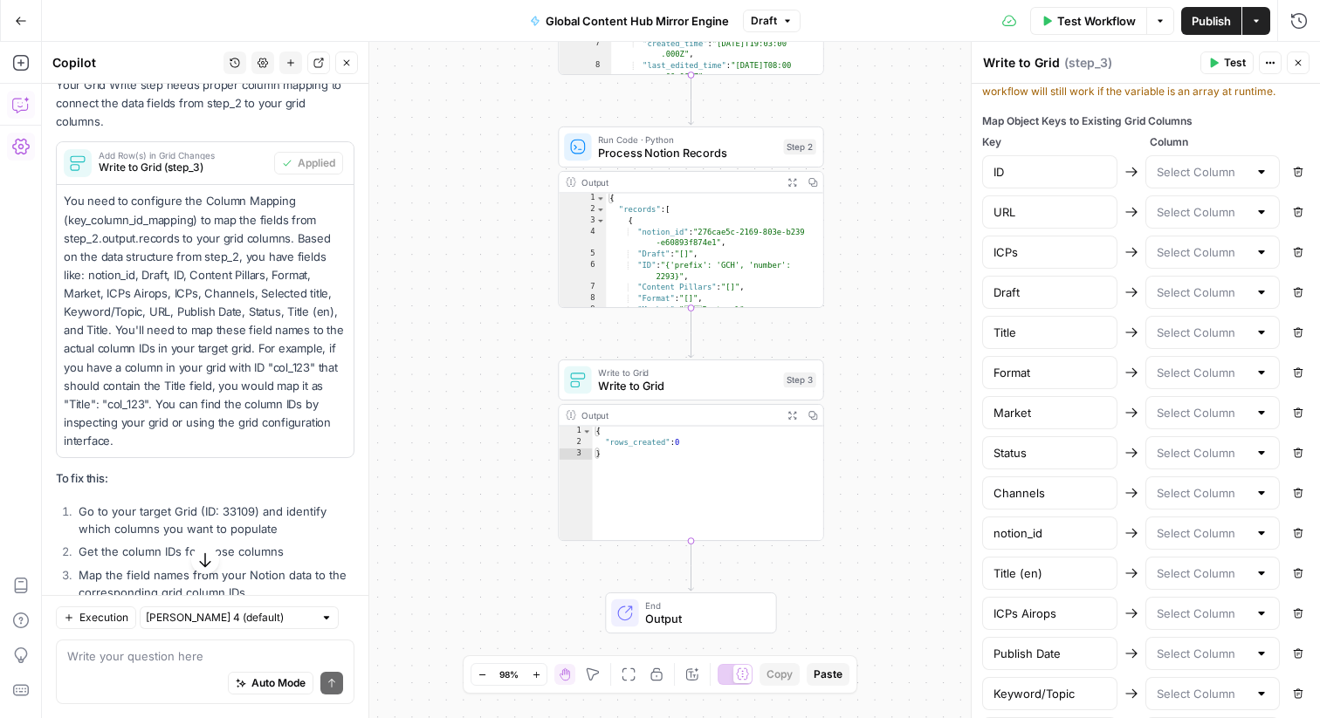
click at [1136, 366] on icon at bounding box center [1131, 373] width 14 height 14
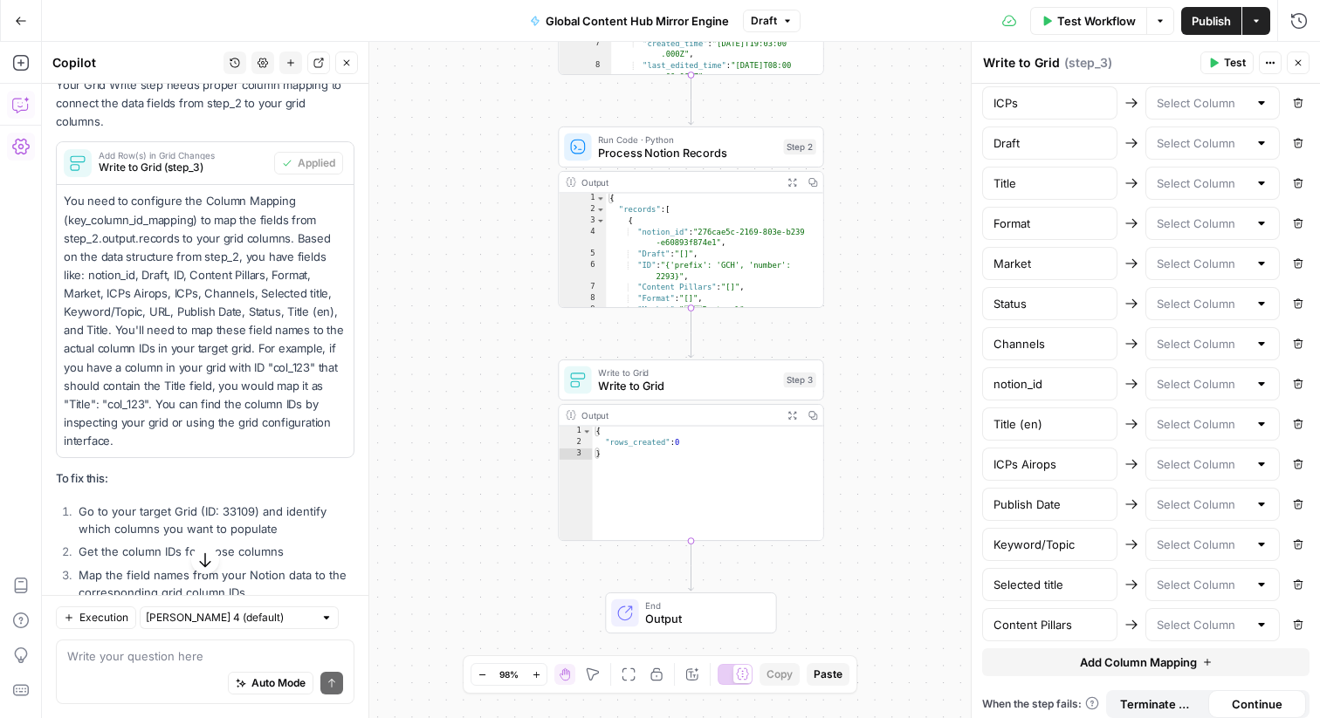
scroll to position [1076, 0]
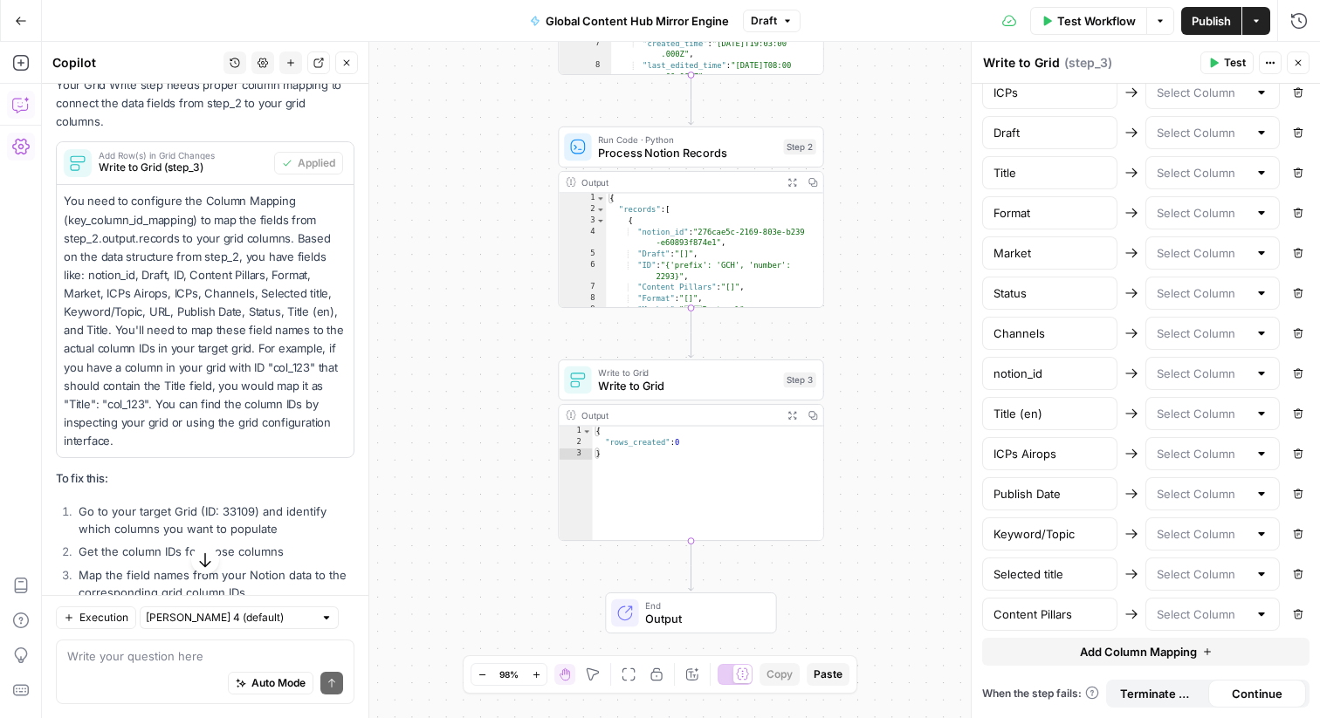
click at [1259, 615] on div at bounding box center [1261, 614] width 14 height 17
click at [1123, 628] on div "Content Pillars Remove" at bounding box center [1145, 614] width 327 height 33
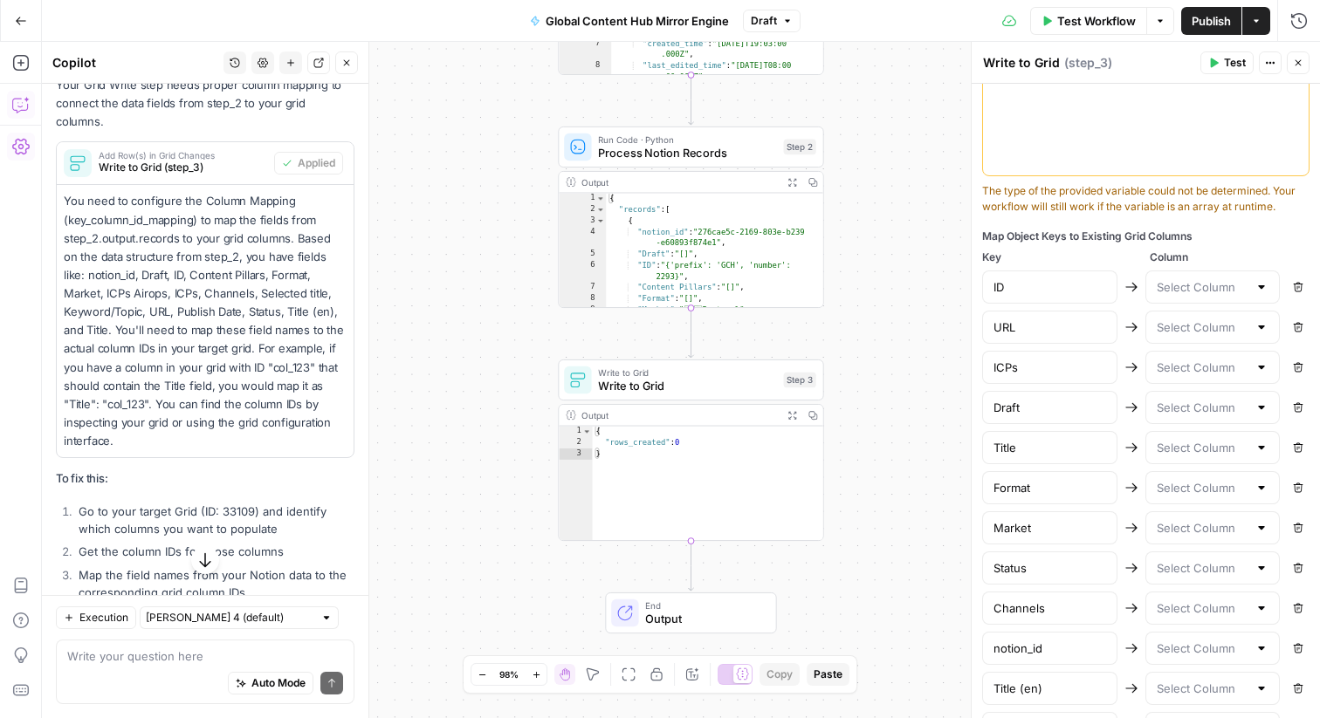
scroll to position [799, 0]
click at [1265, 287] on div at bounding box center [1261, 289] width 14 height 17
click at [1242, 255] on span "Column" at bounding box center [1229, 260] width 161 height 16
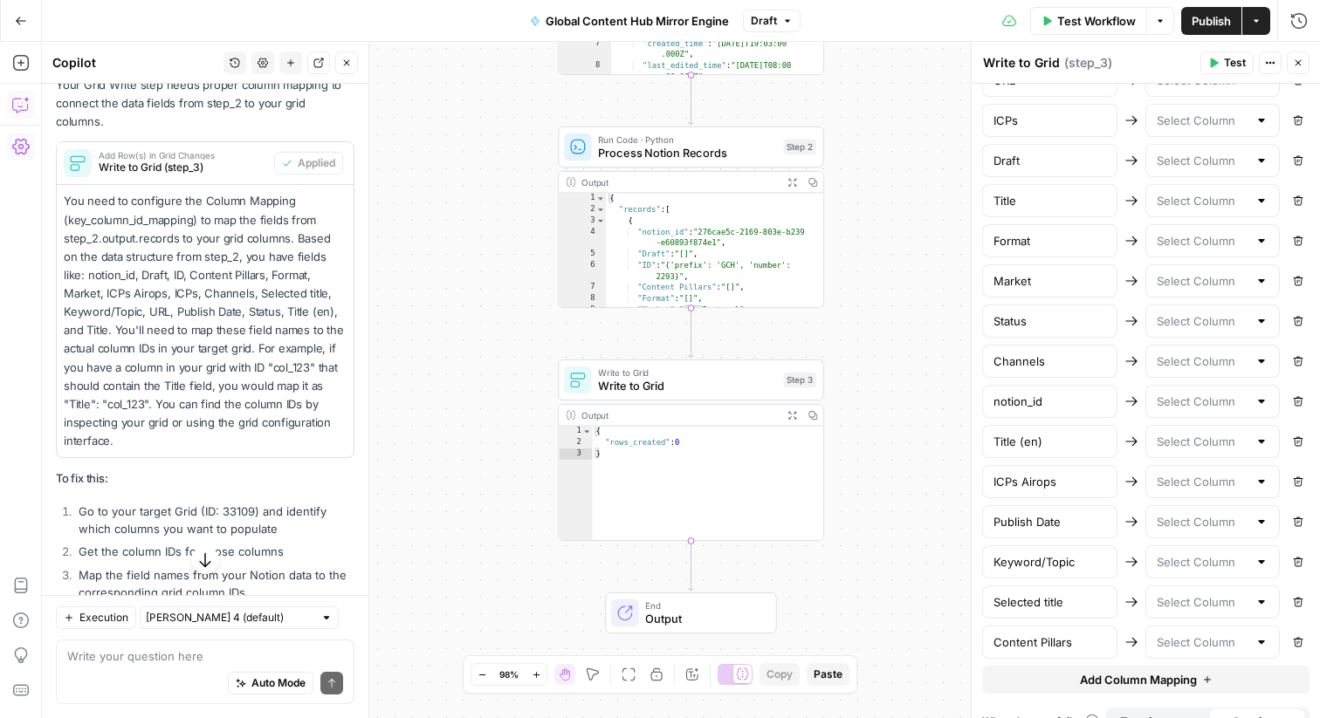
scroll to position [1076, 0]
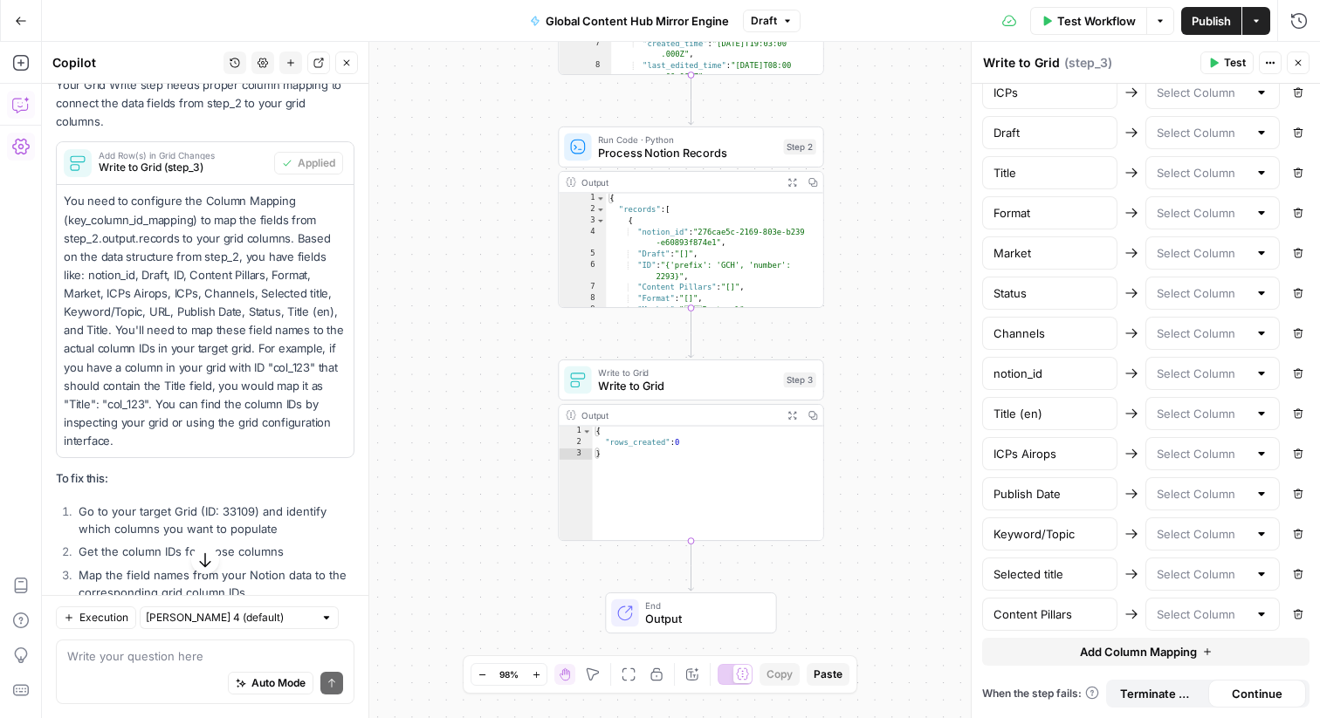
click at [1247, 102] on div at bounding box center [1212, 92] width 135 height 33
click at [1252, 102] on div at bounding box center [1212, 92] width 135 height 33
click at [904, 390] on div "Workflow Set Inputs Inputs Integration Get Notion Database Step 1 Output Expand…" at bounding box center [681, 380] width 1278 height 676
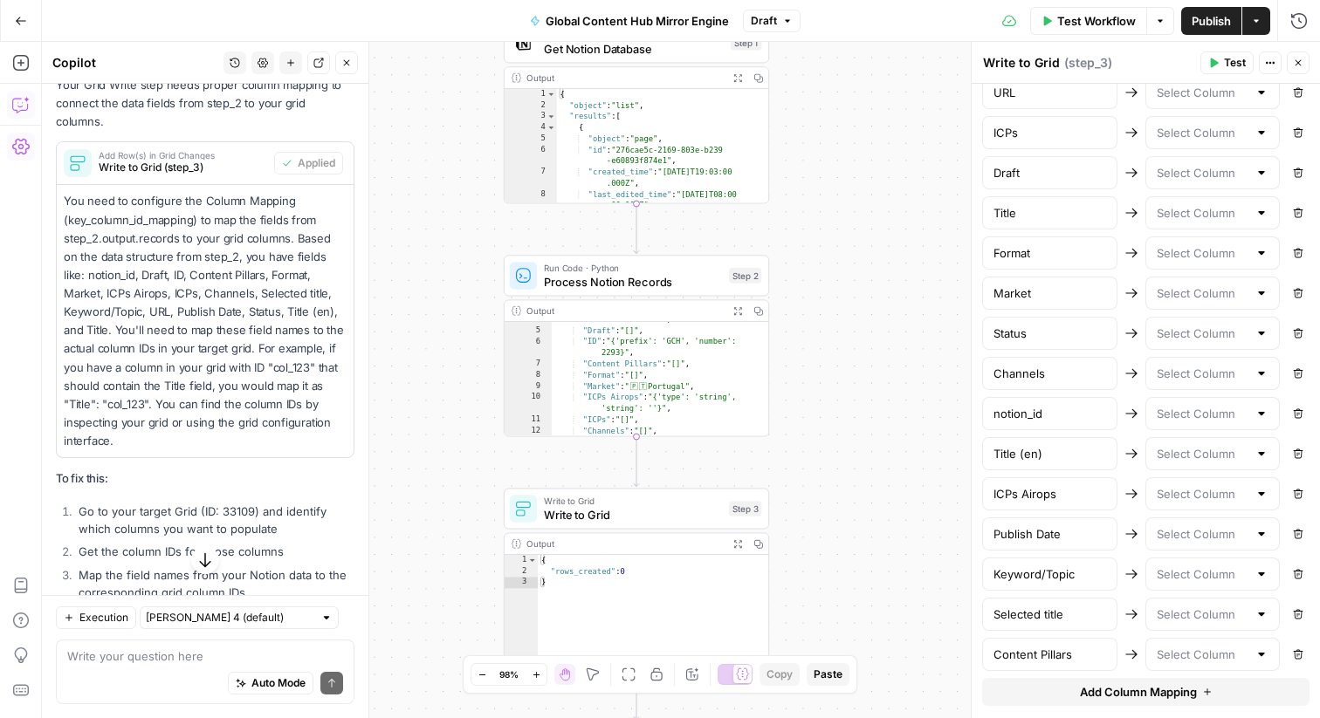
scroll to position [65, 0]
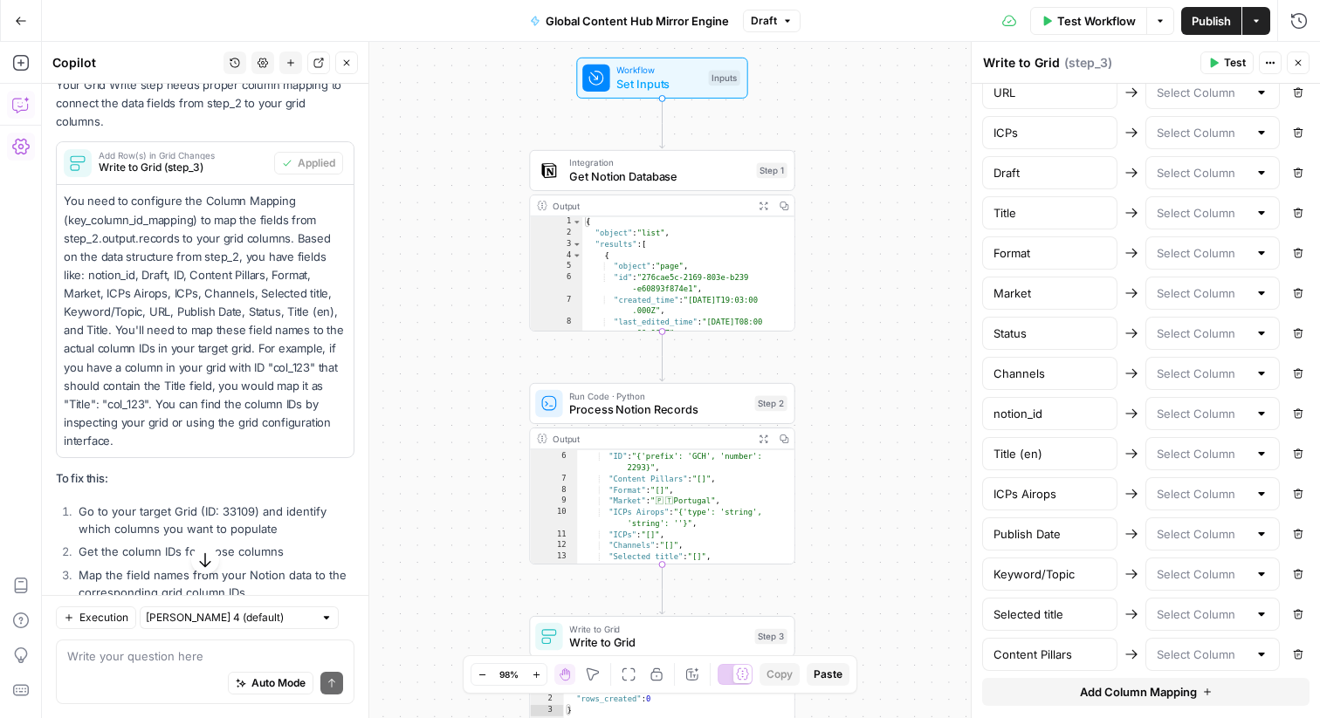
click at [1073, 18] on span "Test Workflow" at bounding box center [1096, 20] width 79 height 17
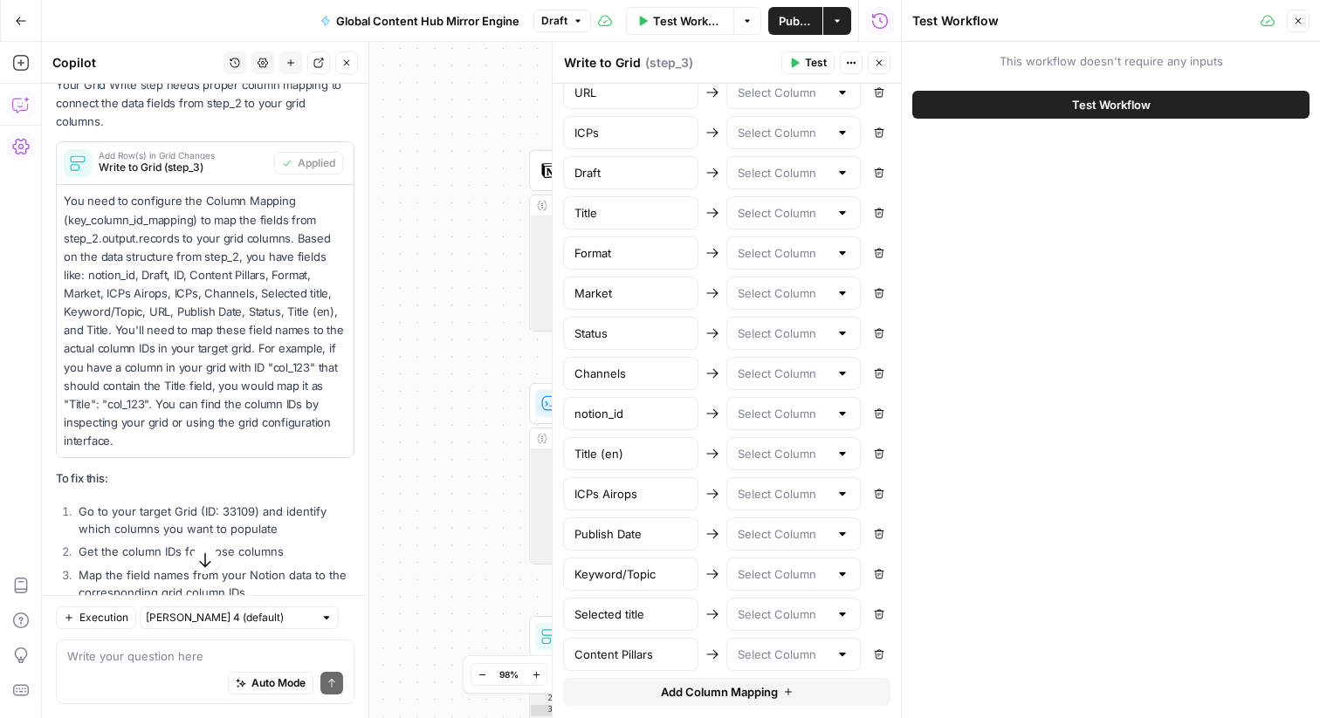
click at [874, 65] on icon "button" at bounding box center [879, 63] width 10 height 10
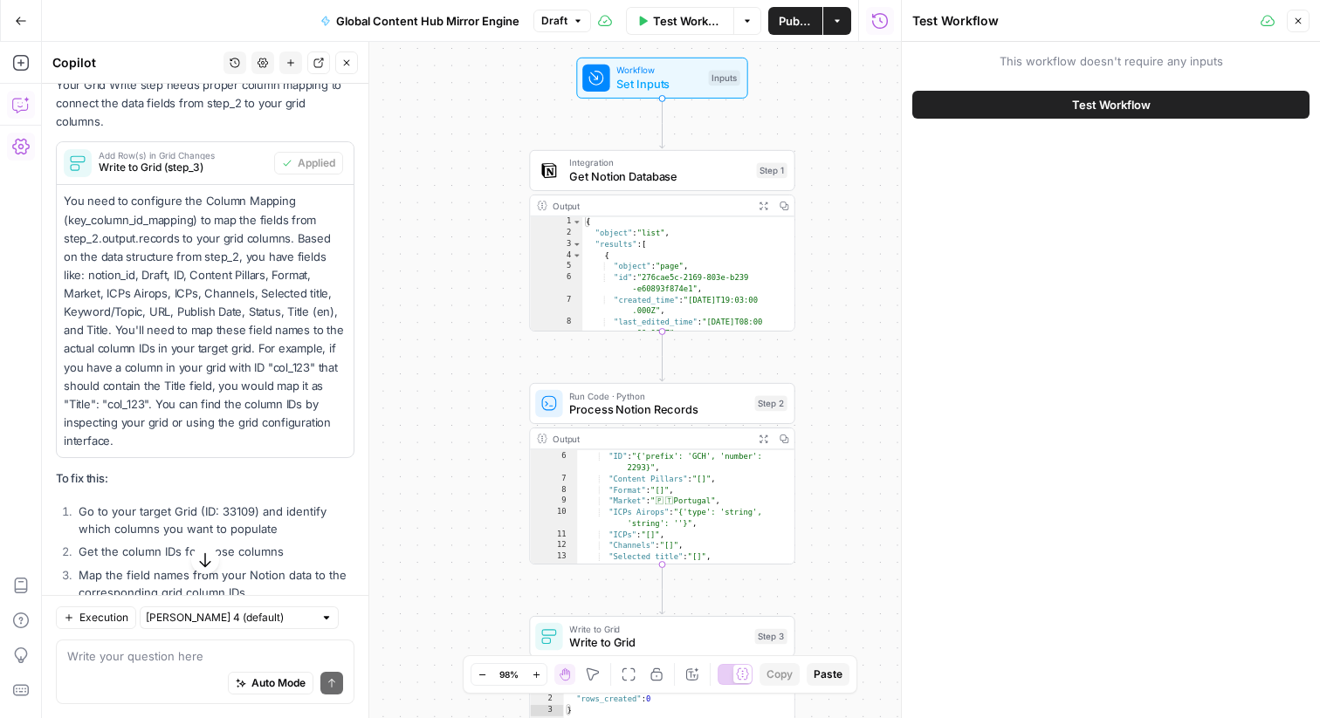
click at [1297, 17] on icon "button" at bounding box center [1298, 21] width 10 height 10
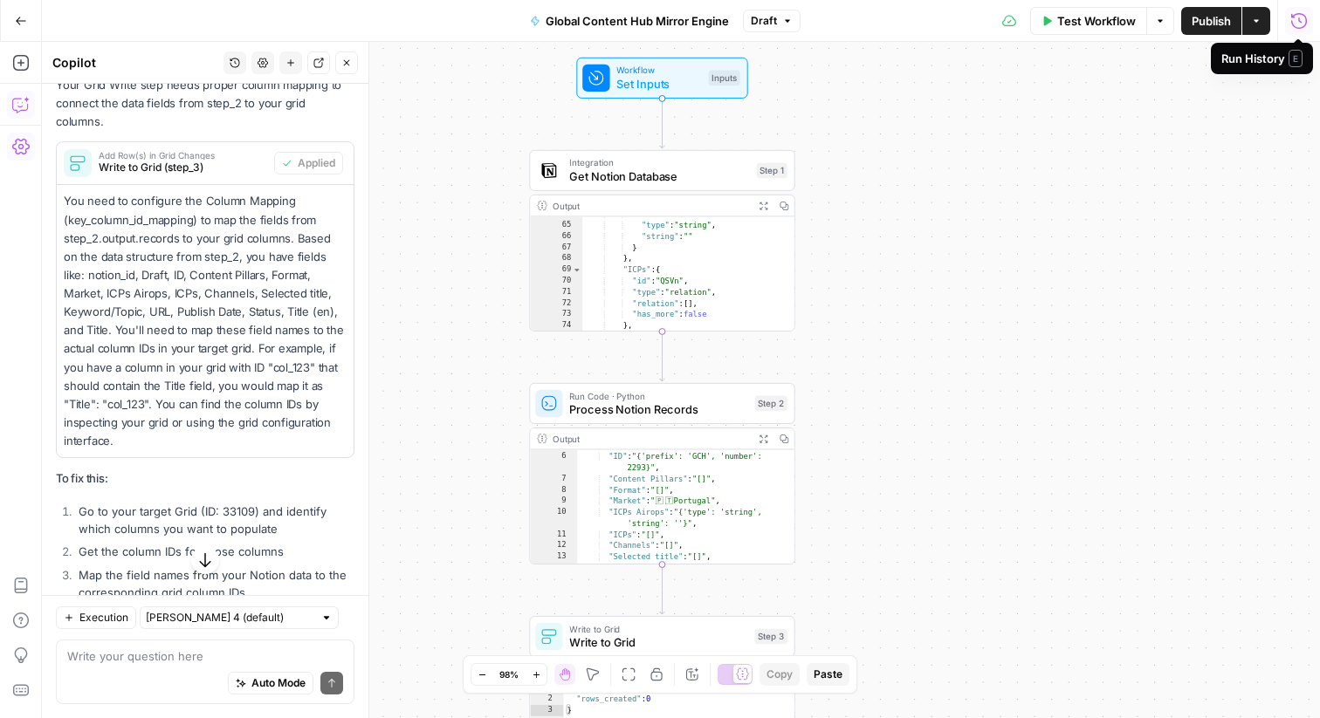
scroll to position [114, 0]
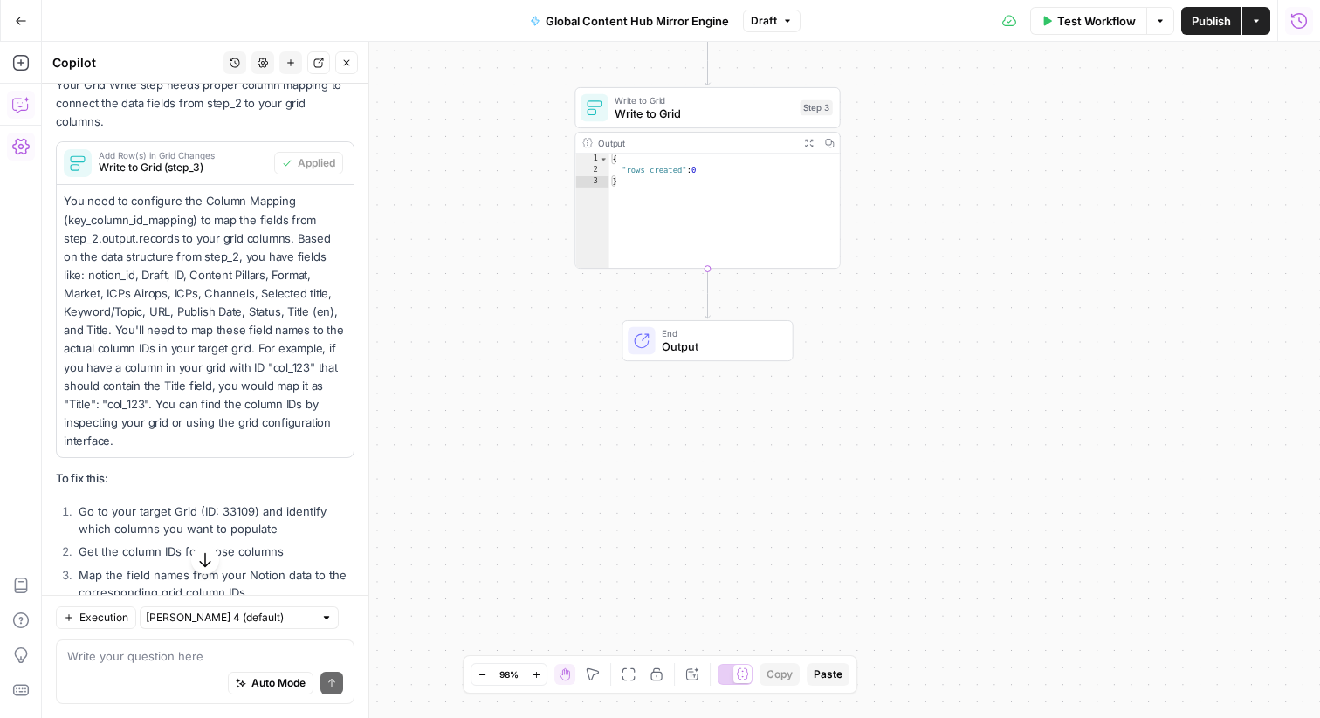
click at [815, 504] on div "Workflow Set Inputs Inputs Integration Get Notion Database Step 1 Output Expand…" at bounding box center [681, 380] width 1278 height 676
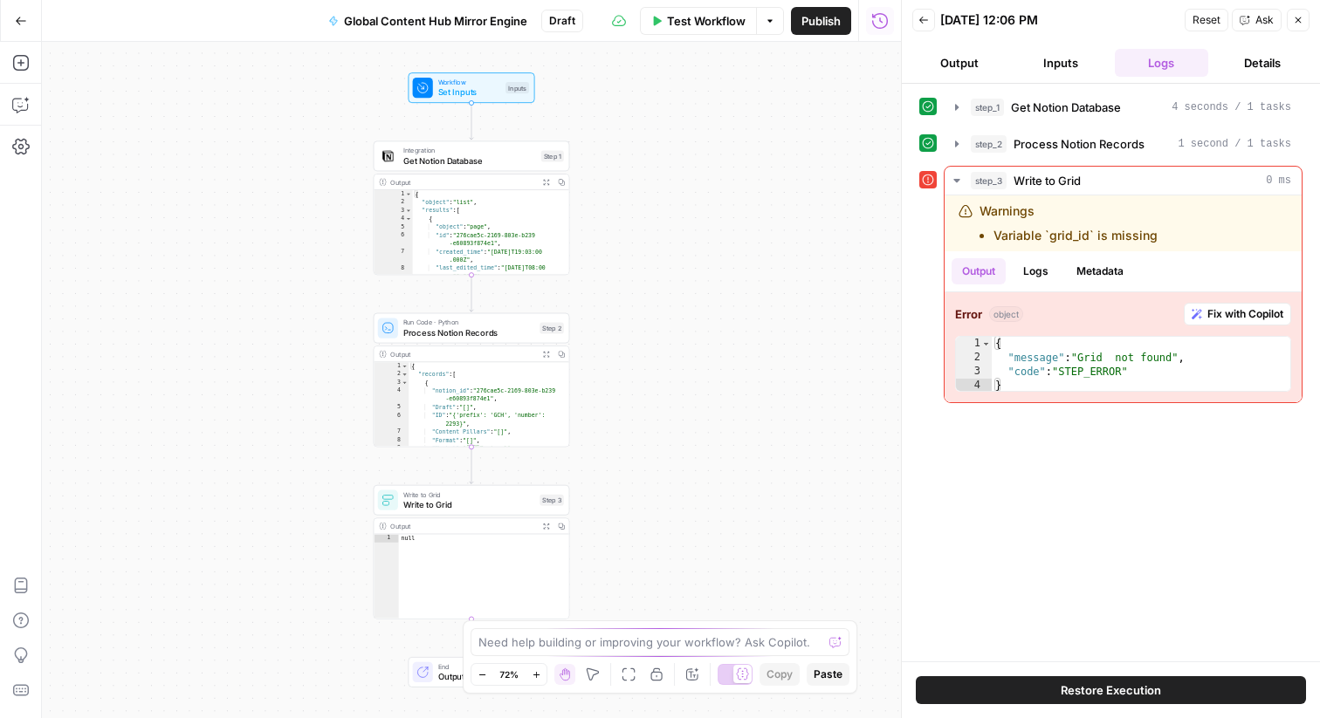
click at [17, 22] on icon "button" at bounding box center [21, 21] width 12 height 12
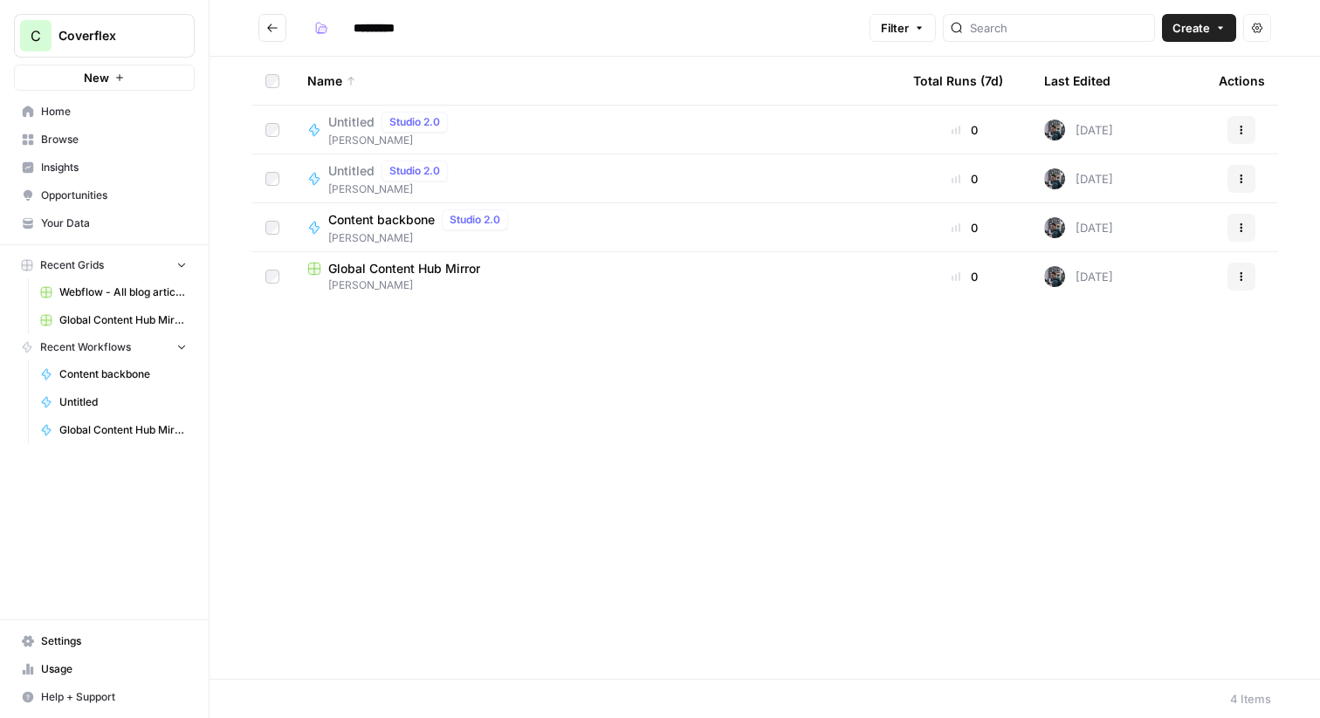
click at [438, 275] on span "Global Content Hub Mirror" at bounding box center [404, 268] width 152 height 17
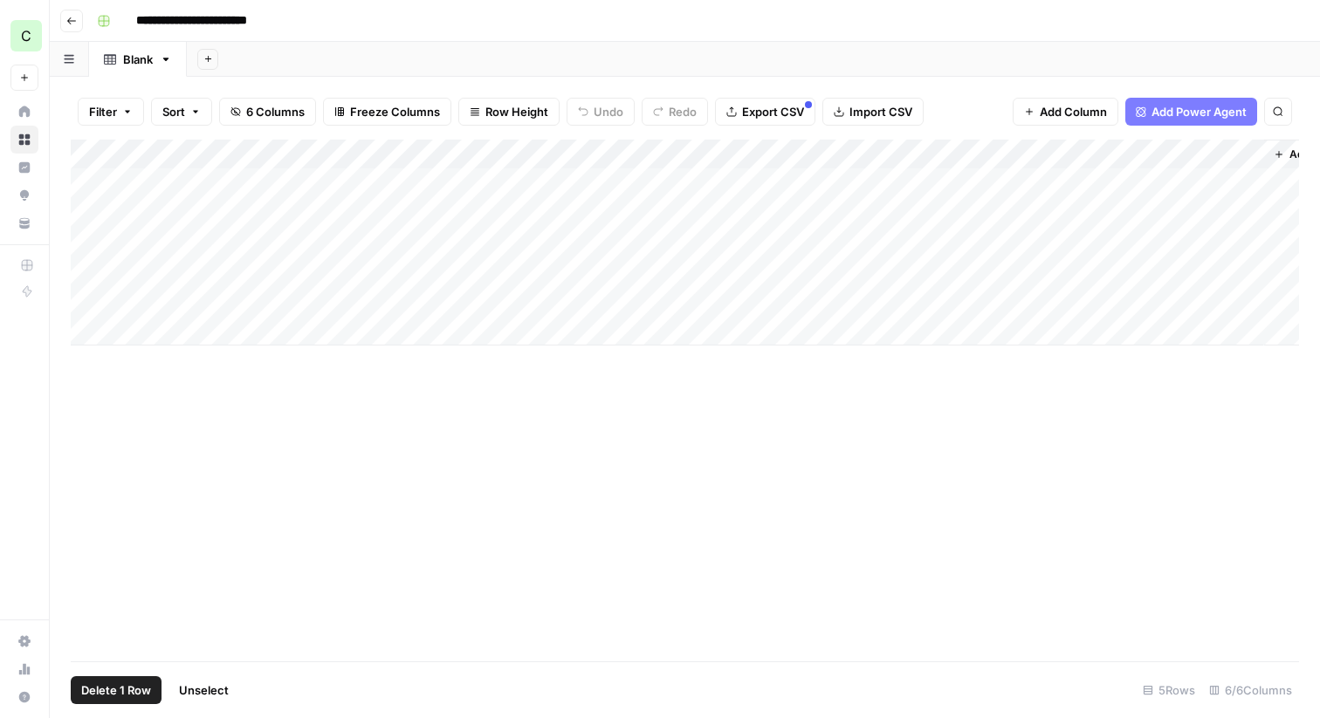
click at [87, 180] on div "Add Column" at bounding box center [685, 243] width 1228 height 206
click at [88, 217] on div "Add Column" at bounding box center [685, 243] width 1228 height 206
click at [88, 250] on div "Add Column" at bounding box center [685, 243] width 1228 height 206
click at [87, 278] on div "Add Column" at bounding box center [685, 243] width 1228 height 206
click at [89, 297] on div "Add Column" at bounding box center [685, 243] width 1228 height 206
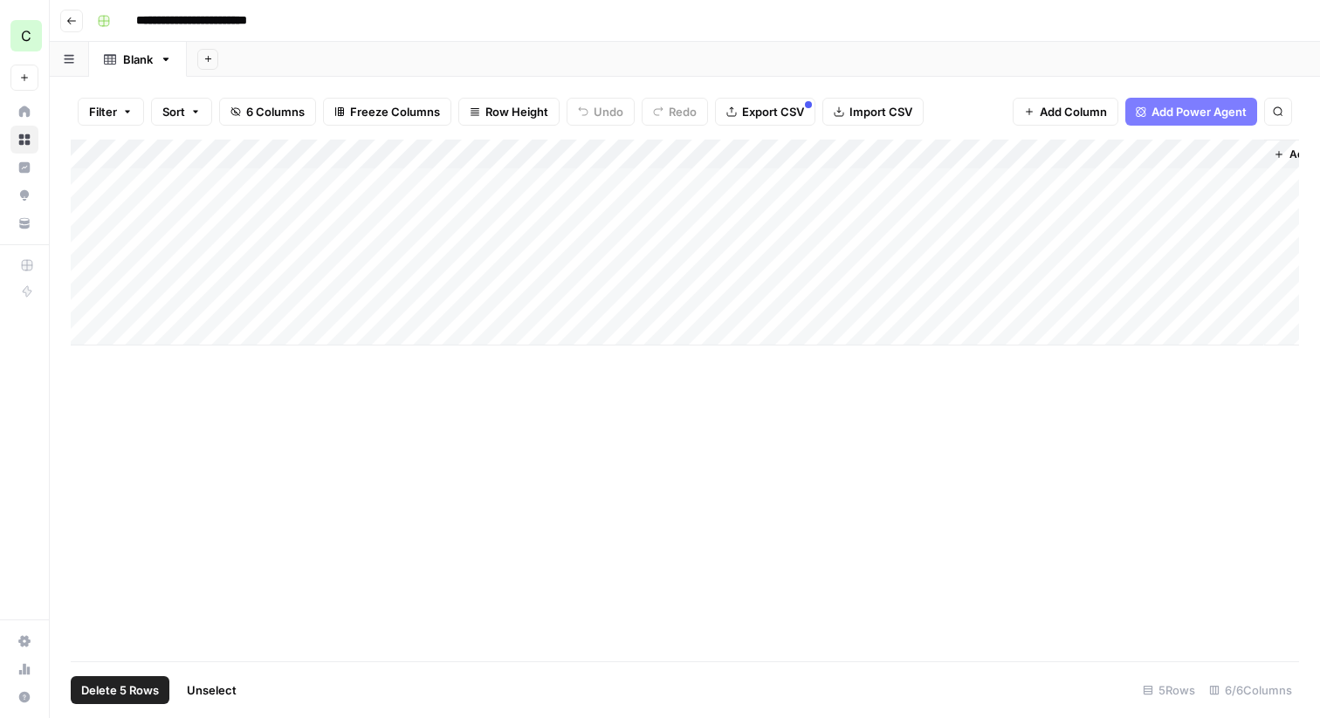
click at [135, 694] on span "Delete 5 Rows" at bounding box center [120, 690] width 78 height 17
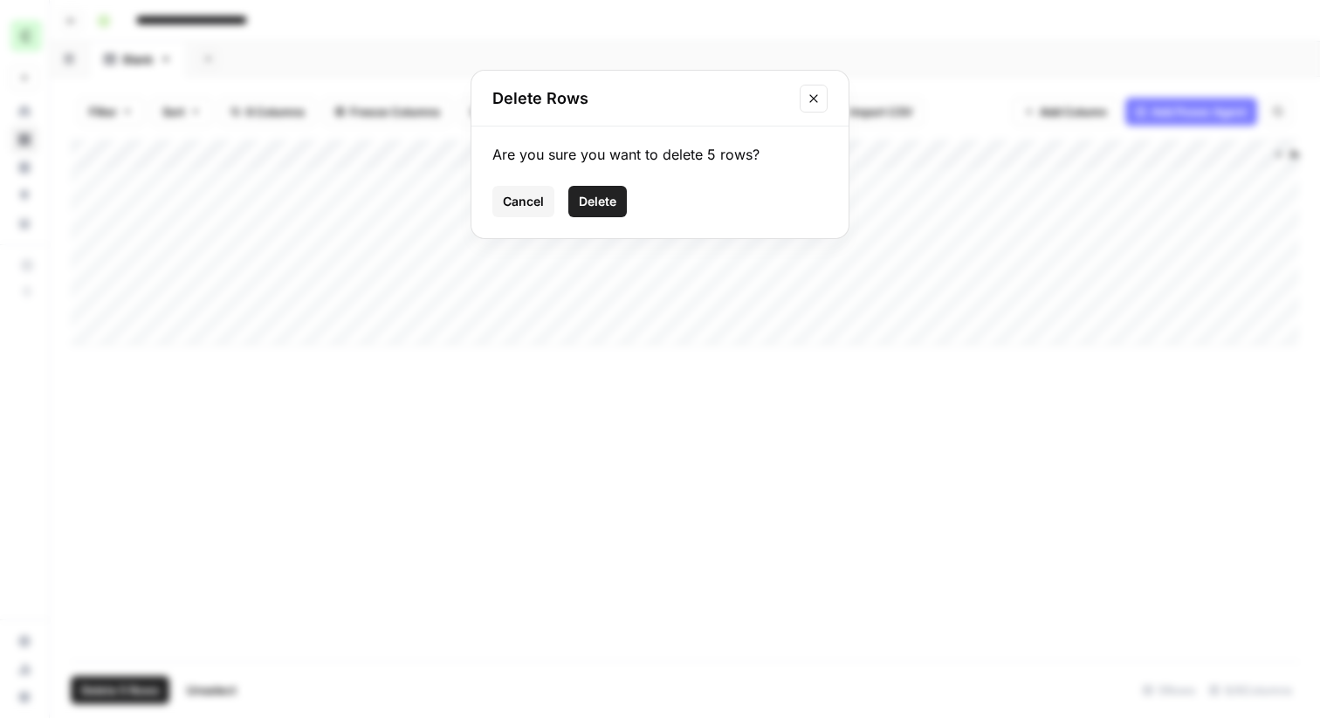
click at [583, 191] on button "Delete" at bounding box center [597, 201] width 58 height 31
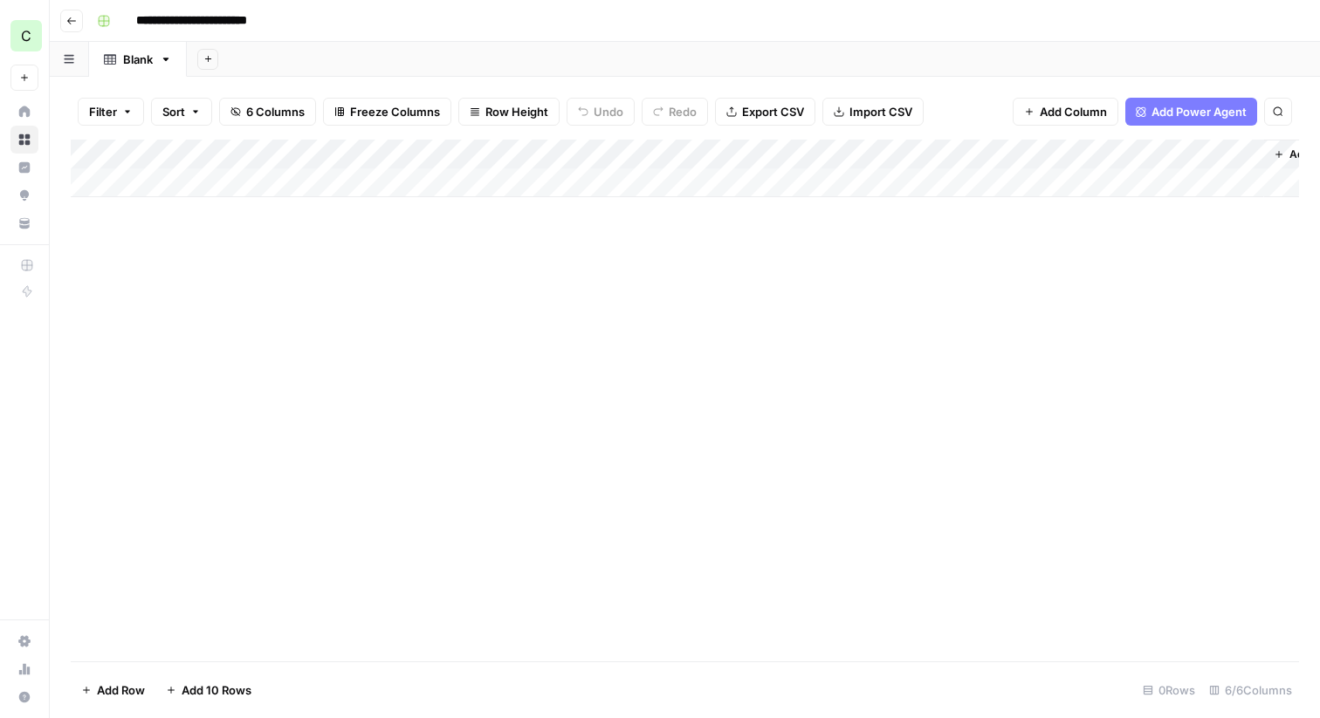
click at [693, 156] on div "Add Column" at bounding box center [685, 169] width 1228 height 58
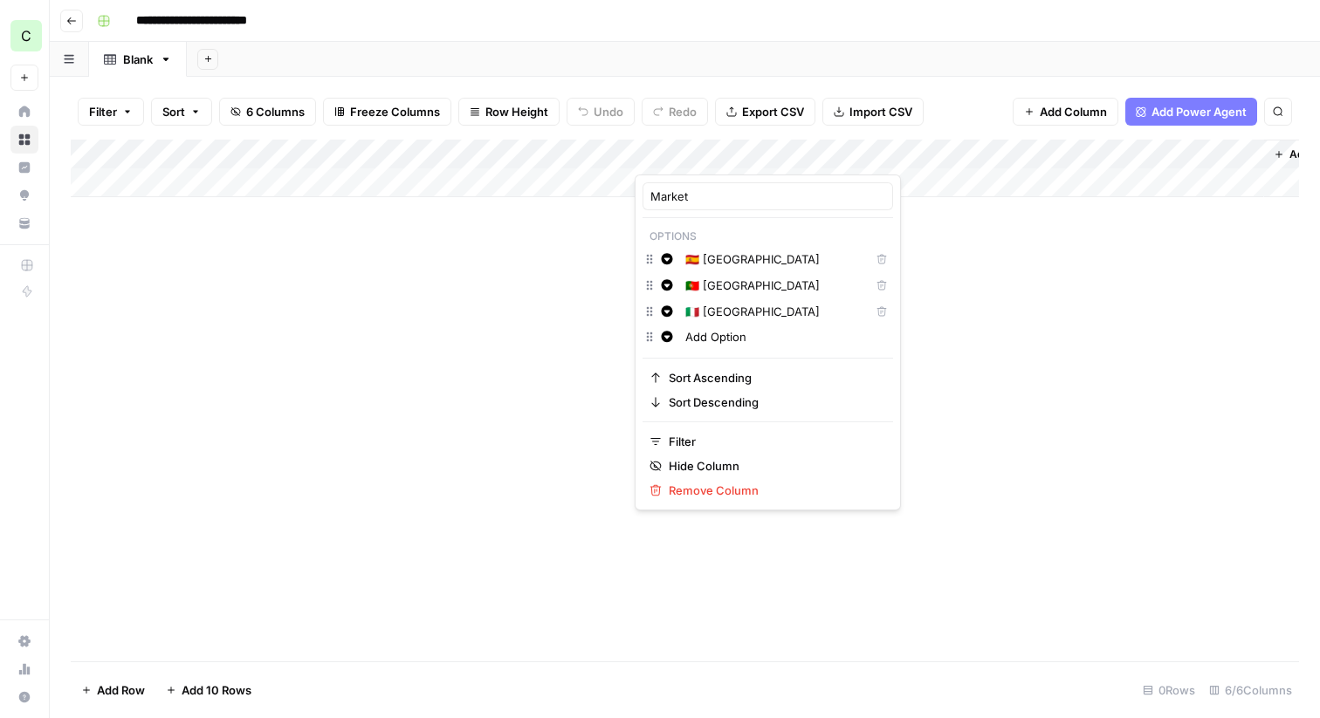
click at [563, 355] on div "Add Column" at bounding box center [685, 401] width 1228 height 522
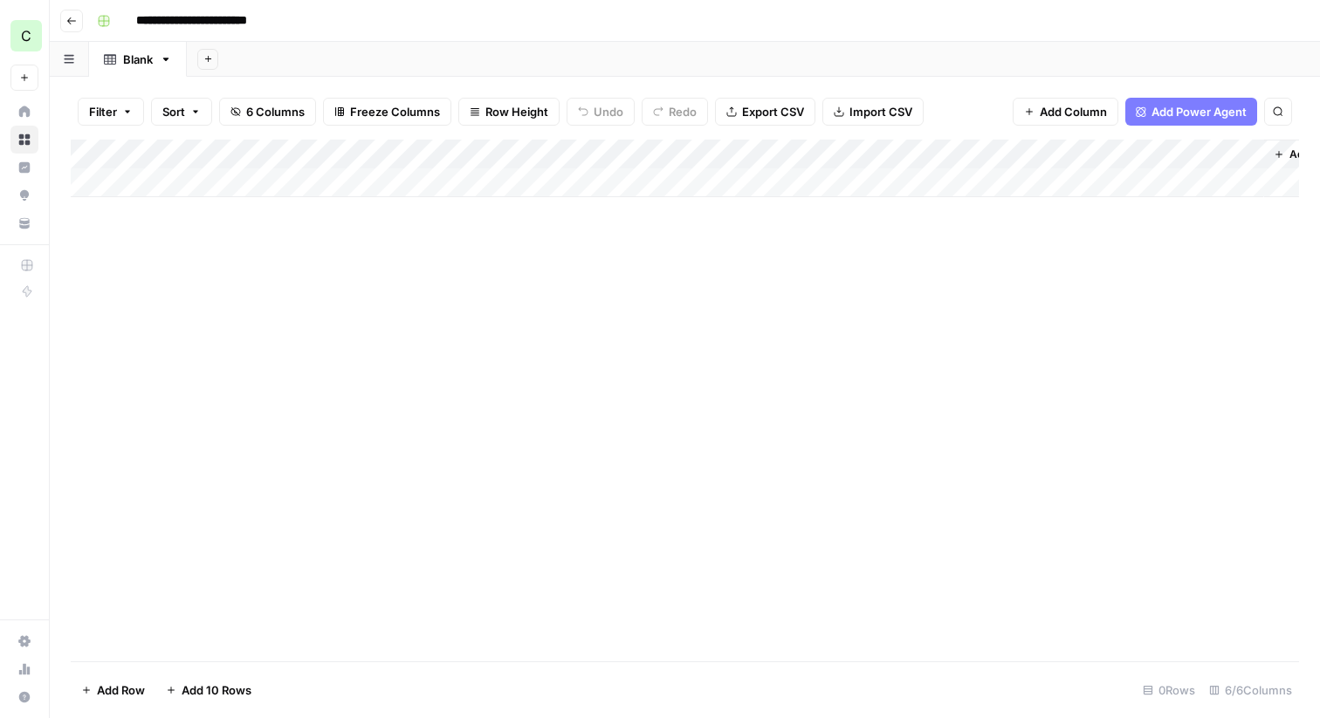
click at [774, 151] on div "Add Column" at bounding box center [685, 169] width 1228 height 58
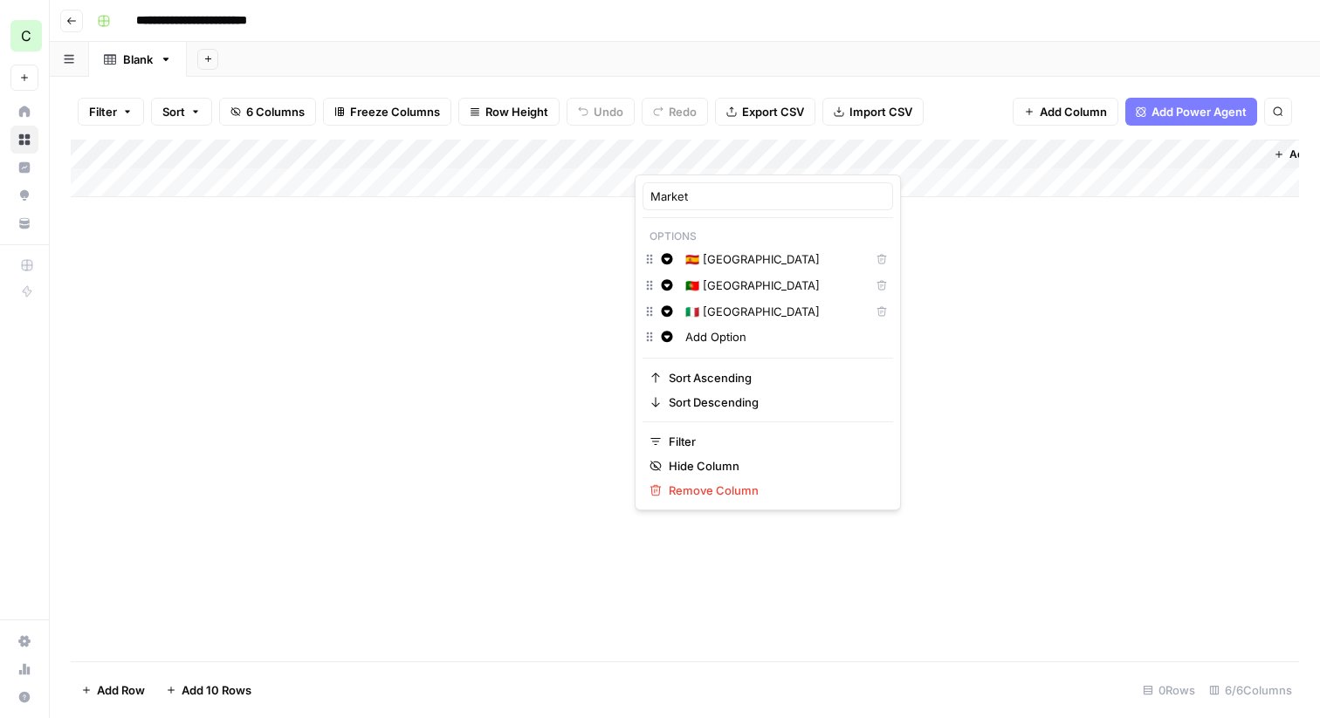
click at [777, 158] on div at bounding box center [714, 157] width 158 height 35
click at [706, 487] on span "Remove Column" at bounding box center [774, 490] width 210 height 17
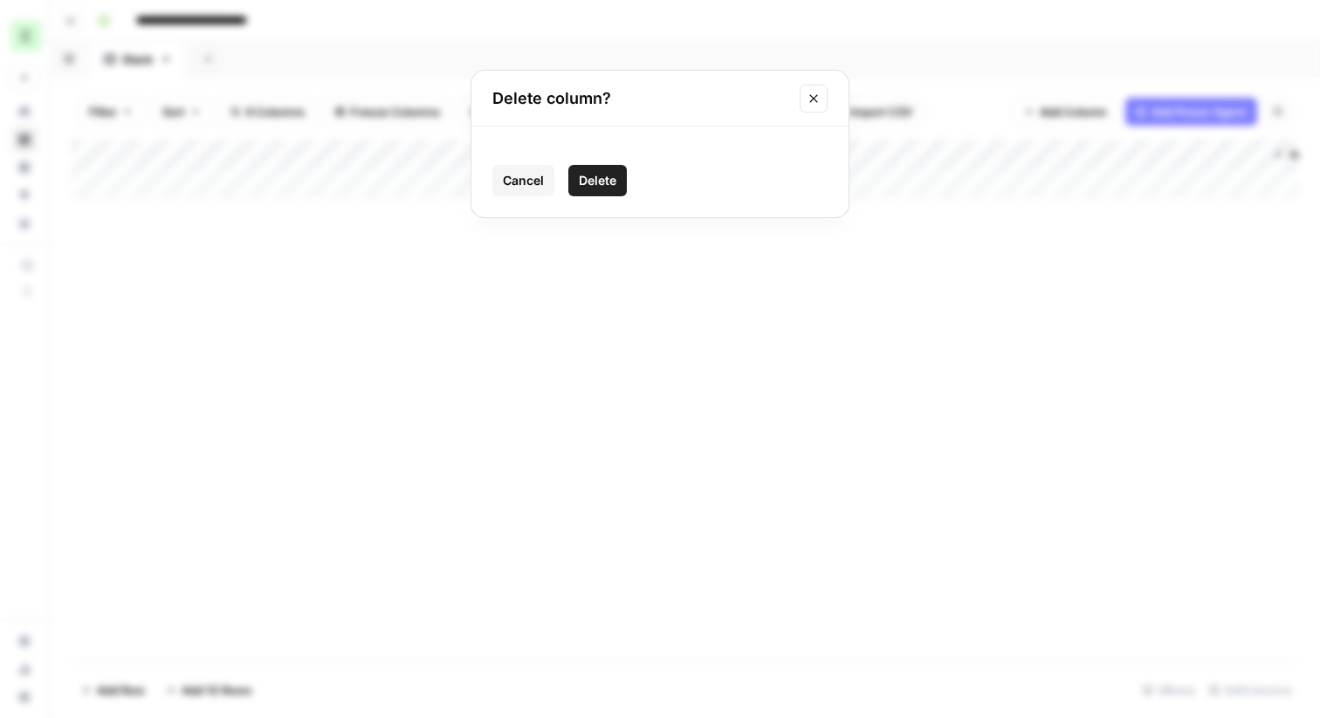
click at [588, 184] on span "Delete" at bounding box center [598, 180] width 38 height 17
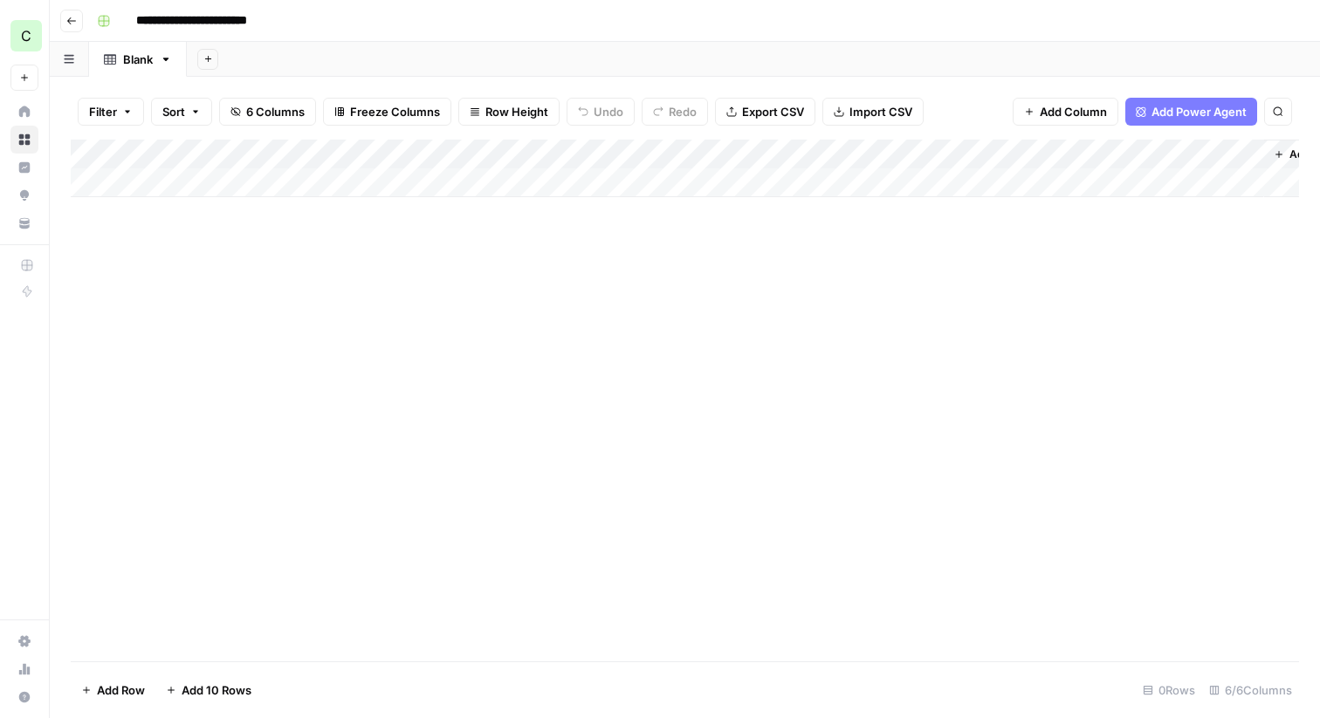
click at [691, 148] on div "Add Column" at bounding box center [685, 169] width 1228 height 58
click at [712, 129] on div "Filter Sort 5 Columns Freeze Columns Row Height Undo Redo Export CSV Import CSV…" at bounding box center [685, 112] width 1228 height 56
click at [708, 157] on div "Add Column" at bounding box center [685, 169] width 1228 height 58
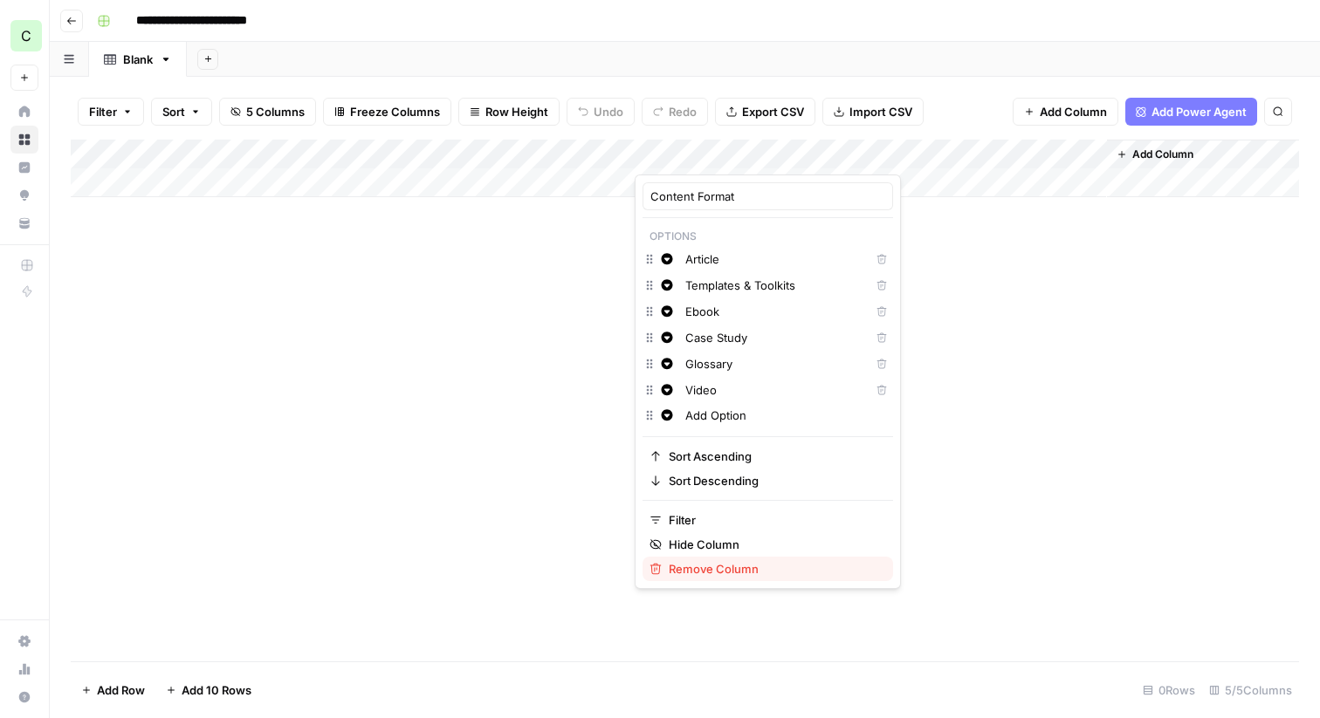
click at [719, 557] on button "Remove Column" at bounding box center [767, 569] width 250 height 24
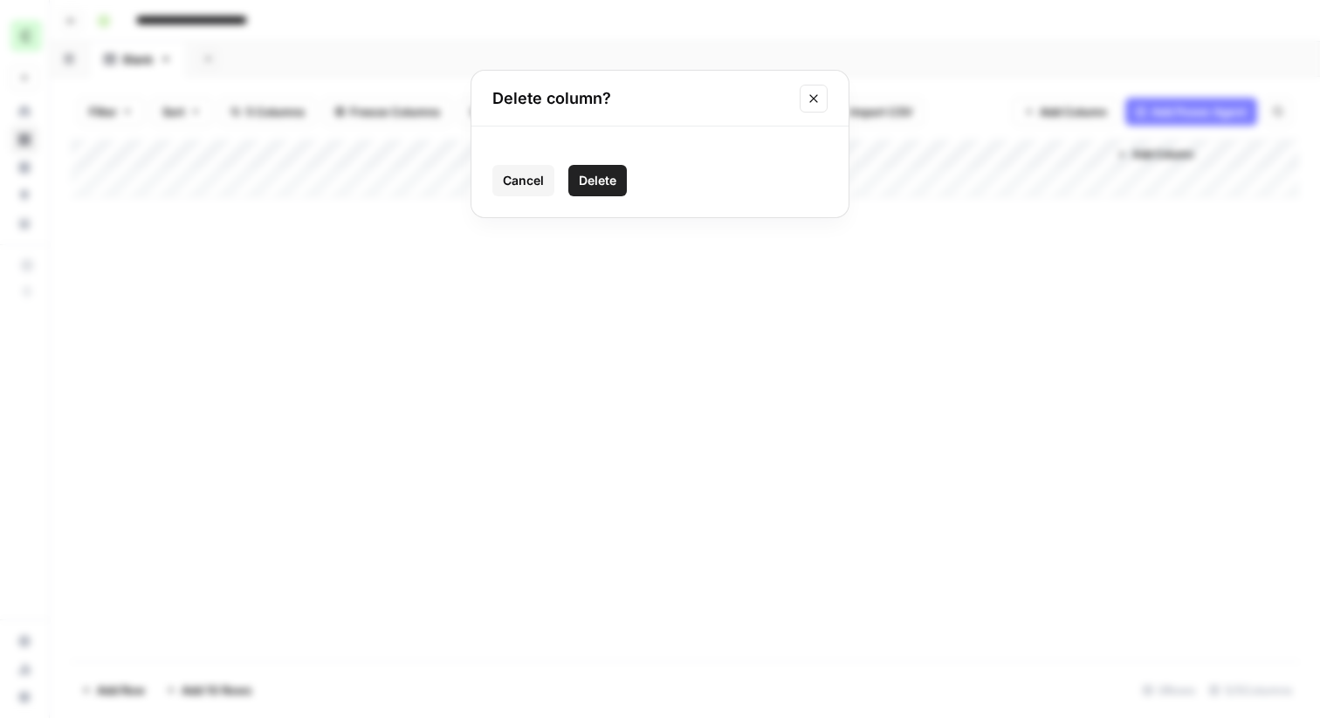
click at [636, 179] on div "Cancel Delete" at bounding box center [659, 180] width 335 height 31
click at [593, 178] on span "Delete" at bounding box center [598, 180] width 38 height 17
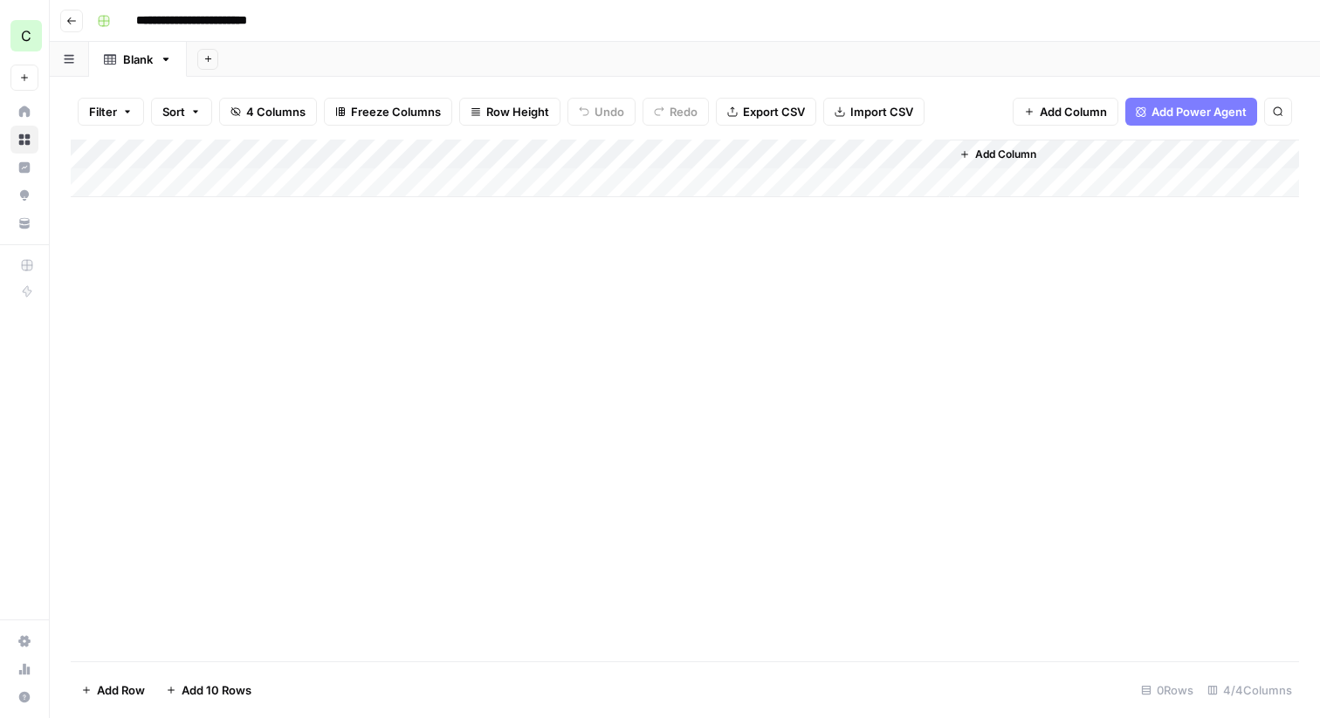
click at [729, 154] on div "Add Column" at bounding box center [685, 169] width 1228 height 58
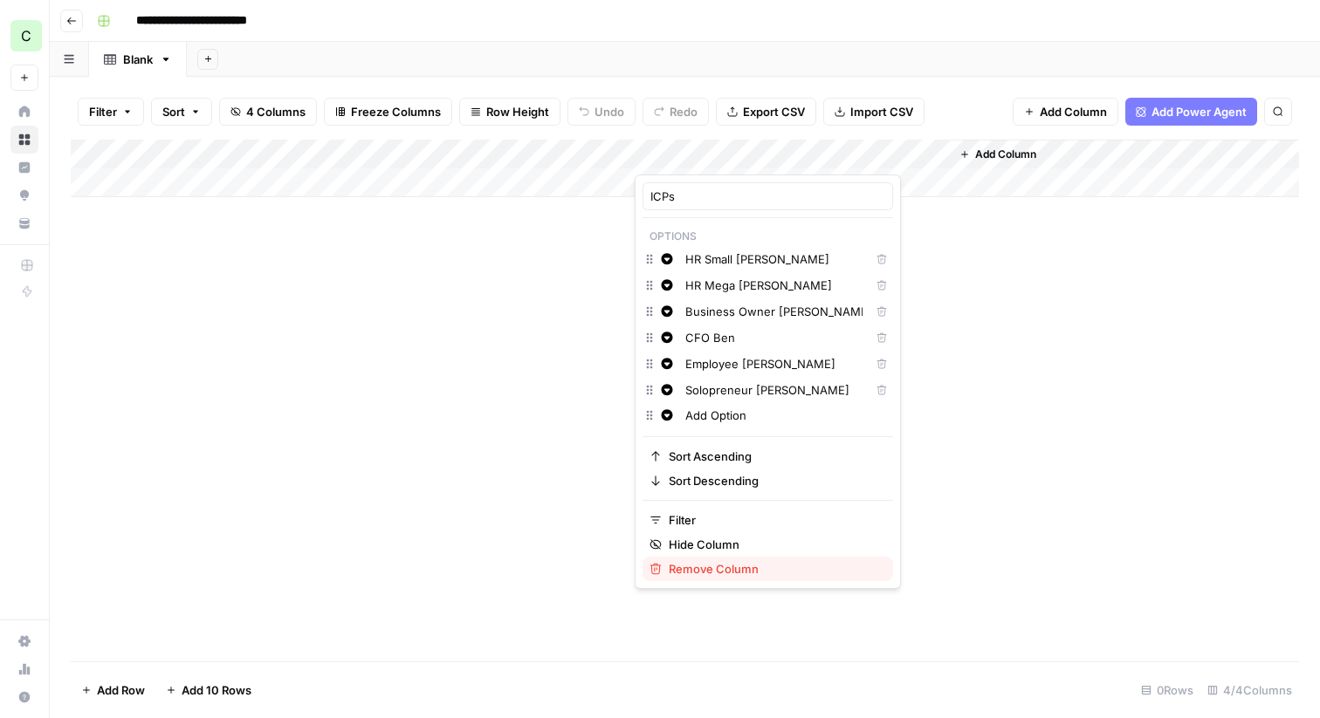
click at [713, 574] on span "Remove Column" at bounding box center [774, 568] width 210 height 17
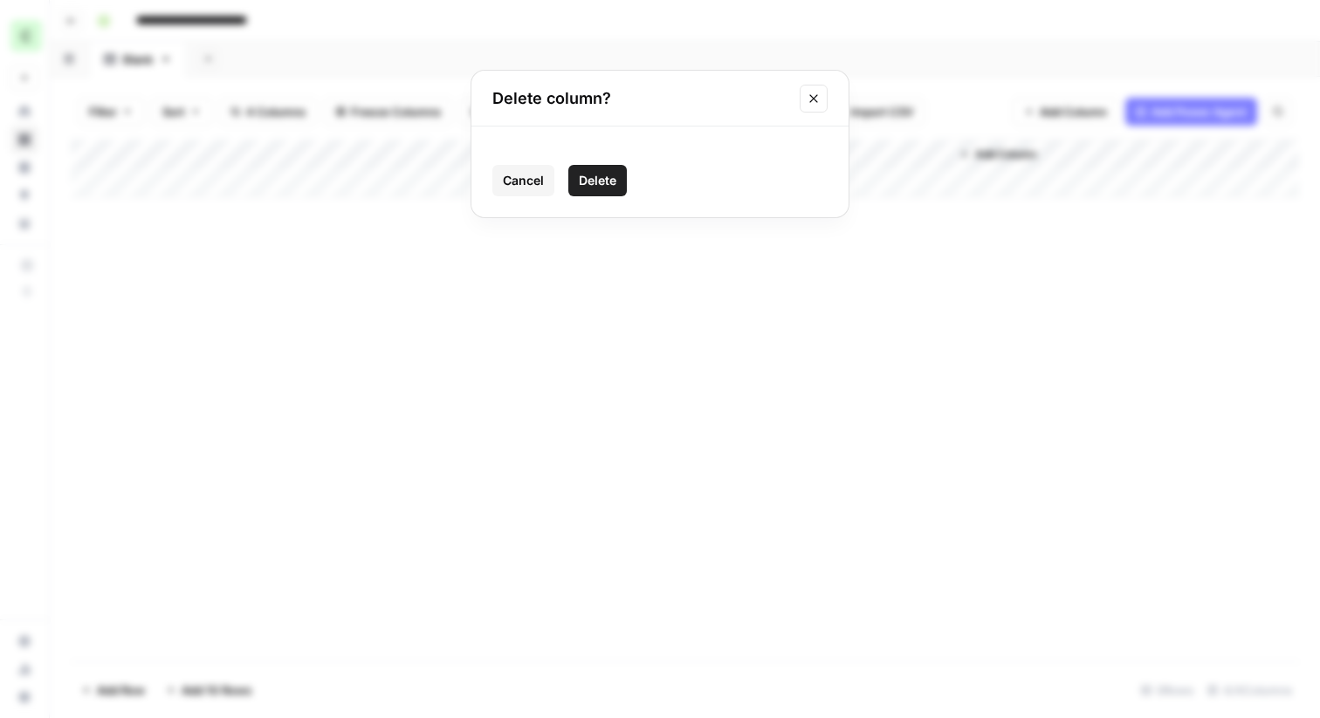
click at [598, 190] on button "Delete" at bounding box center [597, 180] width 58 height 31
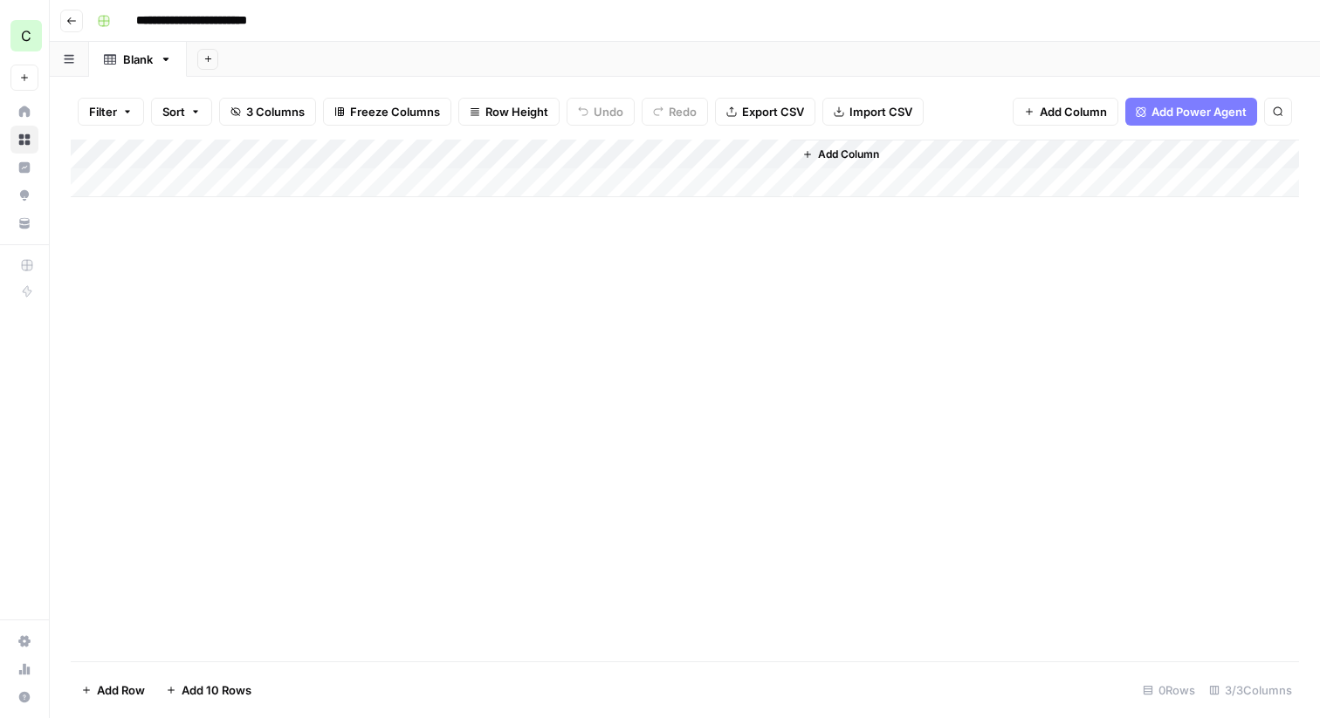
click at [719, 154] on div "Add Column" at bounding box center [685, 169] width 1228 height 58
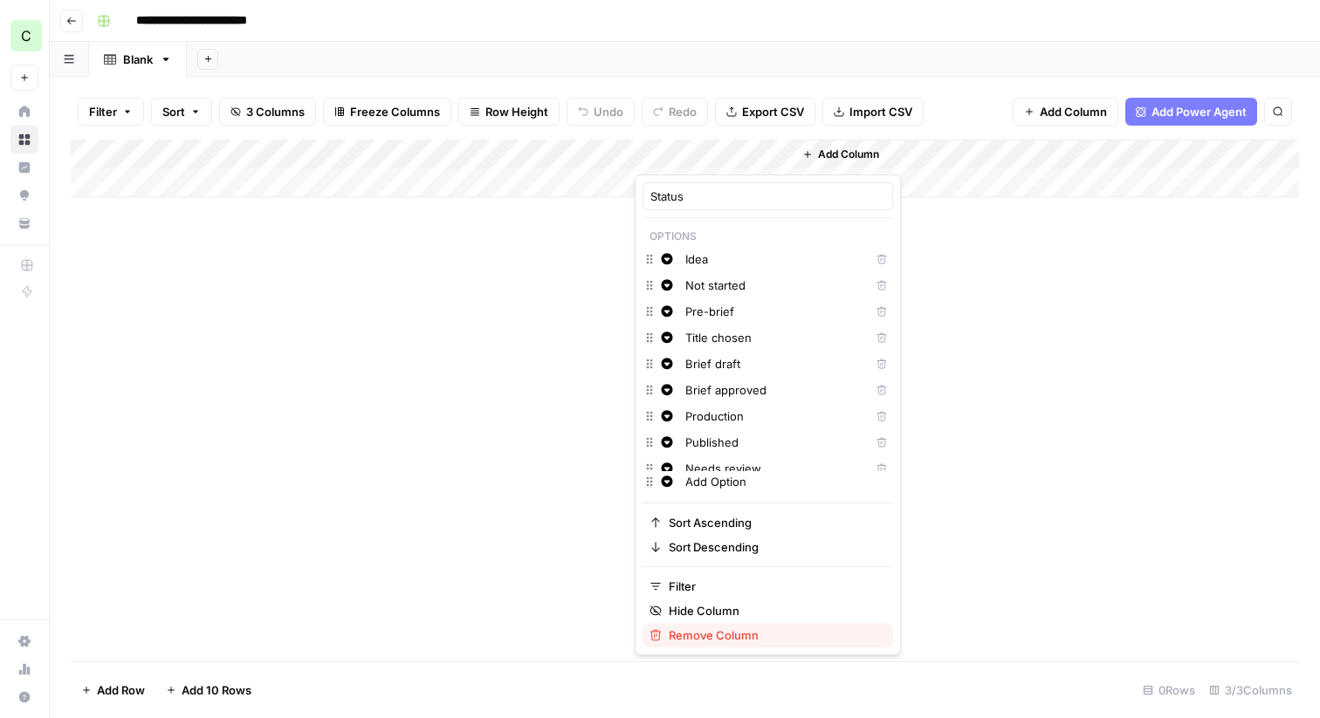
click at [700, 632] on span "Remove Column" at bounding box center [774, 635] width 210 height 17
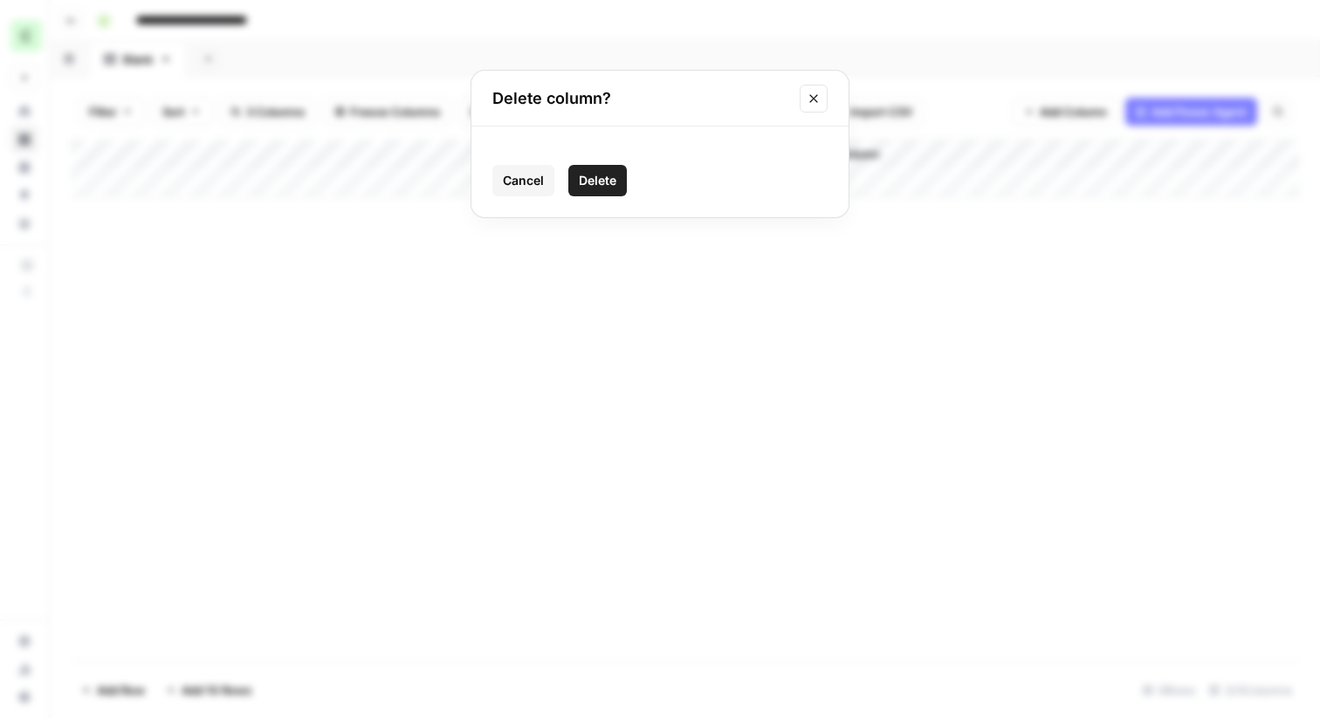
click at [575, 213] on div "Cancel Delete" at bounding box center [659, 172] width 377 height 91
click at [614, 166] on button "Delete" at bounding box center [597, 180] width 58 height 31
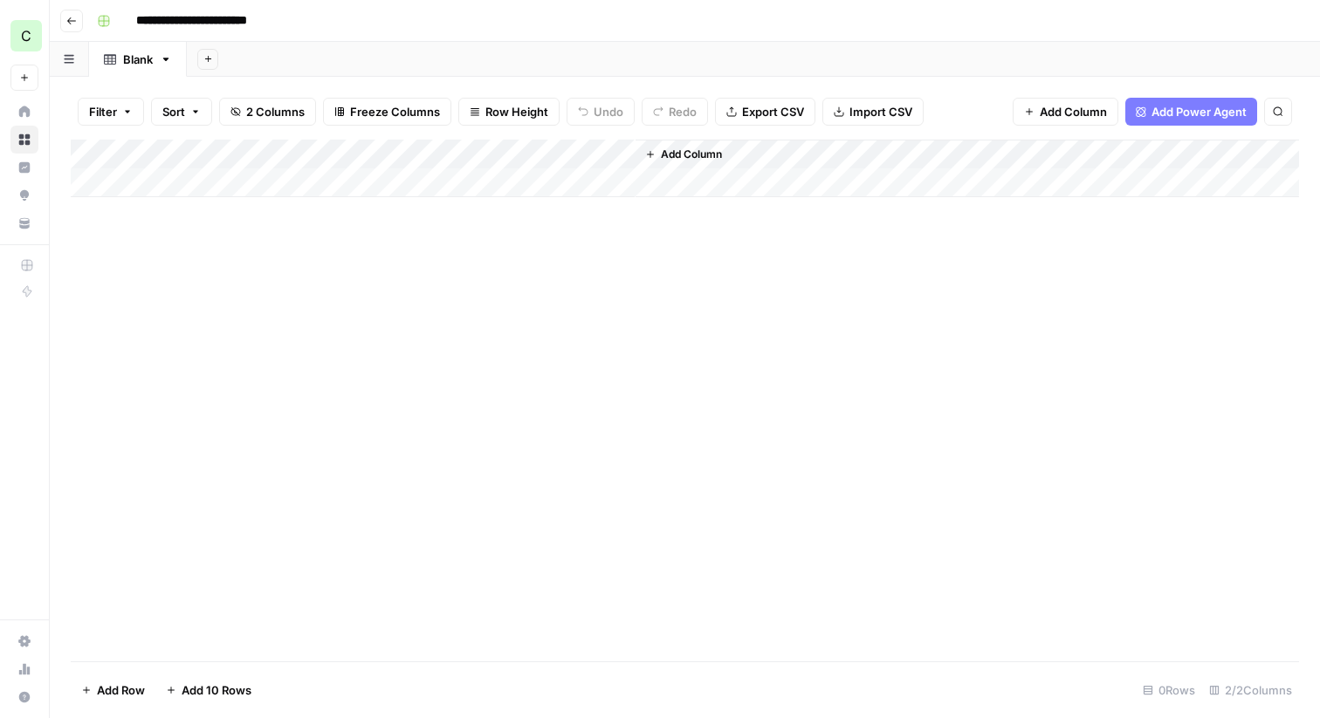
click at [673, 158] on span "Add Column" at bounding box center [691, 155] width 61 height 16
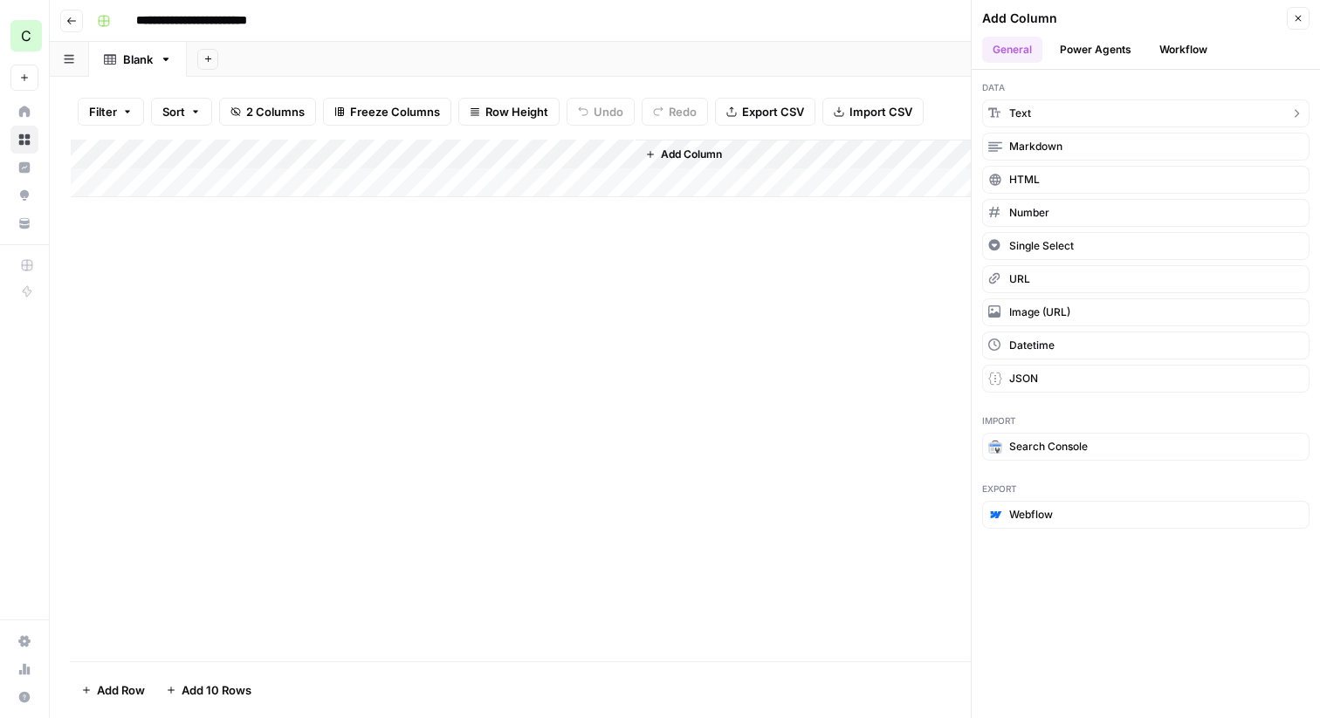
click at [1088, 112] on button "Text" at bounding box center [1145, 113] width 327 height 28
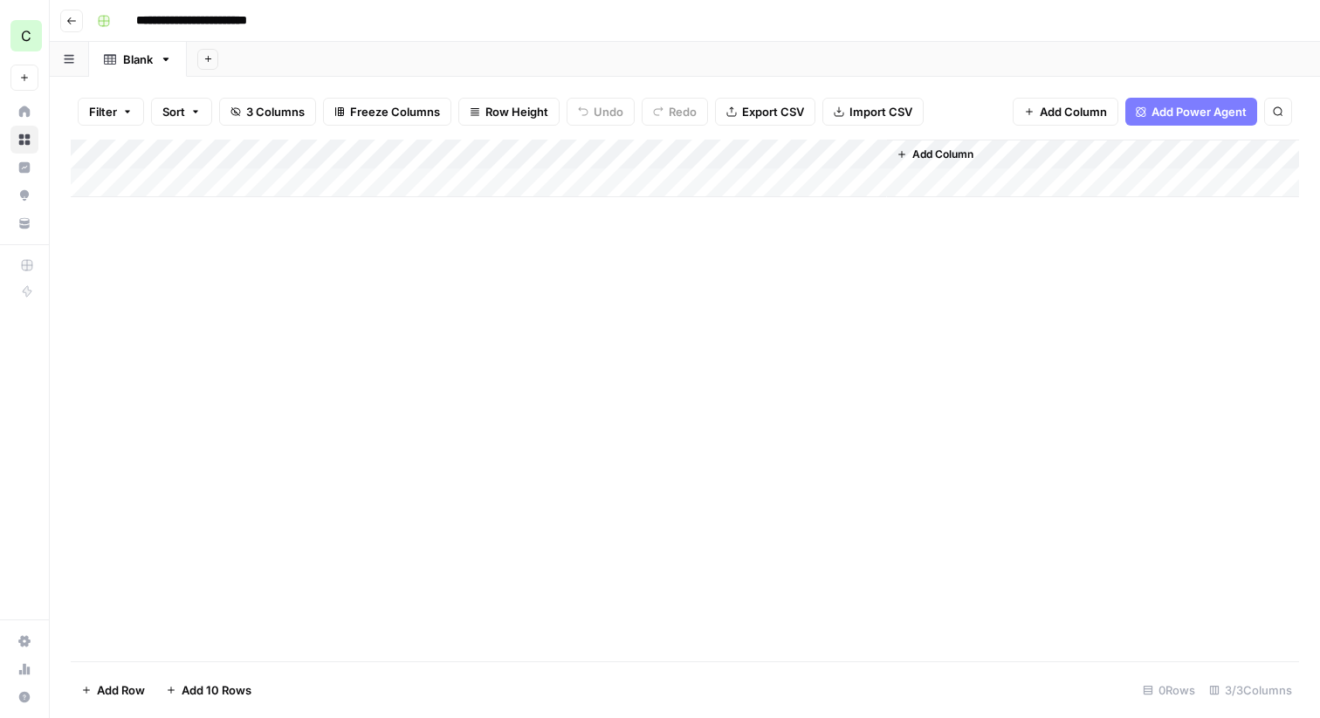
click at [774, 153] on div "Add Column" at bounding box center [685, 169] width 1228 height 58
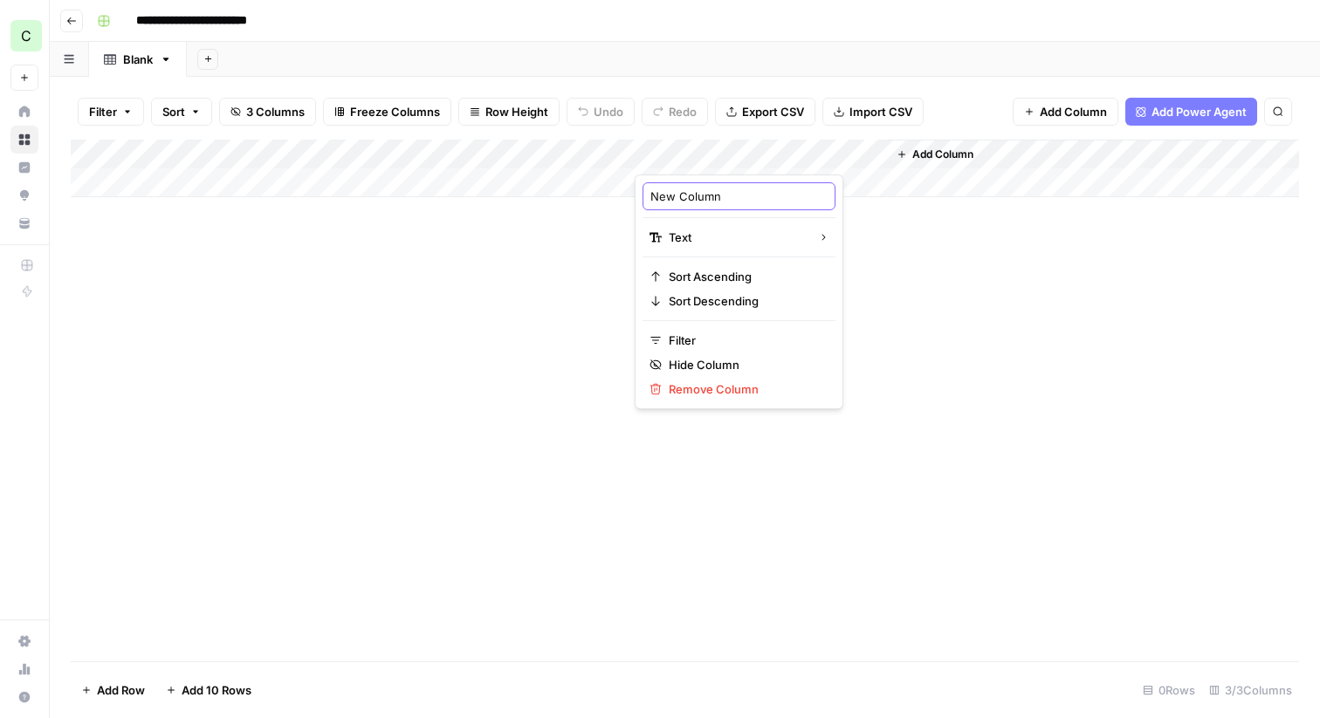
click at [703, 196] on input "New Column" at bounding box center [738, 196] width 177 height 17
type input "ID"
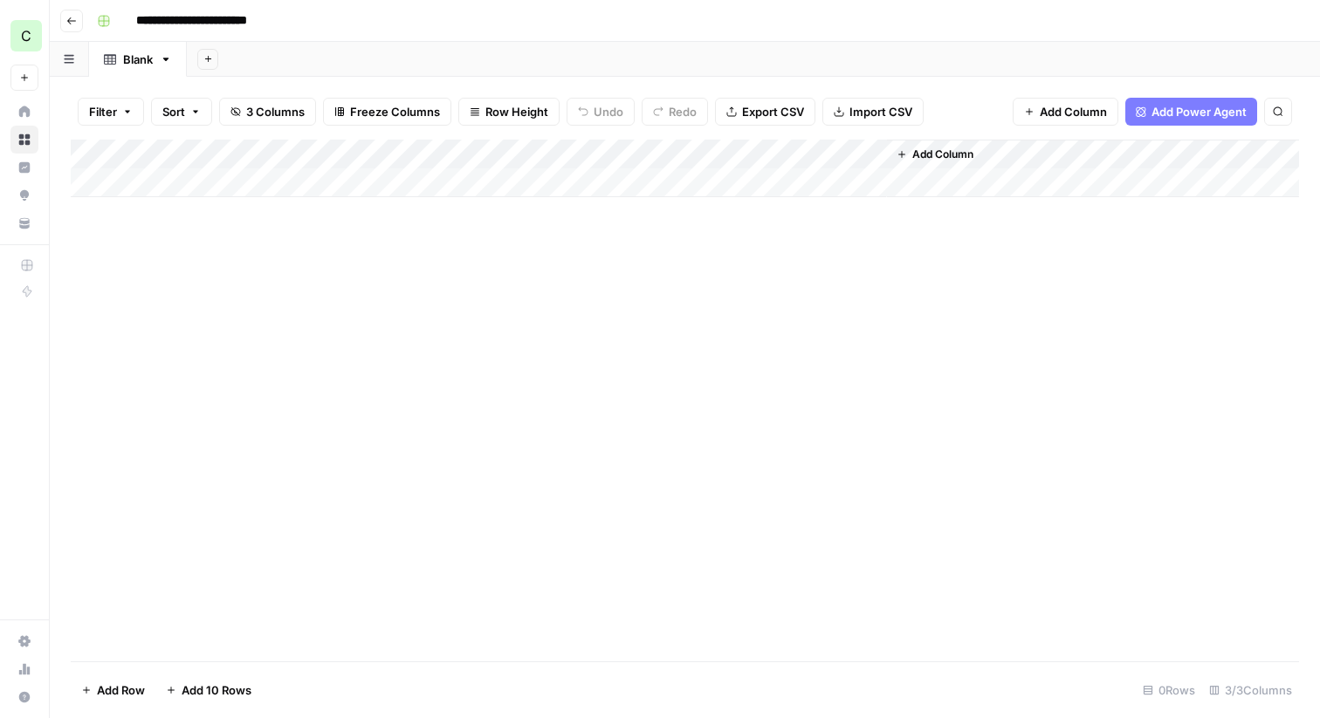
click at [933, 313] on div "Add Column" at bounding box center [685, 401] width 1228 height 522
click at [907, 150] on button "Add Column" at bounding box center [934, 154] width 91 height 23
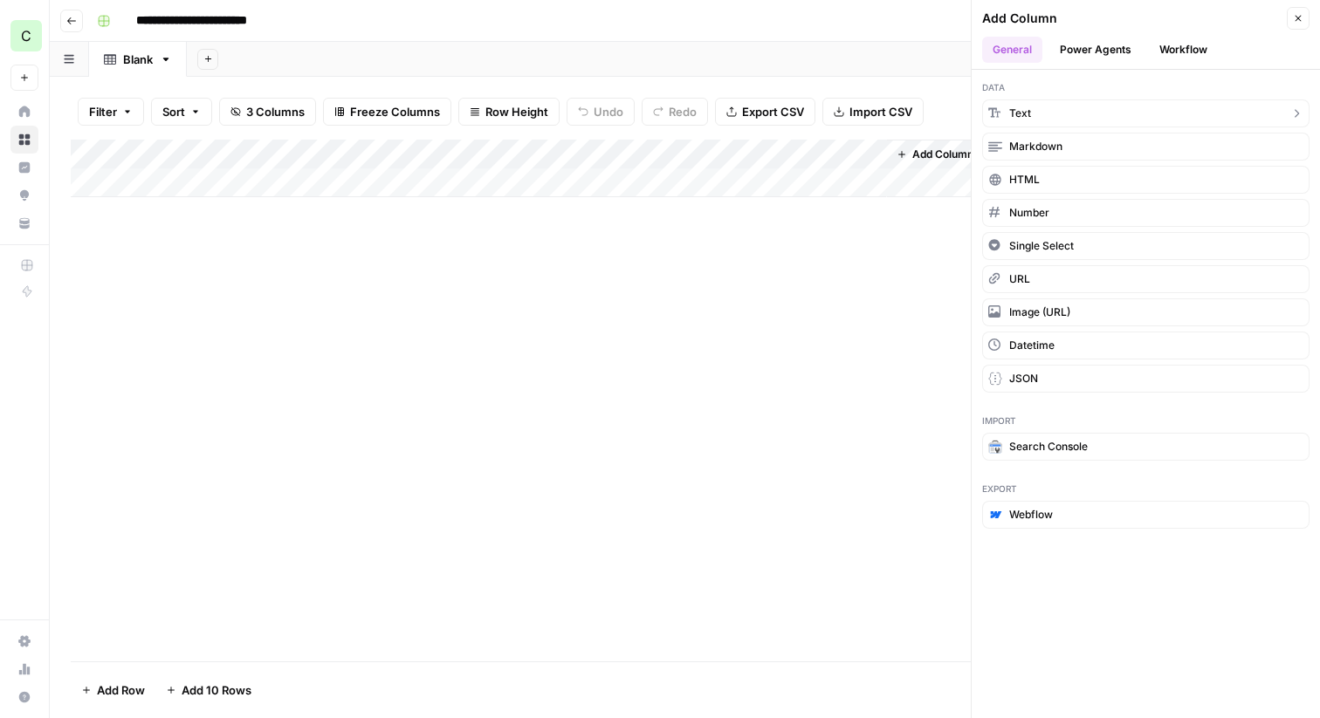
click at [1029, 110] on span "Text" at bounding box center [1020, 114] width 22 height 16
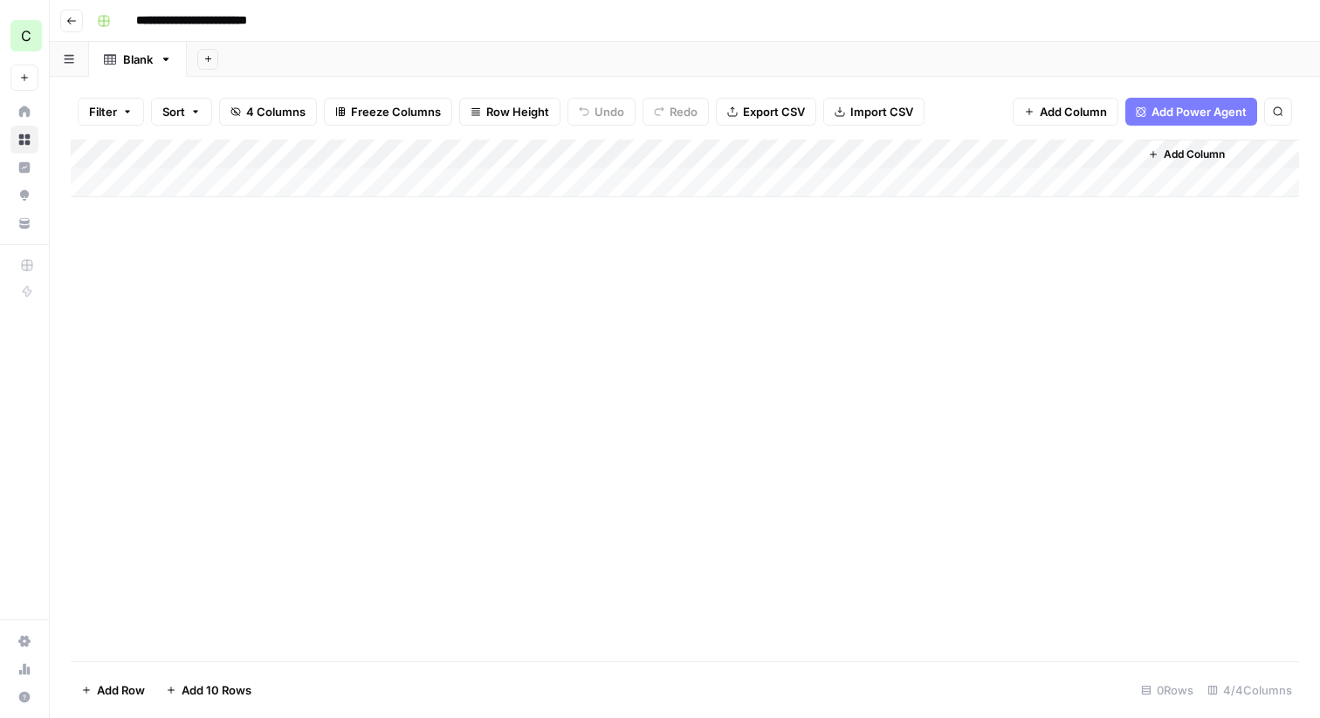
click at [943, 157] on div "Add Column" at bounding box center [685, 169] width 1228 height 58
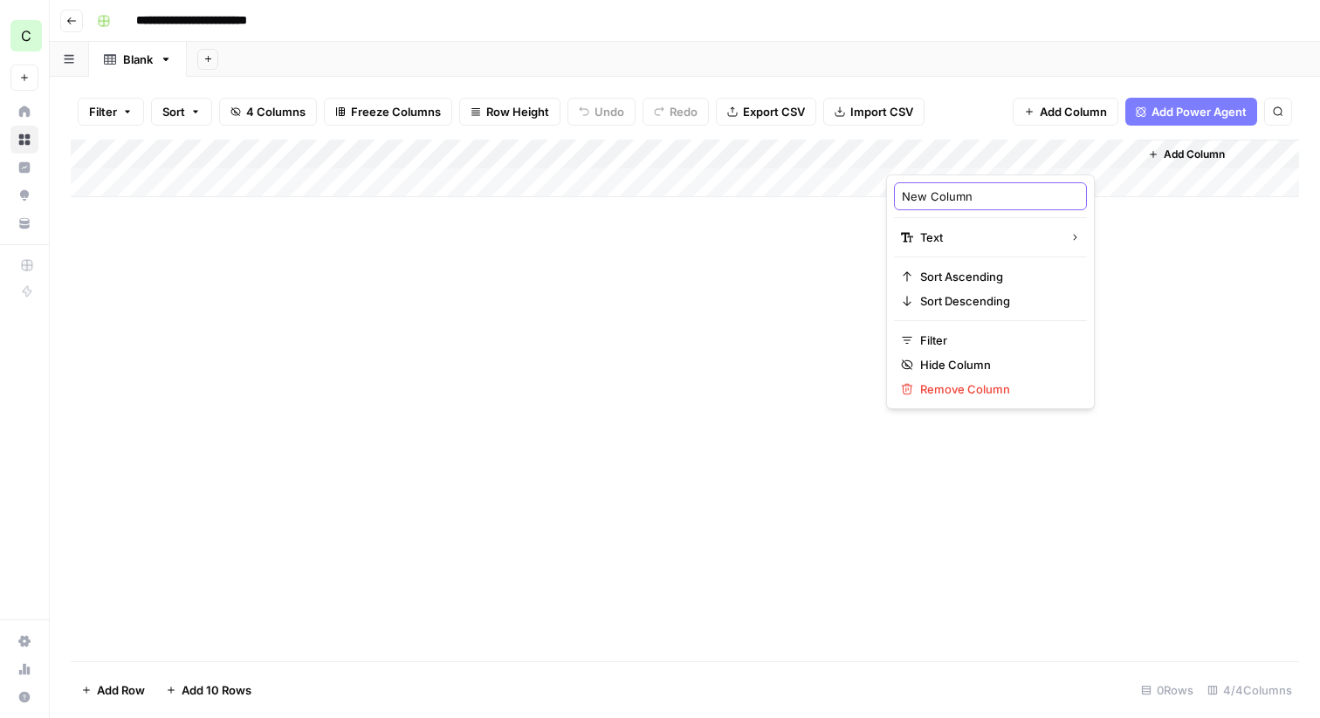
click at [941, 192] on input "New Column" at bounding box center [990, 196] width 177 height 17
type input "URL"
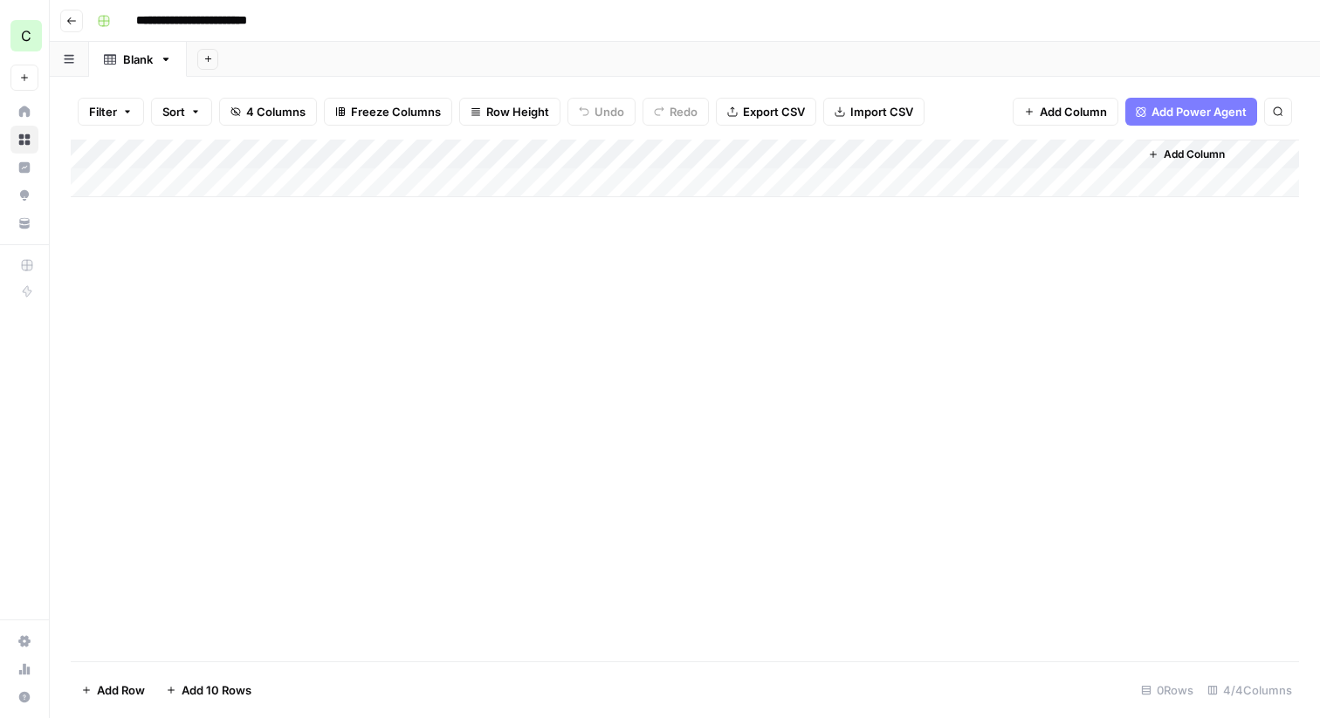
click at [1164, 148] on span "Add Column" at bounding box center [1193, 155] width 61 height 16
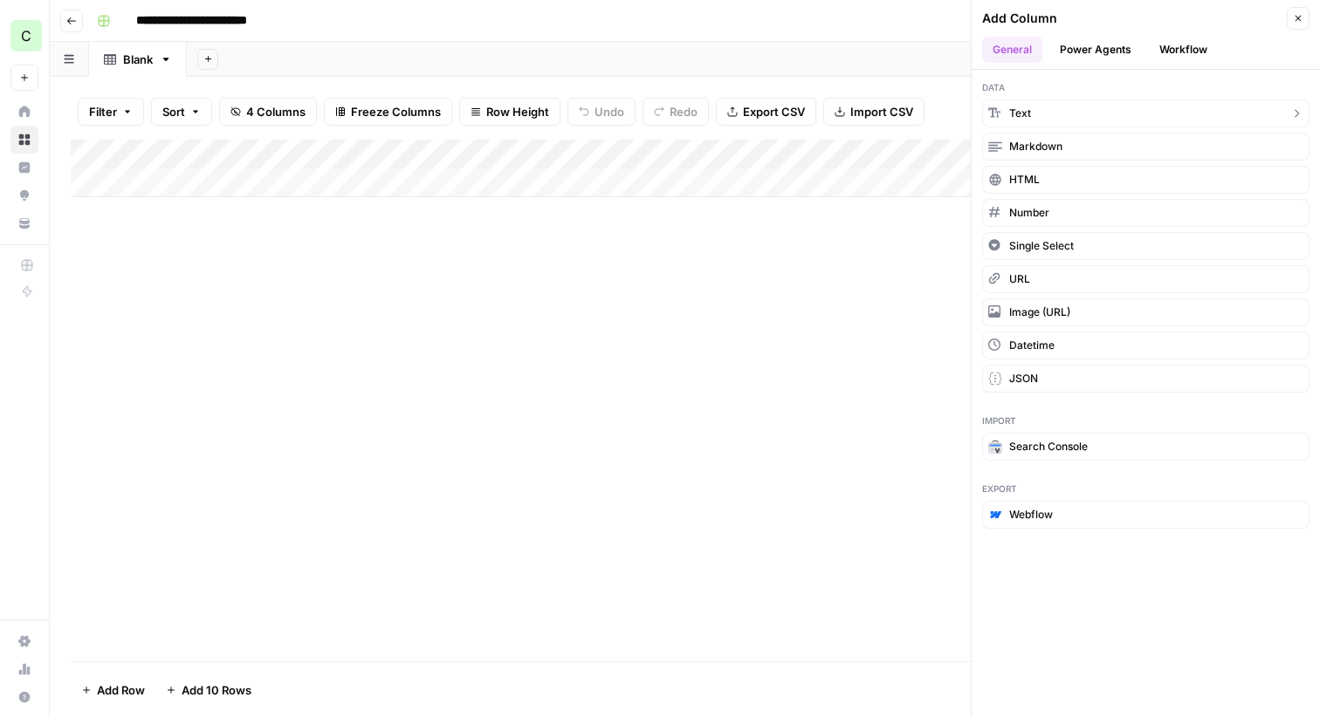
click at [1019, 120] on span "Text" at bounding box center [1020, 114] width 22 height 16
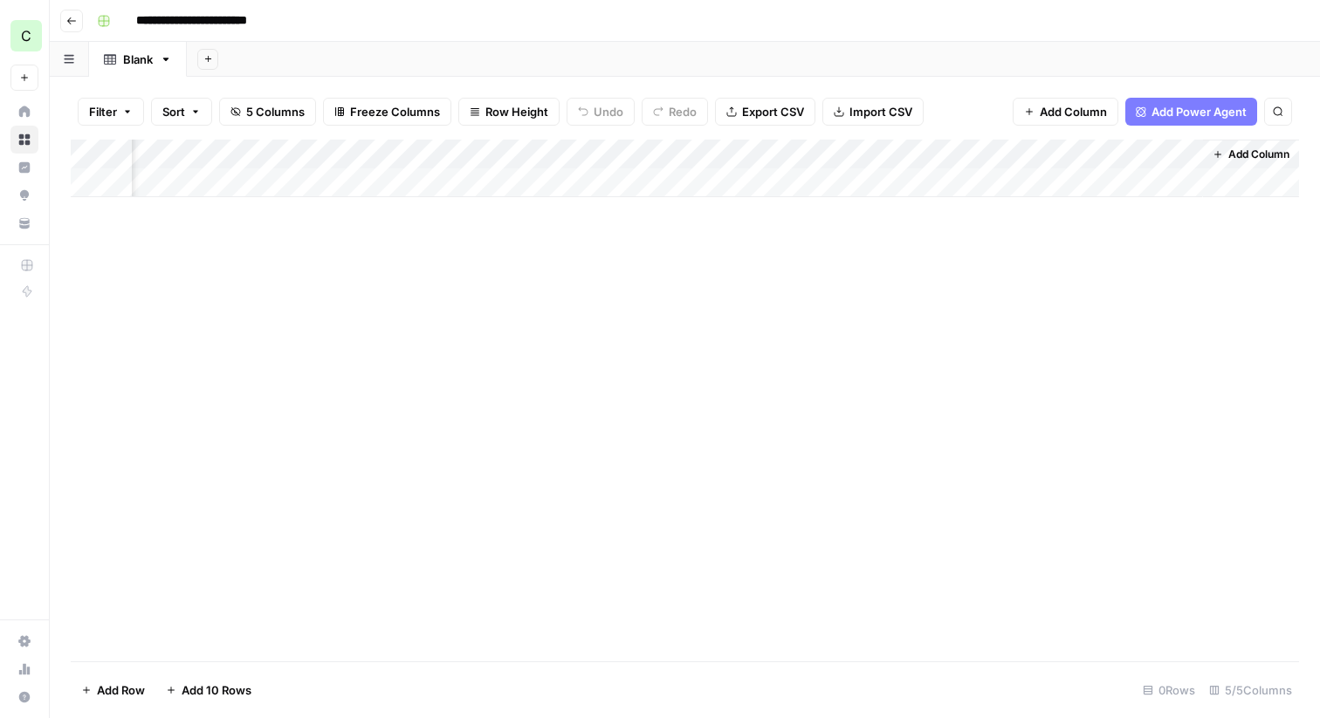
scroll to position [0, 188]
click at [992, 148] on div "Add Column" at bounding box center [685, 169] width 1228 height 58
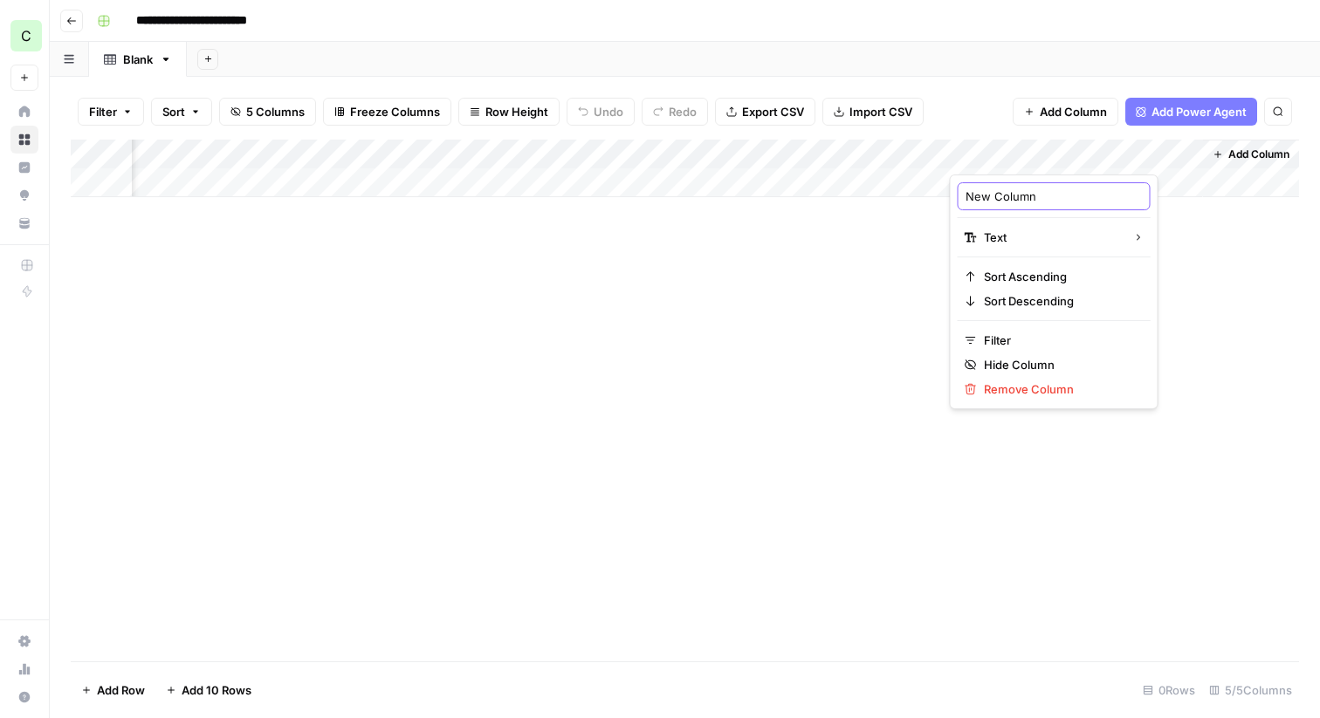
click at [992, 201] on input "New Column" at bounding box center [1053, 196] width 177 height 17
type input "ICPs"
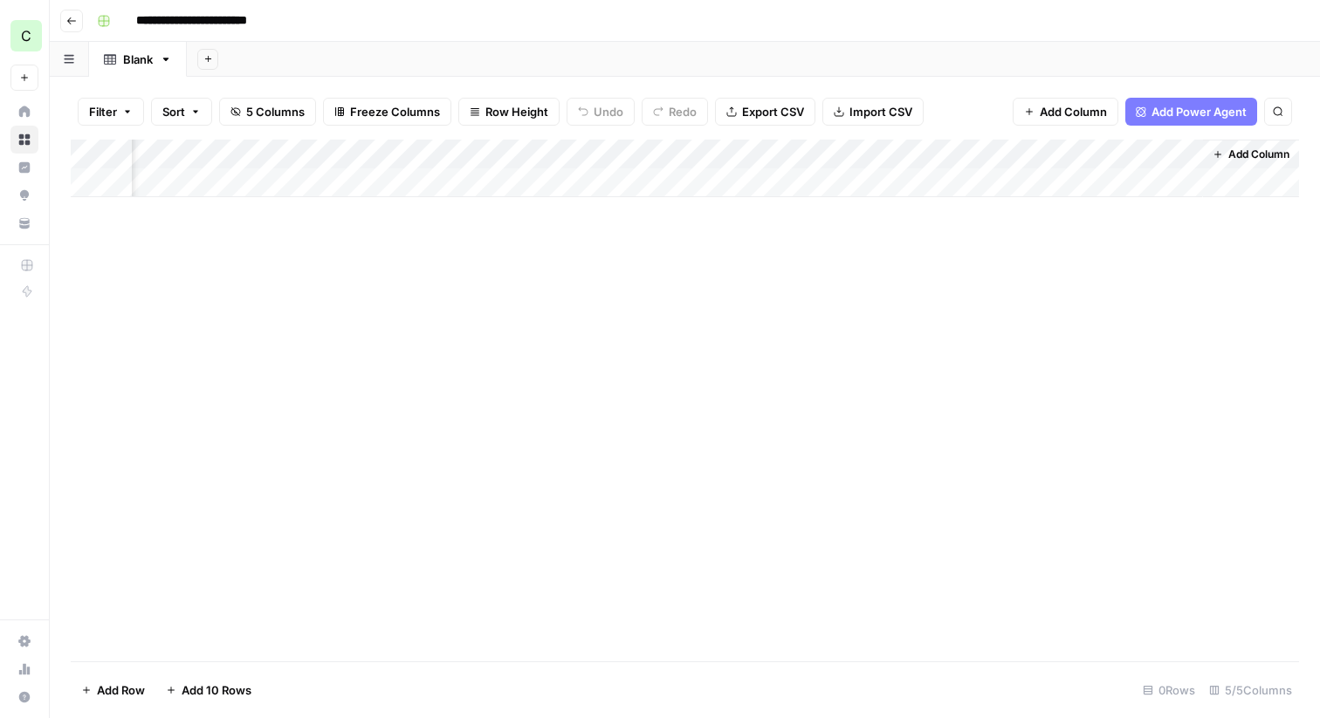
click at [80, 24] on button "Go back" at bounding box center [71, 21] width 23 height 23
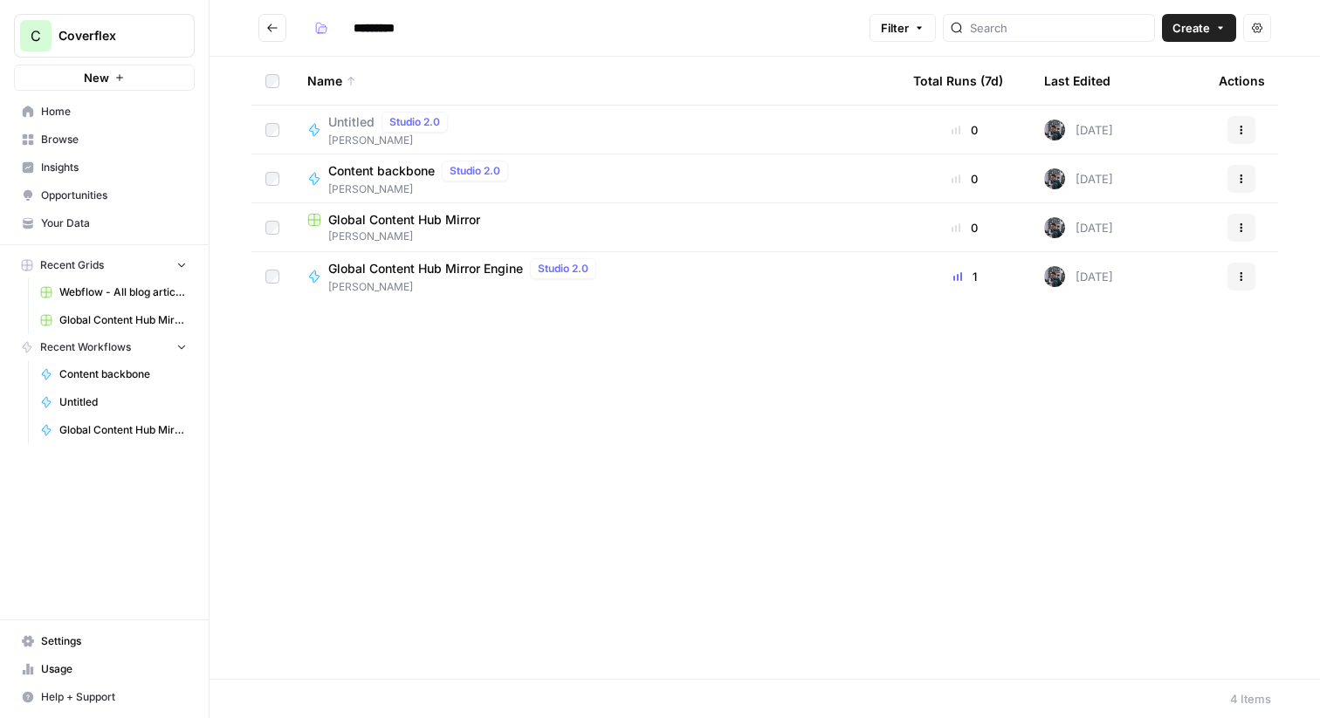
click at [262, 28] on button "Go back" at bounding box center [272, 28] width 28 height 28
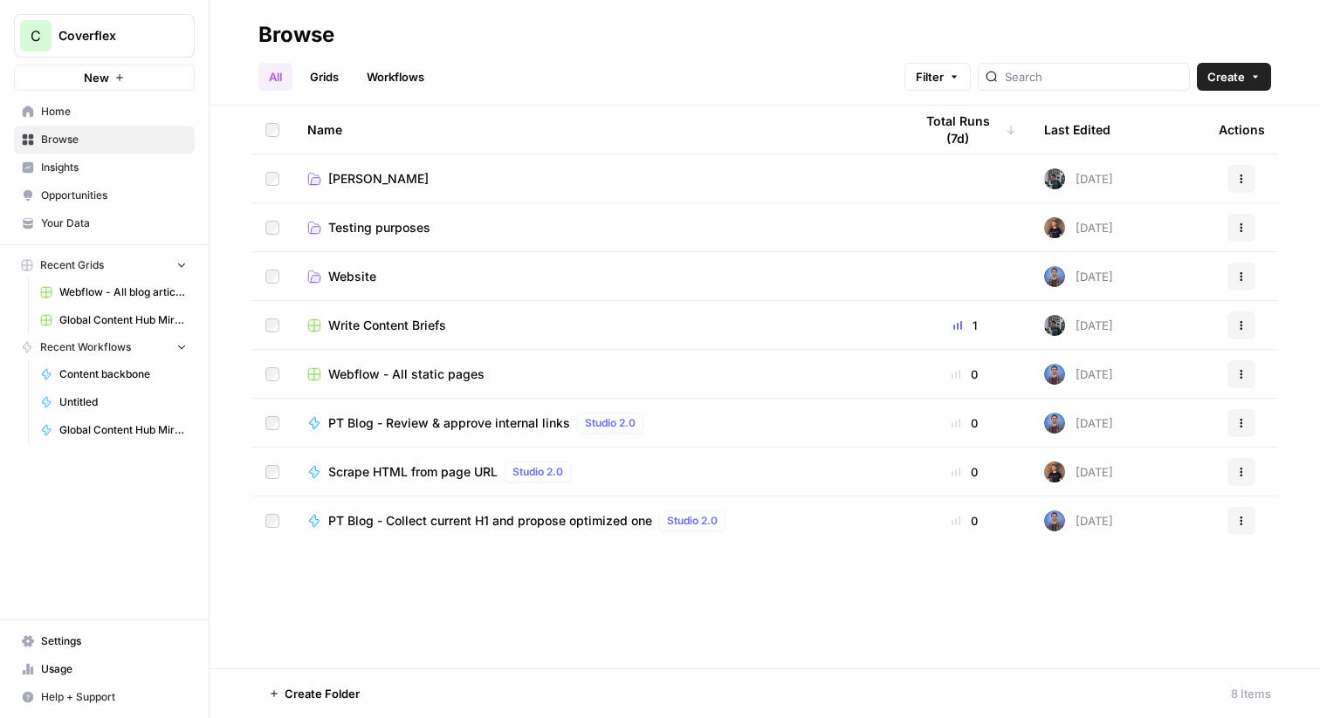
click at [109, 156] on link "Insights" at bounding box center [104, 168] width 181 height 28
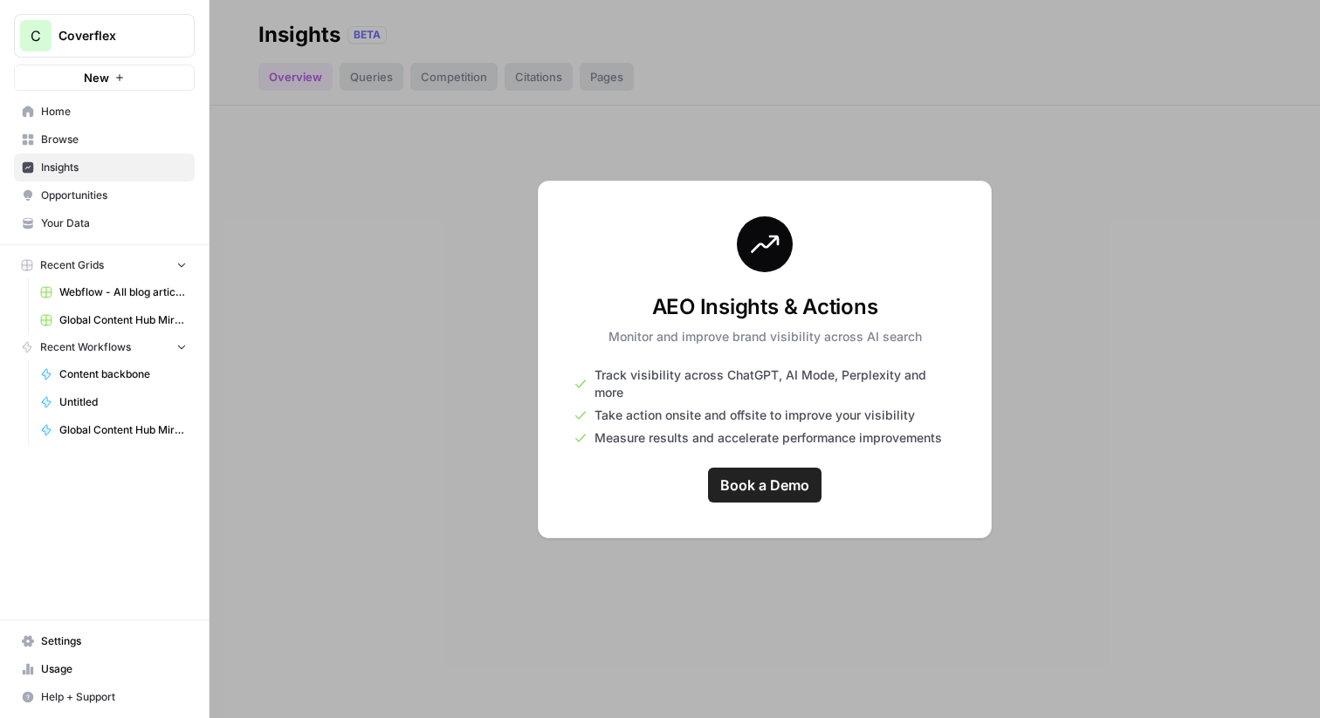
click at [381, 70] on div at bounding box center [764, 359] width 1110 height 718
click at [275, 149] on div at bounding box center [764, 359] width 1110 height 718
click at [19, 141] on link "Browse" at bounding box center [104, 140] width 181 height 28
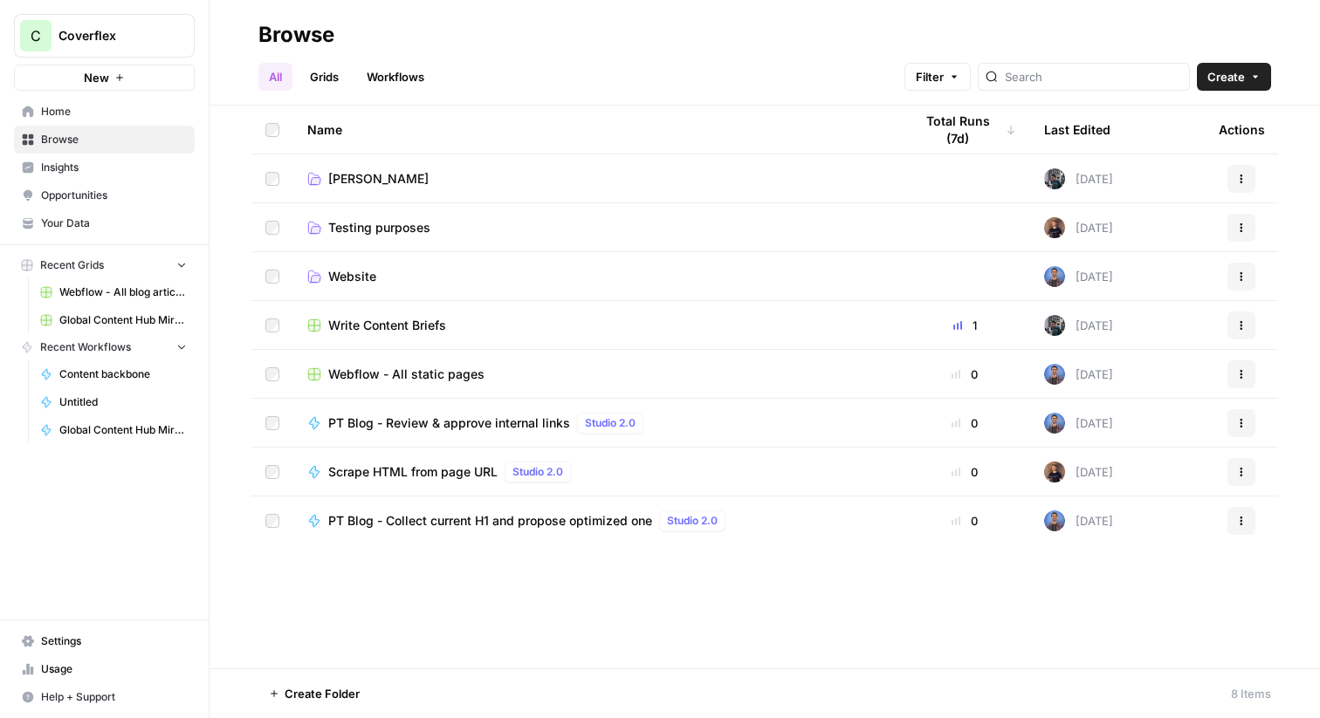
click at [390, 228] on span "Testing purposes" at bounding box center [379, 227] width 102 height 17
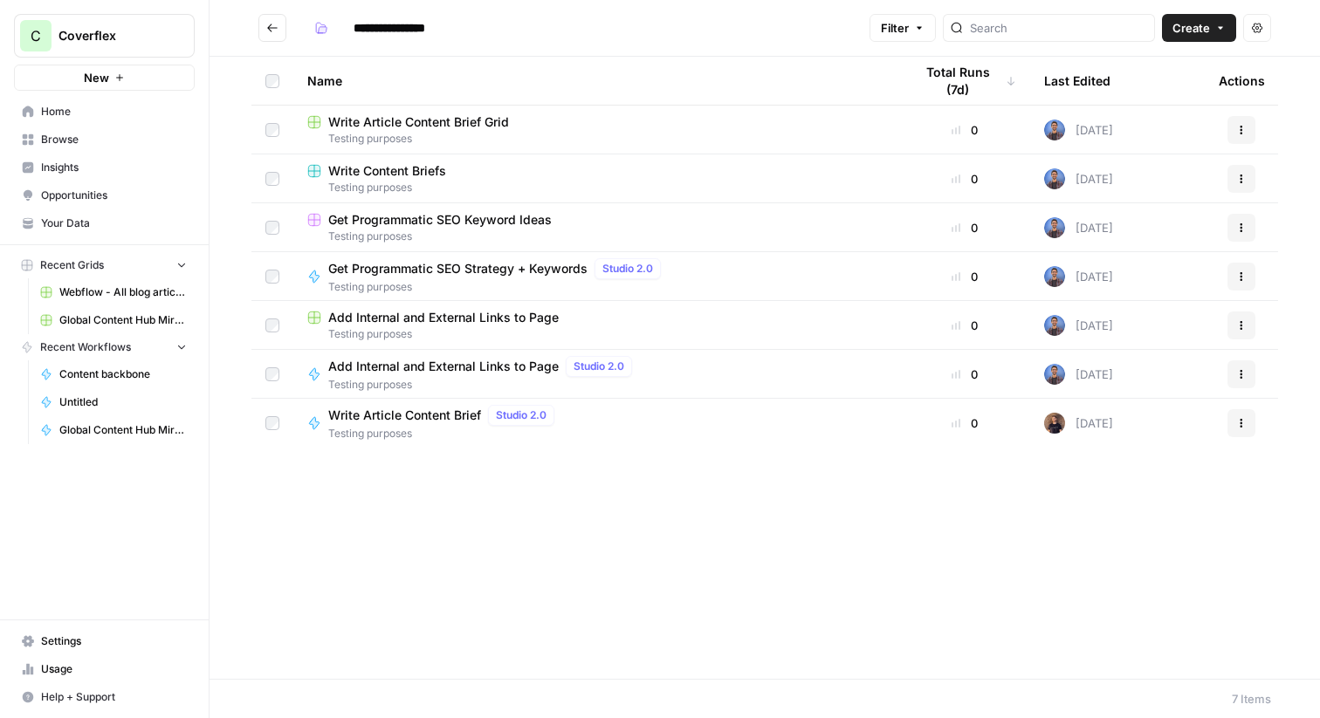
click at [272, 22] on icon "Go back" at bounding box center [272, 28] width 12 height 12
